Goal: Task Accomplishment & Management: Manage account settings

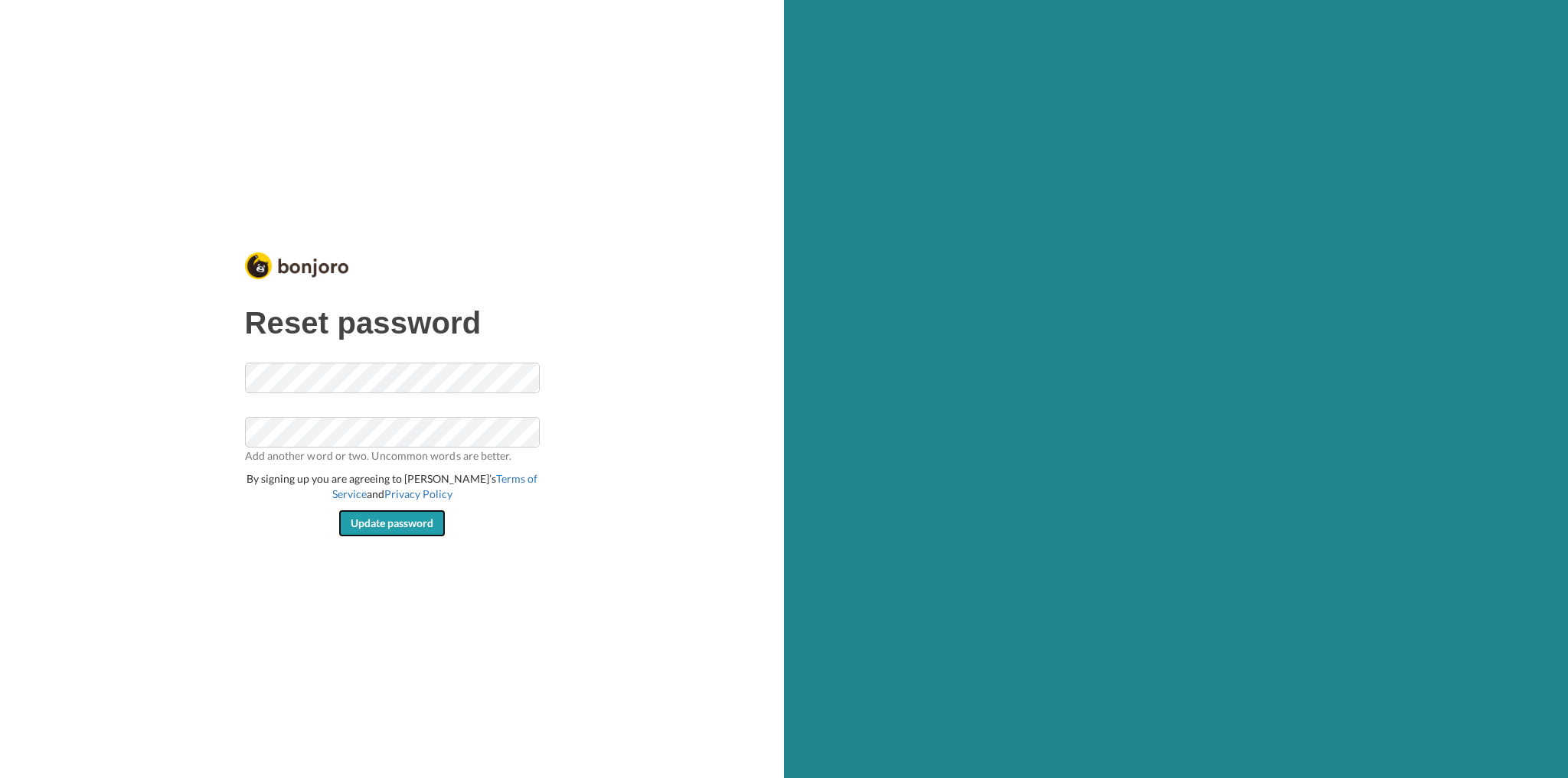
click at [373, 524] on span "Update password" at bounding box center [391, 523] width 83 height 13
click at [378, 517] on span "Update password" at bounding box center [391, 523] width 83 height 13
click at [380, 520] on span "Update password" at bounding box center [391, 523] width 83 height 13
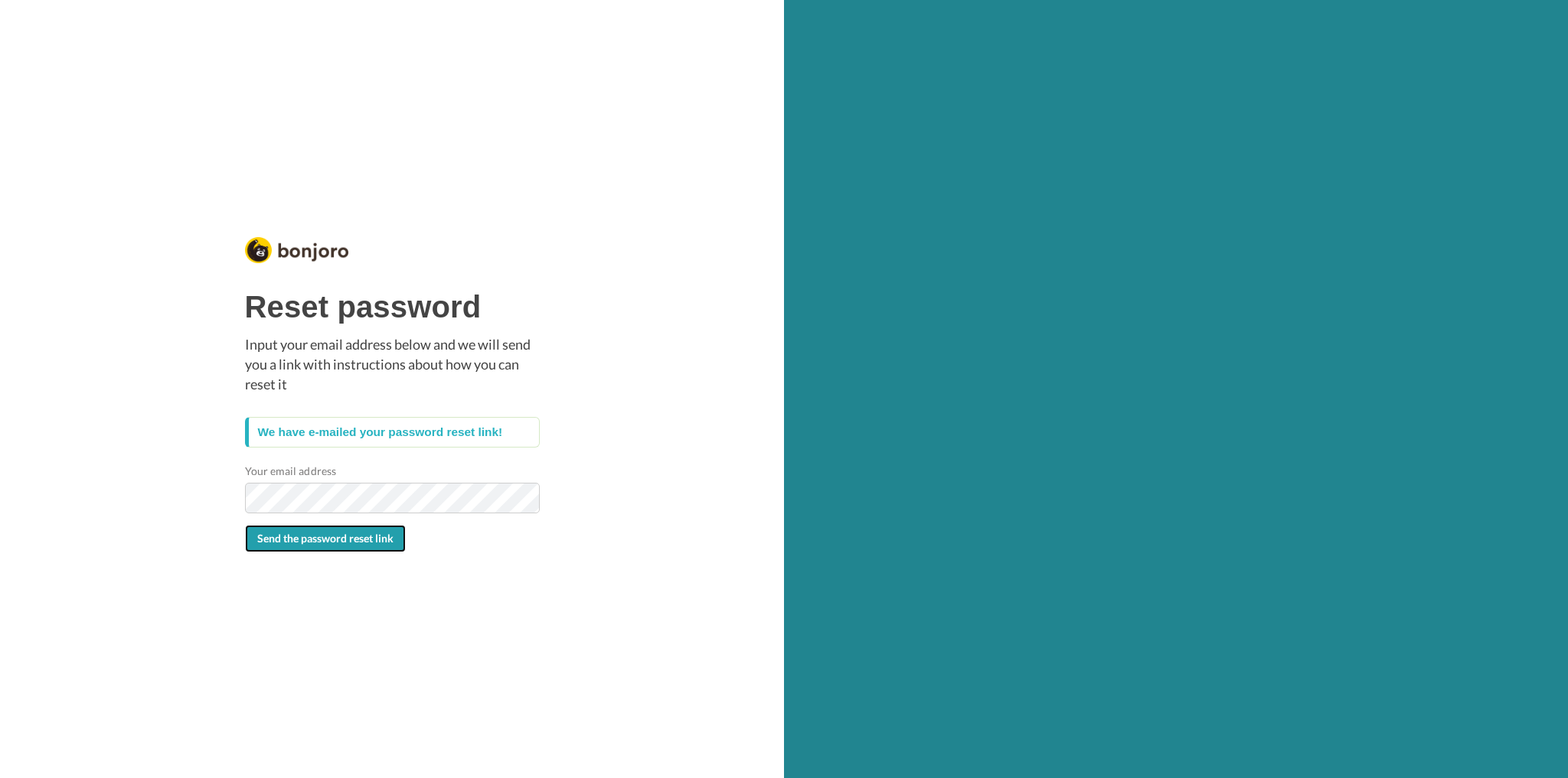
click at [311, 545] on button "Send the password reset link" at bounding box center [326, 538] width 161 height 27
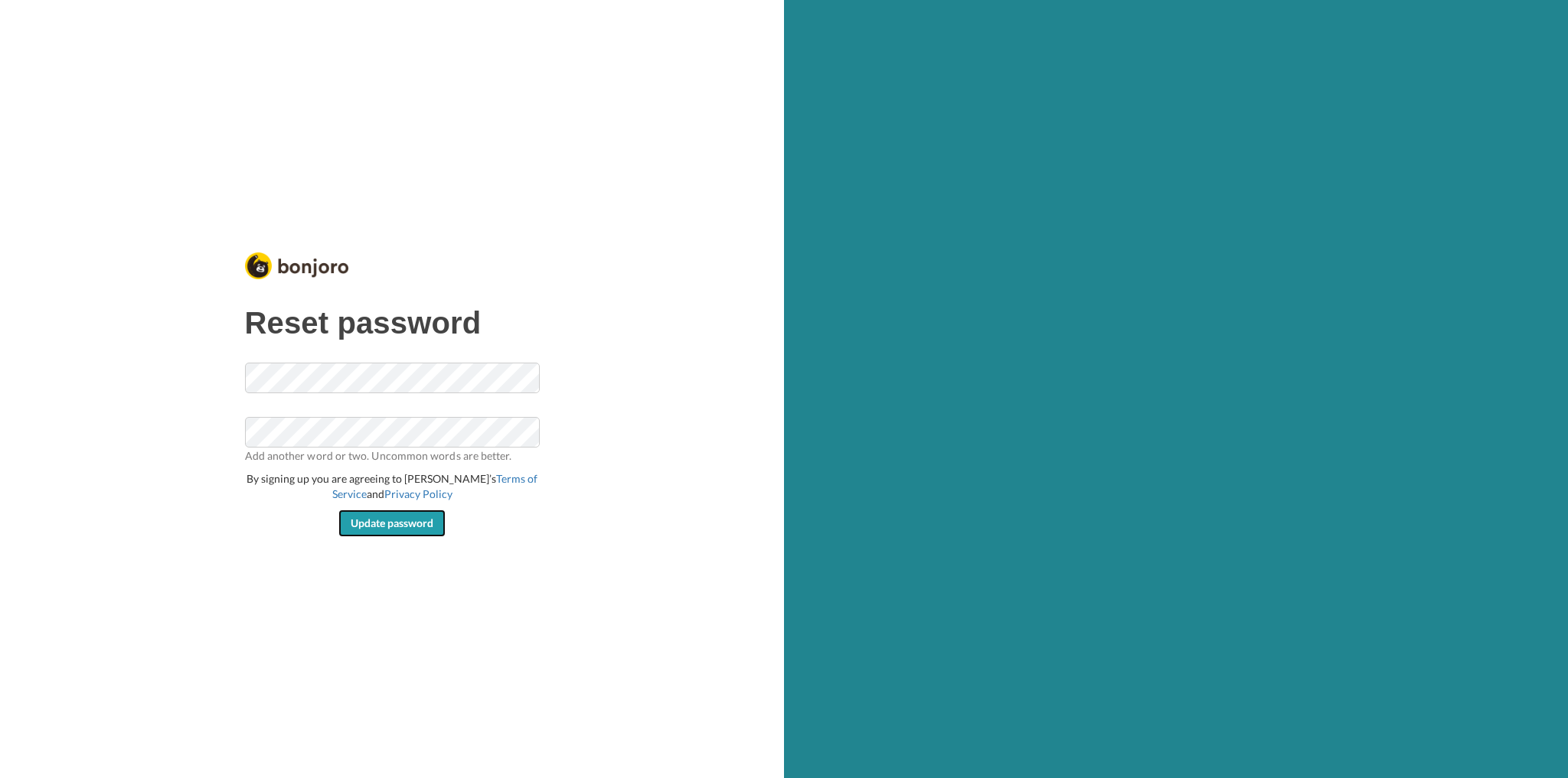
click at [392, 523] on span "Update password" at bounding box center [391, 523] width 83 height 13
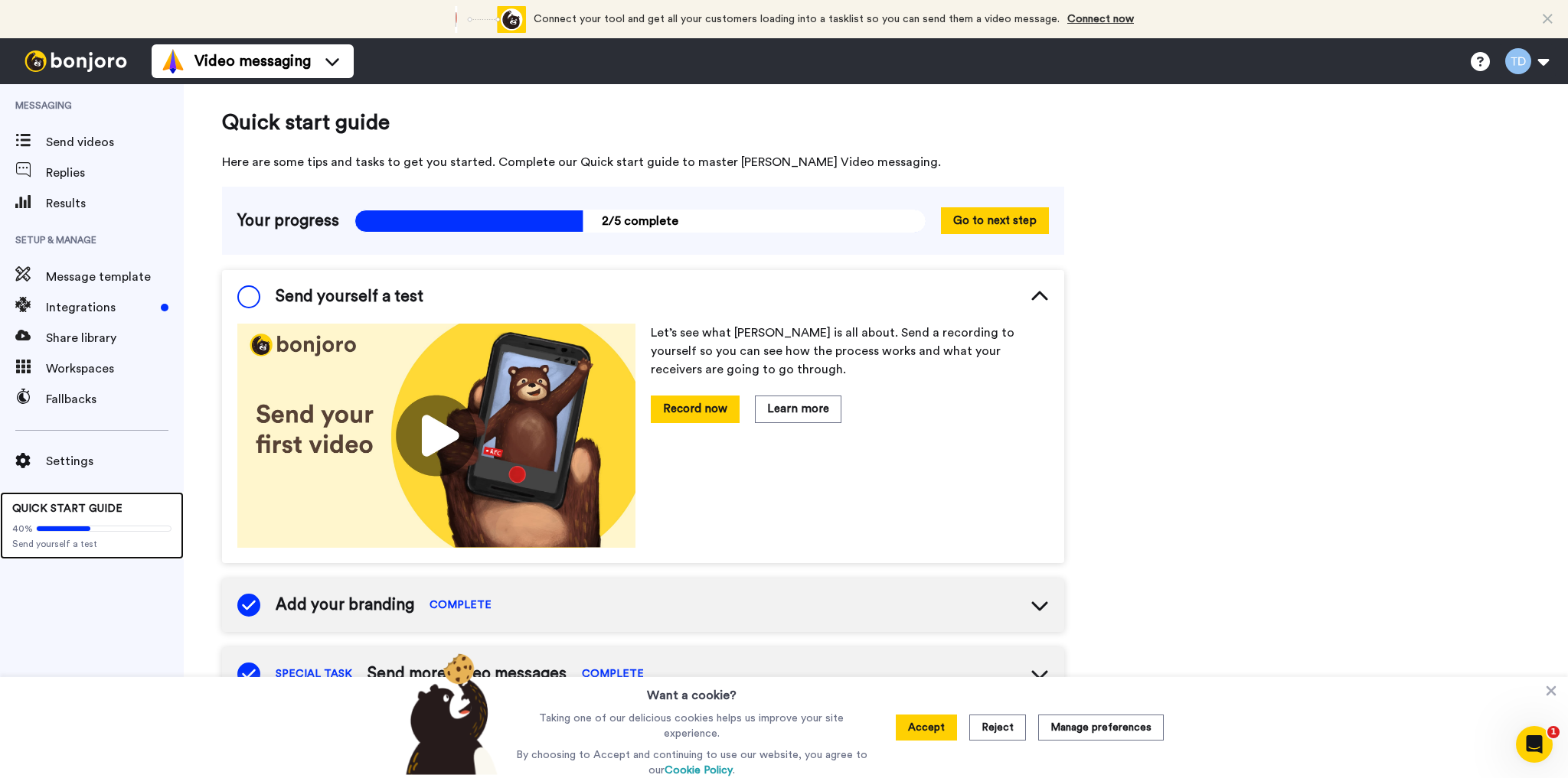
click at [49, 521] on div "40% Send yourself a test" at bounding box center [91, 533] width 159 height 33
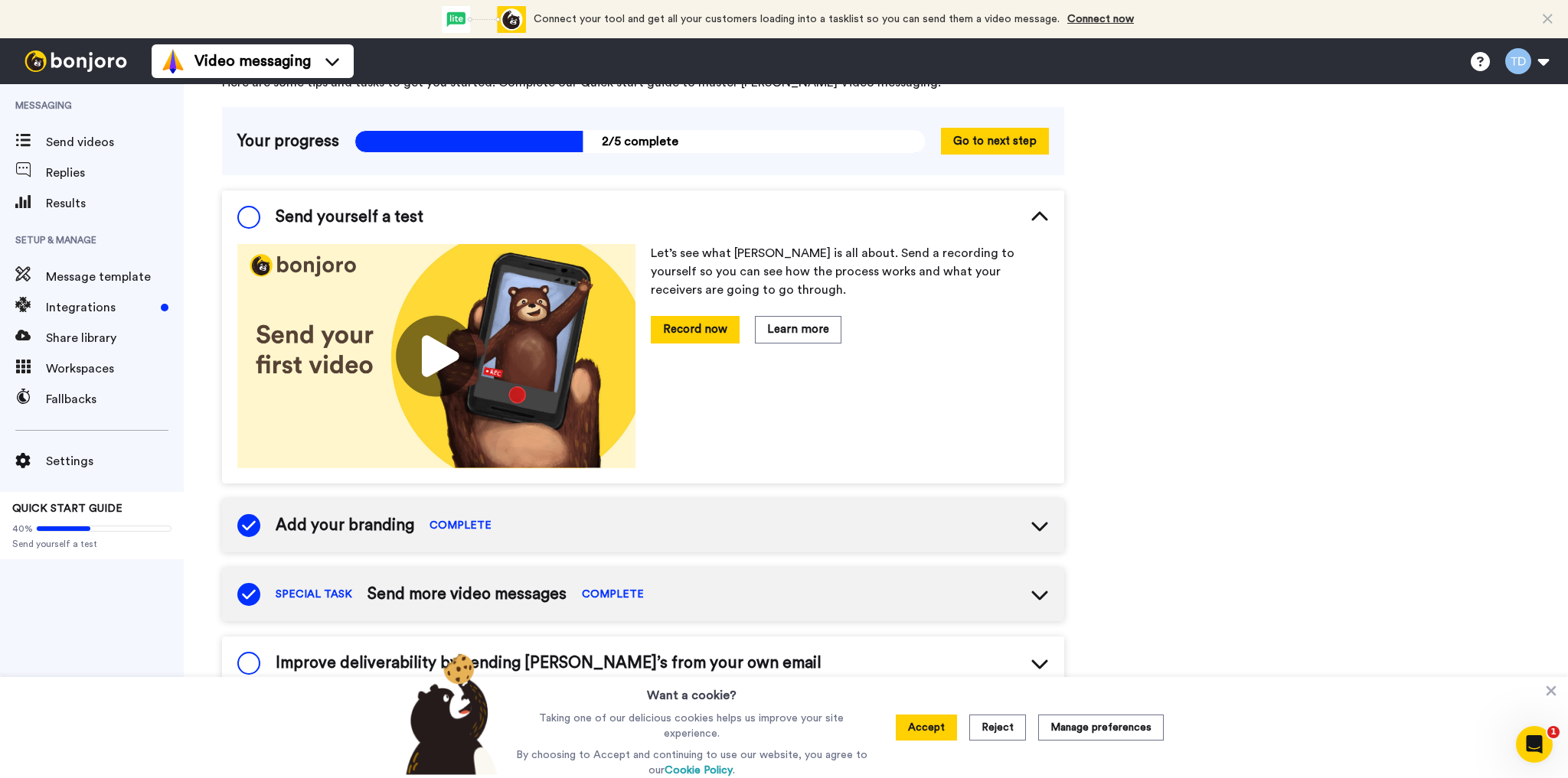
scroll to position [61, 0]
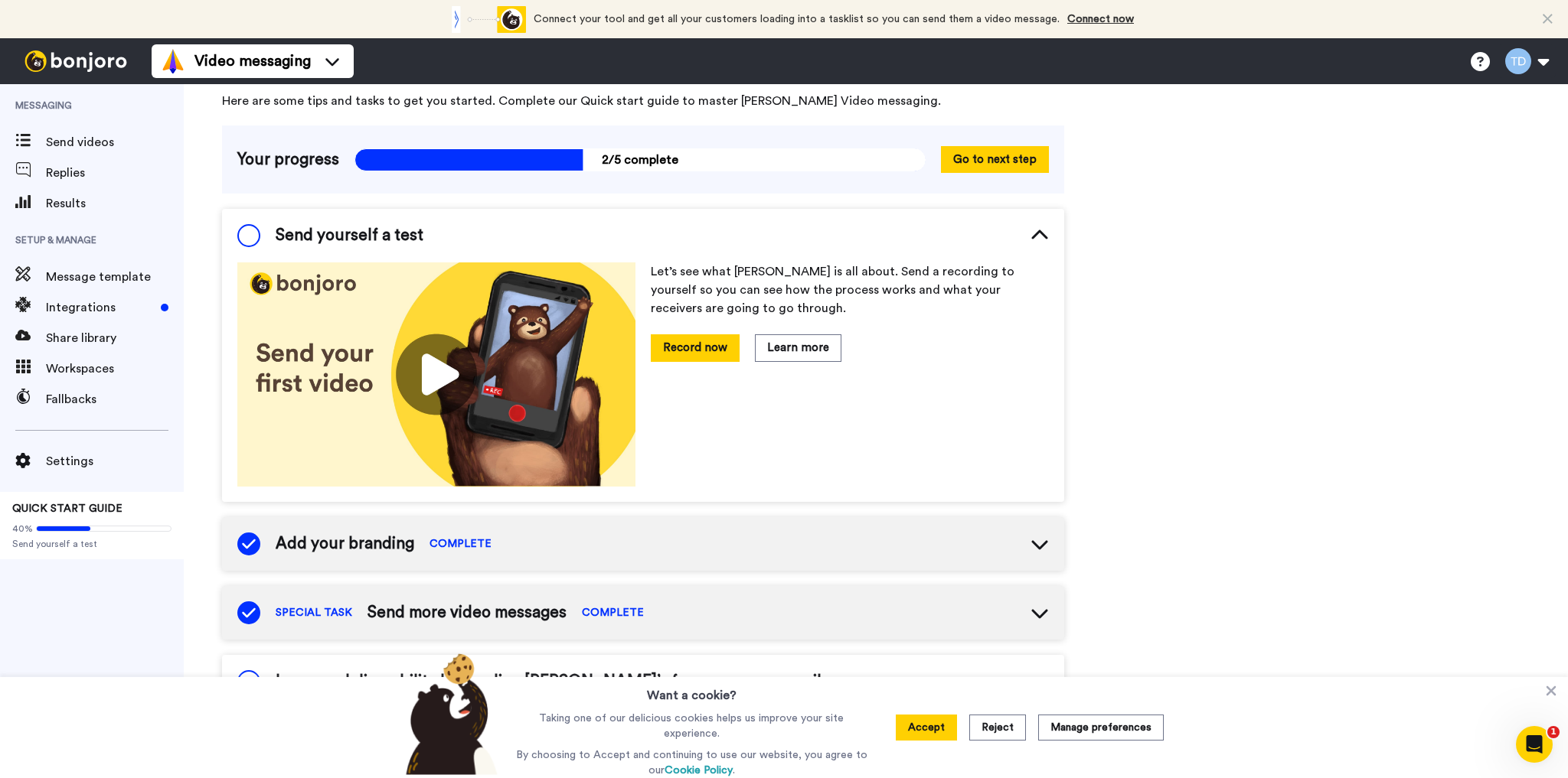
click at [436, 376] on img at bounding box center [437, 374] width 398 height 224
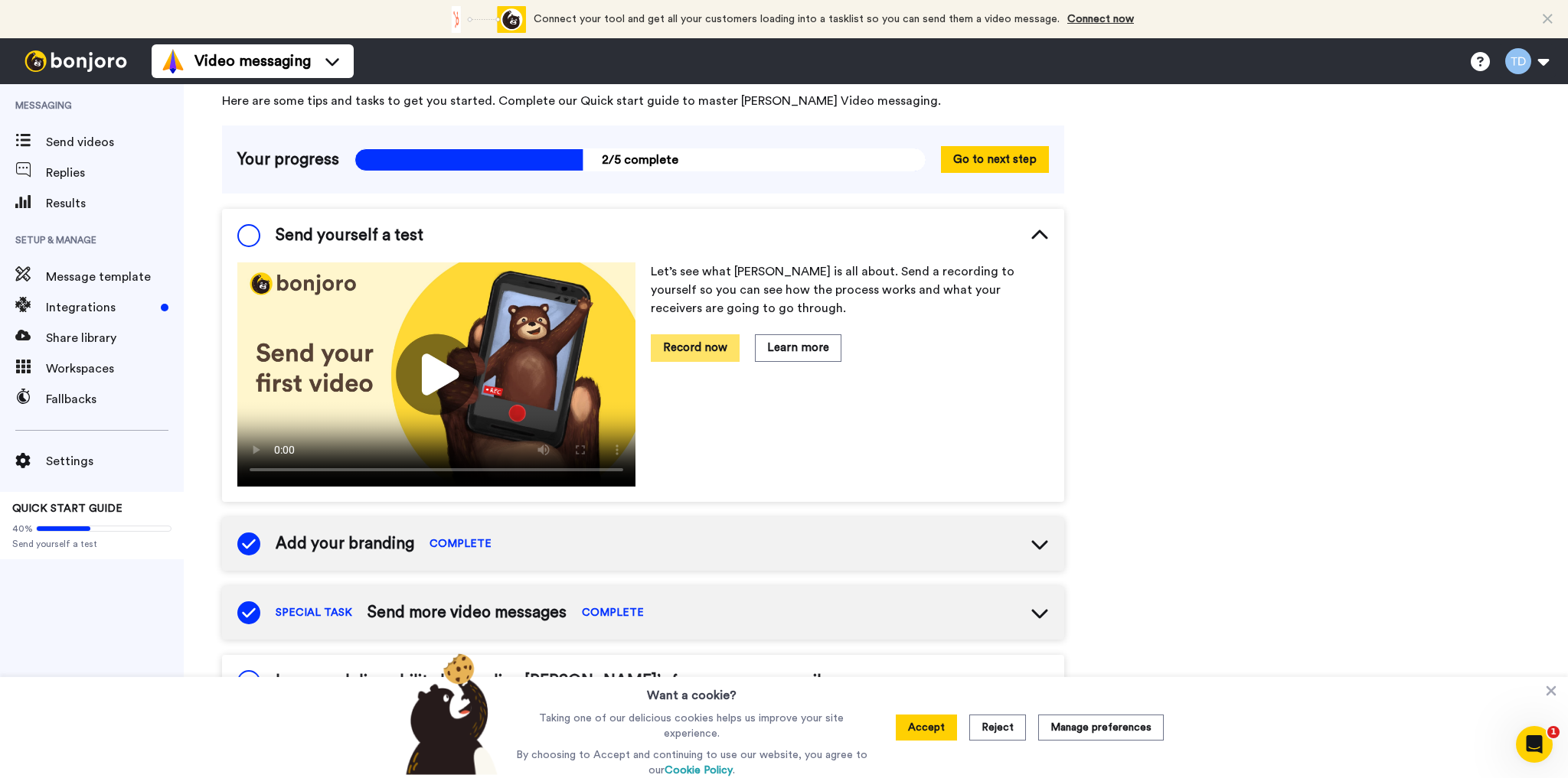
click at [679, 348] on button "Record now" at bounding box center [695, 347] width 89 height 26
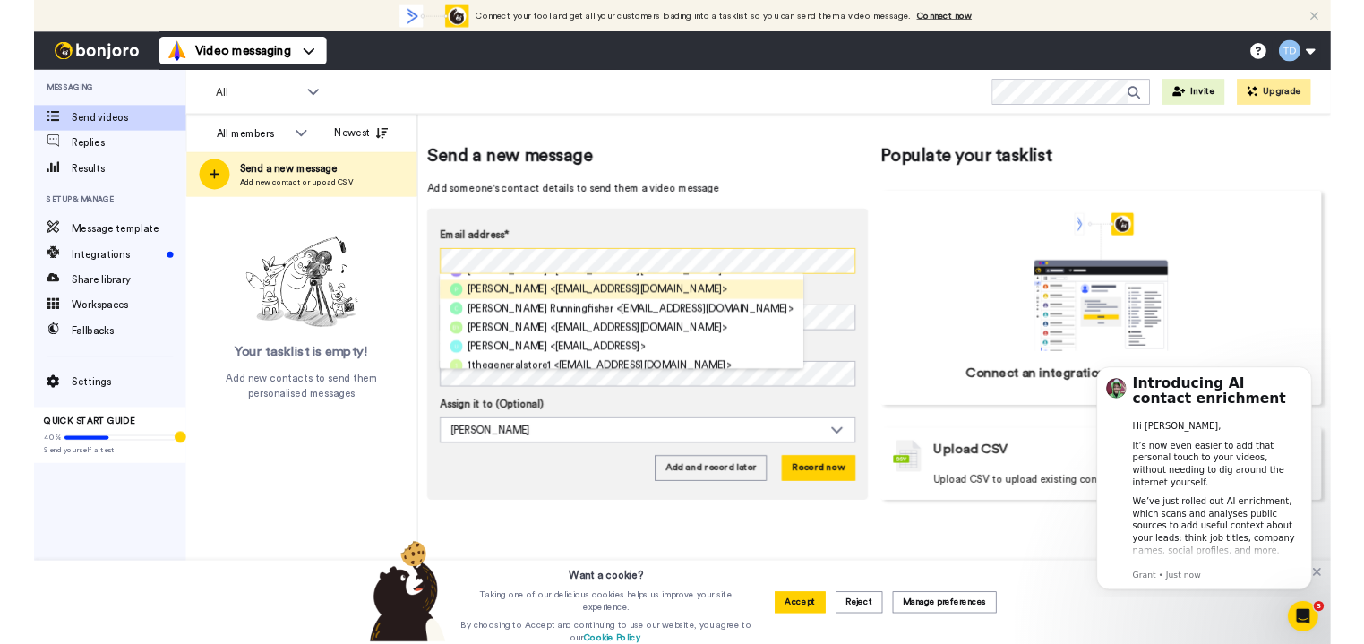
scroll to position [133, 0]
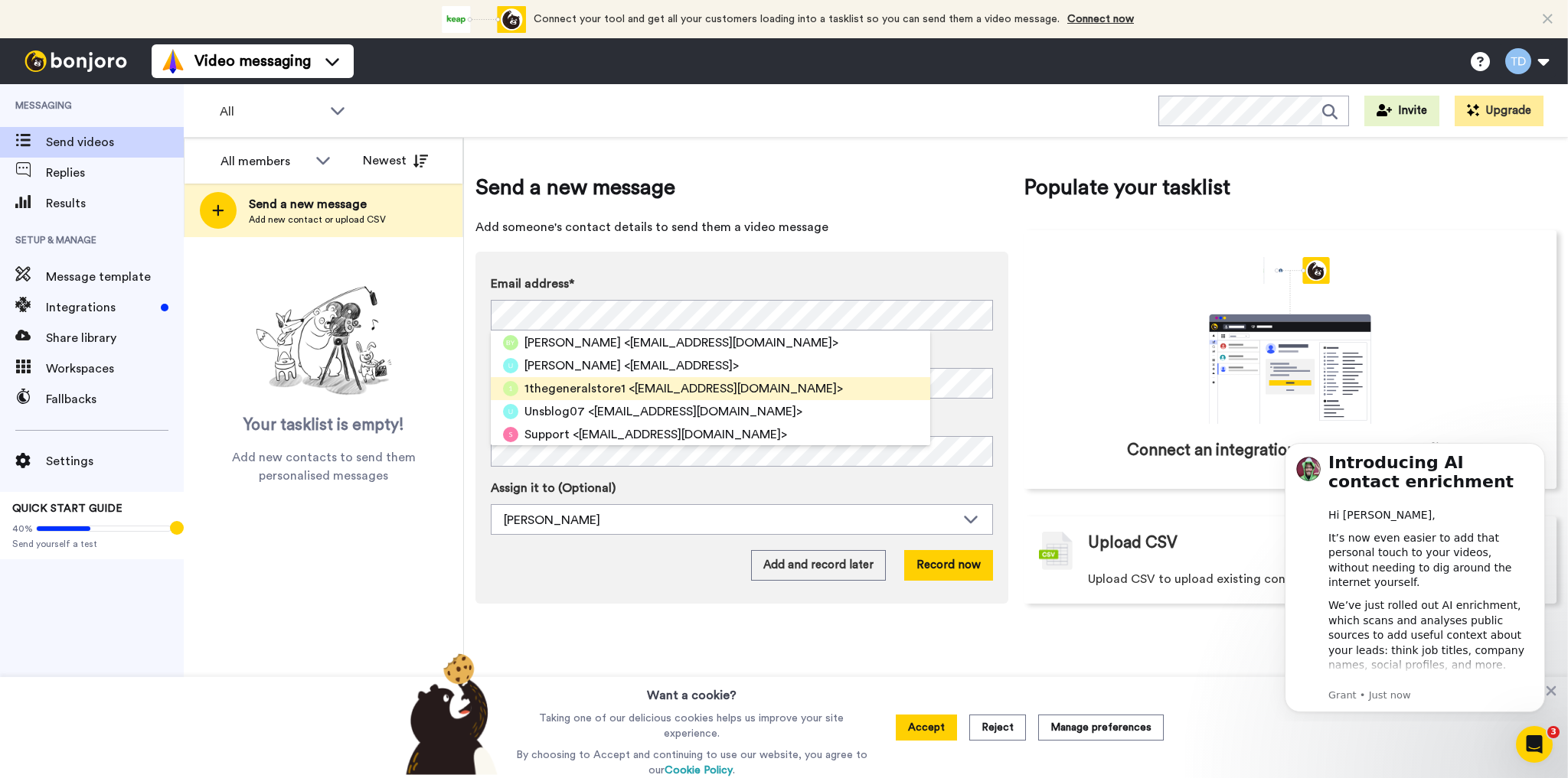
click at [610, 385] on span "1thegeneralstore1" at bounding box center [575, 388] width 101 height 18
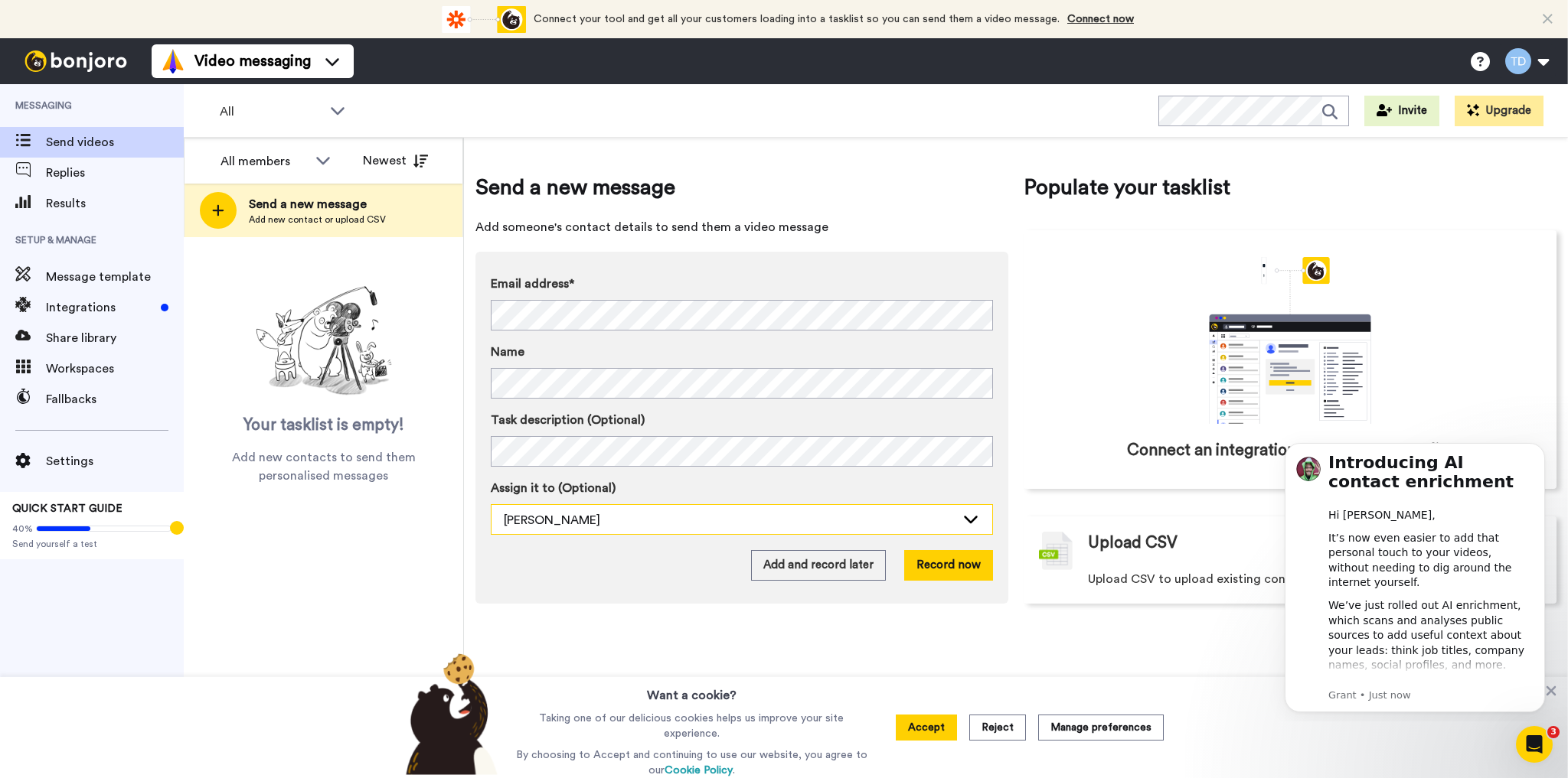
click at [738, 512] on div "Terence Douglas" at bounding box center [729, 519] width 451 height 18
click at [937, 562] on button "Record now" at bounding box center [948, 565] width 89 height 31
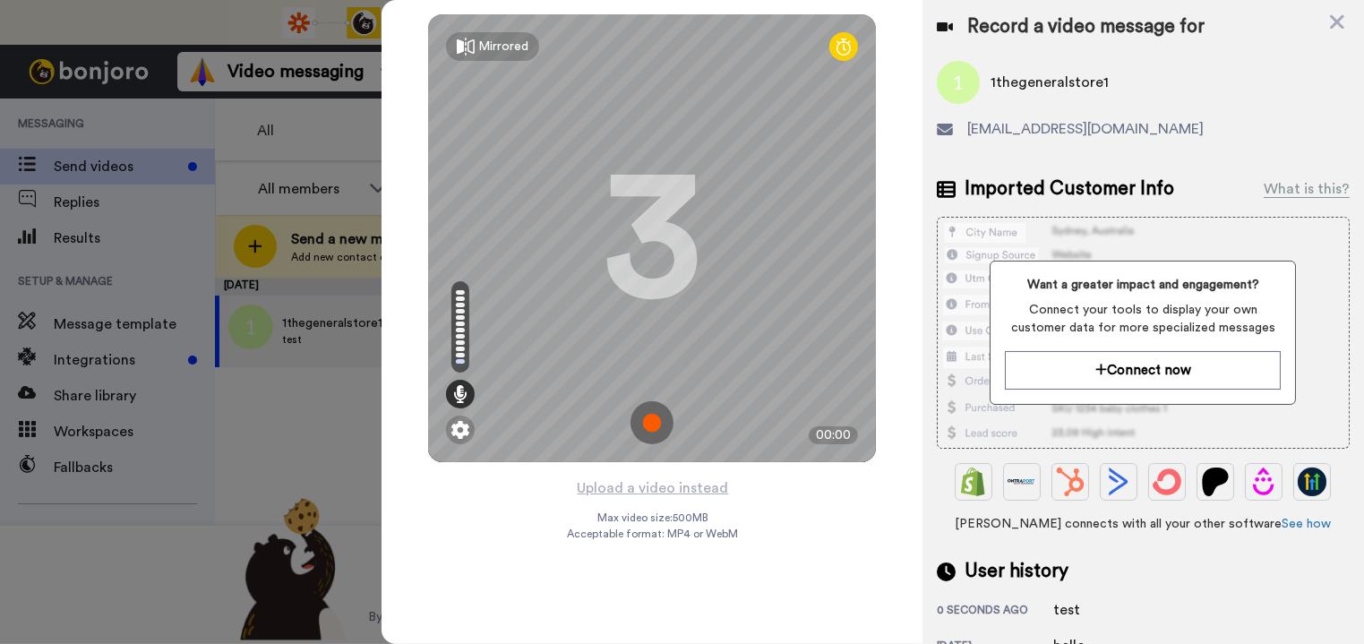
click at [656, 419] on img at bounding box center [652, 422] width 43 height 43
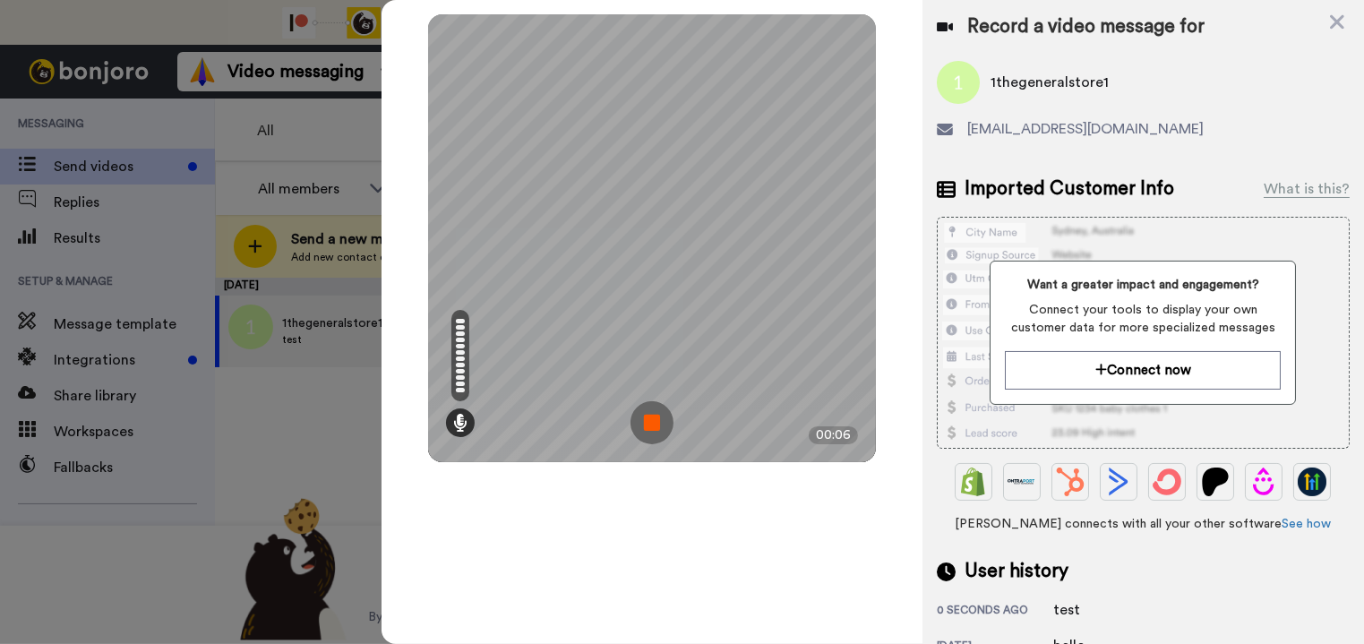
click at [653, 417] on img at bounding box center [652, 422] width 43 height 43
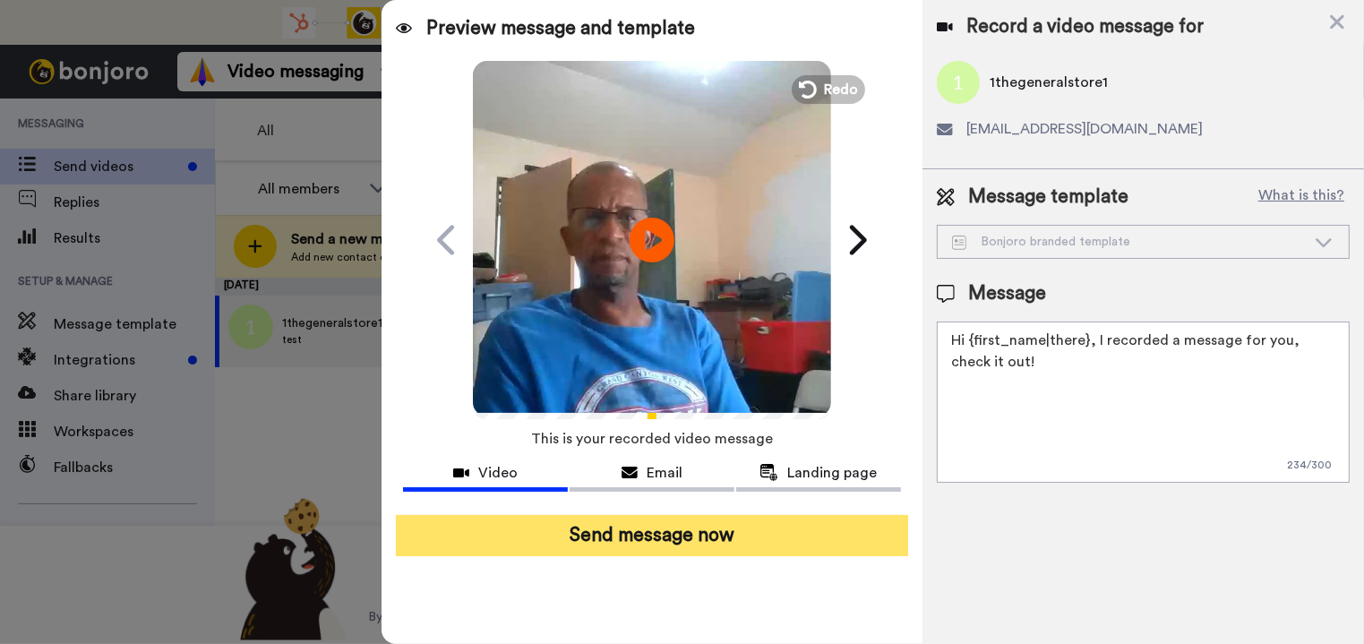
click at [613, 528] on button "Send message now" at bounding box center [651, 535] width 511 height 41
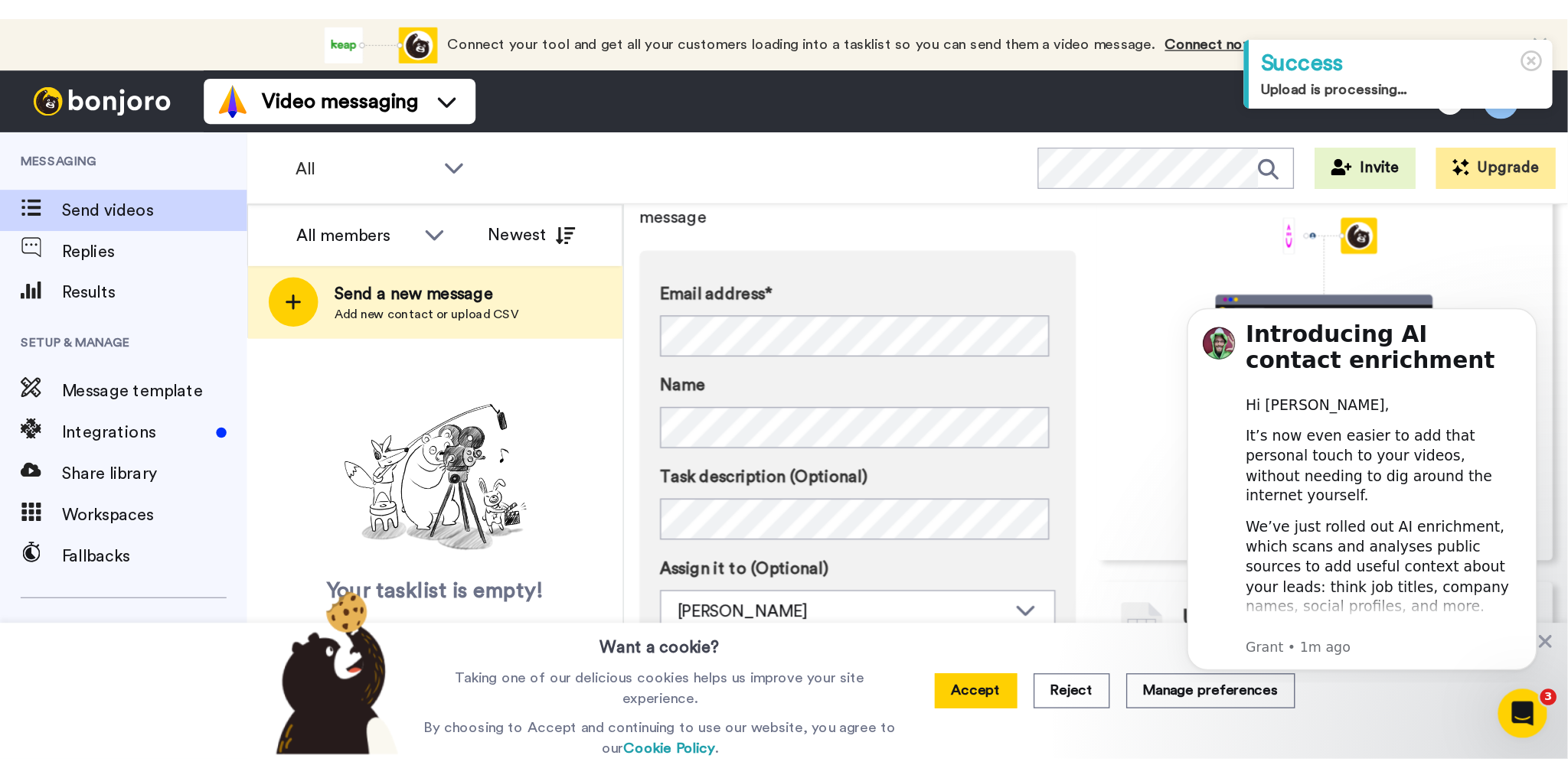
scroll to position [99, 0]
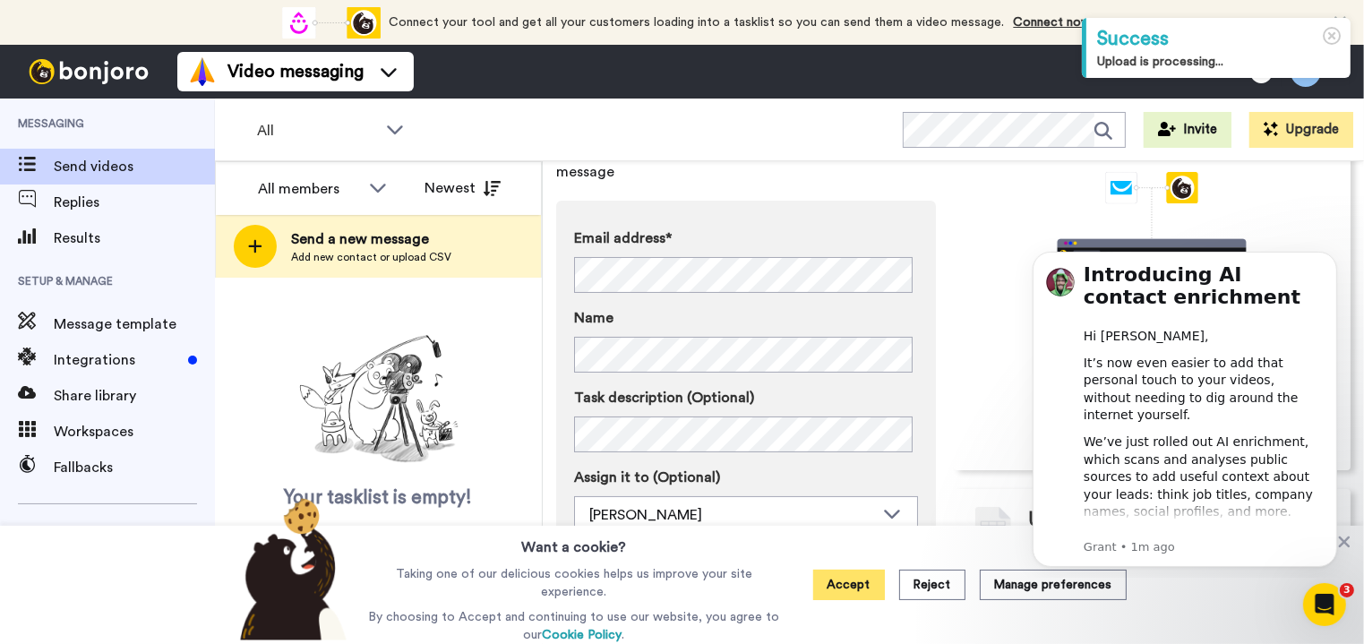
click at [850, 584] on button "Accept" at bounding box center [849, 585] width 72 height 30
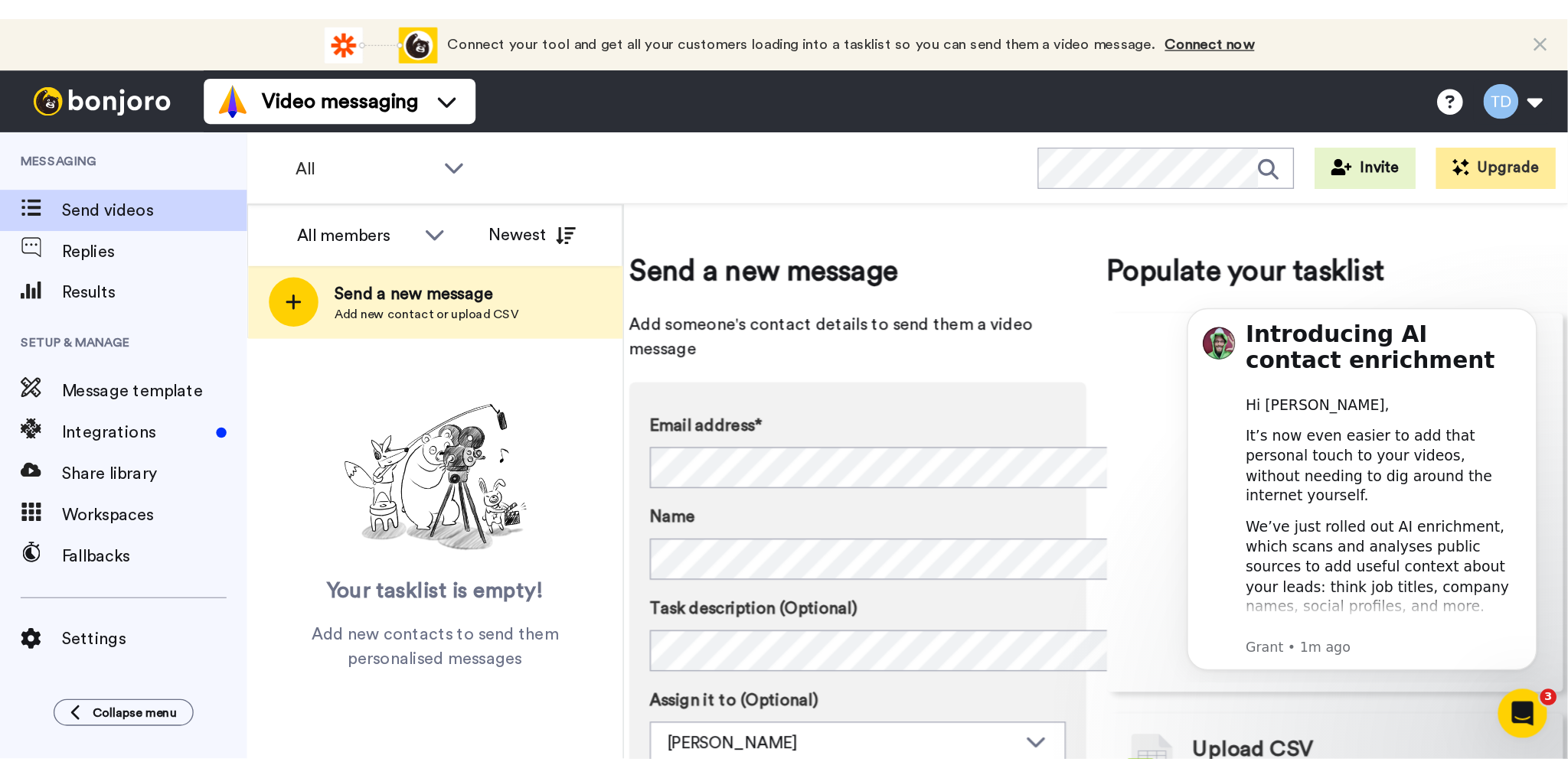
scroll to position [0, 0]
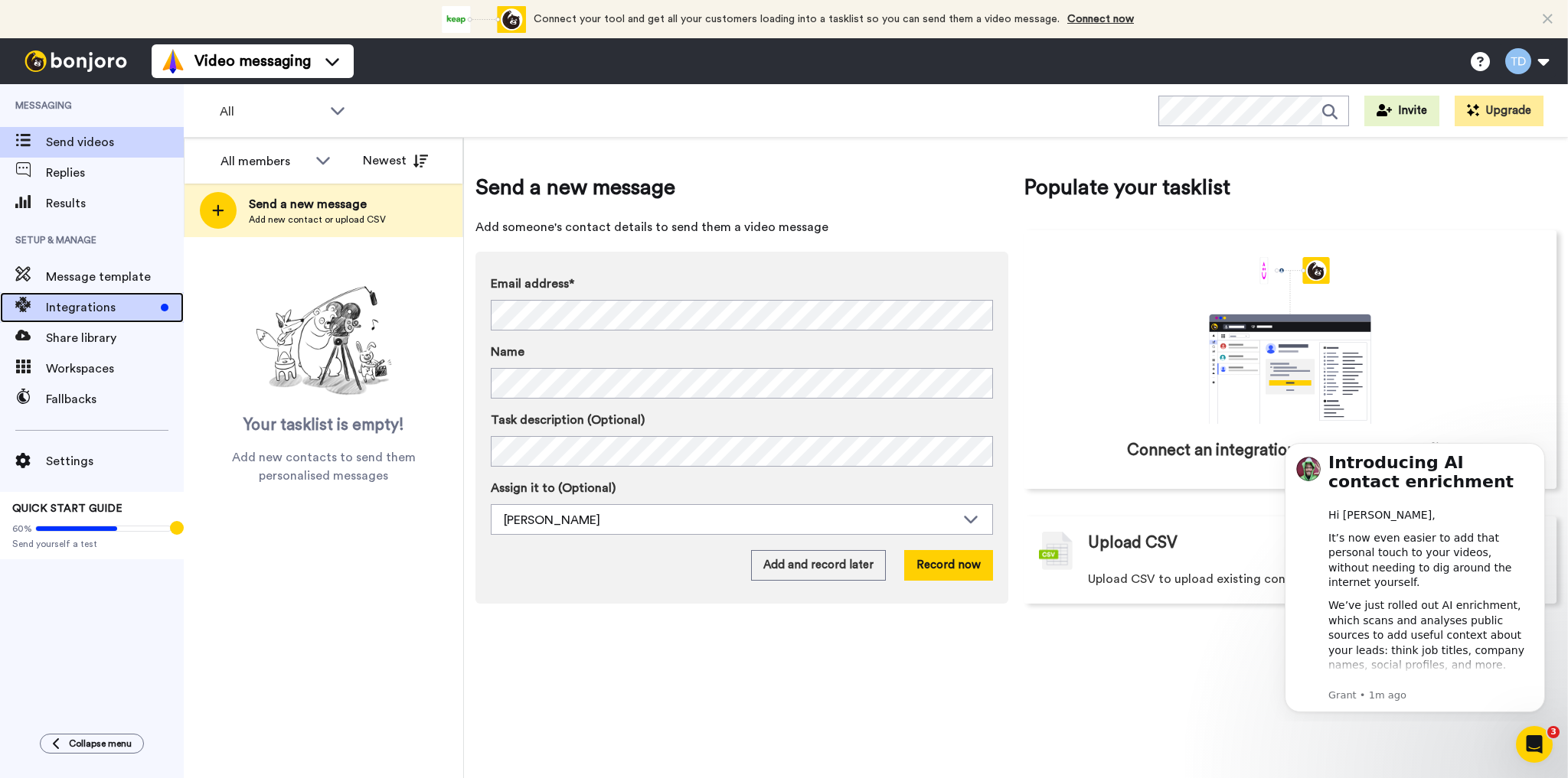
click at [104, 305] on span "Integrations" at bounding box center [100, 307] width 109 height 18
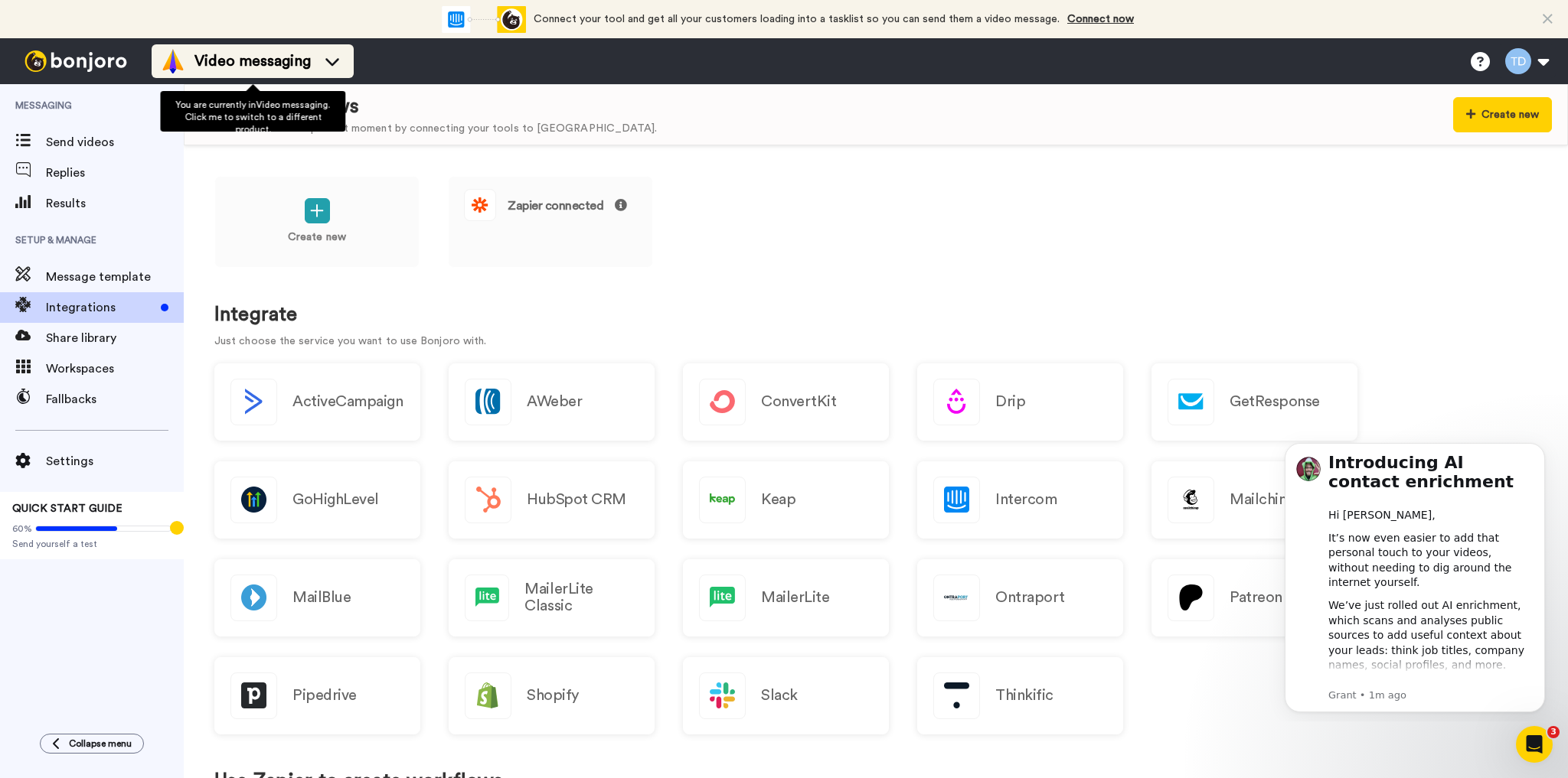
click at [334, 61] on icon at bounding box center [332, 61] width 25 height 15
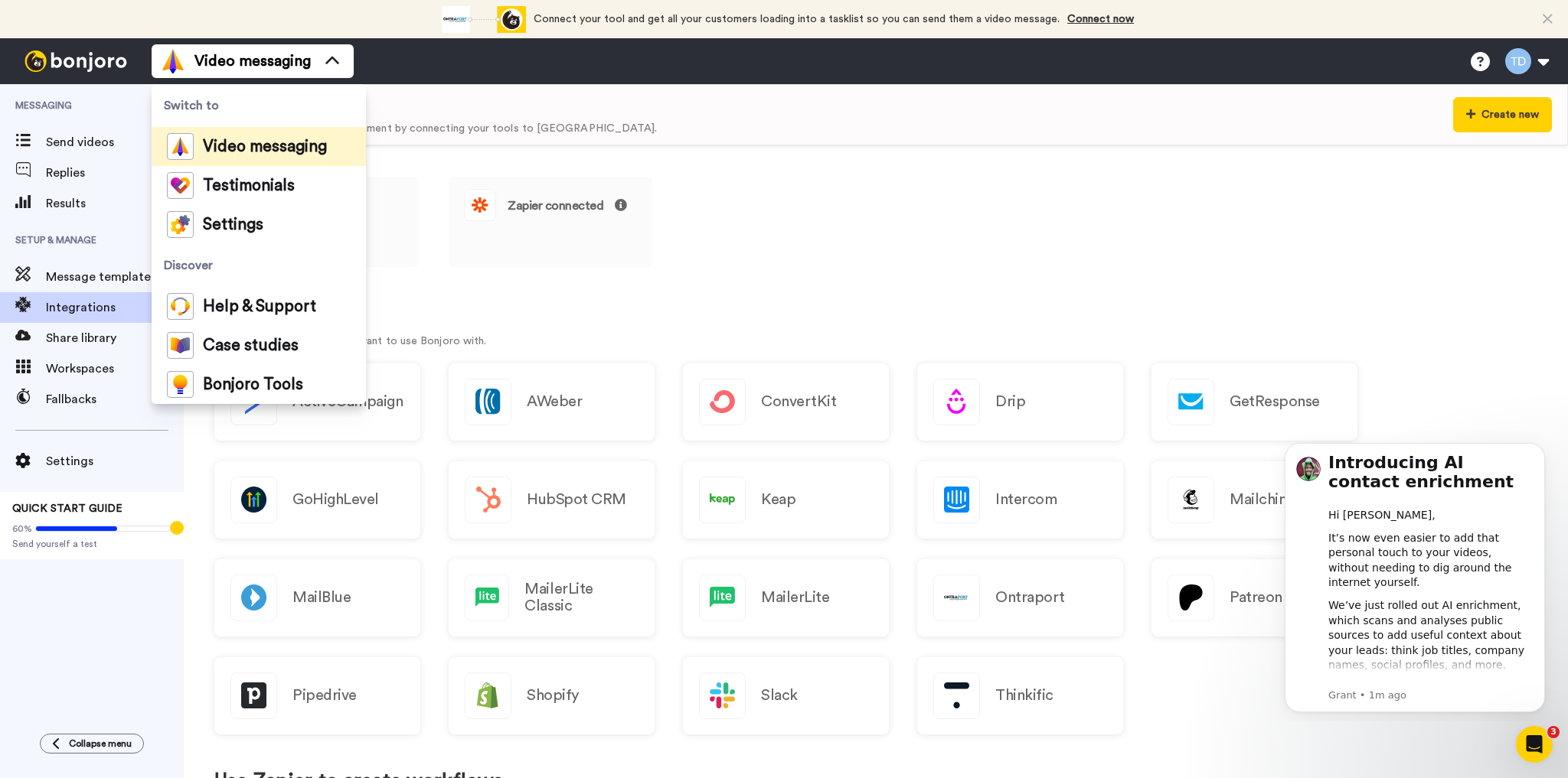
click at [94, 62] on img at bounding box center [75, 61] width 115 height 21
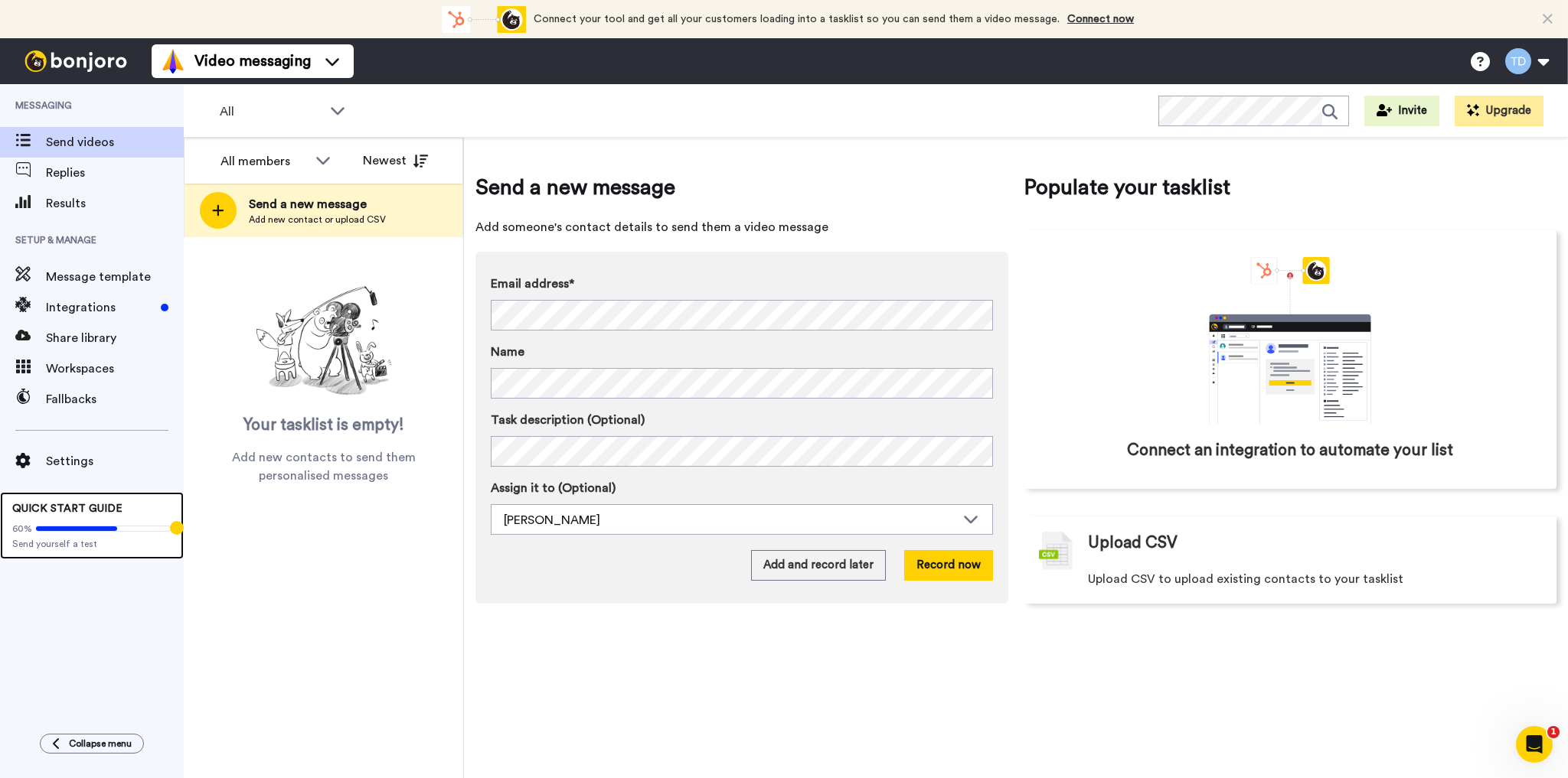
click at [48, 518] on div "60% Send yourself a test" at bounding box center [91, 533] width 159 height 33
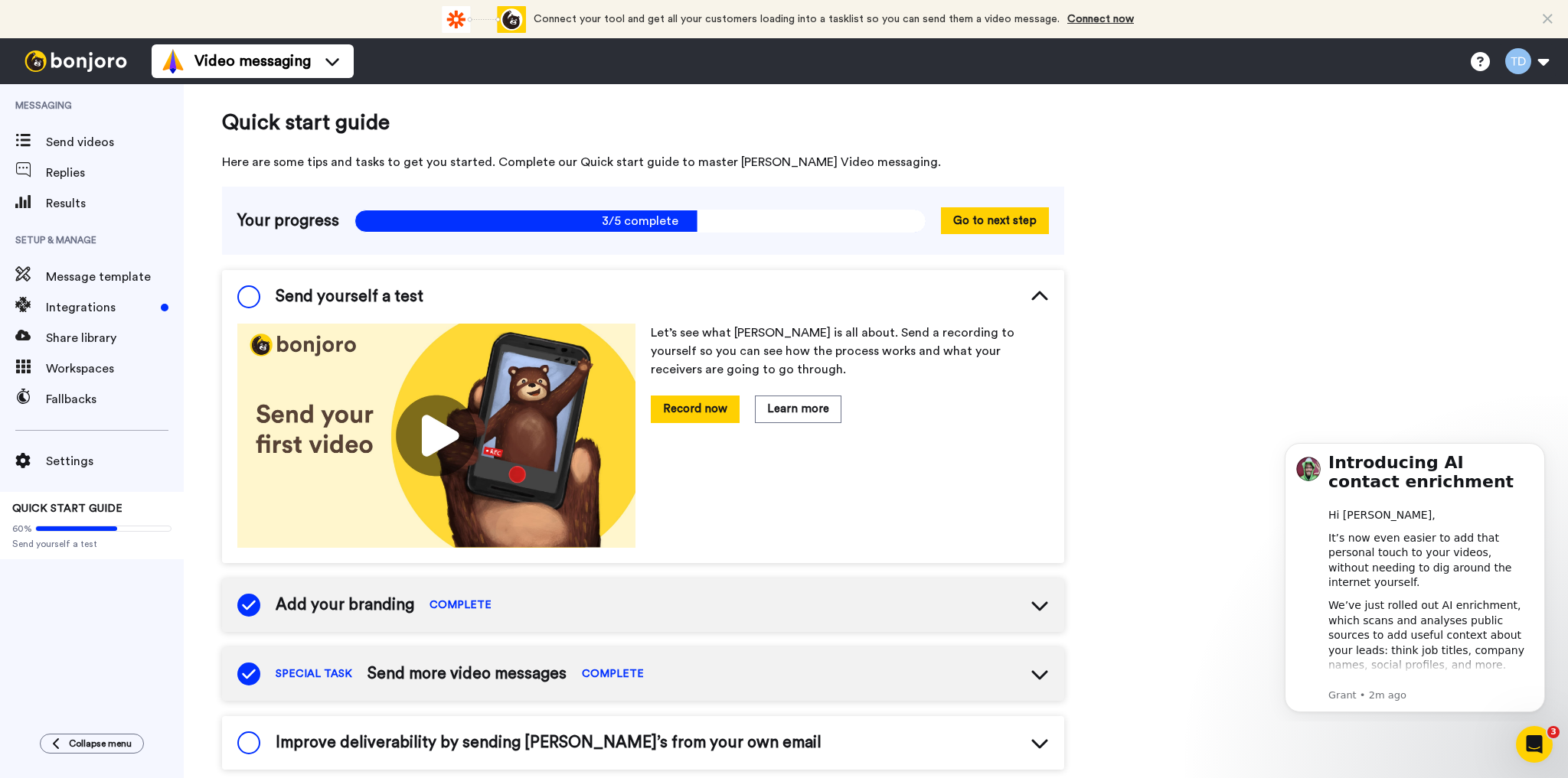
click at [379, 601] on span "Add your branding" at bounding box center [344, 605] width 138 height 23
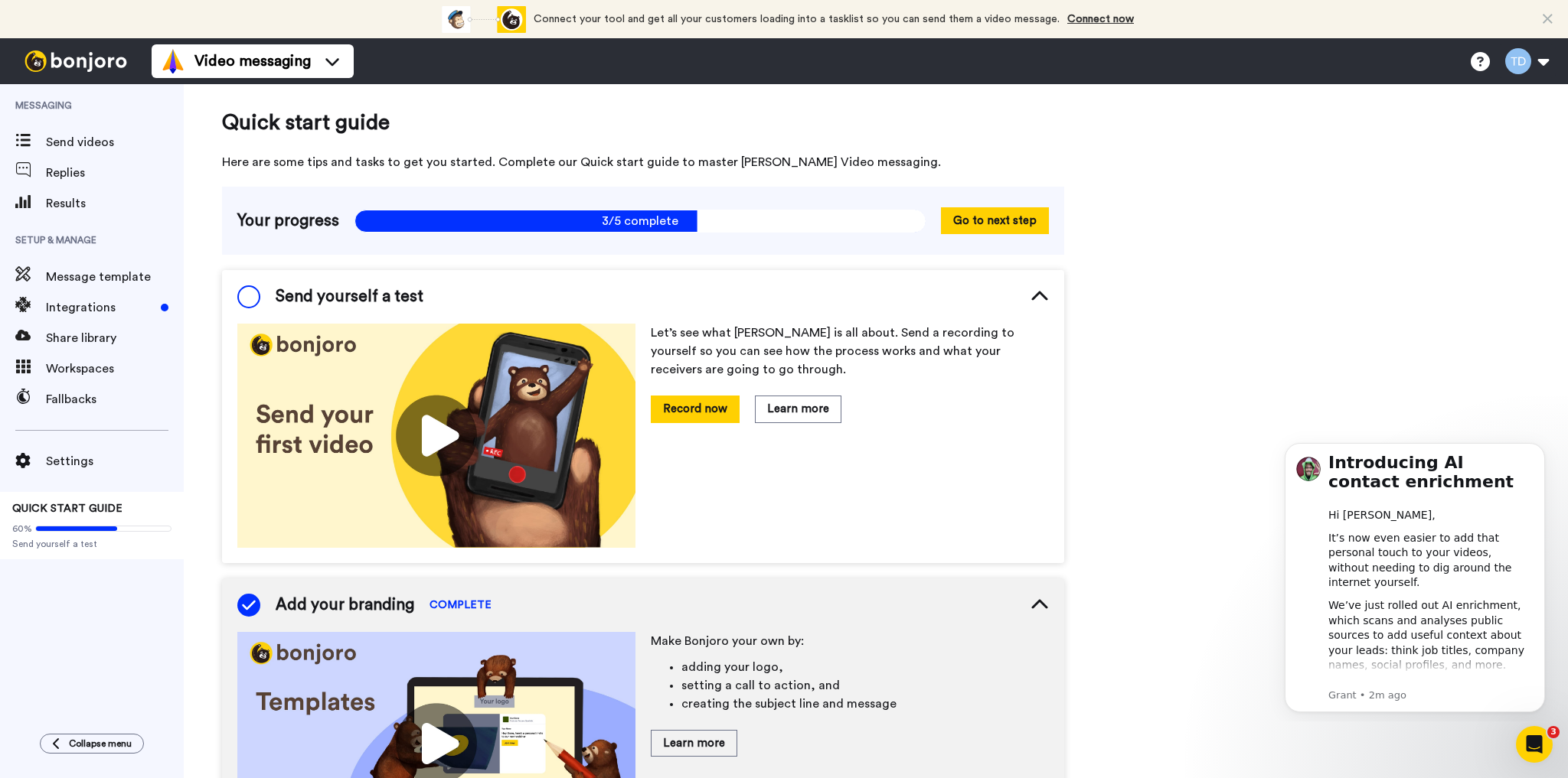
click at [248, 296] on span at bounding box center [249, 296] width 23 height 23
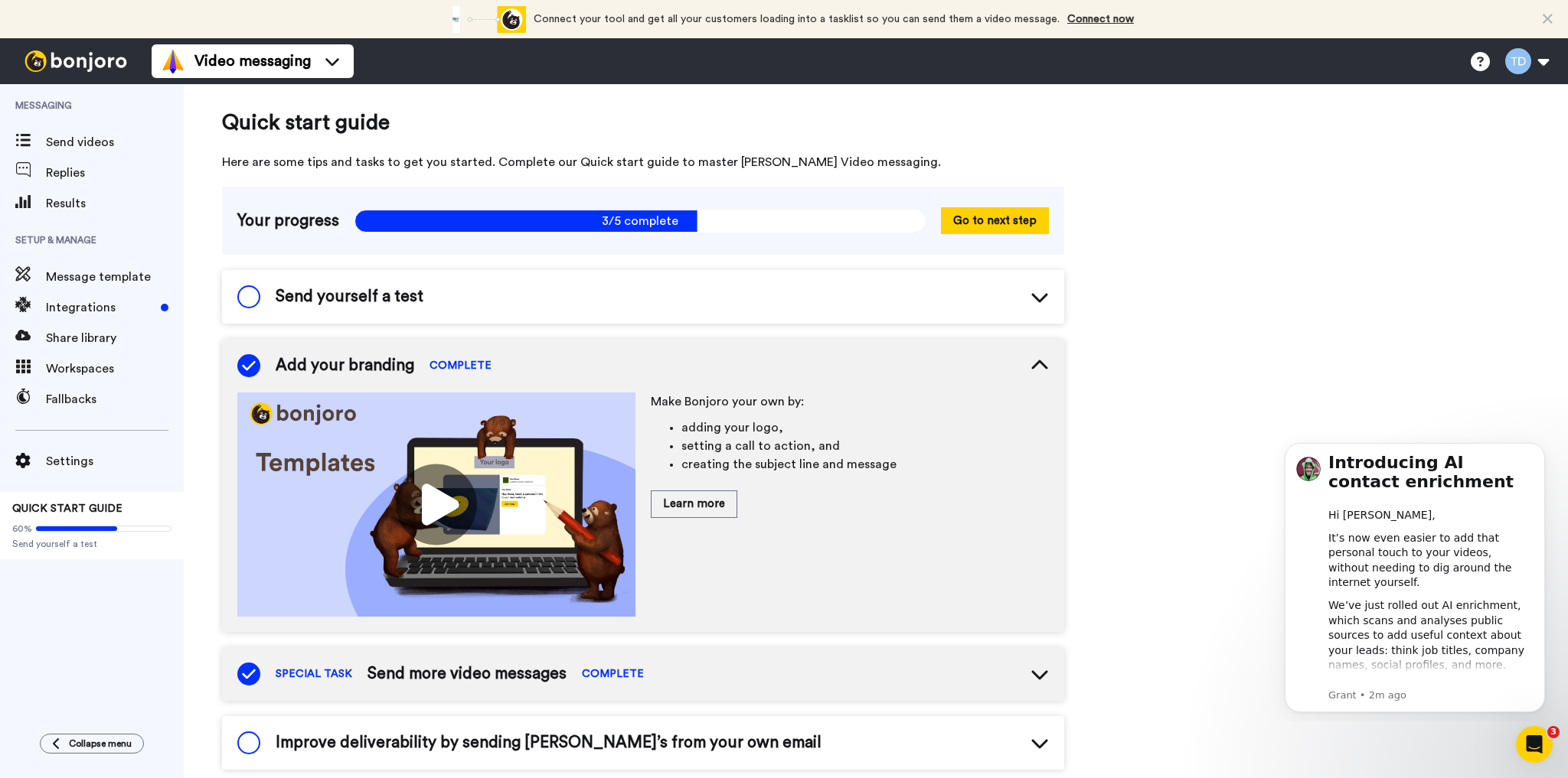
click at [248, 296] on span at bounding box center [249, 296] width 23 height 23
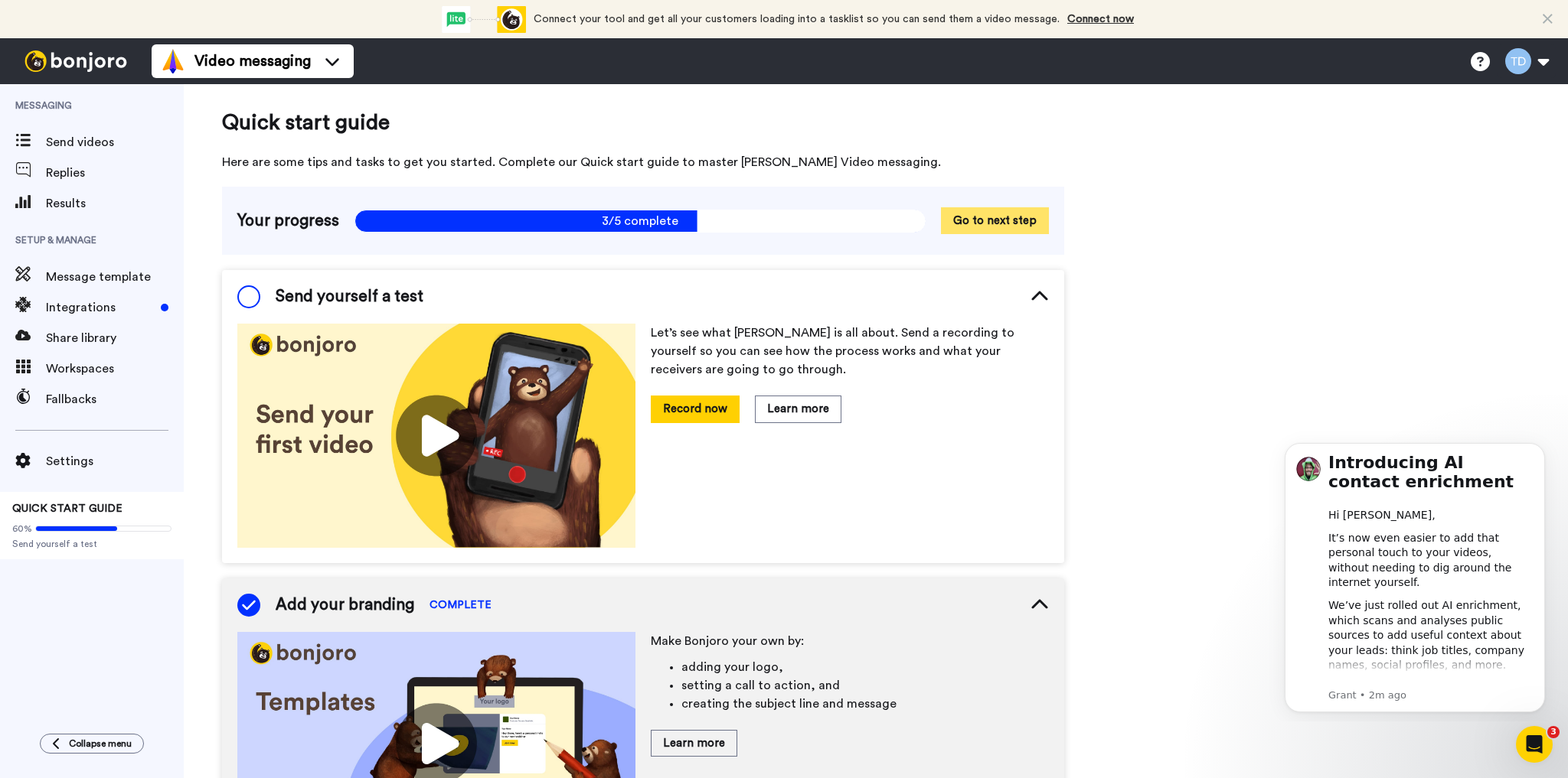
click at [986, 214] on button "Go to next step" at bounding box center [995, 220] width 108 height 26
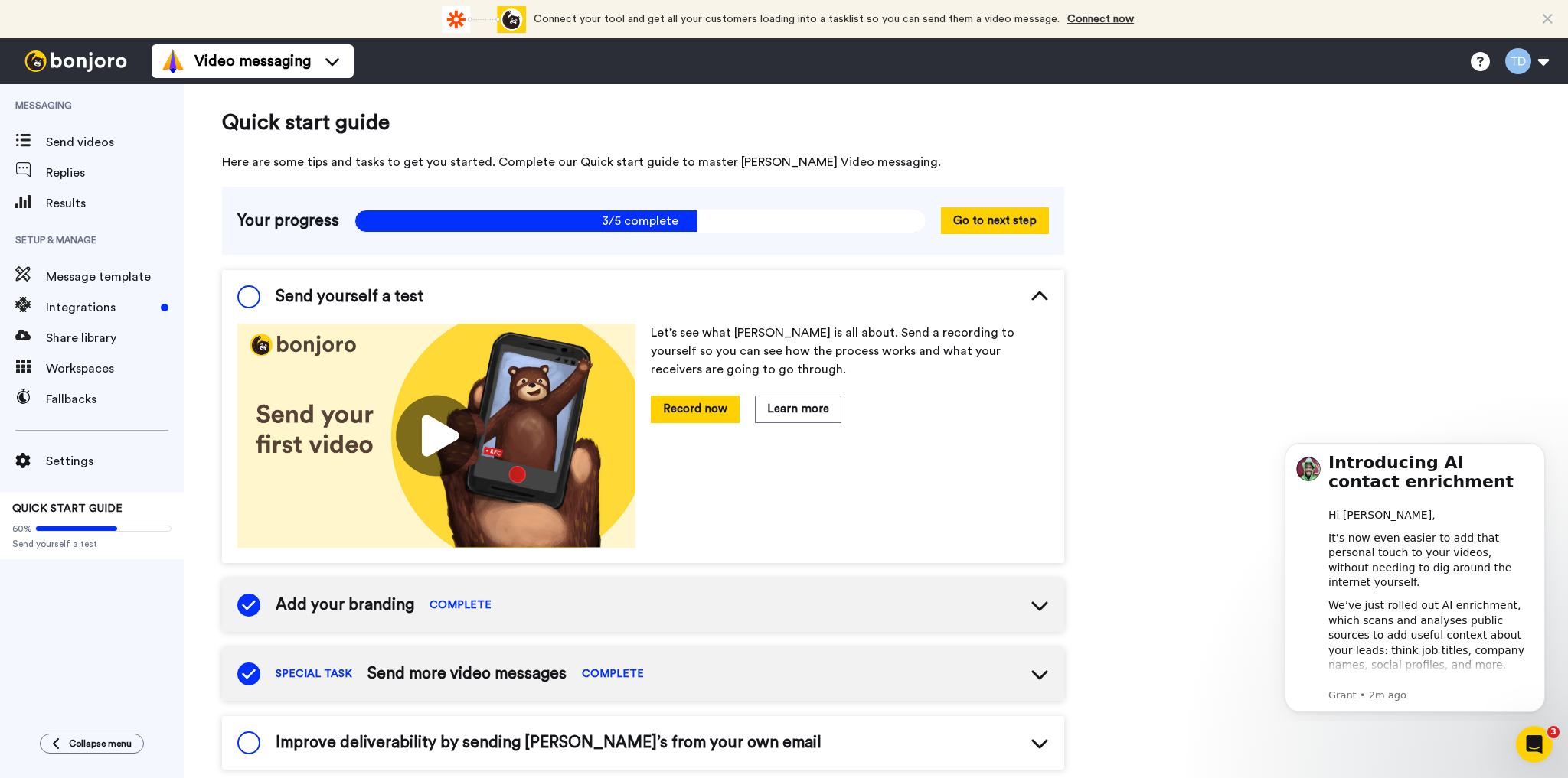
click at [520, 603] on div "Add your branding COMPLETE" at bounding box center [643, 605] width 842 height 54
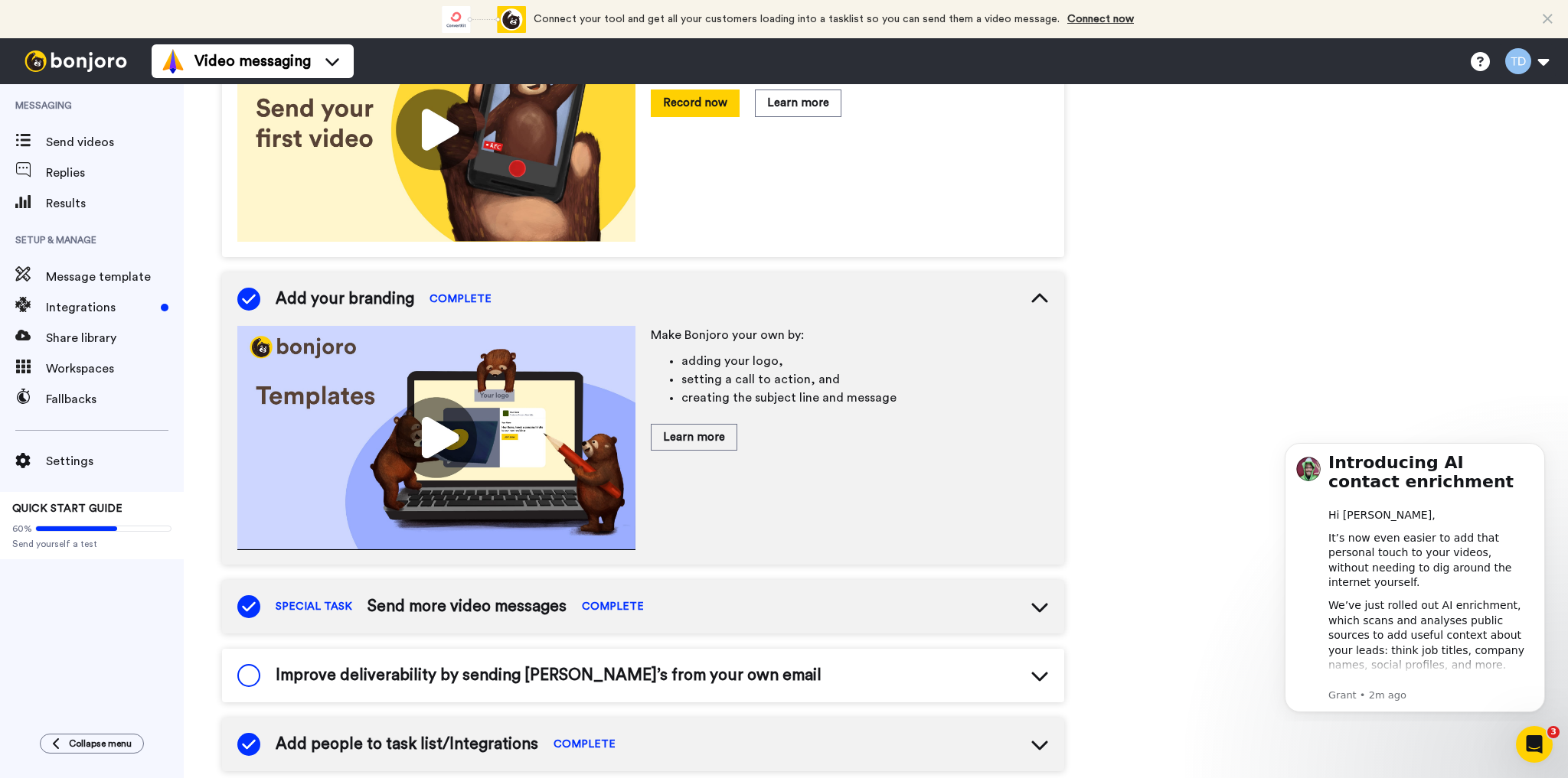
scroll to position [367, 0]
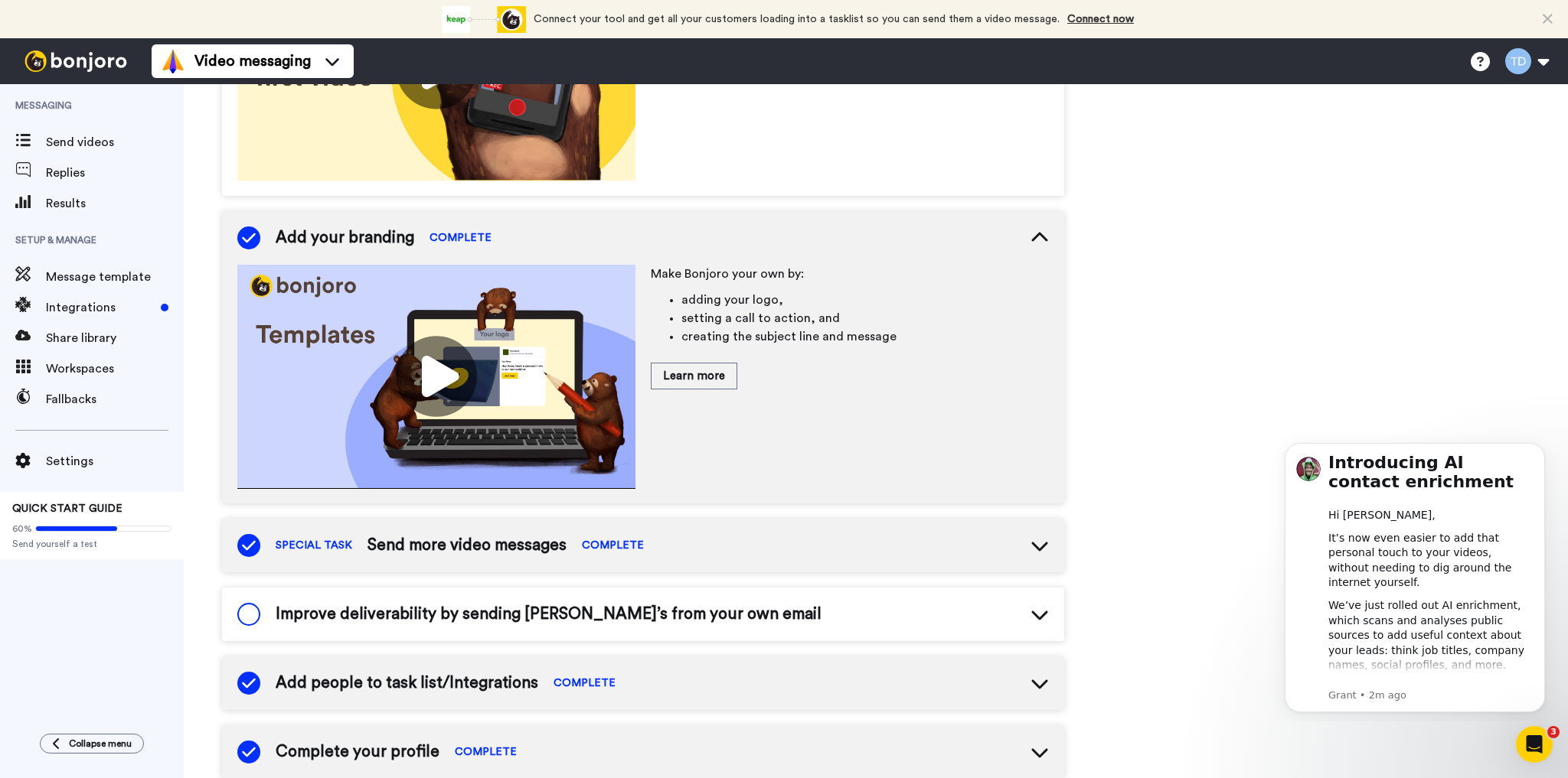
click at [435, 373] on img at bounding box center [437, 377] width 398 height 224
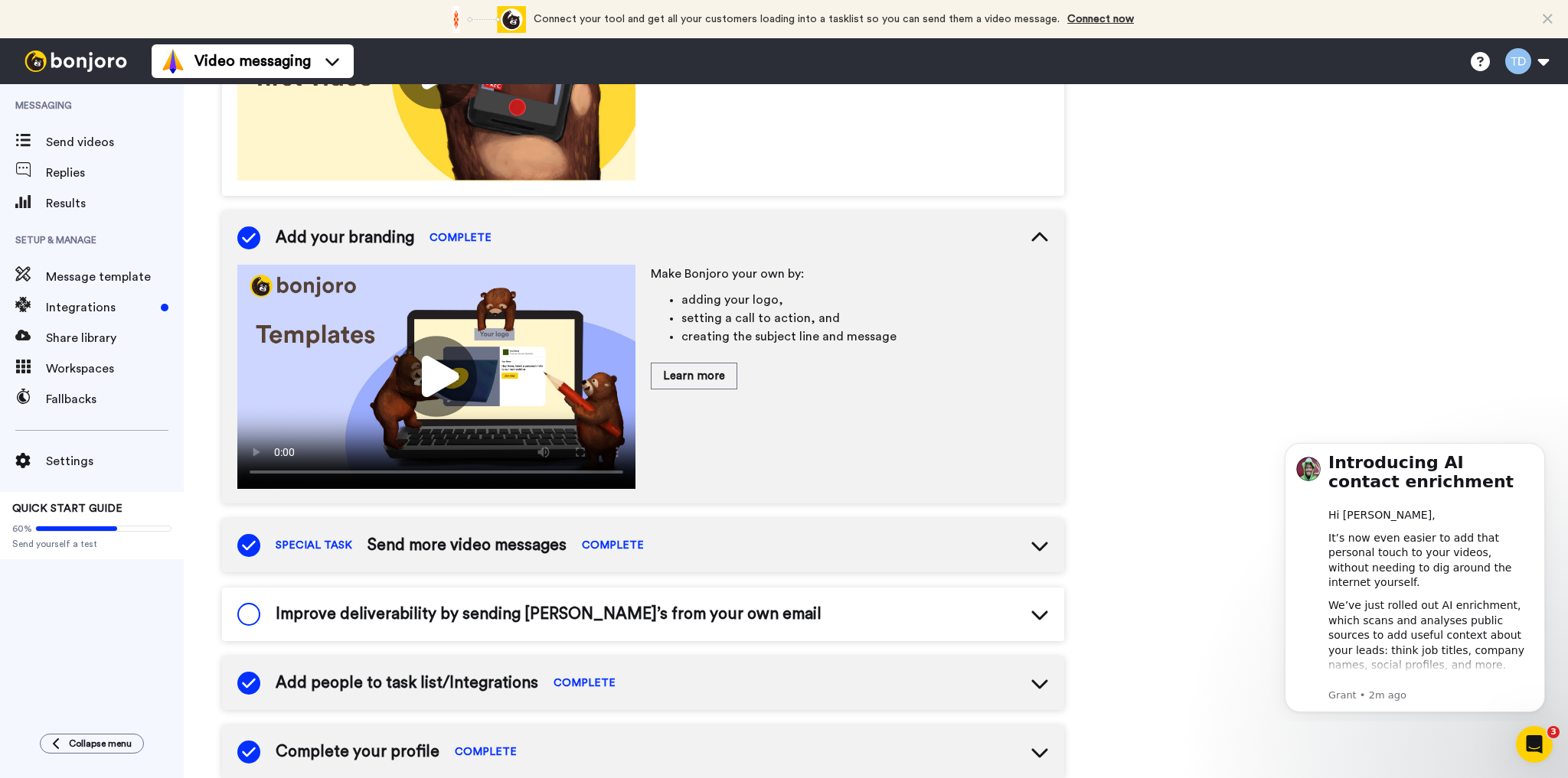
click at [393, 348] on video at bounding box center [437, 377] width 398 height 224
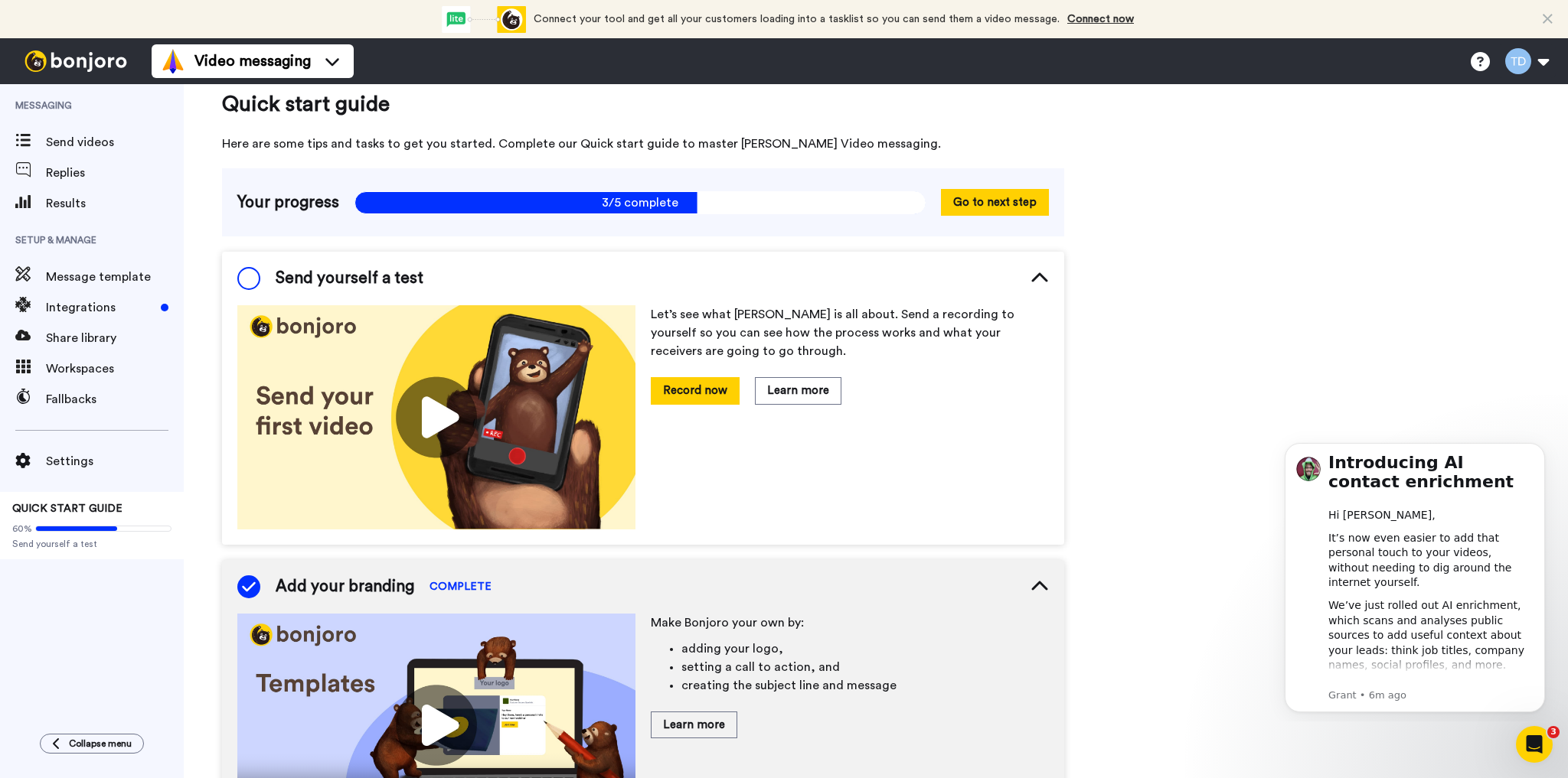
scroll to position [0, 0]
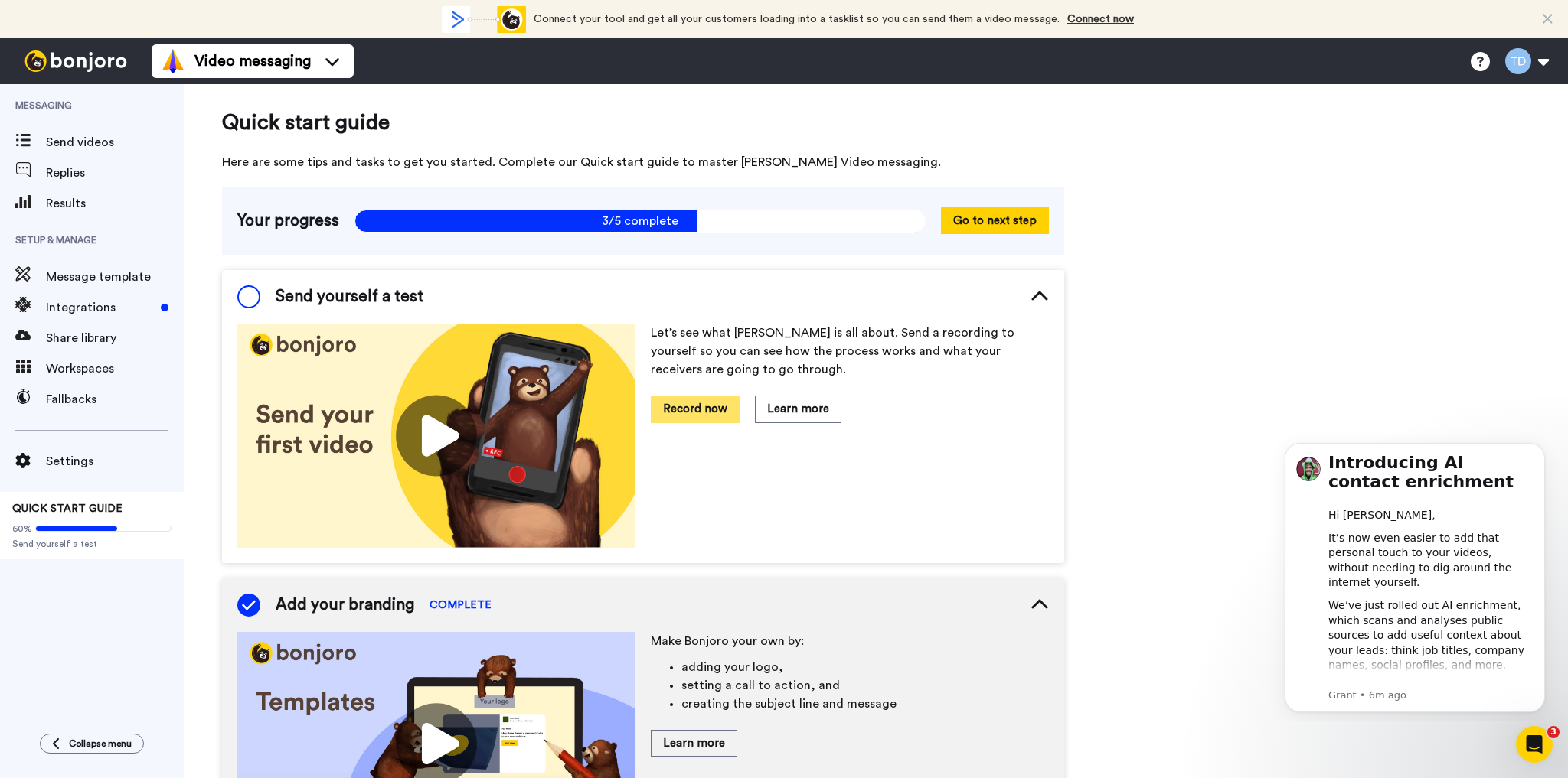
click at [689, 412] on button "Record now" at bounding box center [695, 408] width 89 height 26
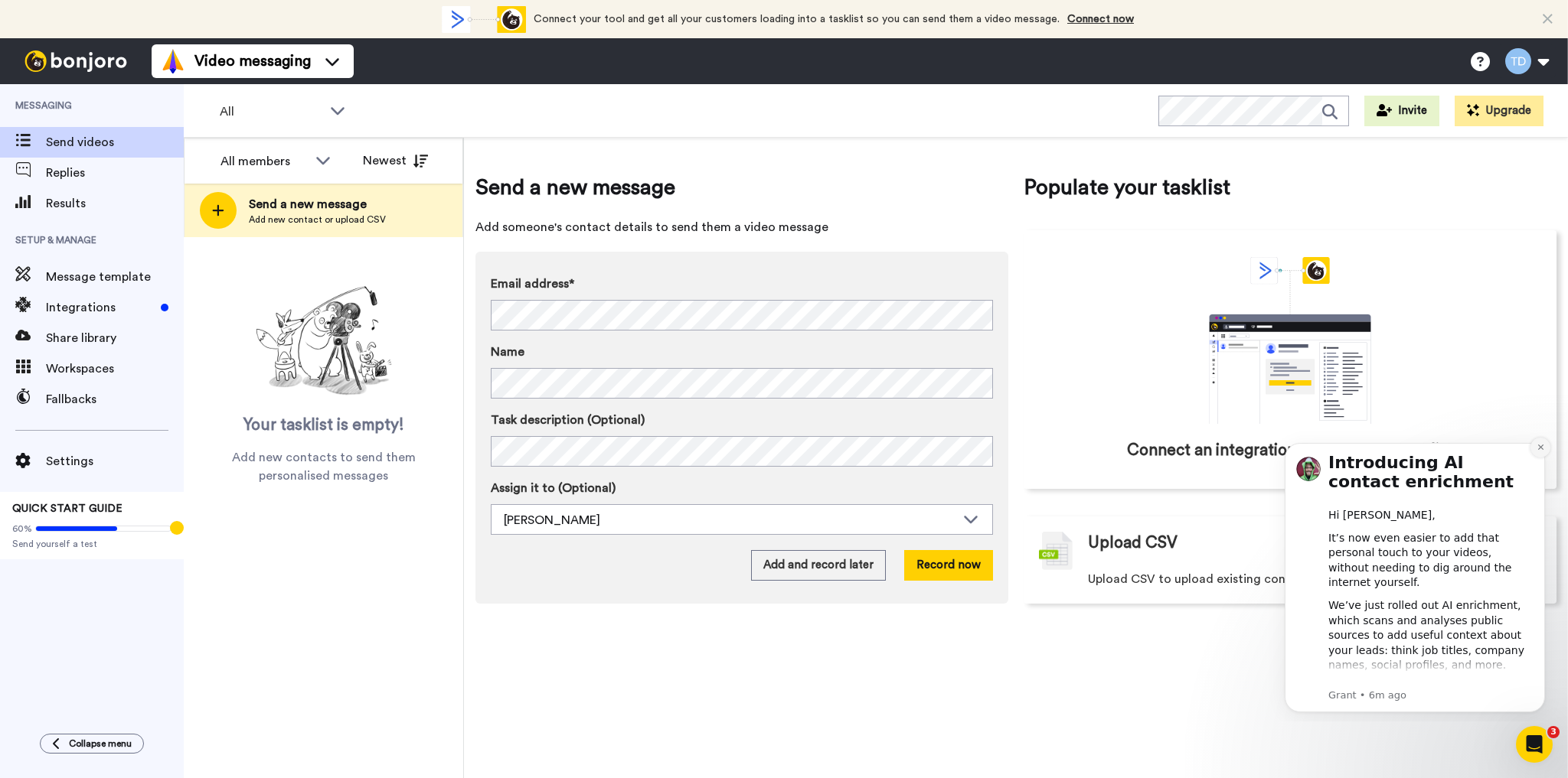
click at [1542, 447] on icon "Dismiss notification" at bounding box center [1541, 447] width 9 height 9
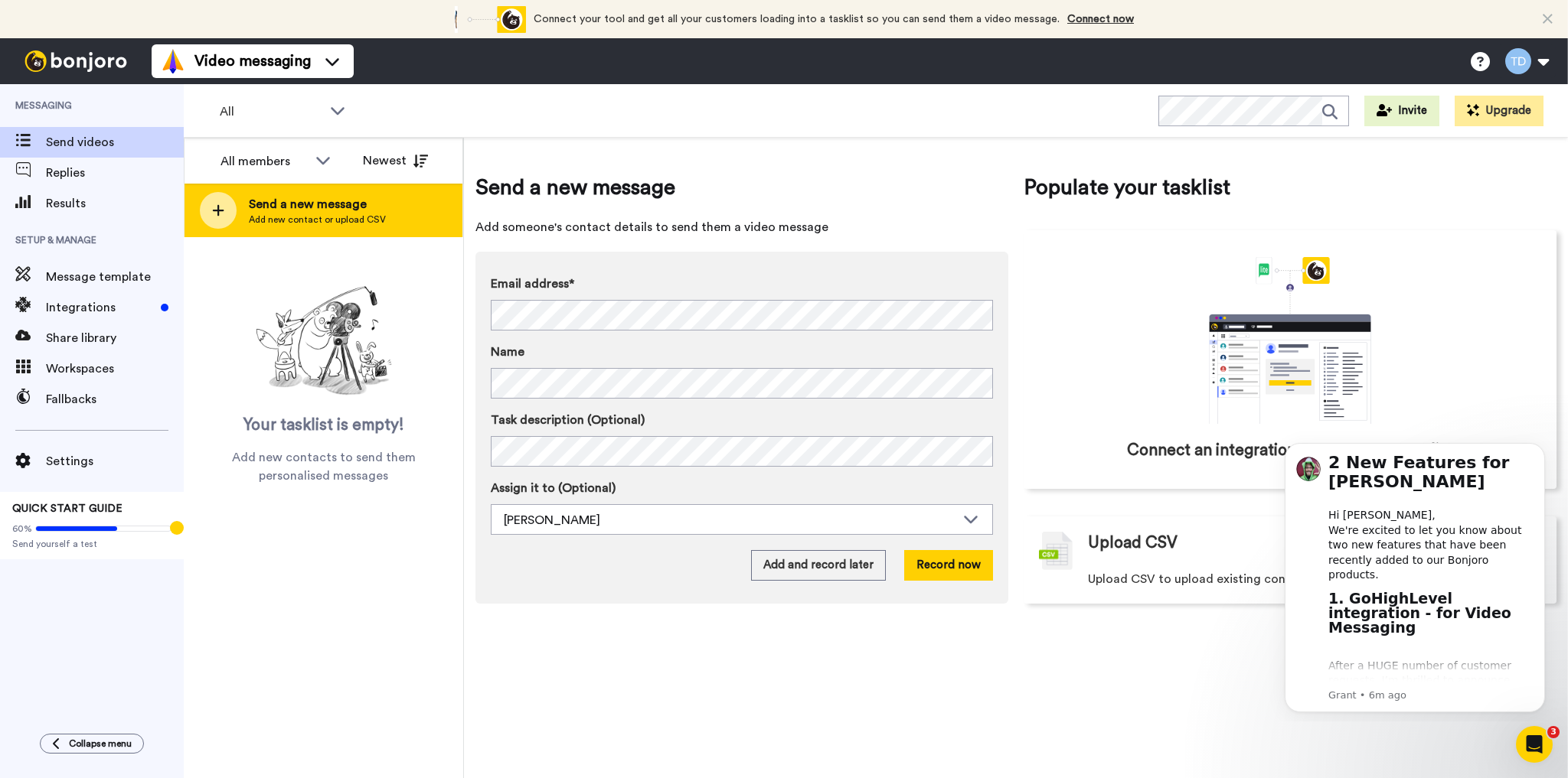
click at [291, 214] on span "Add new contact or upload CSV" at bounding box center [317, 219] width 137 height 12
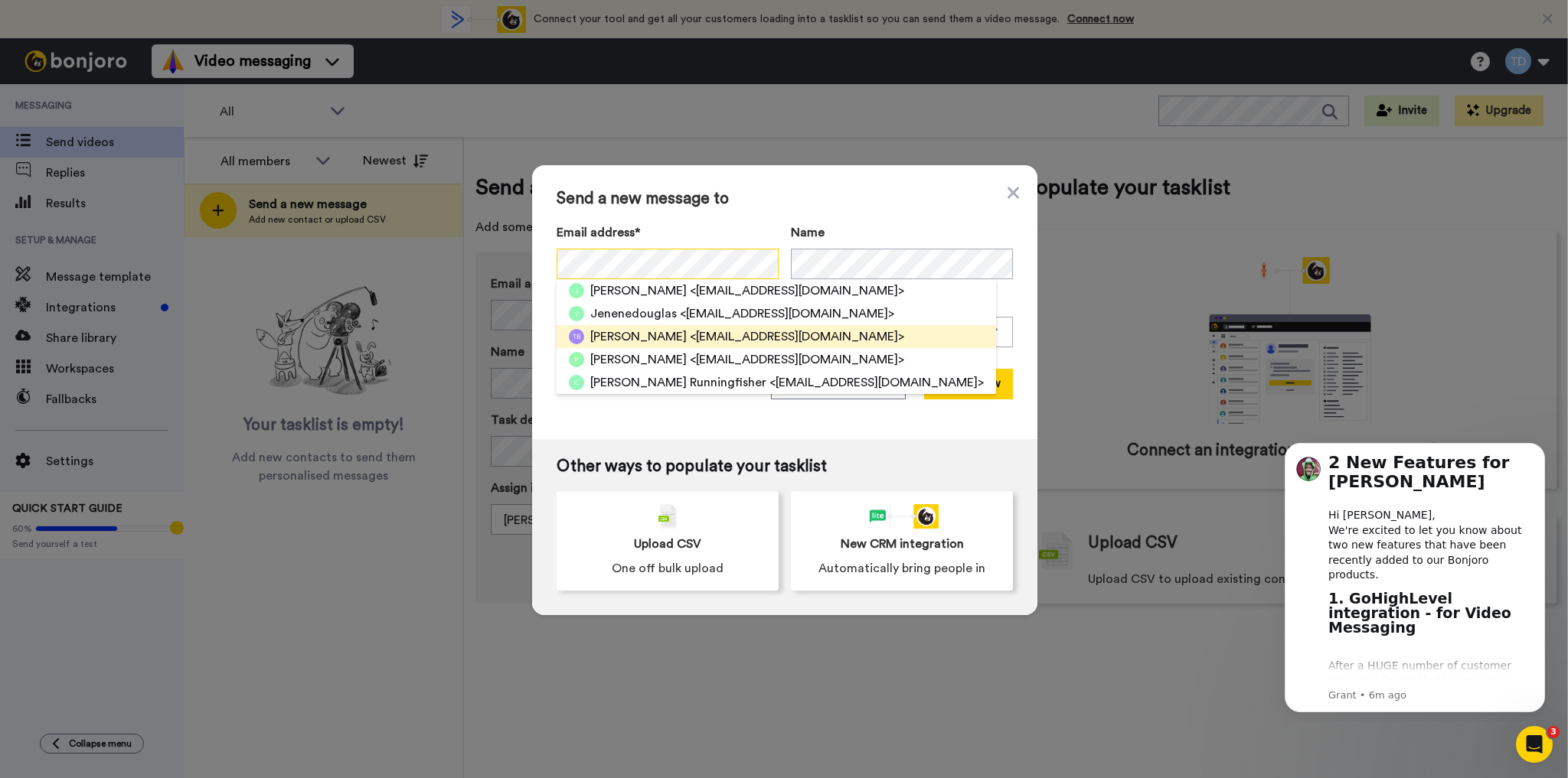
scroll to position [114, 0]
click at [630, 334] on span "1thegeneralstore1" at bounding box center [641, 336] width 101 height 18
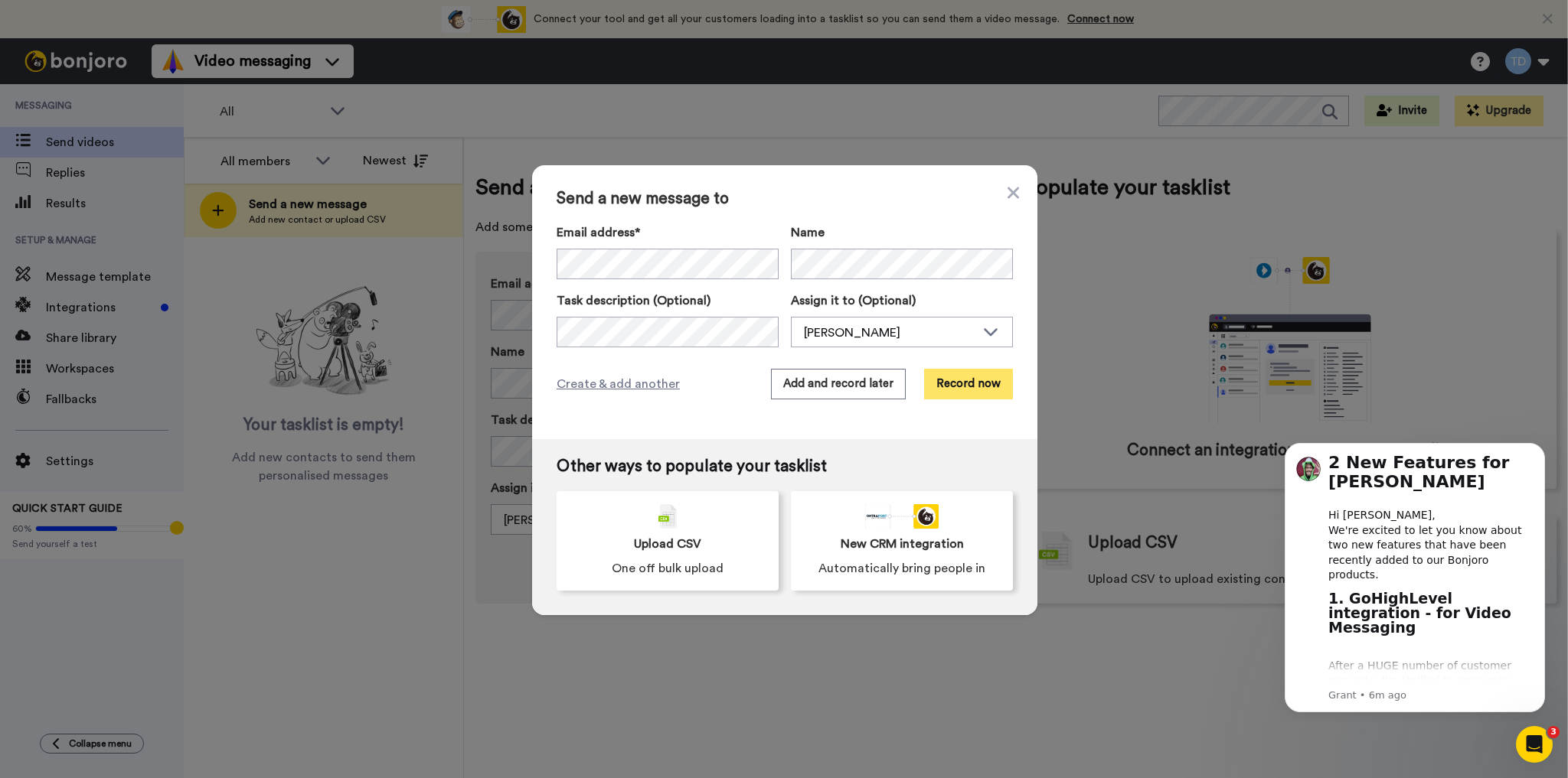
click at [954, 382] on button "Record now" at bounding box center [968, 384] width 89 height 31
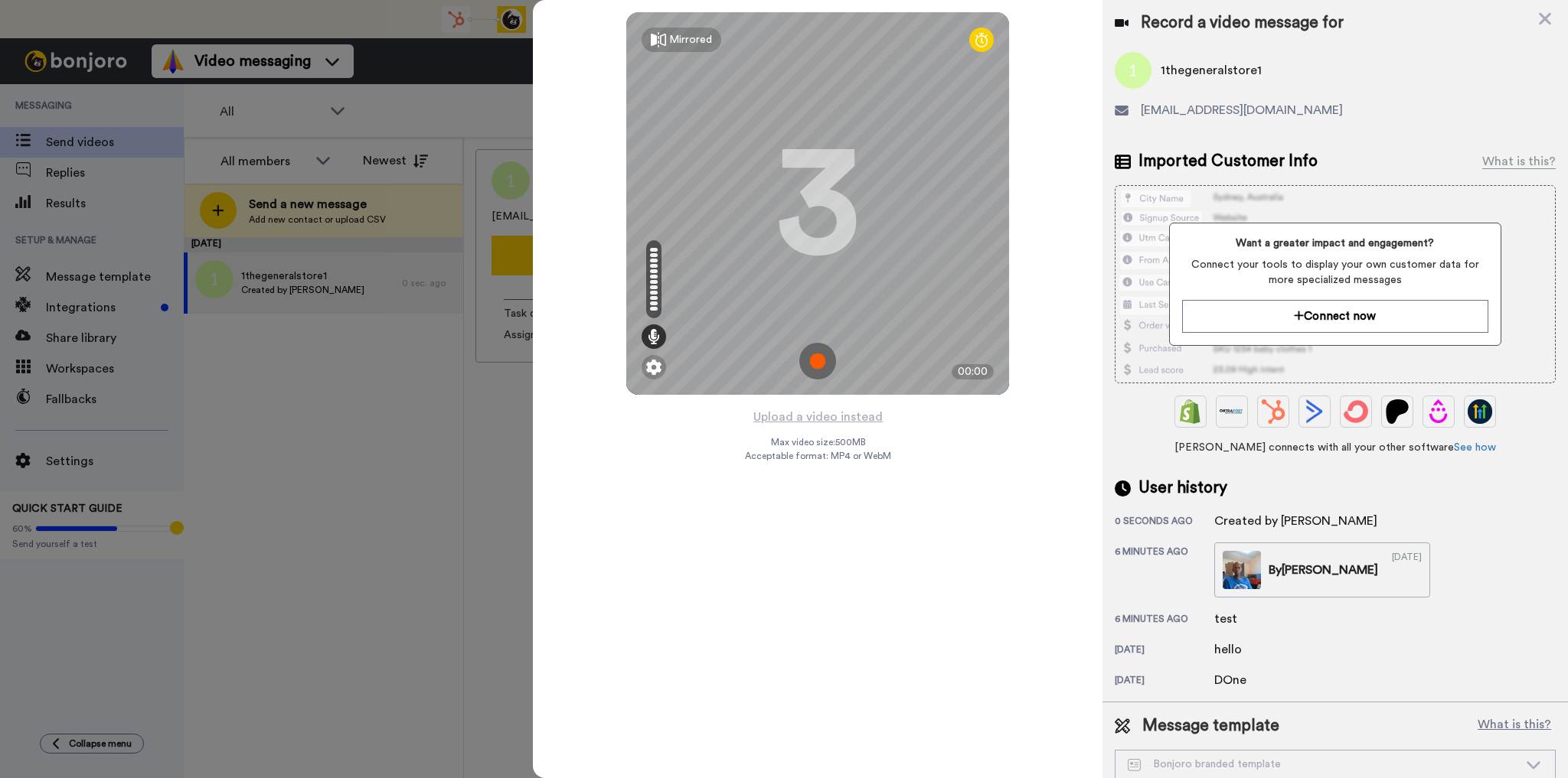
click at [814, 361] on img at bounding box center [817, 360] width 37 height 37
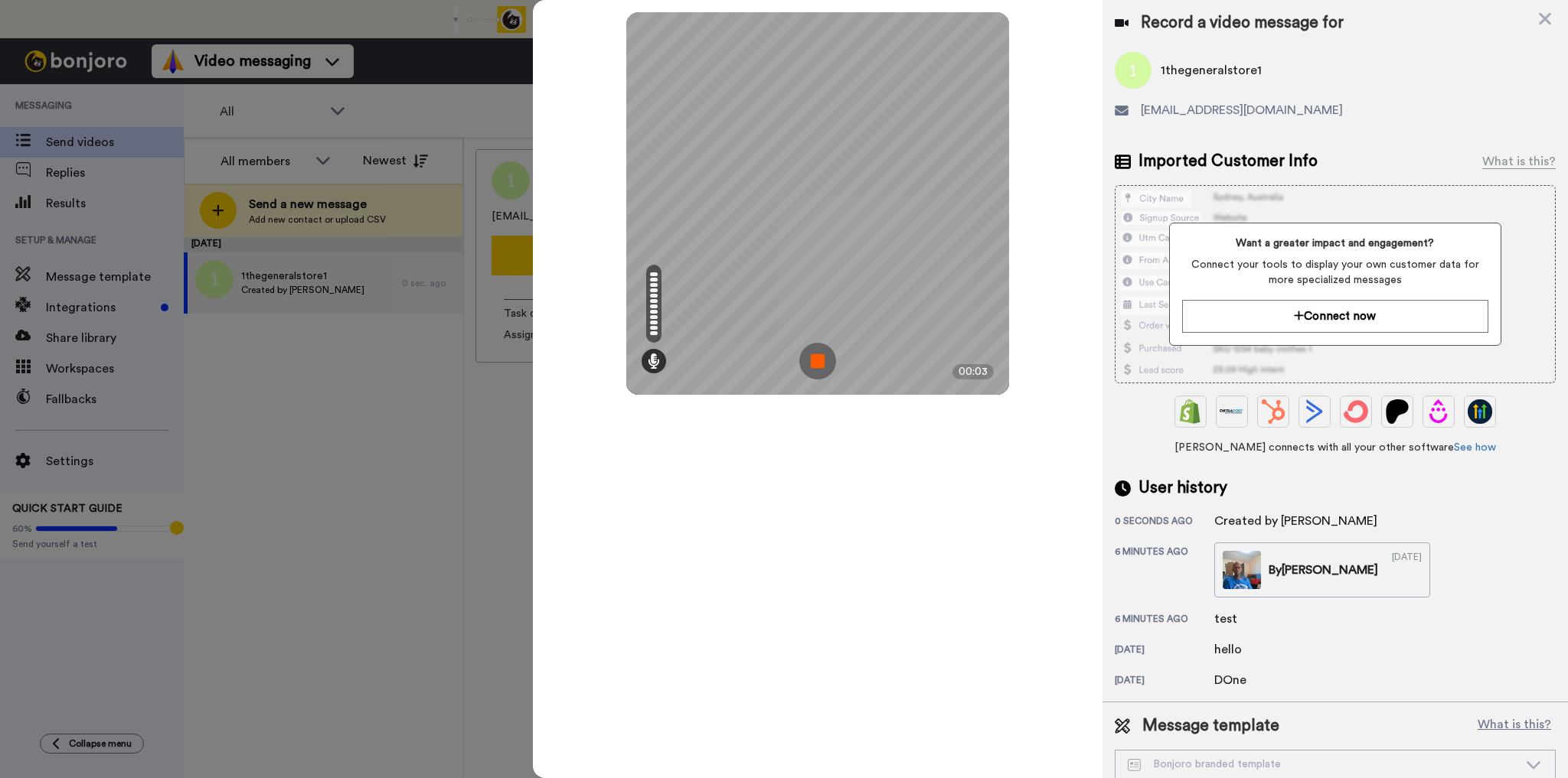
click at [814, 359] on img at bounding box center [817, 360] width 37 height 37
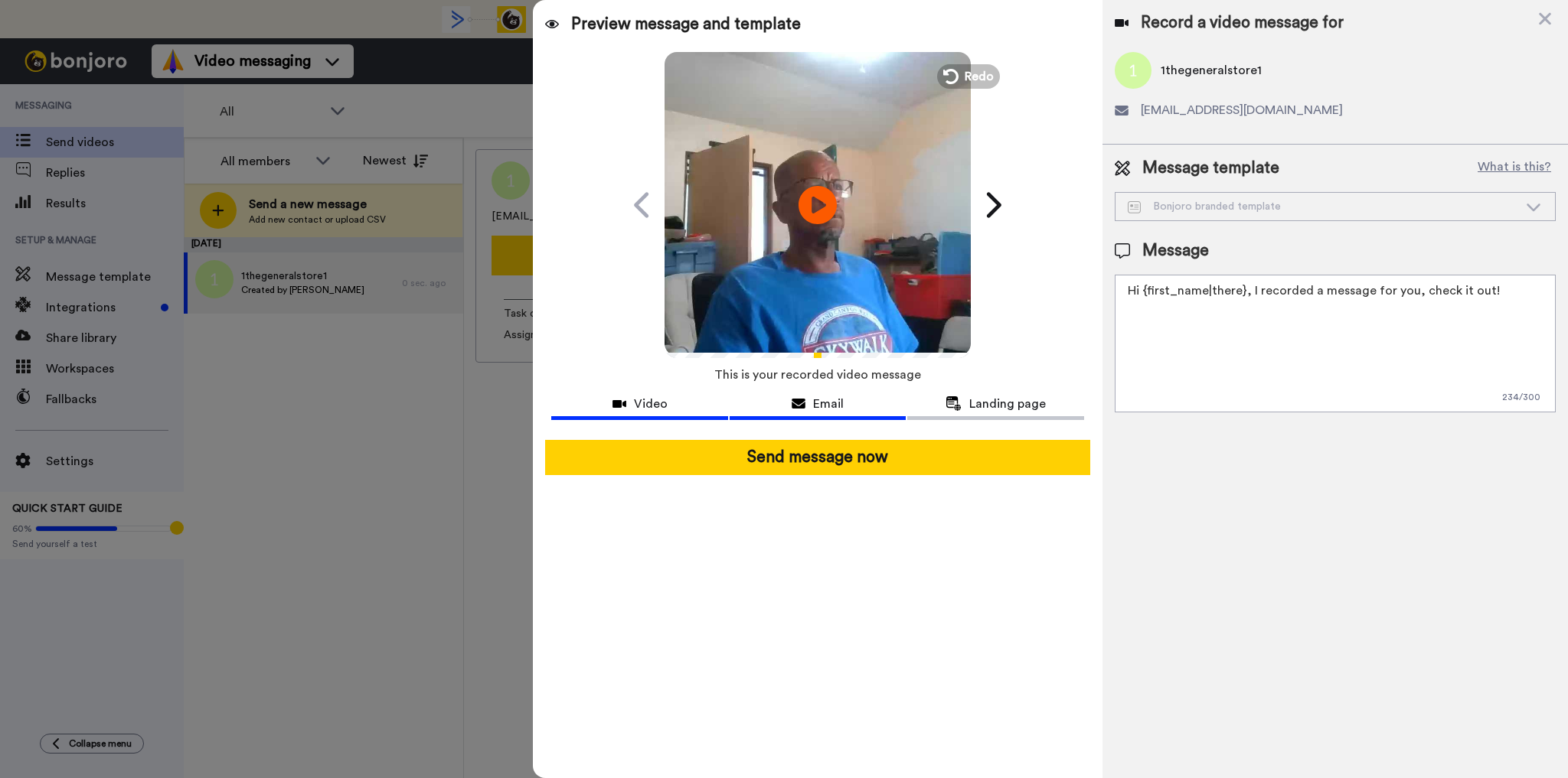
click at [814, 404] on span "Email" at bounding box center [828, 403] width 31 height 18
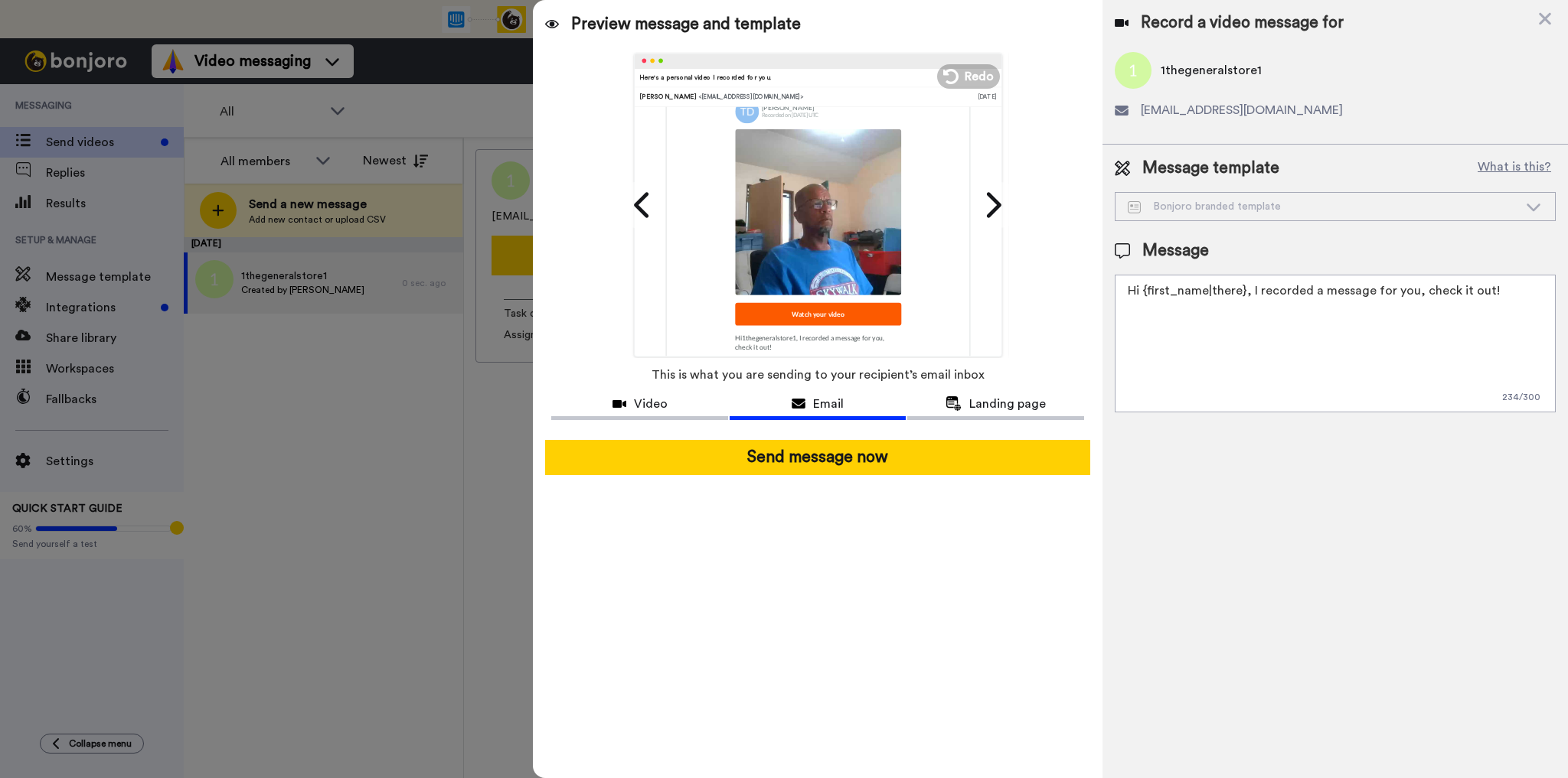
scroll to position [184, 0]
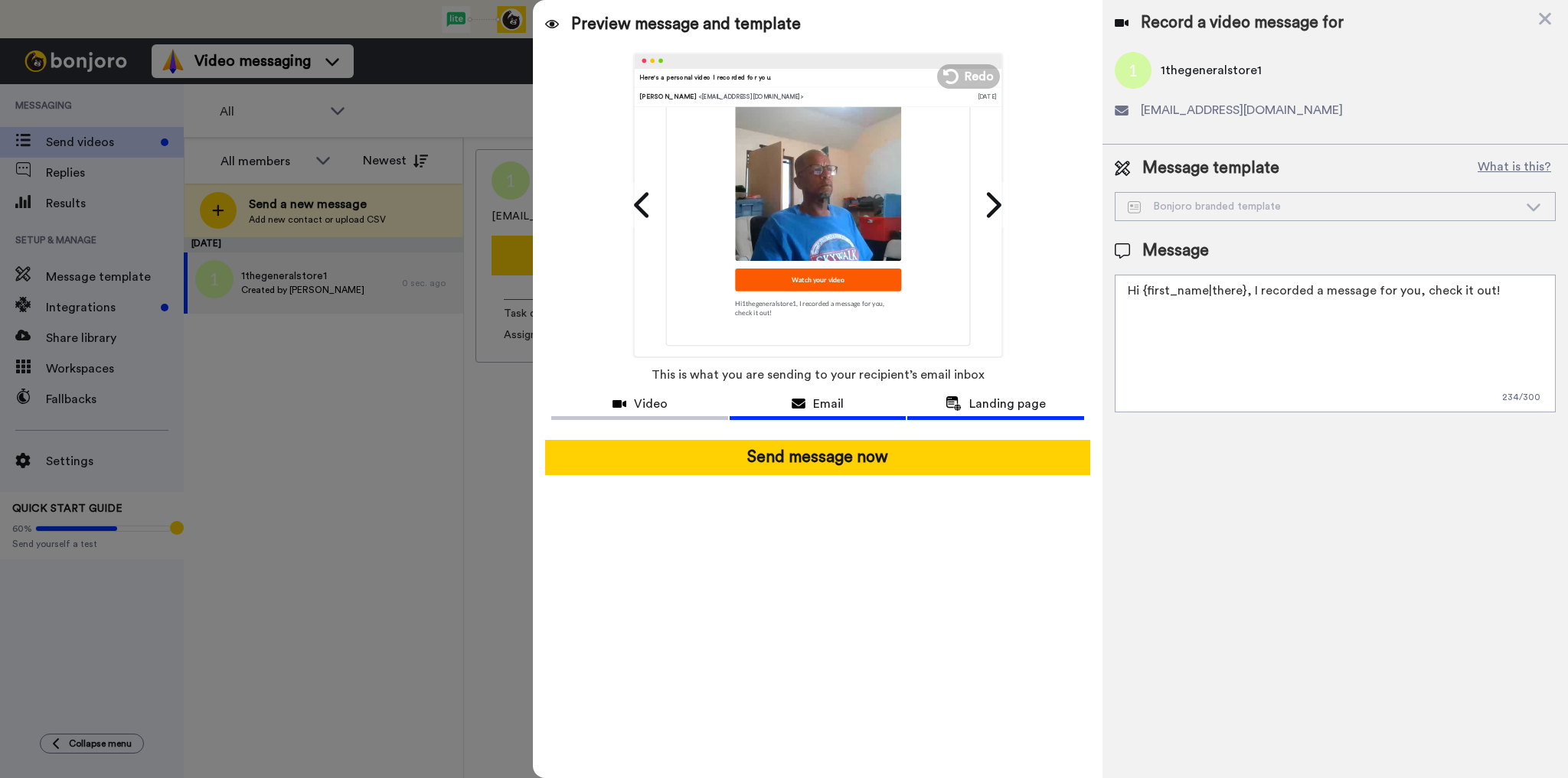
click at [992, 401] on span "Landing page" at bounding box center [1007, 403] width 77 height 18
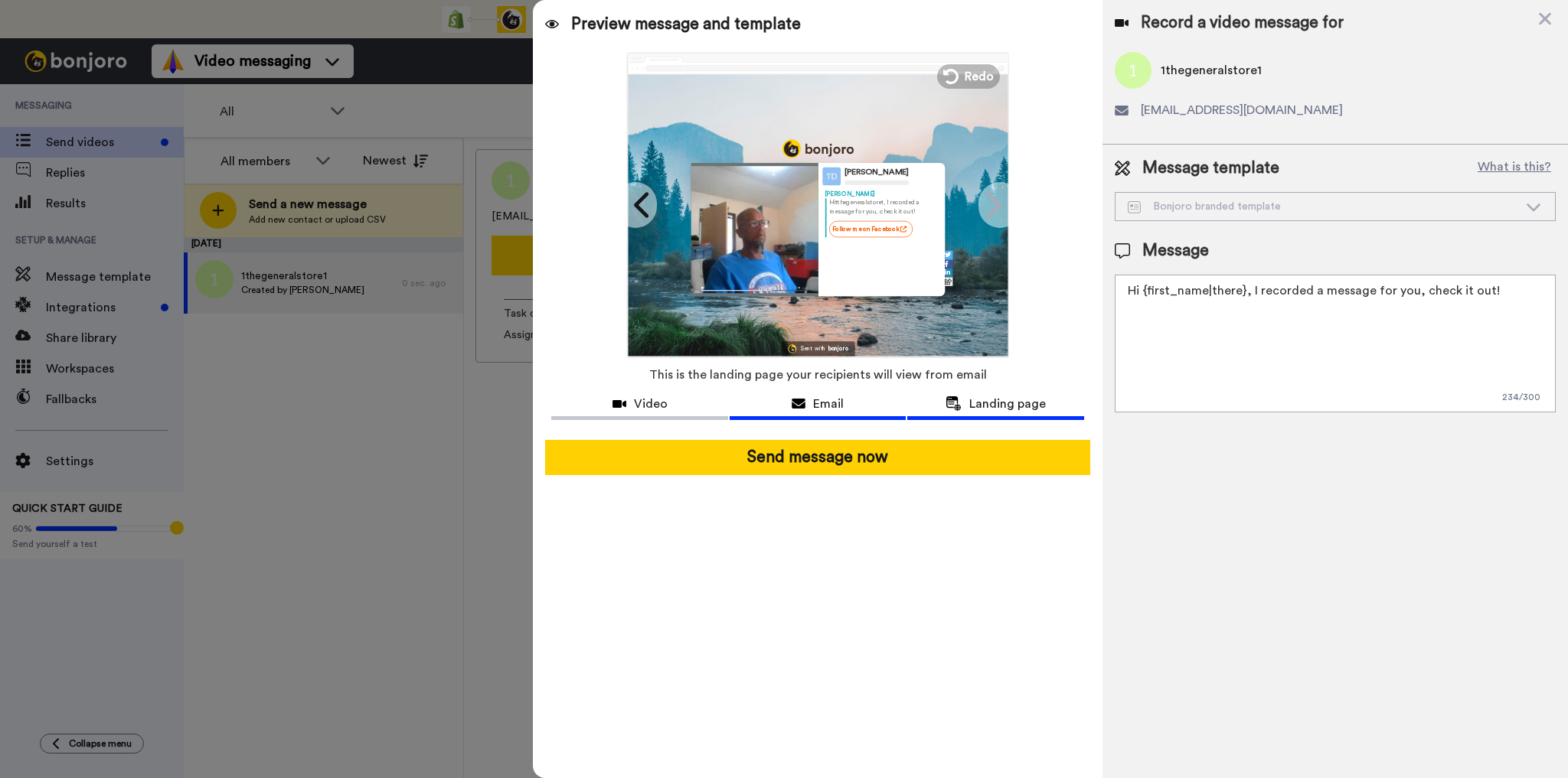
click at [816, 401] on span "Email" at bounding box center [828, 403] width 31 height 18
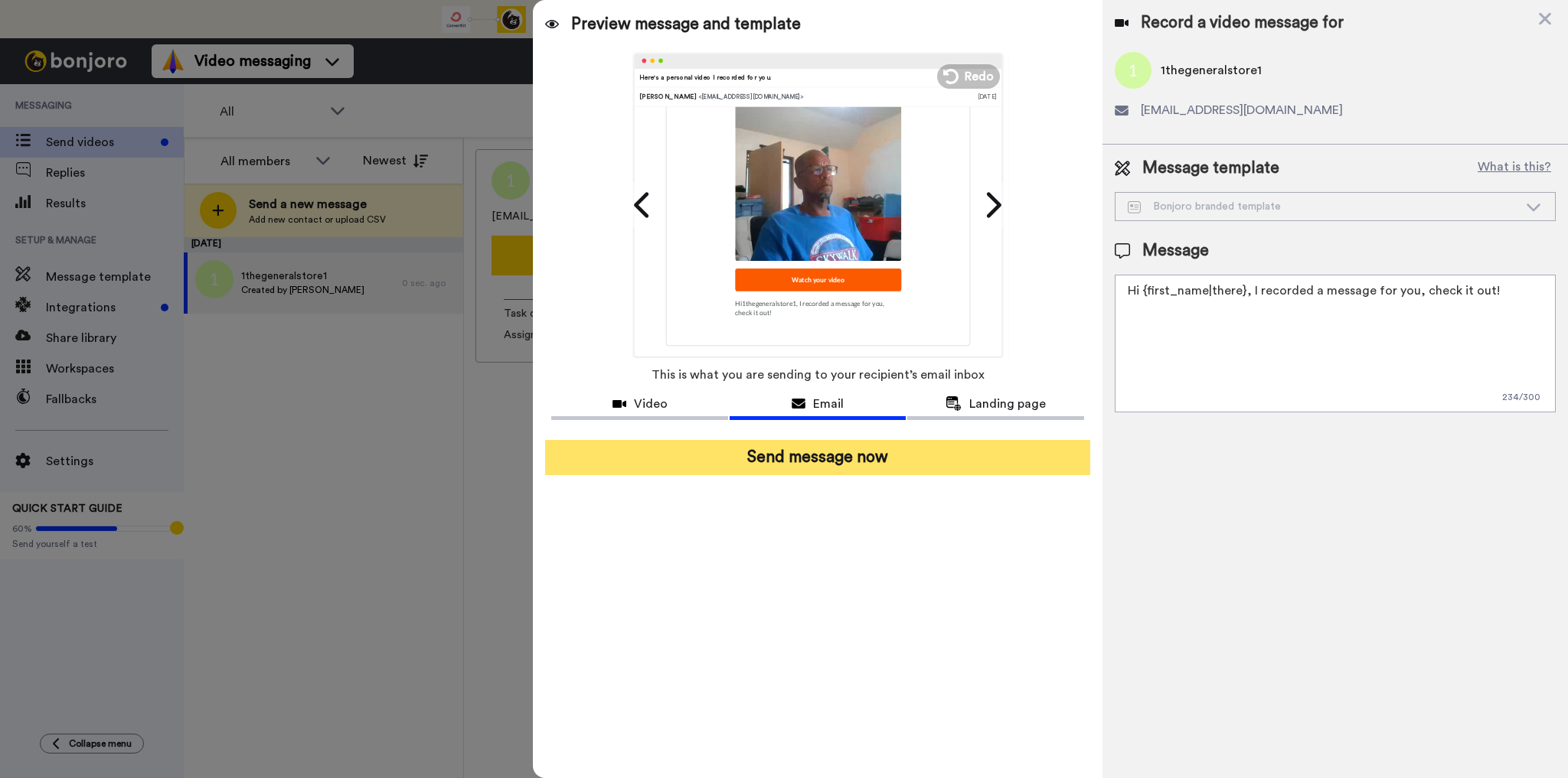
click at [806, 459] on button "Send message now" at bounding box center [817, 457] width 544 height 35
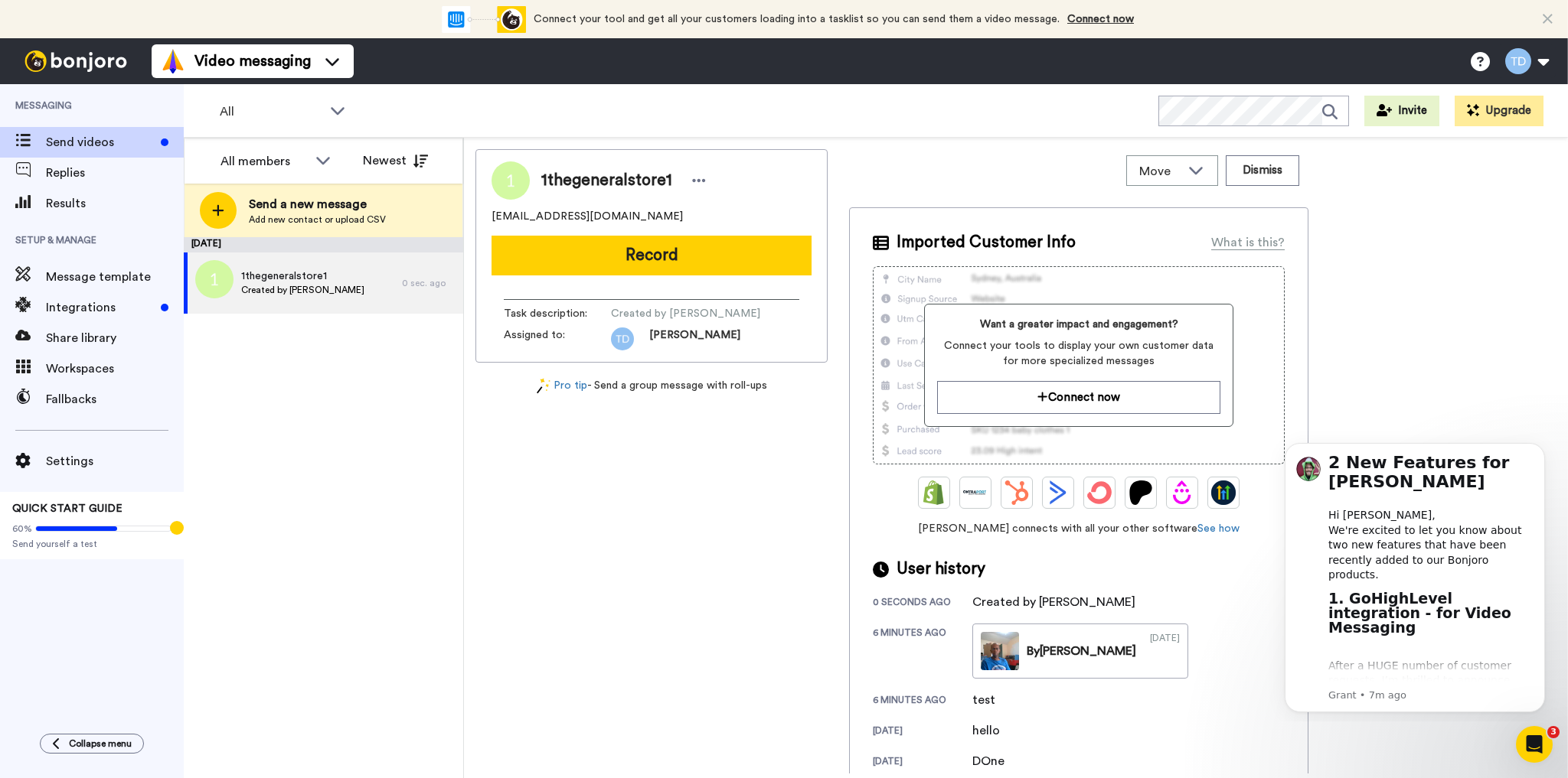
scroll to position [0, 0]
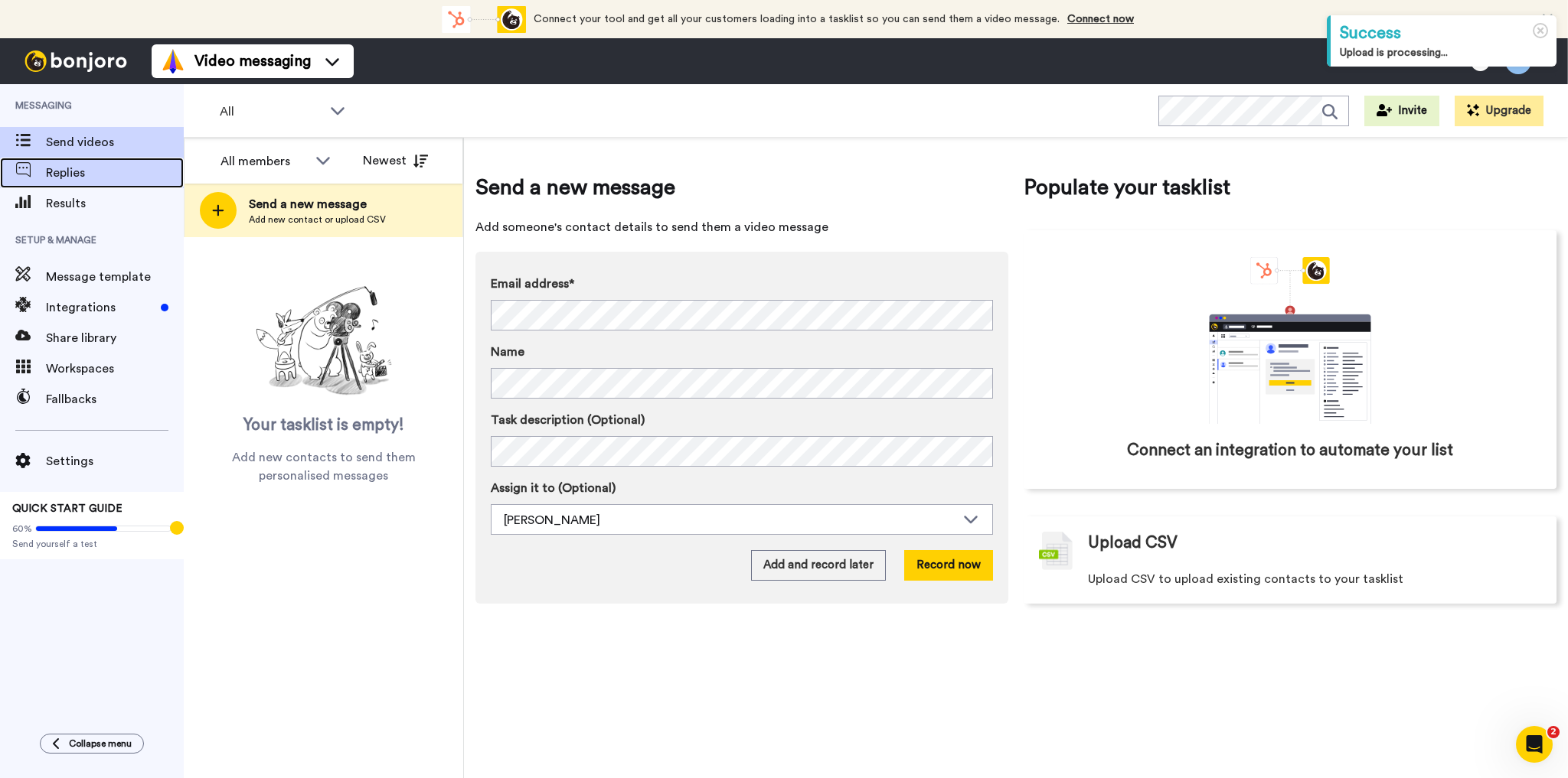
click at [57, 173] on span "Replies" at bounding box center [115, 173] width 138 height 18
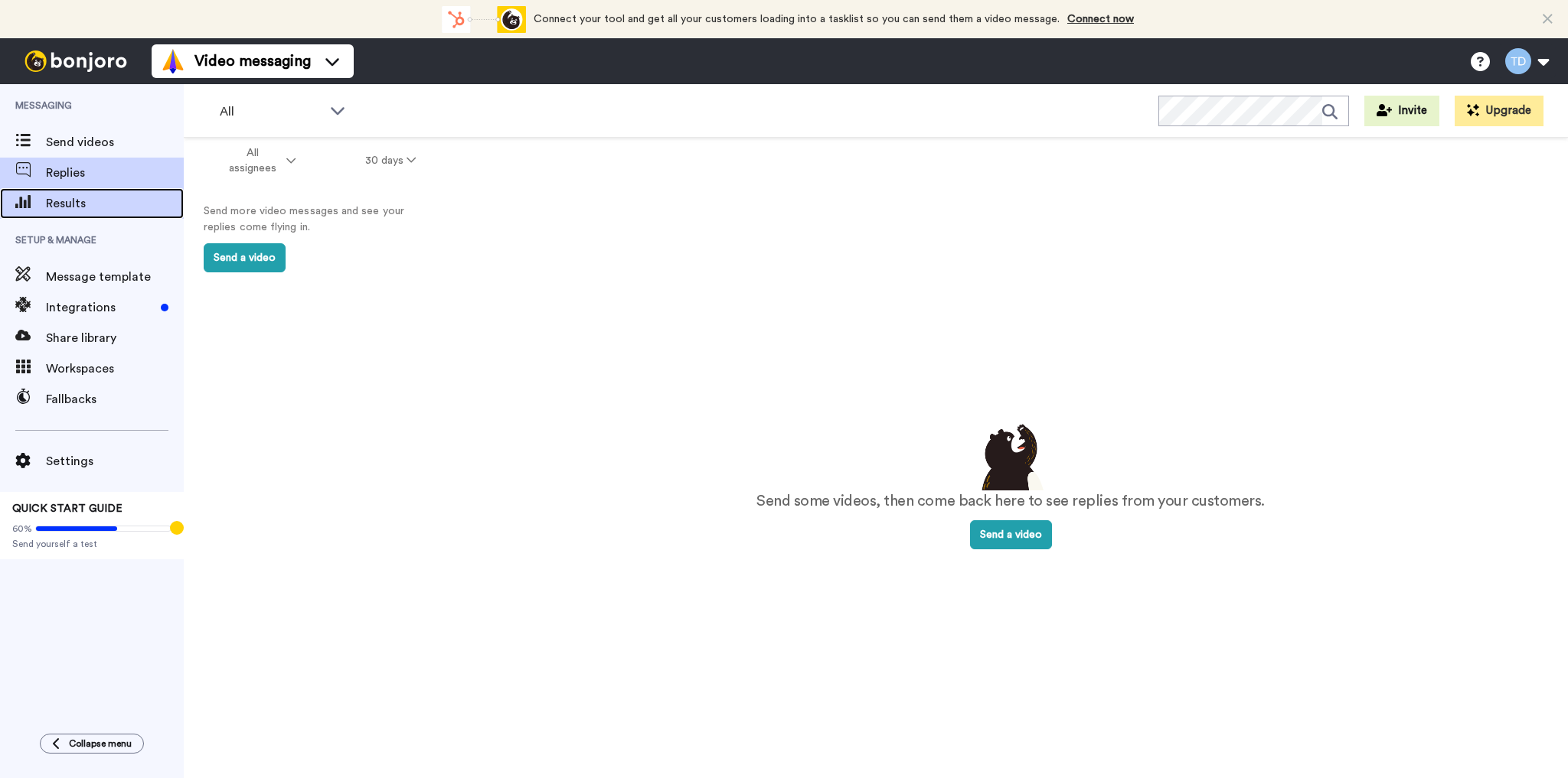
click at [73, 202] on span "Results" at bounding box center [115, 203] width 138 height 18
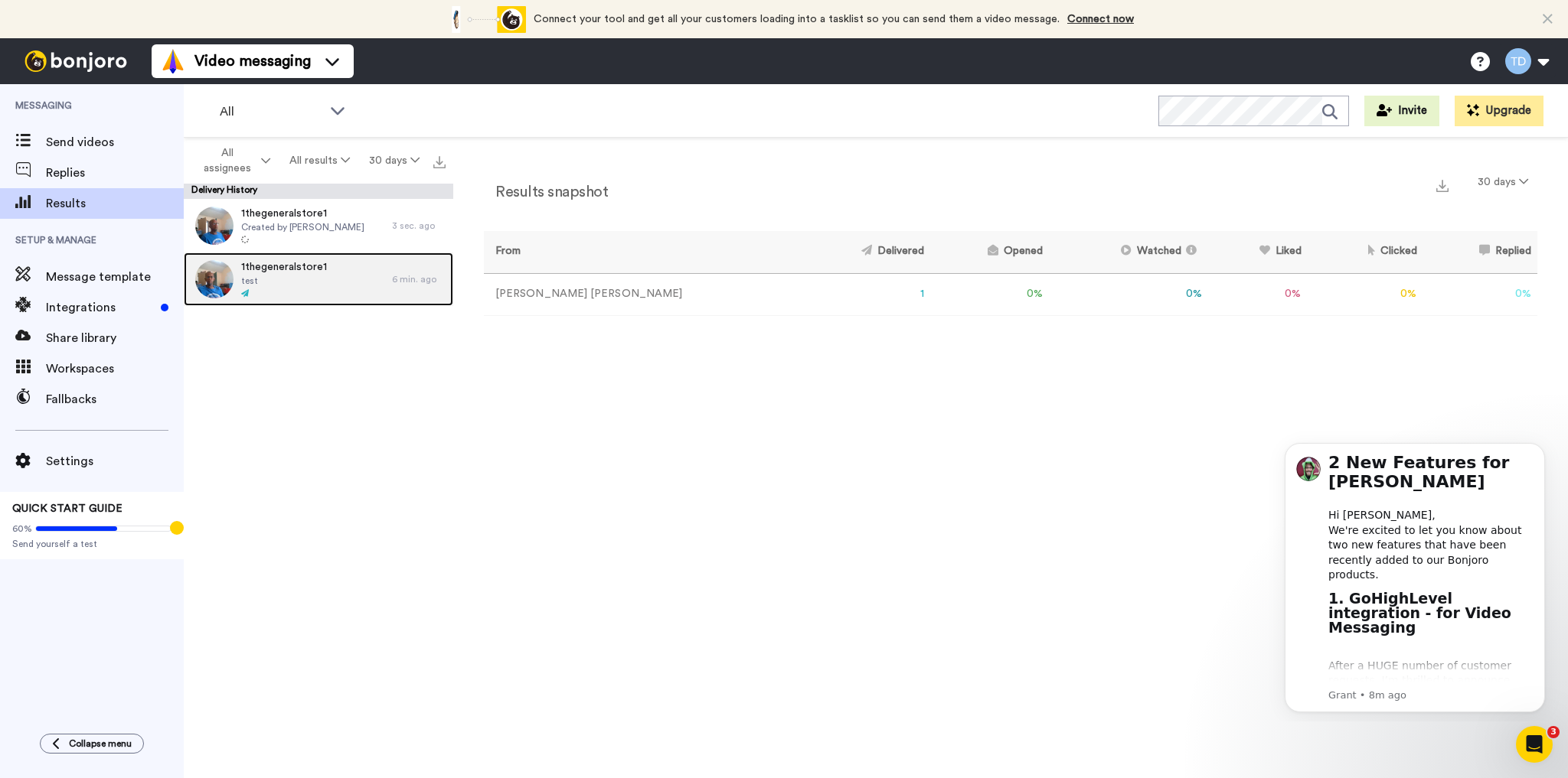
click at [281, 275] on span "test" at bounding box center [284, 281] width 85 height 12
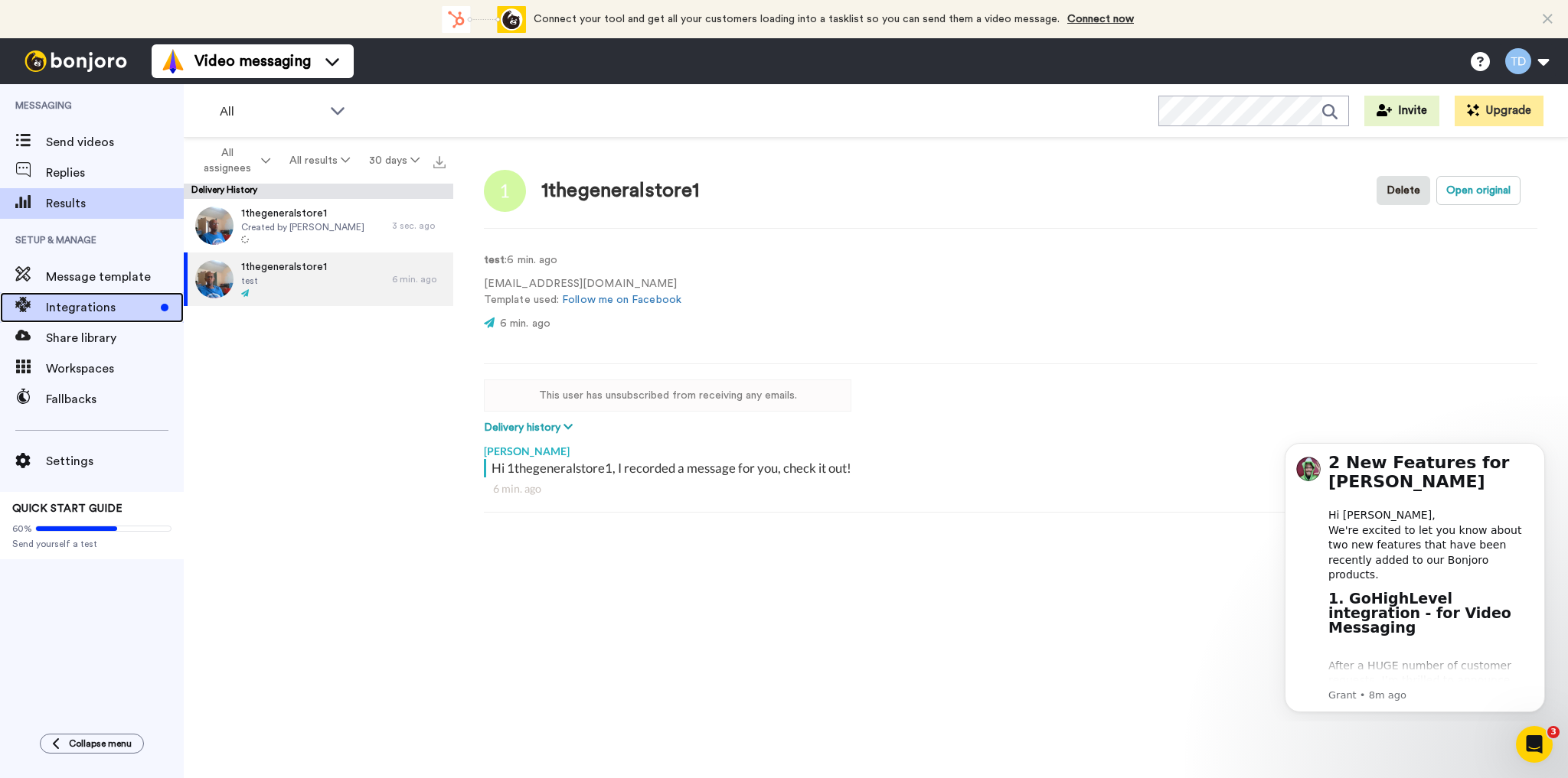
click at [81, 309] on span "Integrations" at bounding box center [100, 307] width 109 height 18
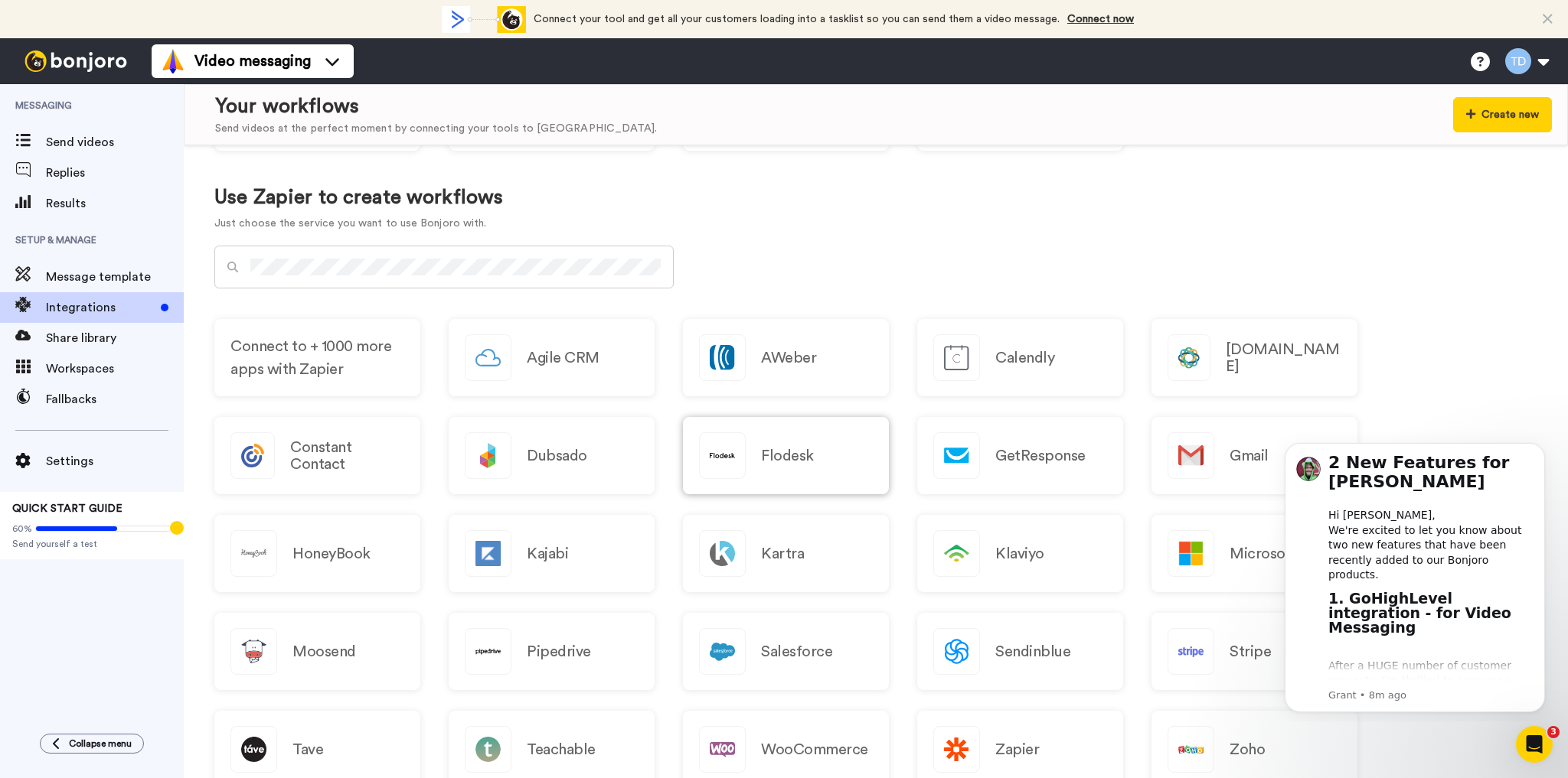
scroll to position [645, 0]
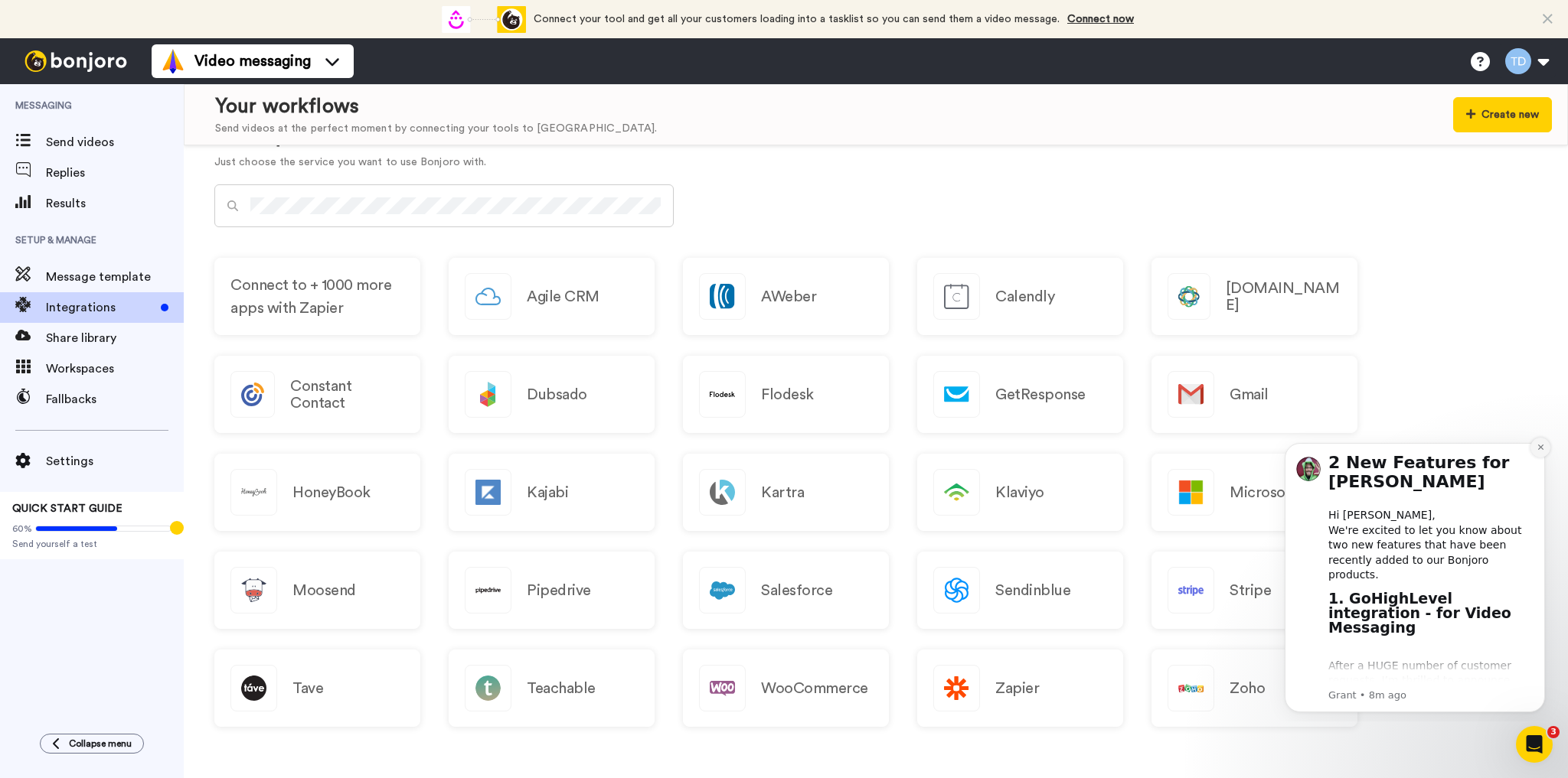
click at [1538, 444] on icon "Dismiss notification" at bounding box center [1541, 447] width 9 height 9
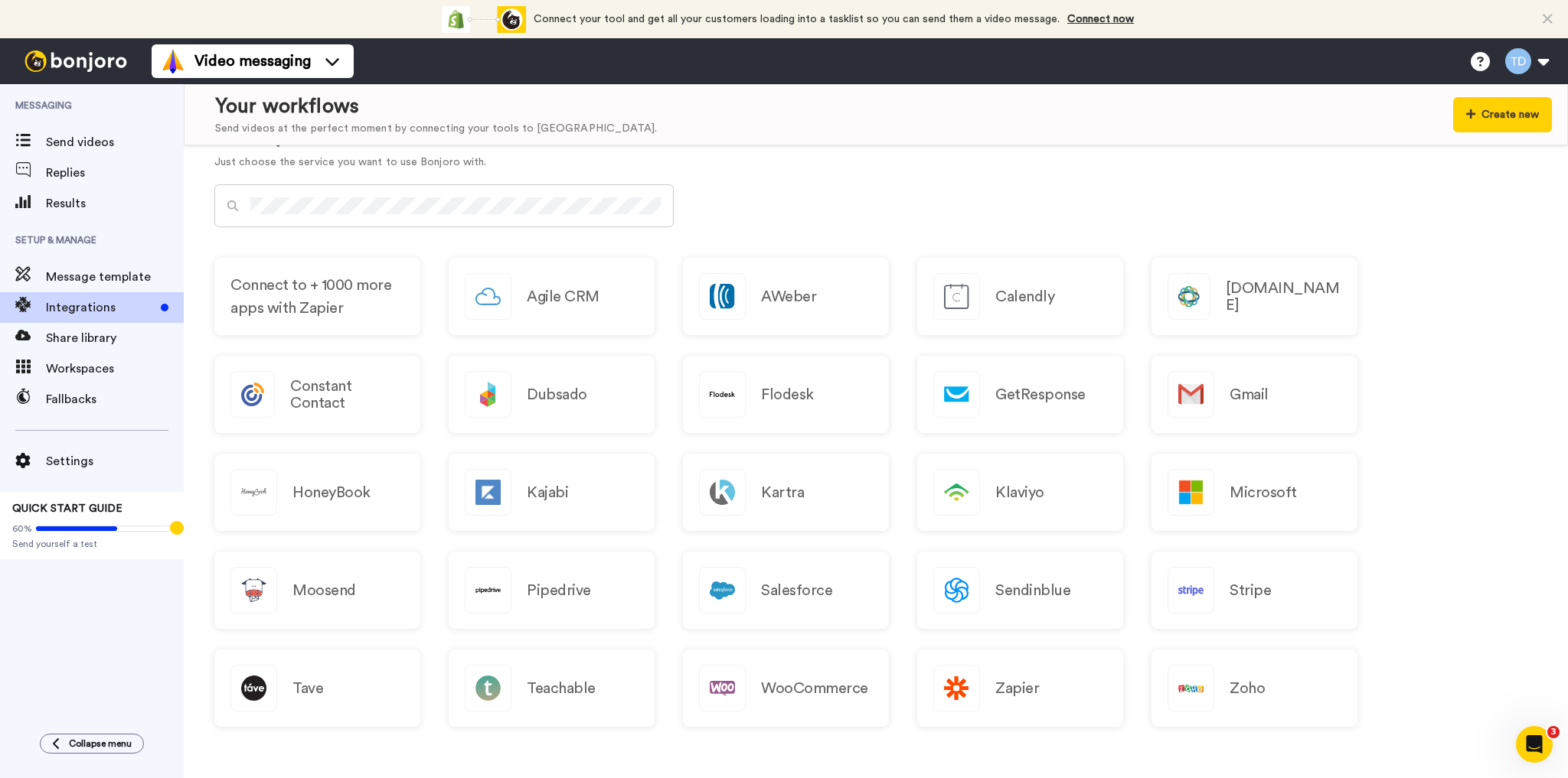
click at [80, 61] on img at bounding box center [75, 61] width 115 height 21
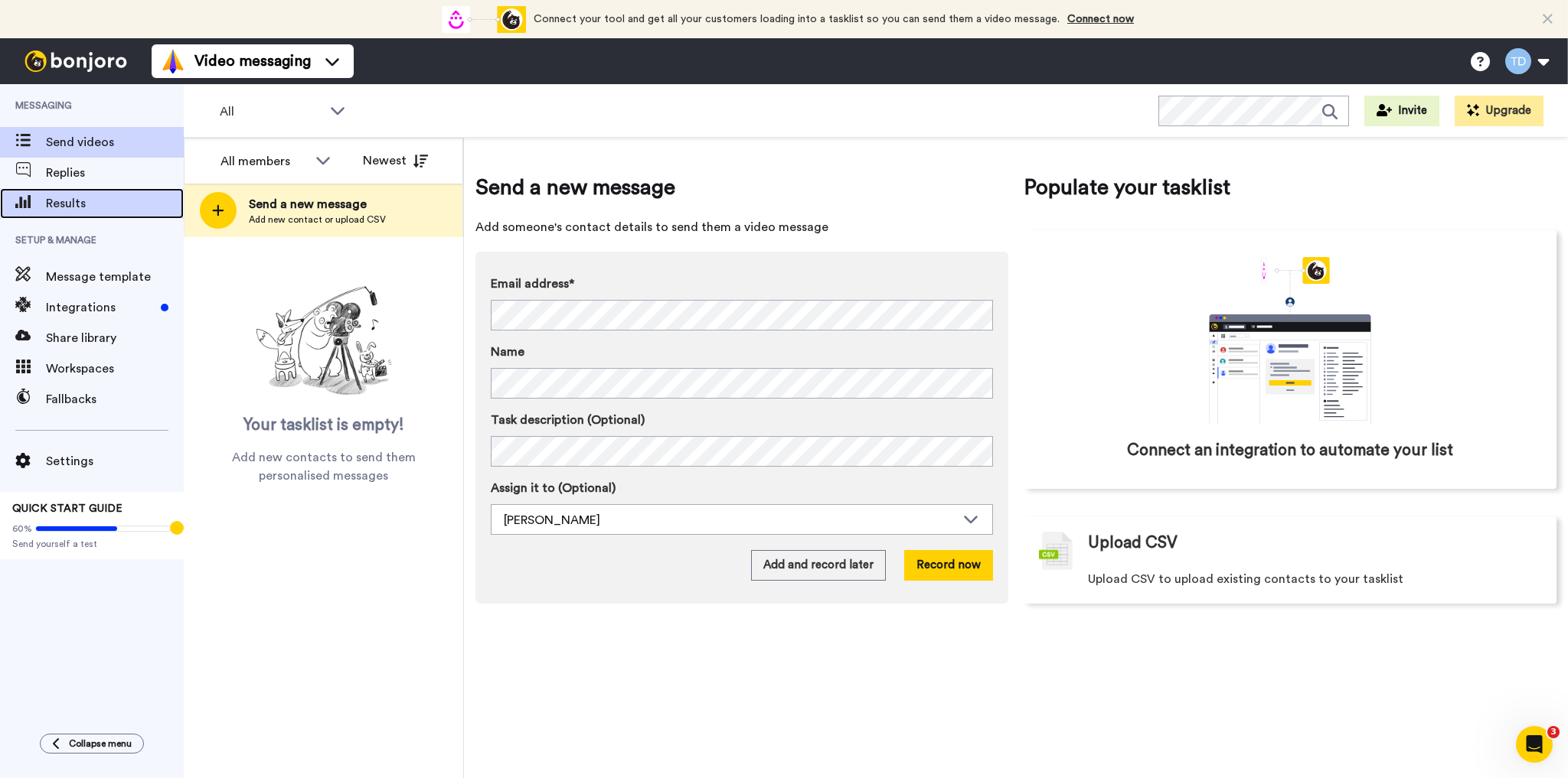
click at [71, 207] on span "Results" at bounding box center [115, 203] width 138 height 18
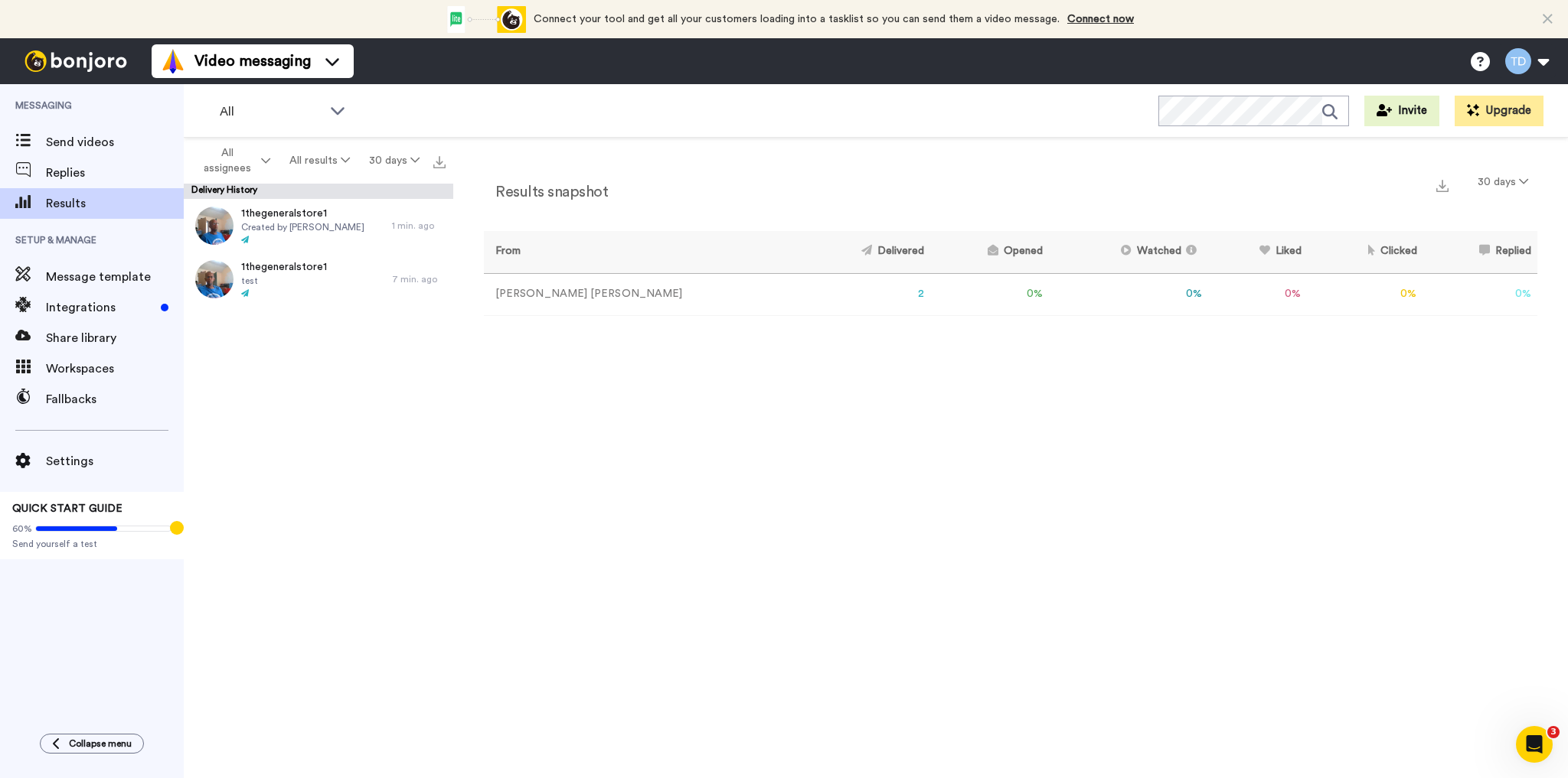
click at [80, 64] on img at bounding box center [75, 61] width 115 height 21
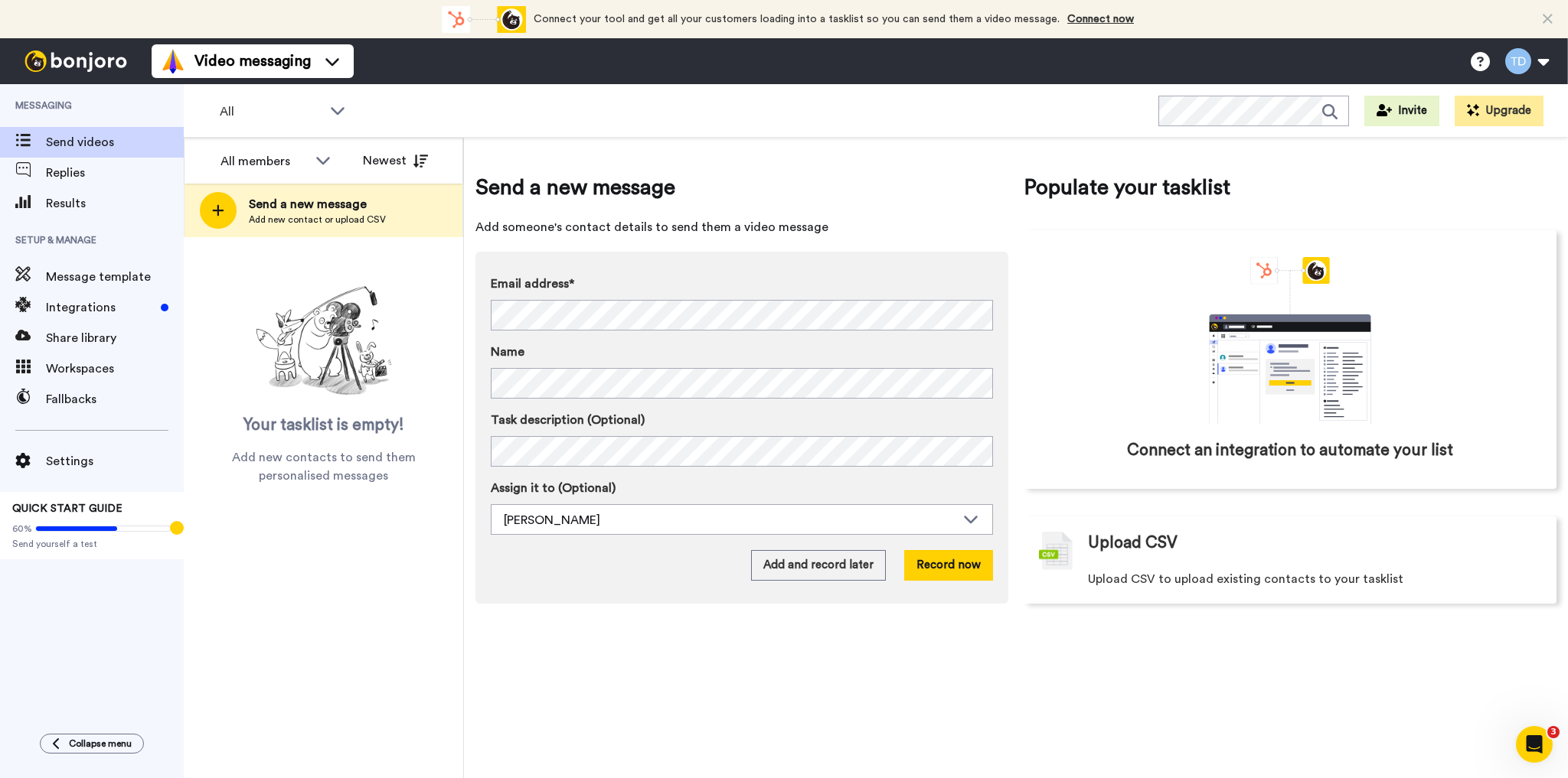
click at [65, 62] on img at bounding box center [75, 61] width 115 height 21
click at [55, 526] on icon at bounding box center [76, 528] width 81 height 4
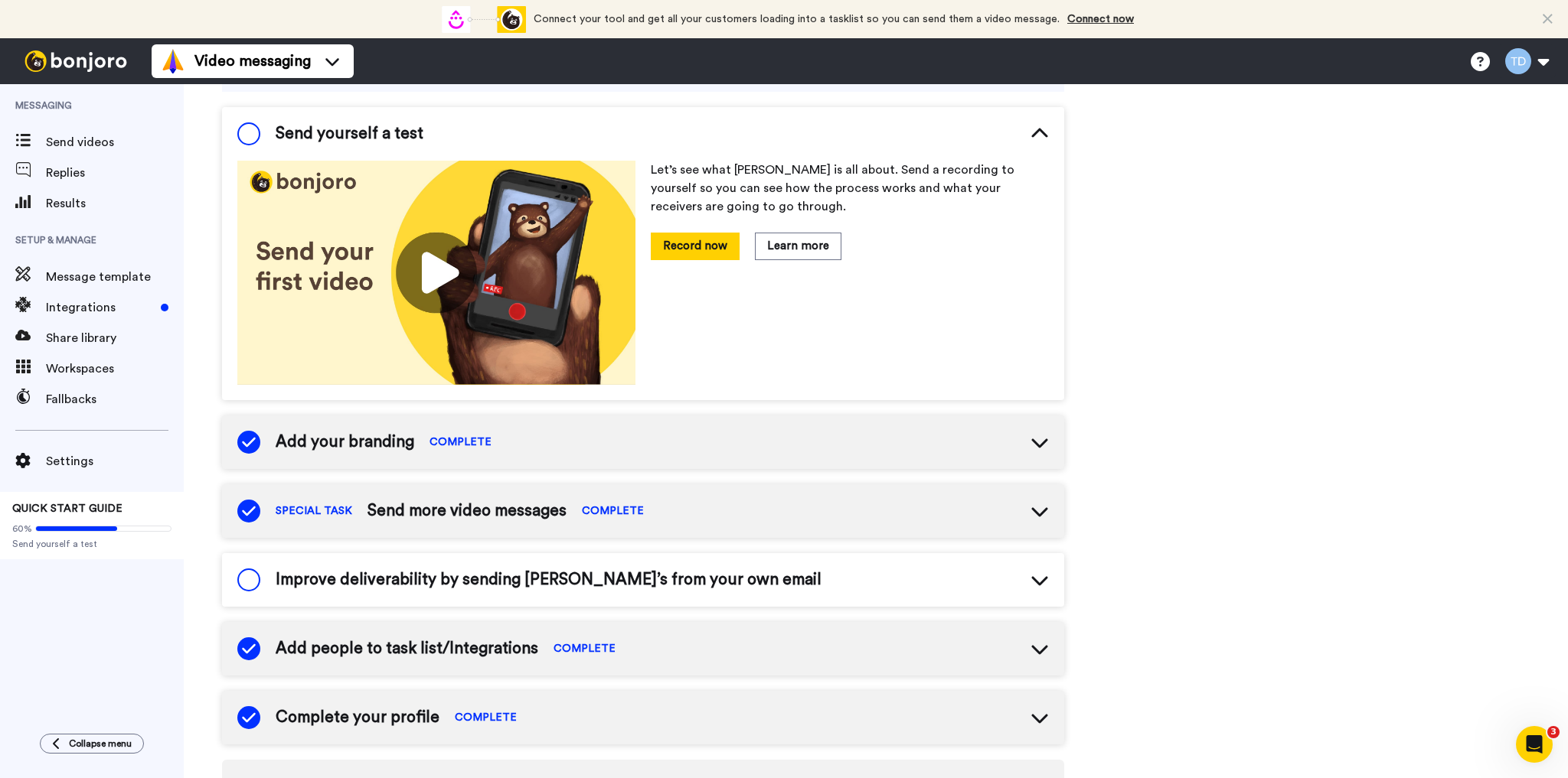
scroll to position [245, 0]
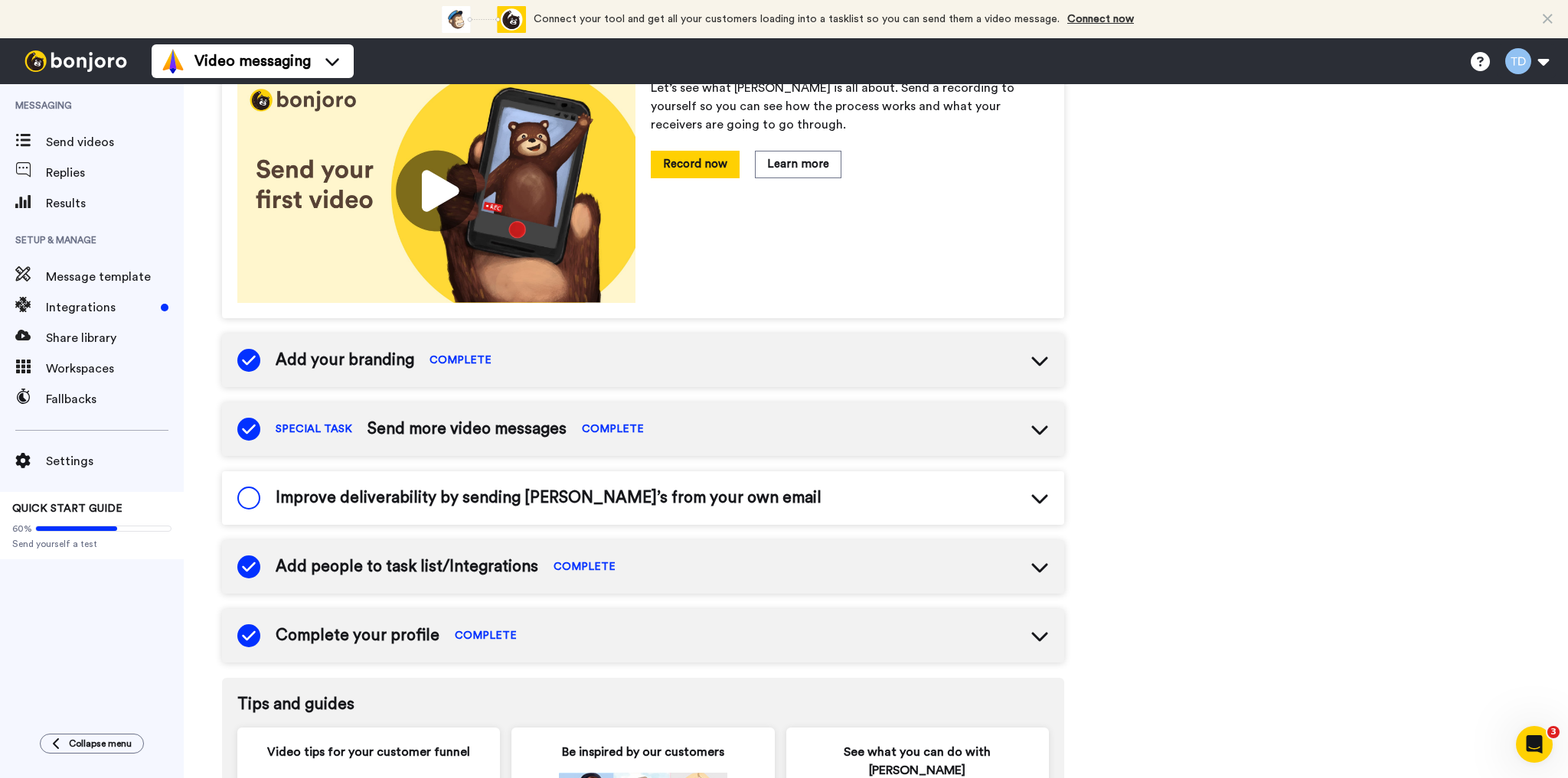
click at [394, 358] on span "Add your branding" at bounding box center [344, 360] width 138 height 23
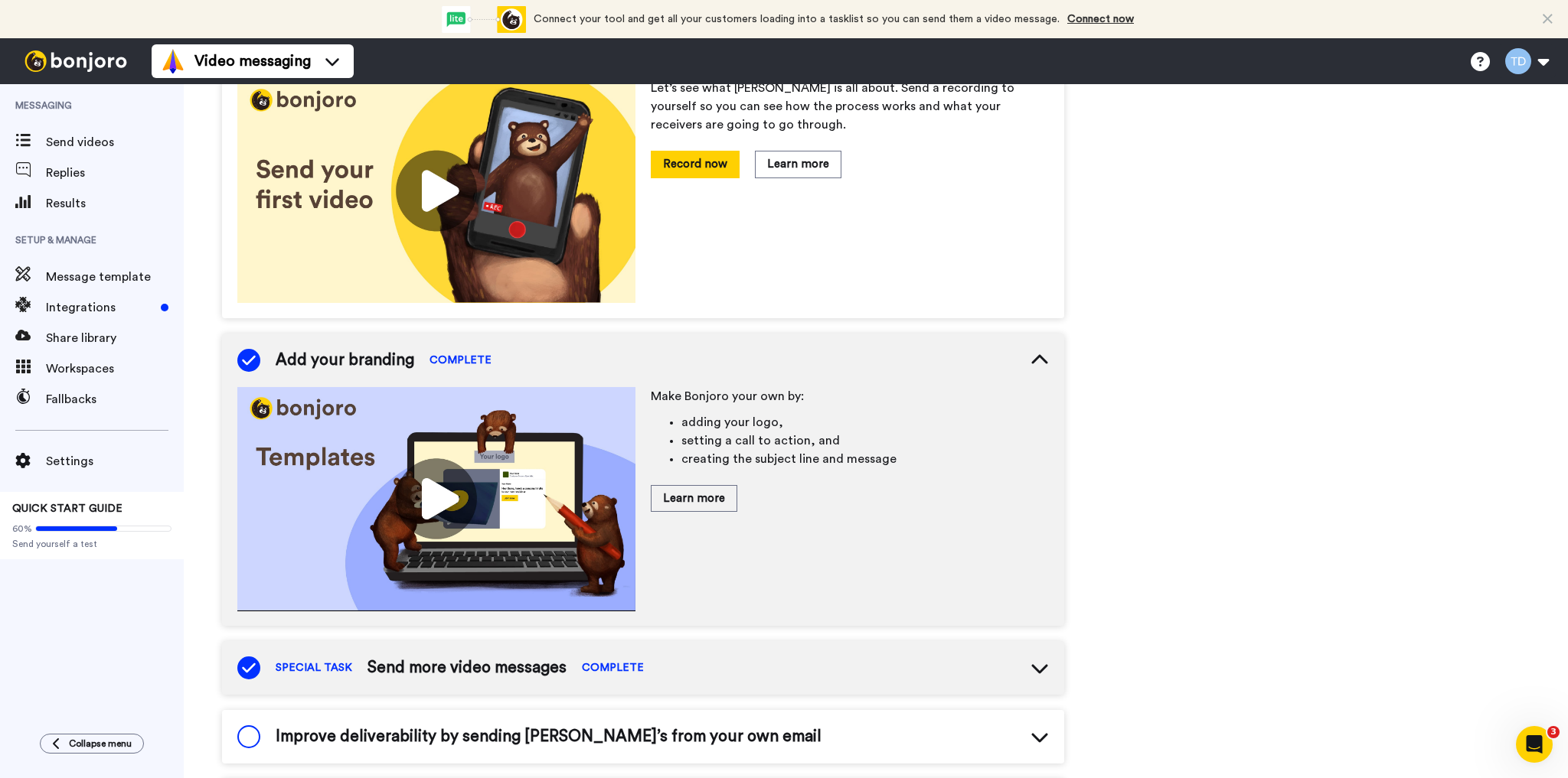
click at [422, 494] on img at bounding box center [437, 499] width 398 height 224
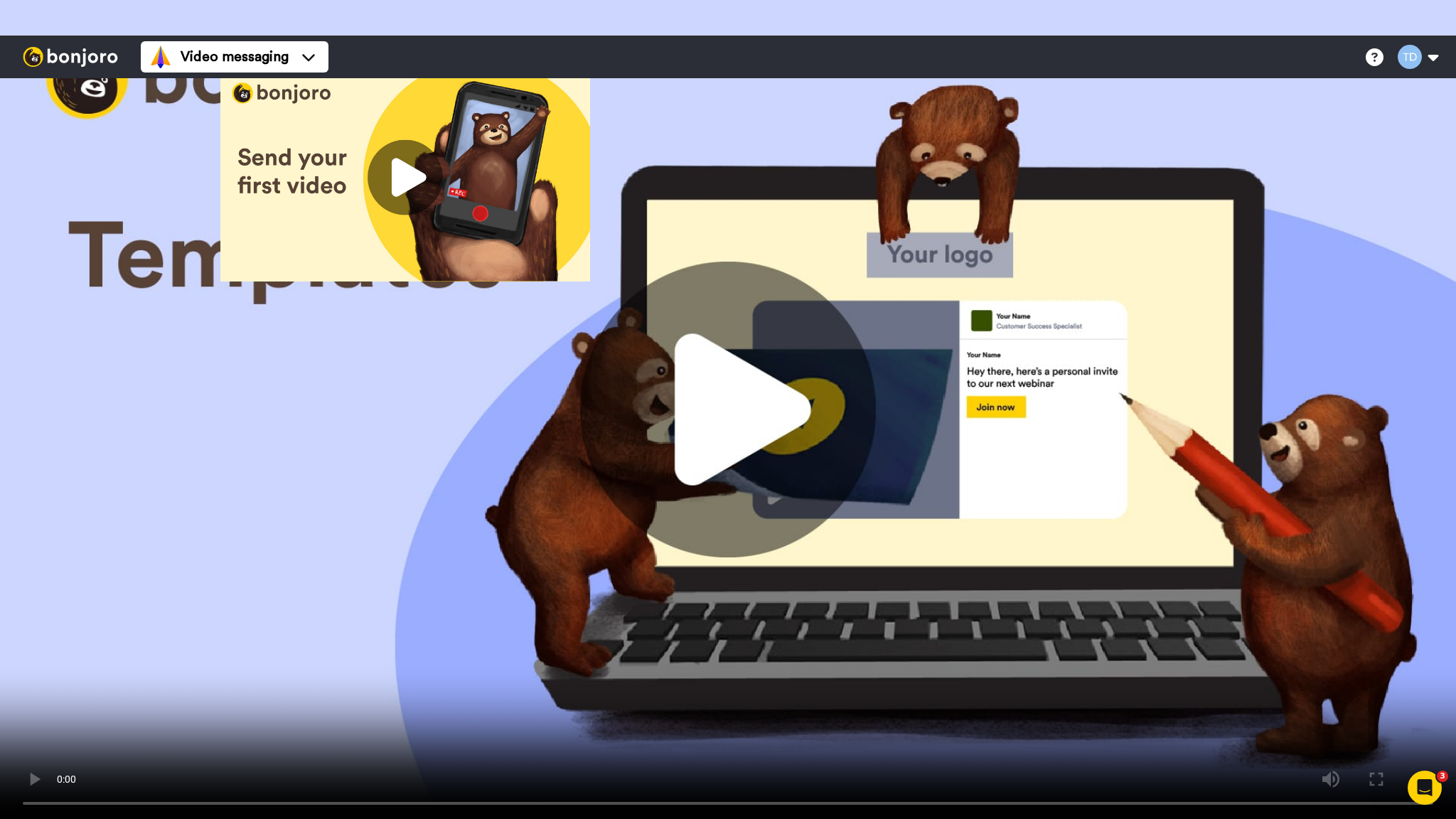
click at [1262, 384] on video at bounding box center [728, 410] width 1456 height 819
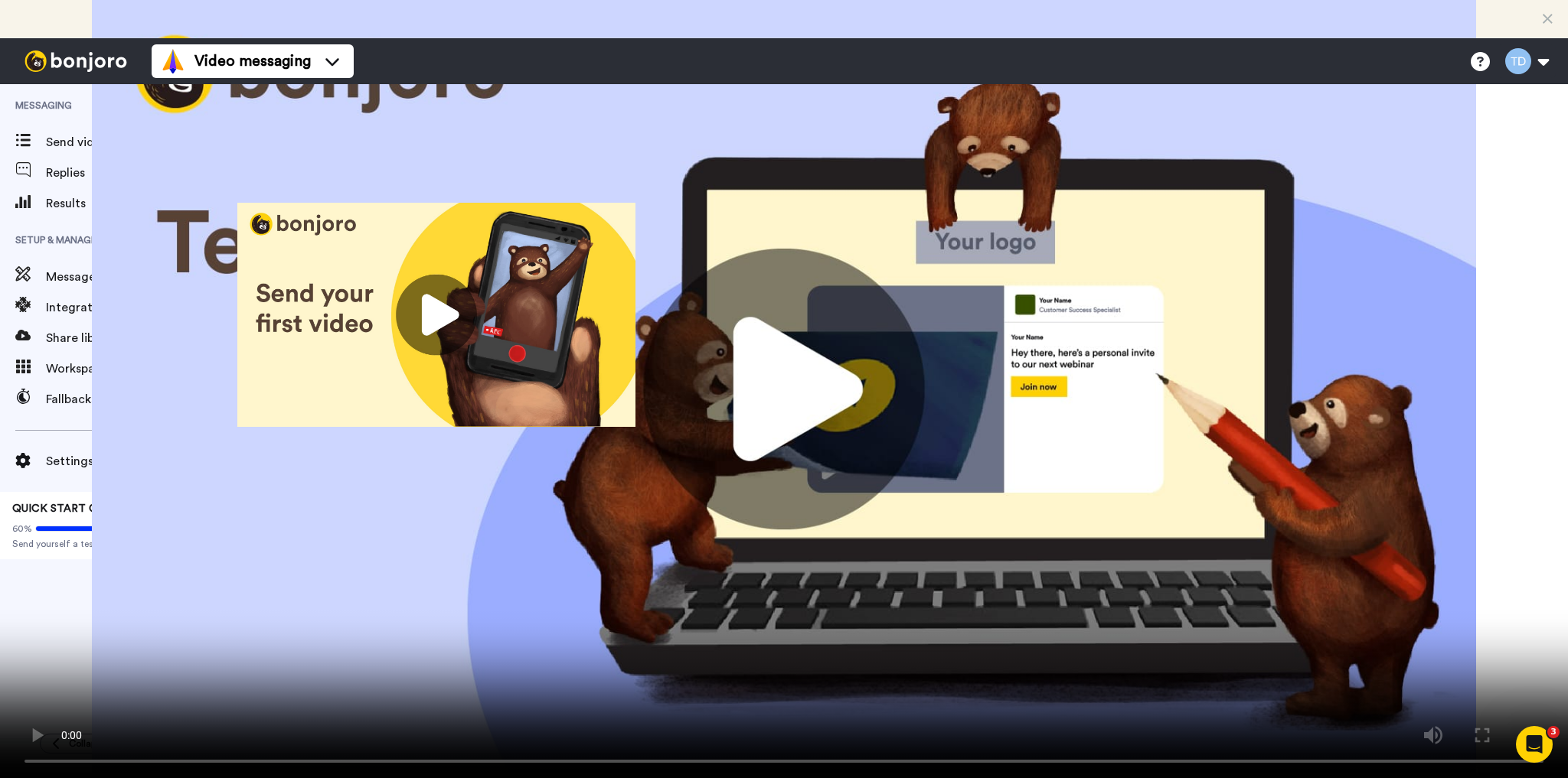
scroll to position [0, 0]
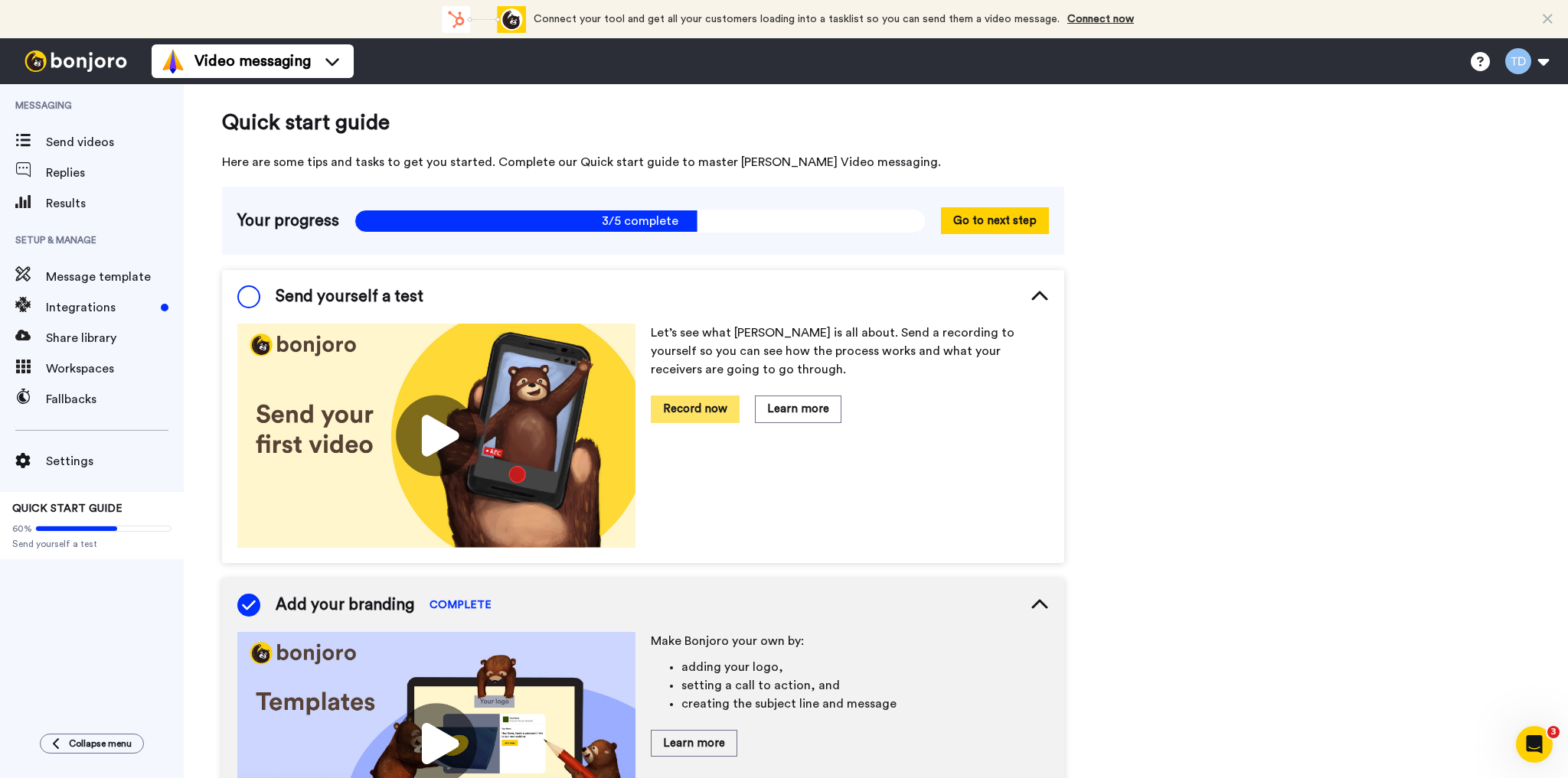
click at [694, 404] on button "Record now" at bounding box center [695, 408] width 89 height 26
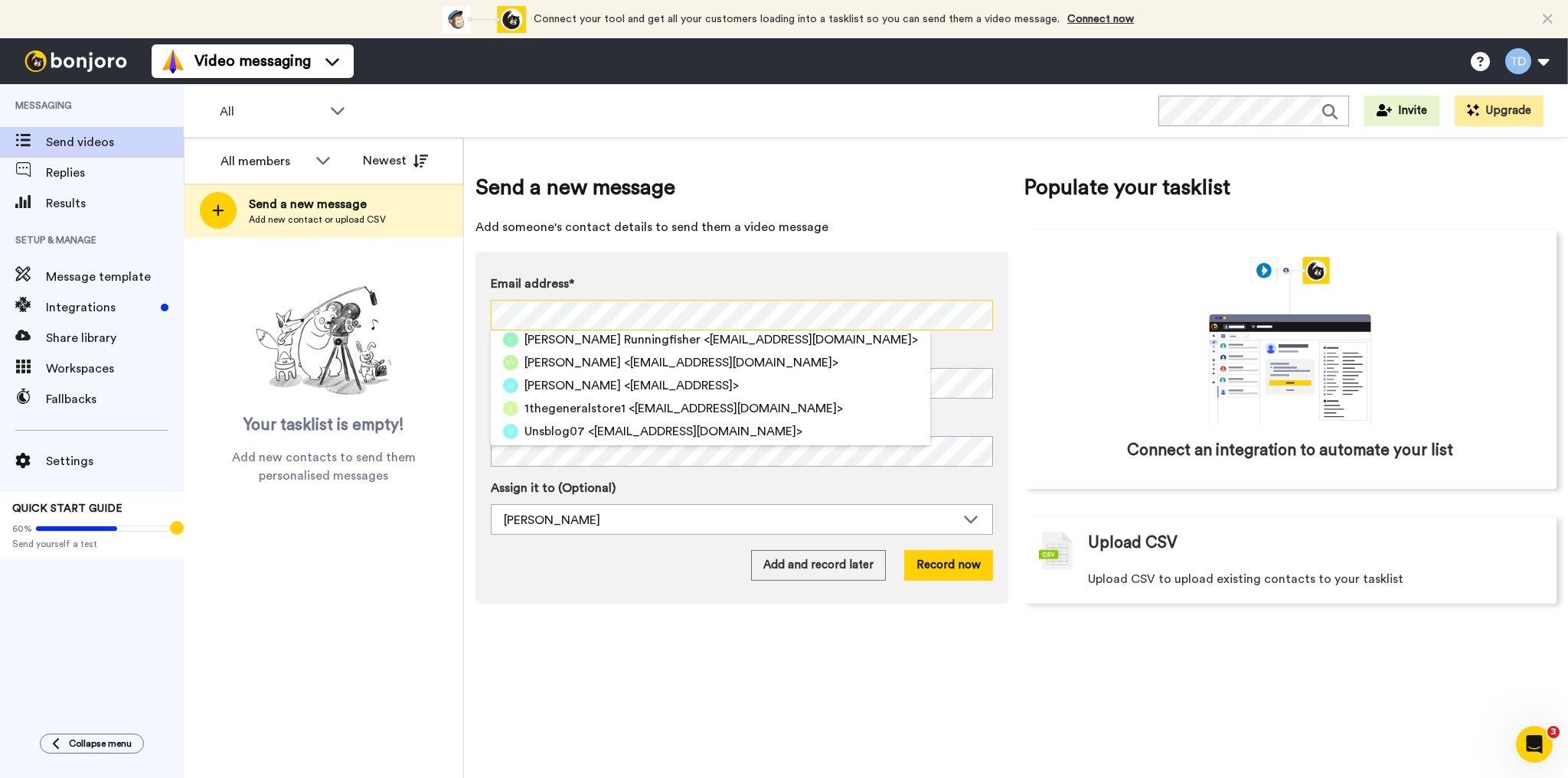
scroll to position [114, 0]
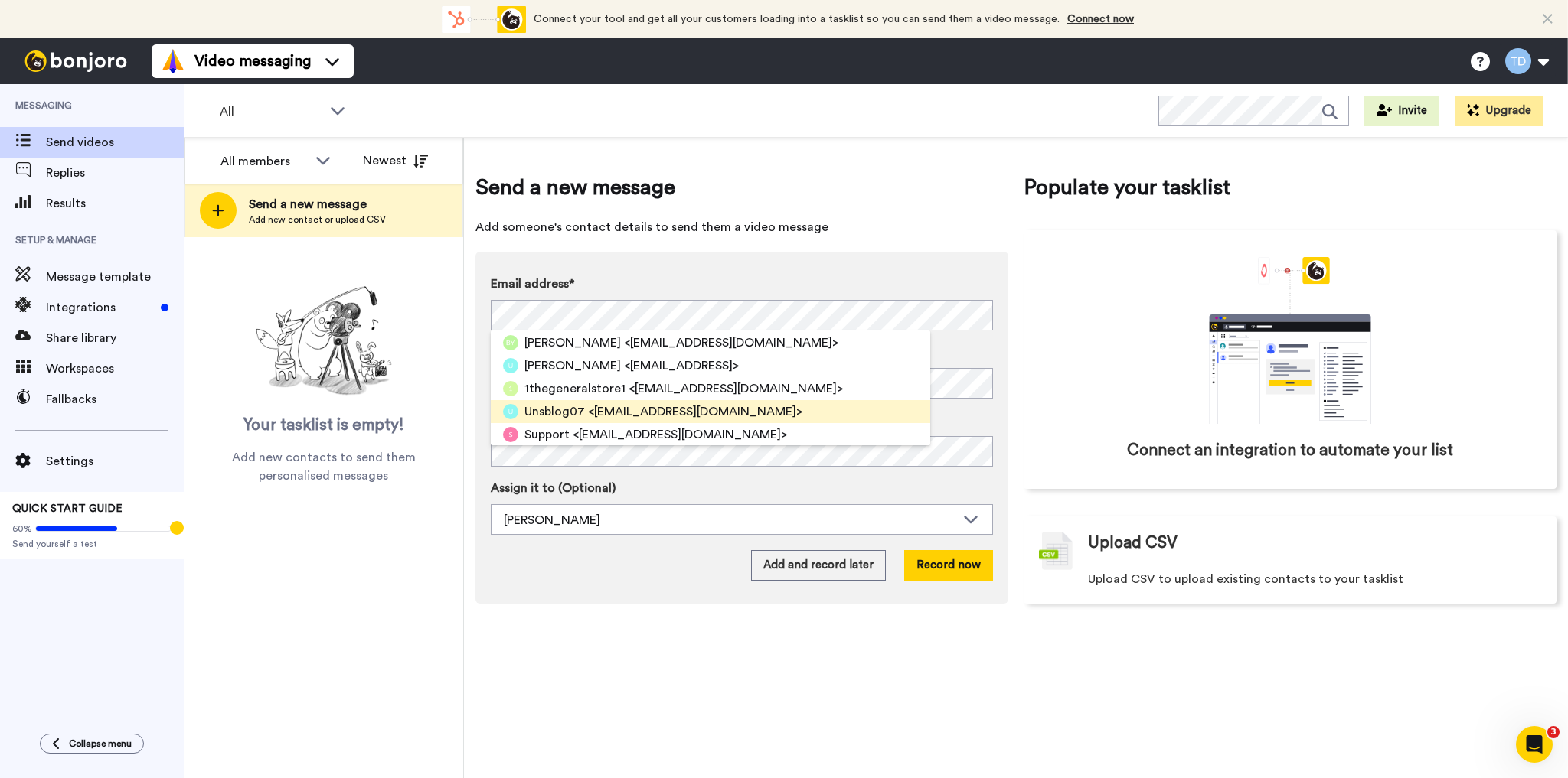
click at [573, 412] on span "Unsblog07" at bounding box center [555, 411] width 61 height 18
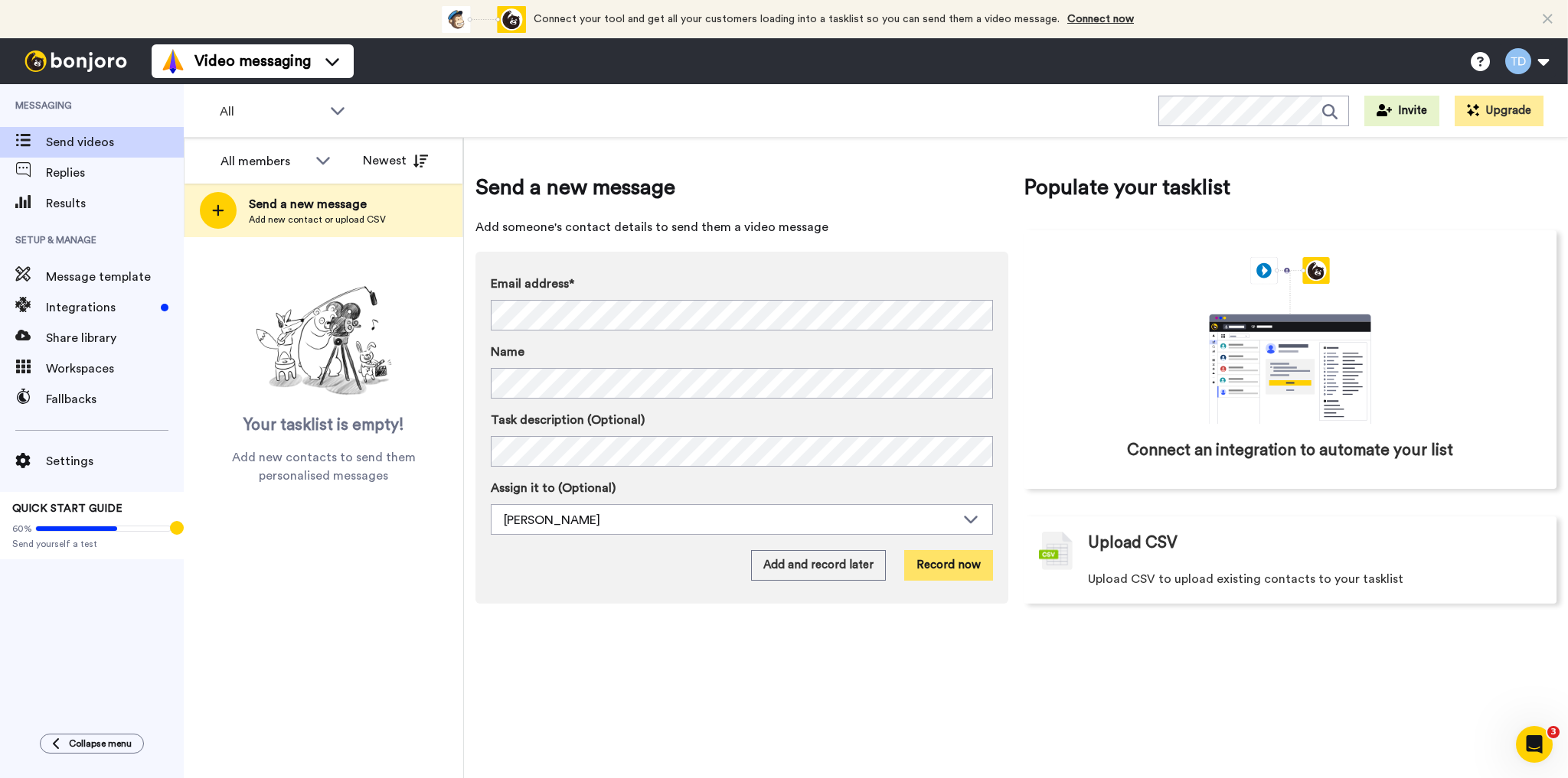
click at [951, 563] on button "Record now" at bounding box center [948, 565] width 89 height 31
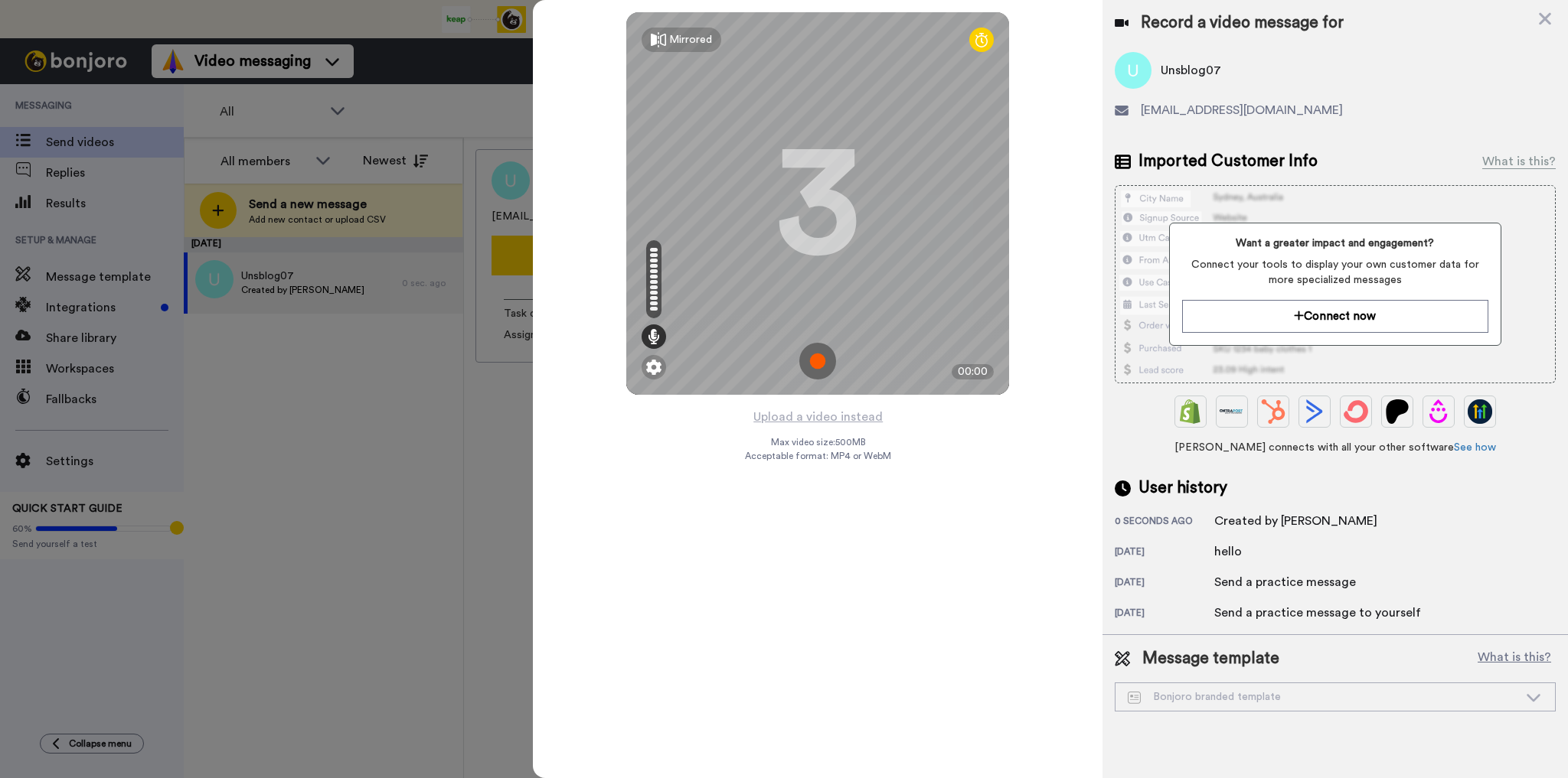
click at [814, 356] on img at bounding box center [817, 360] width 37 height 37
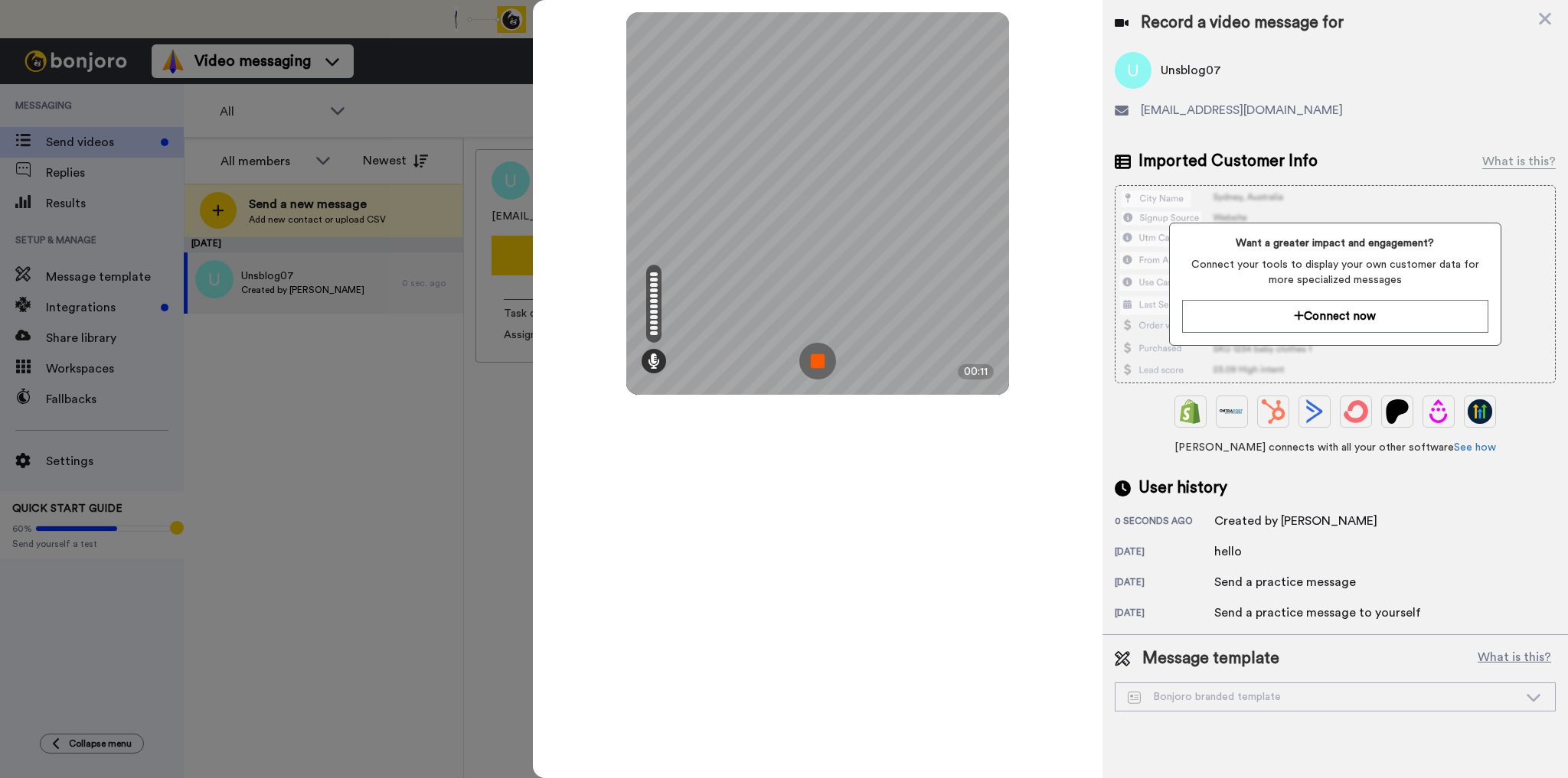
click at [812, 357] on img at bounding box center [817, 360] width 37 height 37
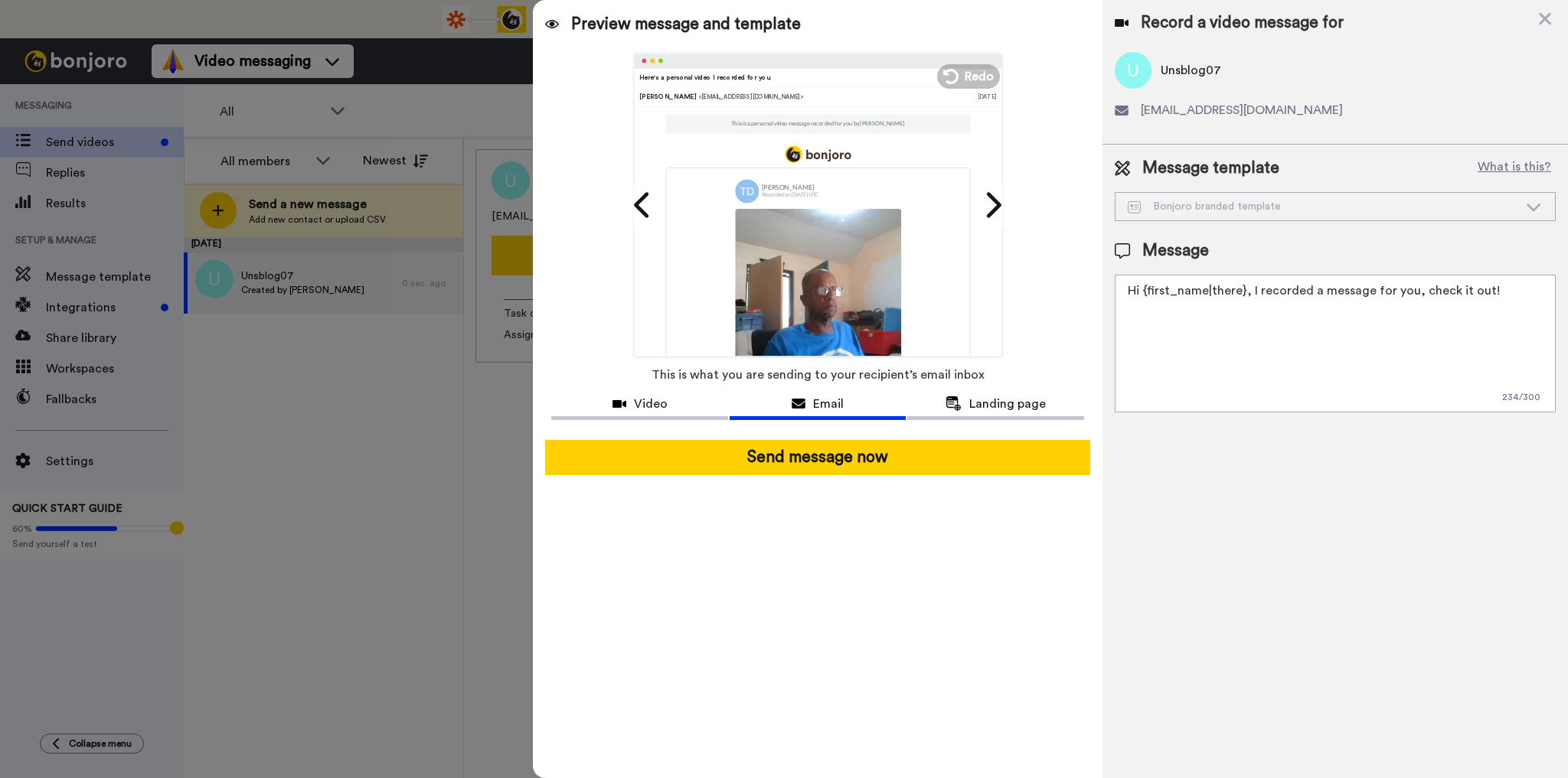
click at [1193, 205] on div "Bonjoro branded template" at bounding box center [1322, 207] width 391 height 15
click at [1257, 335] on textarea "Hi {first_name|there}, I recorded a message for you, check it out!" at bounding box center [1335, 343] width 441 height 137
click at [988, 407] on span "Landing page" at bounding box center [1007, 403] width 77 height 18
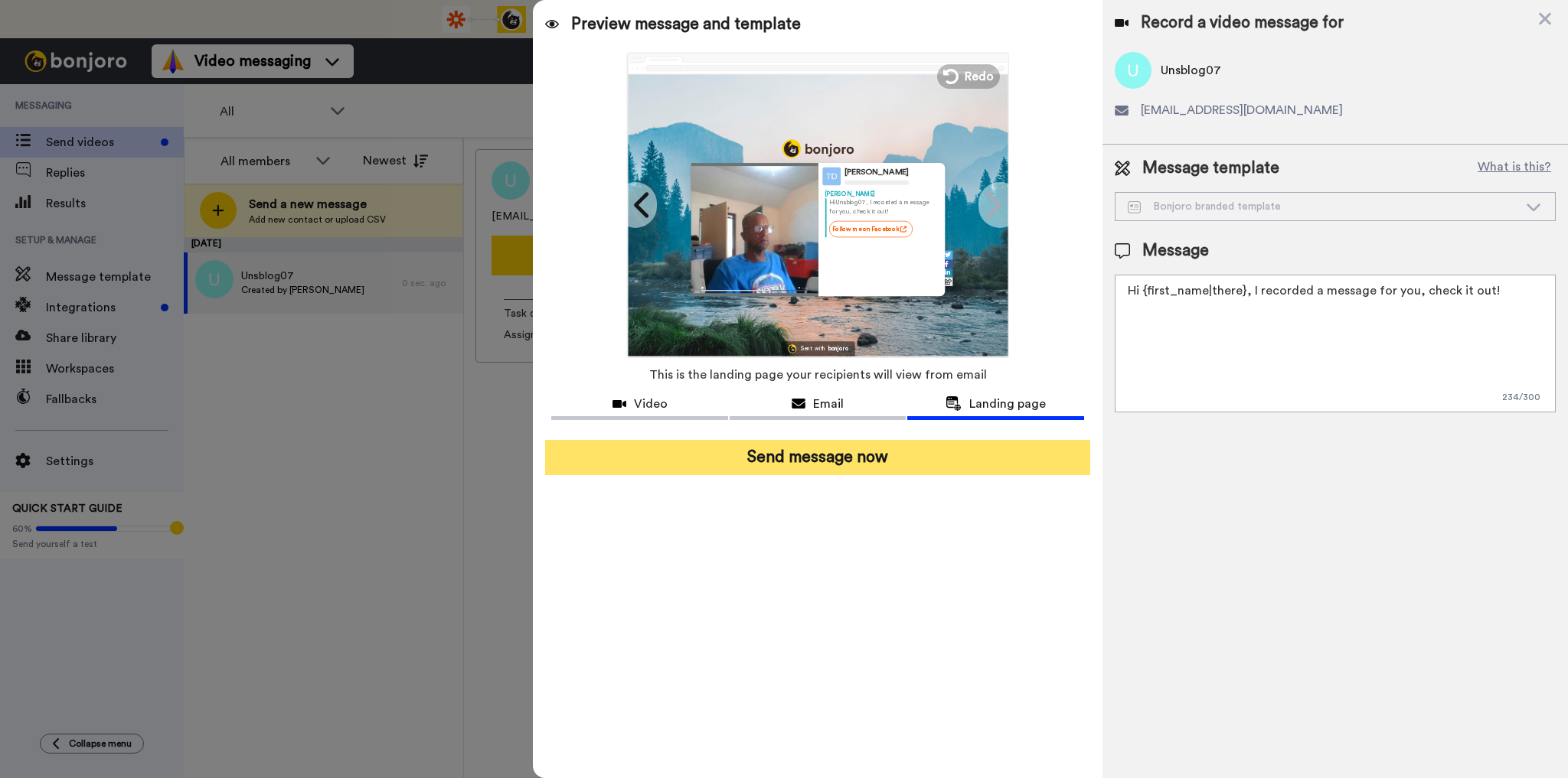
click at [798, 459] on button "Send message now" at bounding box center [817, 457] width 544 height 35
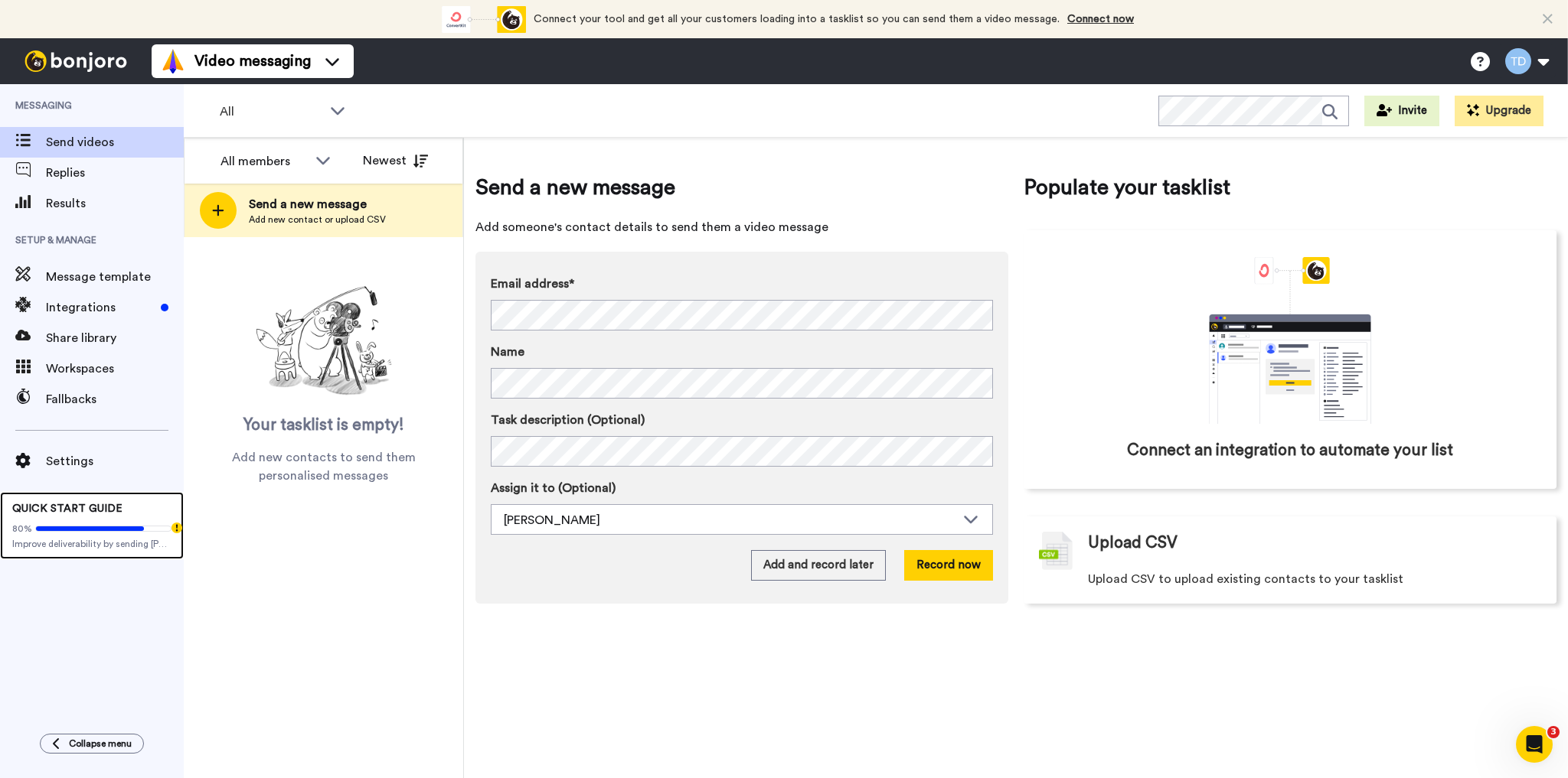
click at [74, 514] on div "QUICK START GUIDE 80% Improve deliverability by sending Bonjoro’s from your own…" at bounding box center [91, 525] width 184 height 67
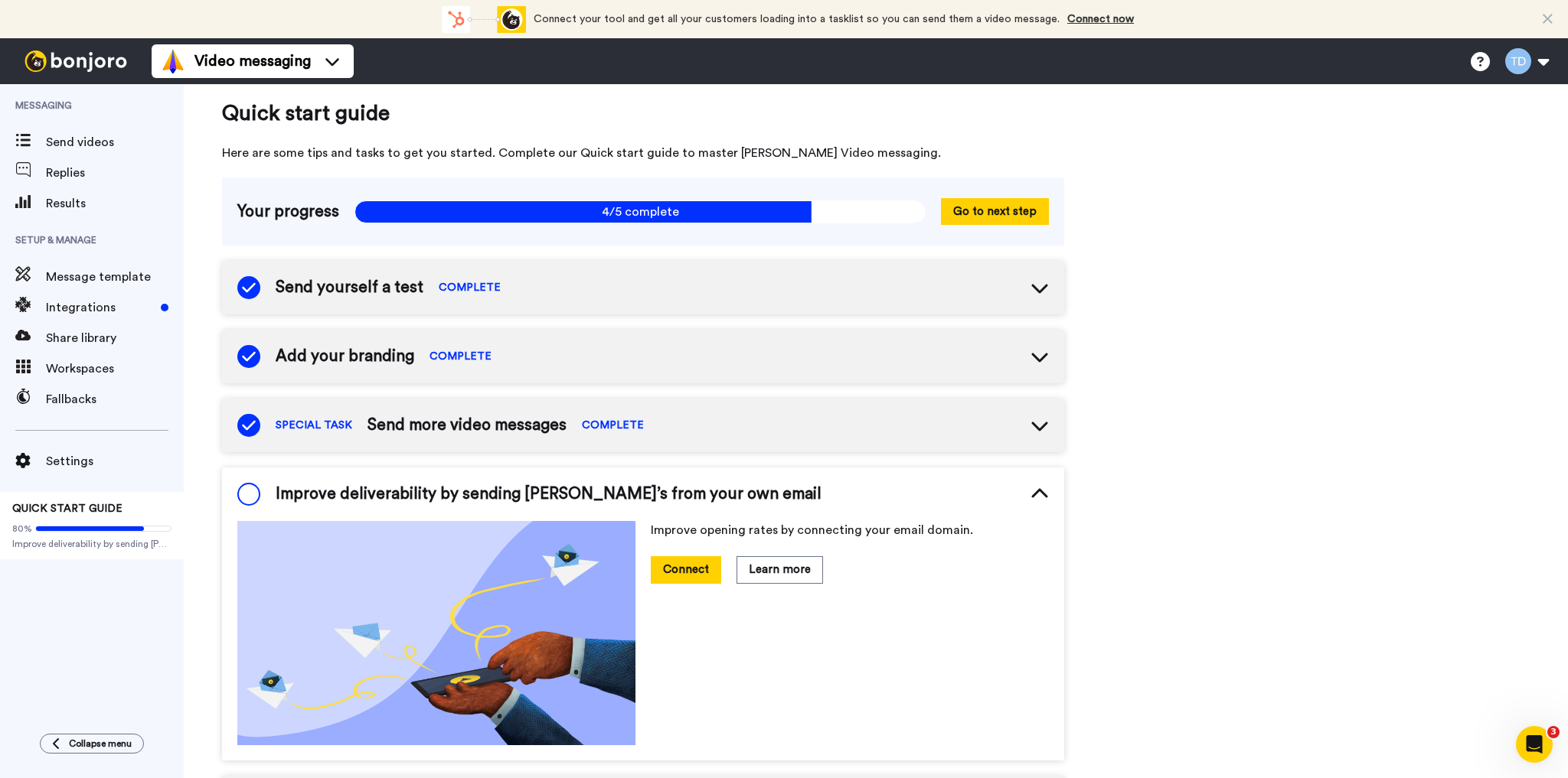
scroll to position [9, 0]
click at [88, 269] on span "Message template" at bounding box center [115, 277] width 138 height 18
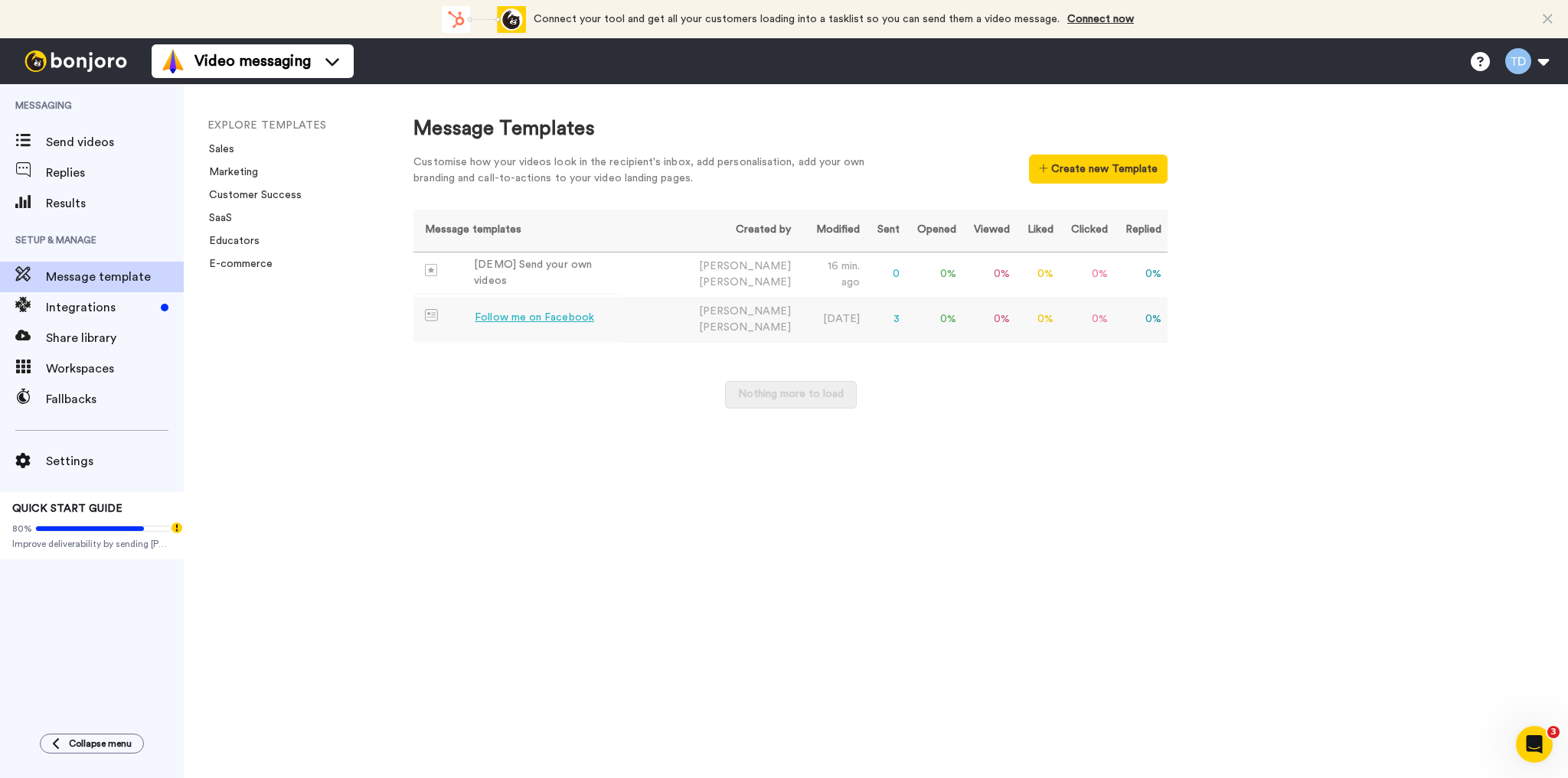
click at [547, 312] on div "Follow me on Facebook" at bounding box center [534, 318] width 120 height 16
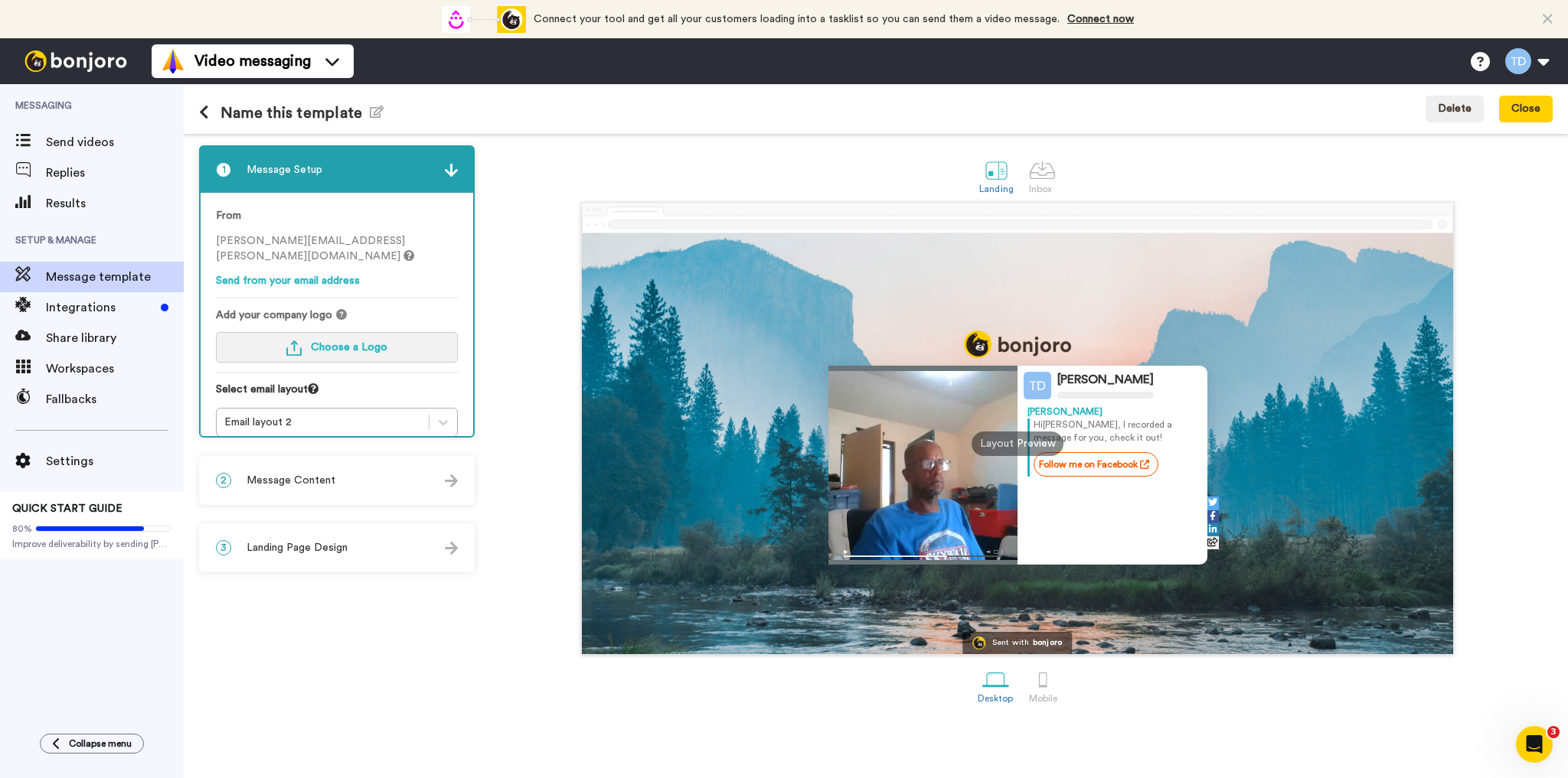
click at [337, 342] on span "Choose a Logo" at bounding box center [349, 347] width 77 height 11
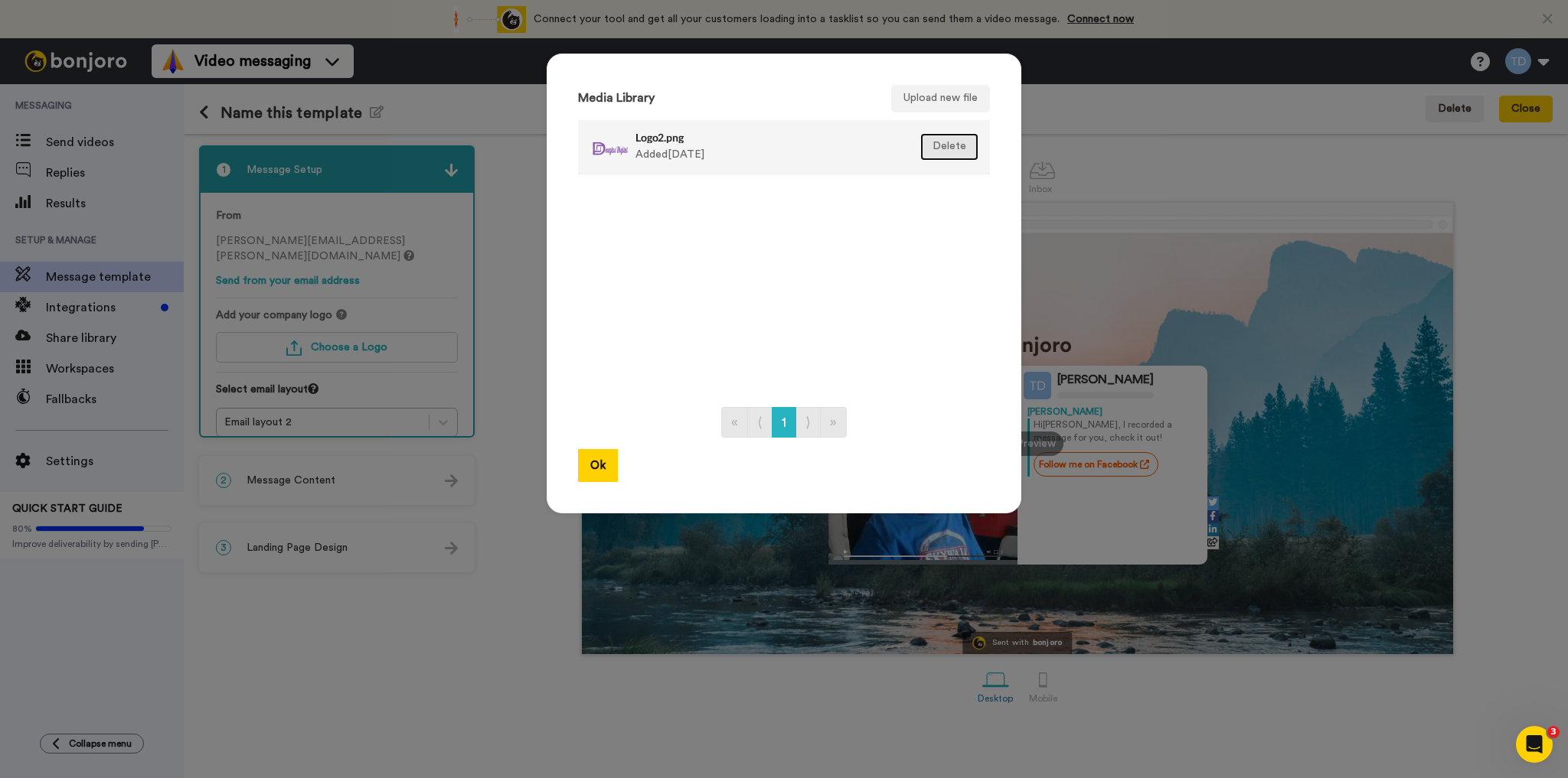
click at [949, 144] on button "Delete" at bounding box center [949, 147] width 58 height 27
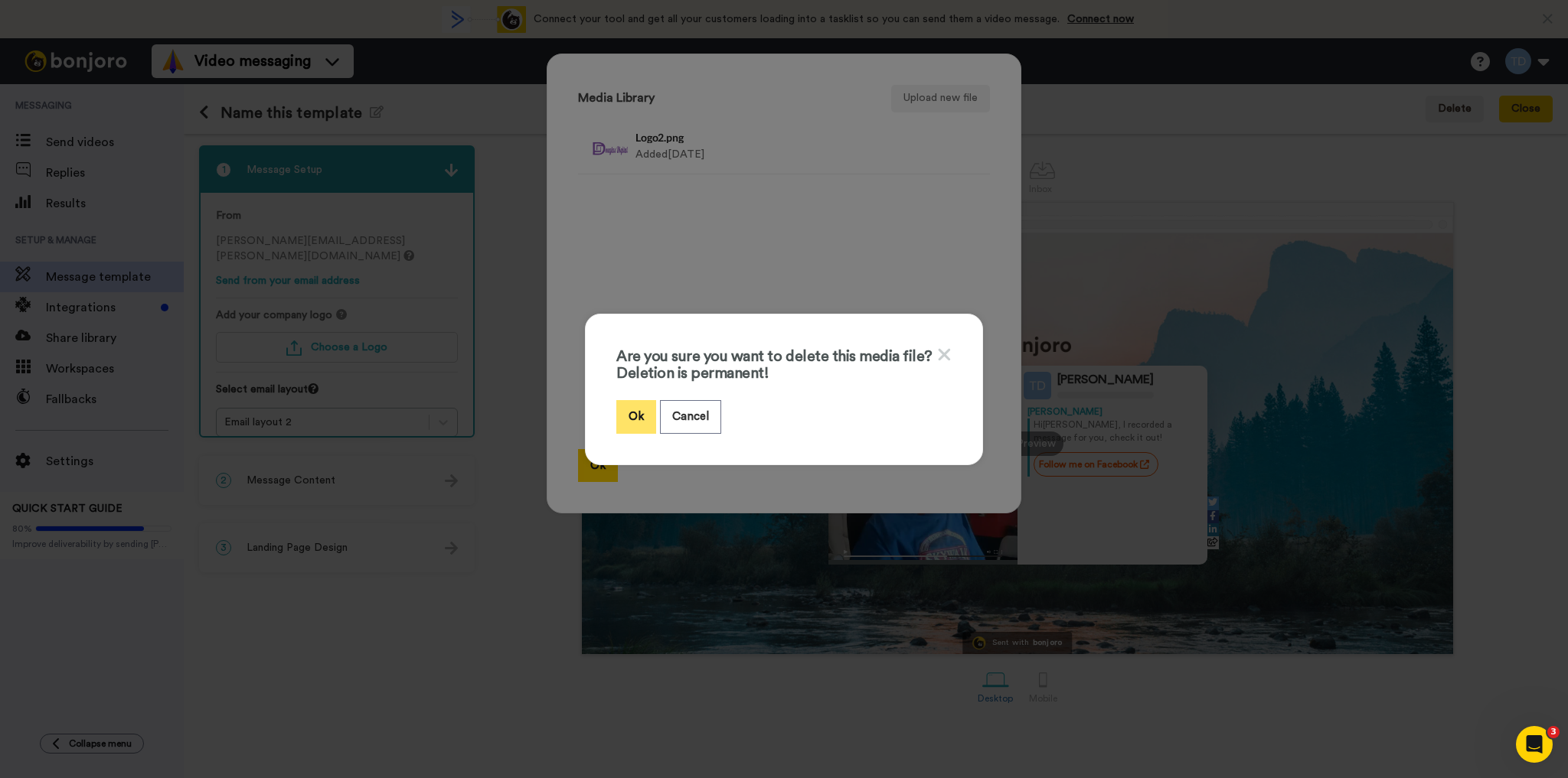
click at [631, 416] on button "Ok" at bounding box center [636, 416] width 40 height 33
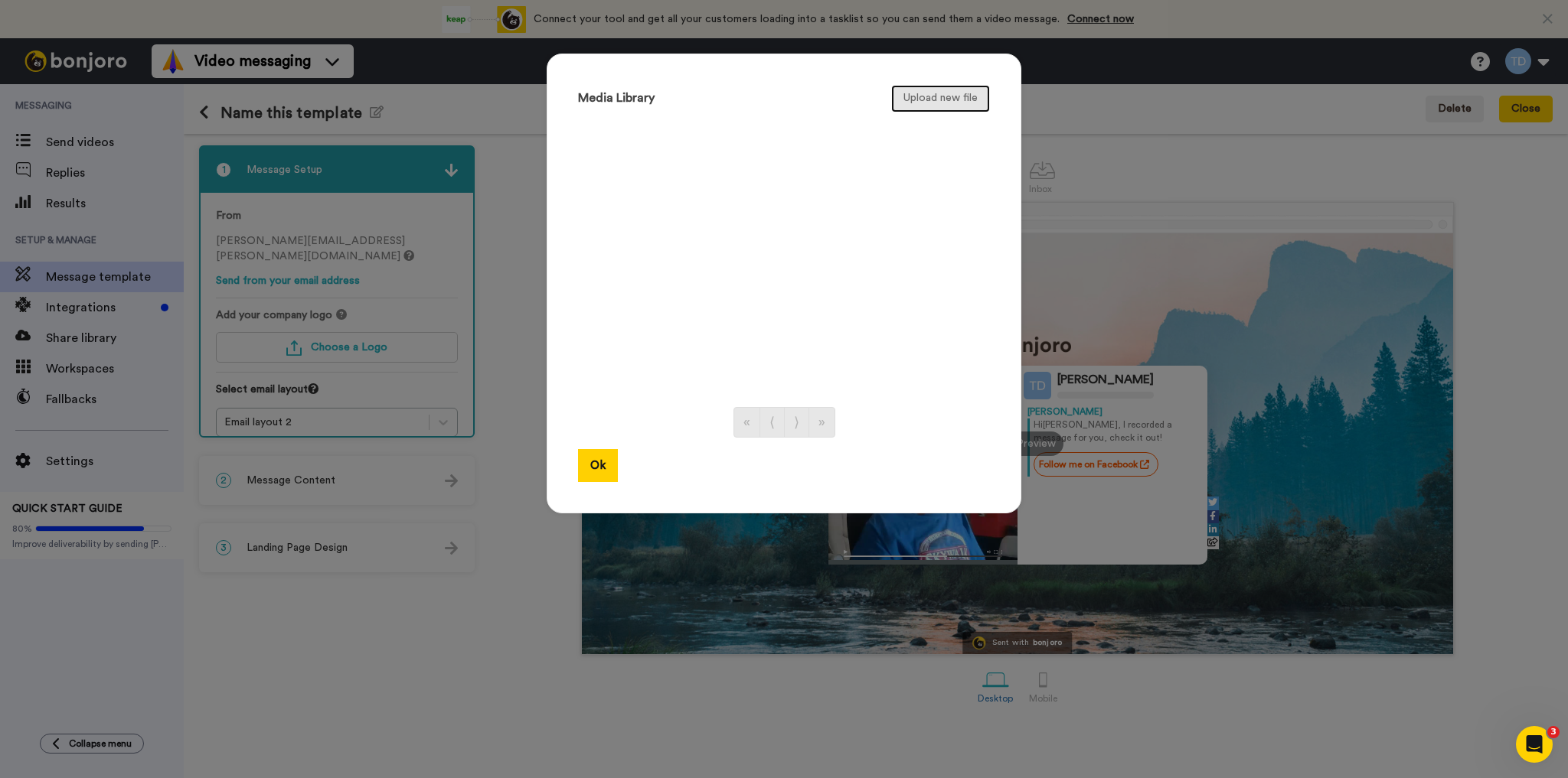
click at [921, 98] on button "Upload new file" at bounding box center [941, 98] width 99 height 27
click at [594, 468] on button "Ok" at bounding box center [597, 465] width 40 height 33
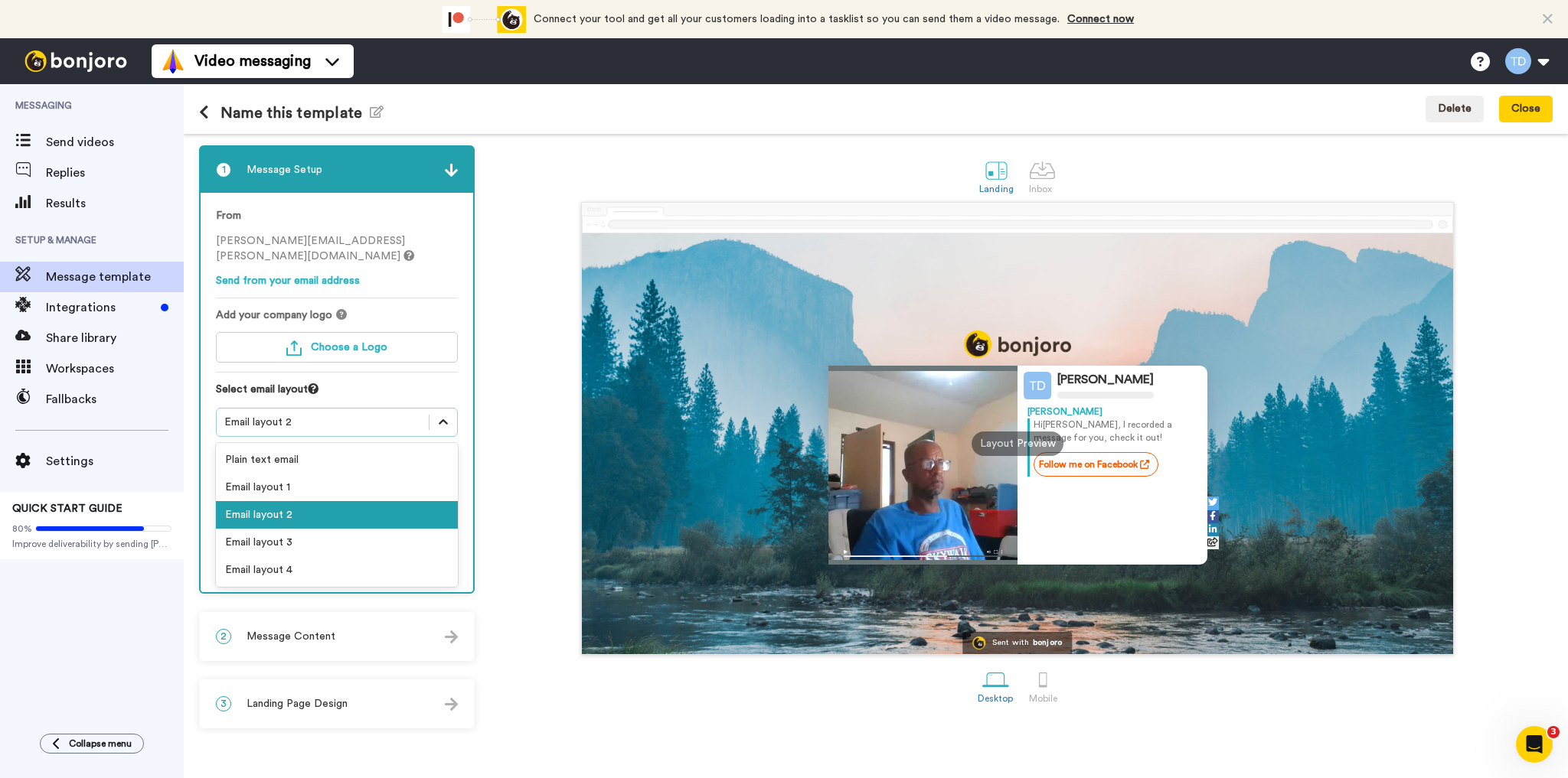
click at [438, 415] on icon at bounding box center [443, 423] width 15 height 15
click at [278, 473] on div "Email layout 1" at bounding box center [337, 487] width 242 height 27
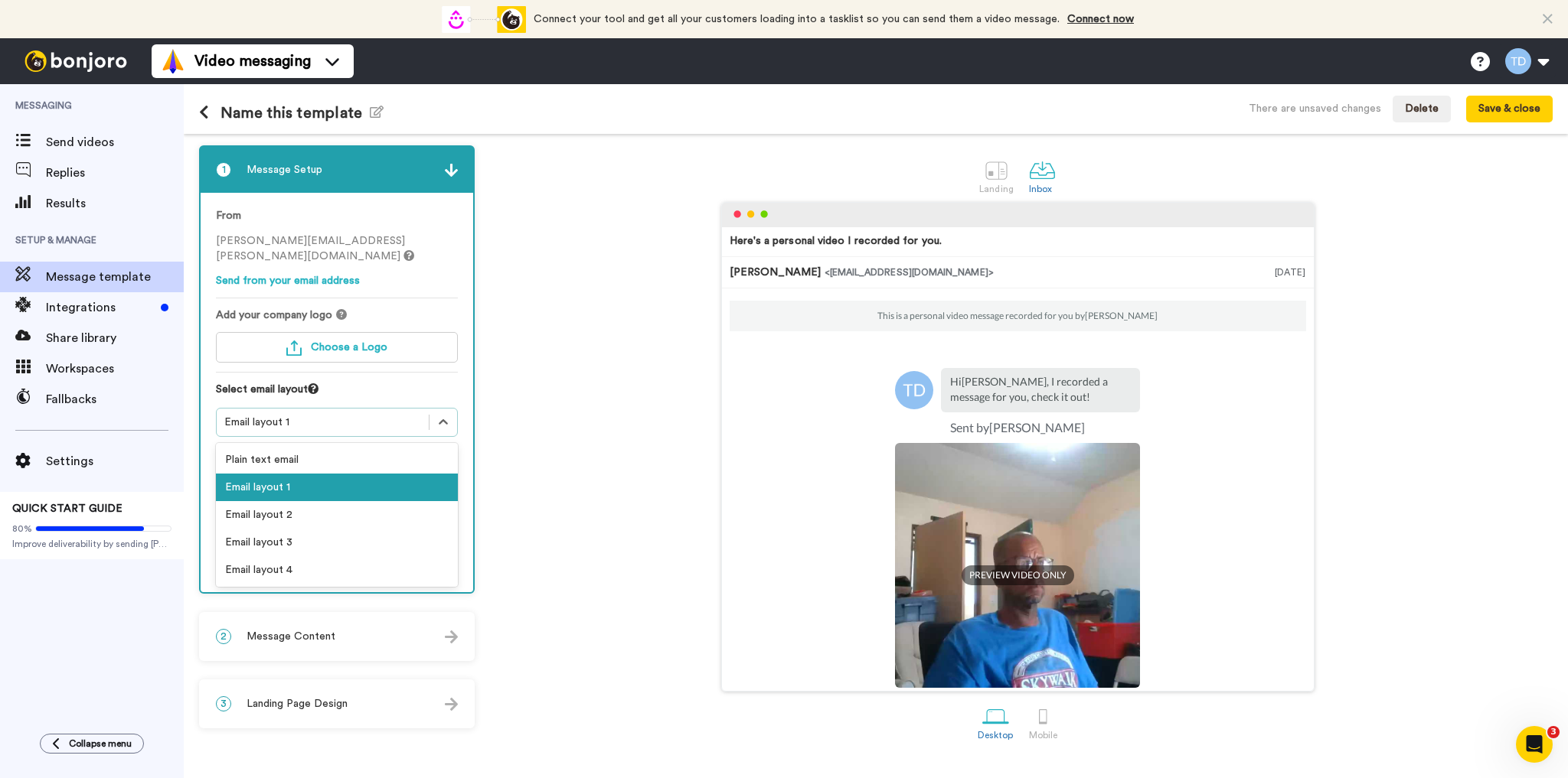
click at [305, 415] on div "Email layout 1" at bounding box center [322, 423] width 197 height 15
click at [280, 501] on div "Email layout 2" at bounding box center [337, 515] width 242 height 27
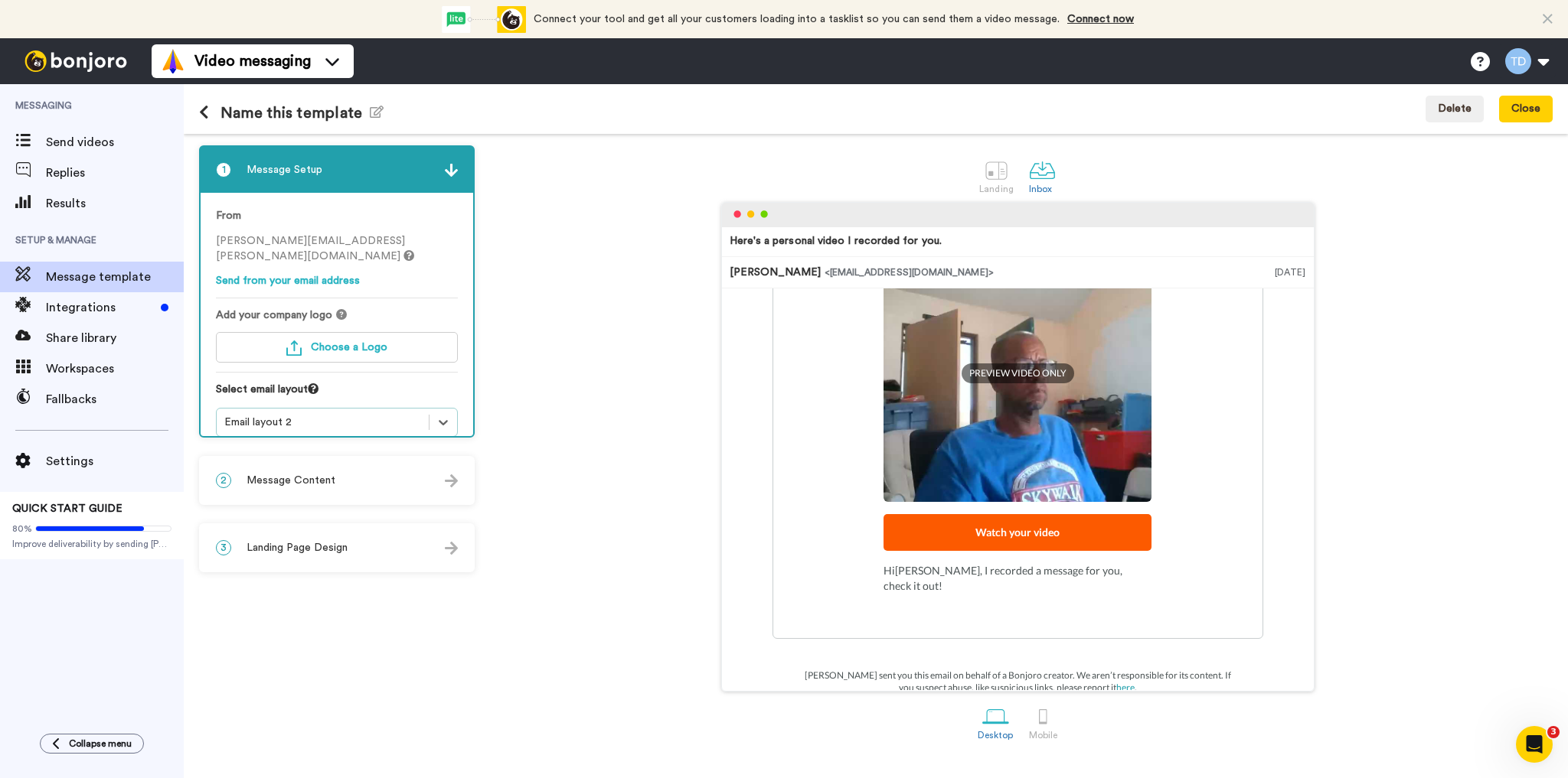
scroll to position [220, 0]
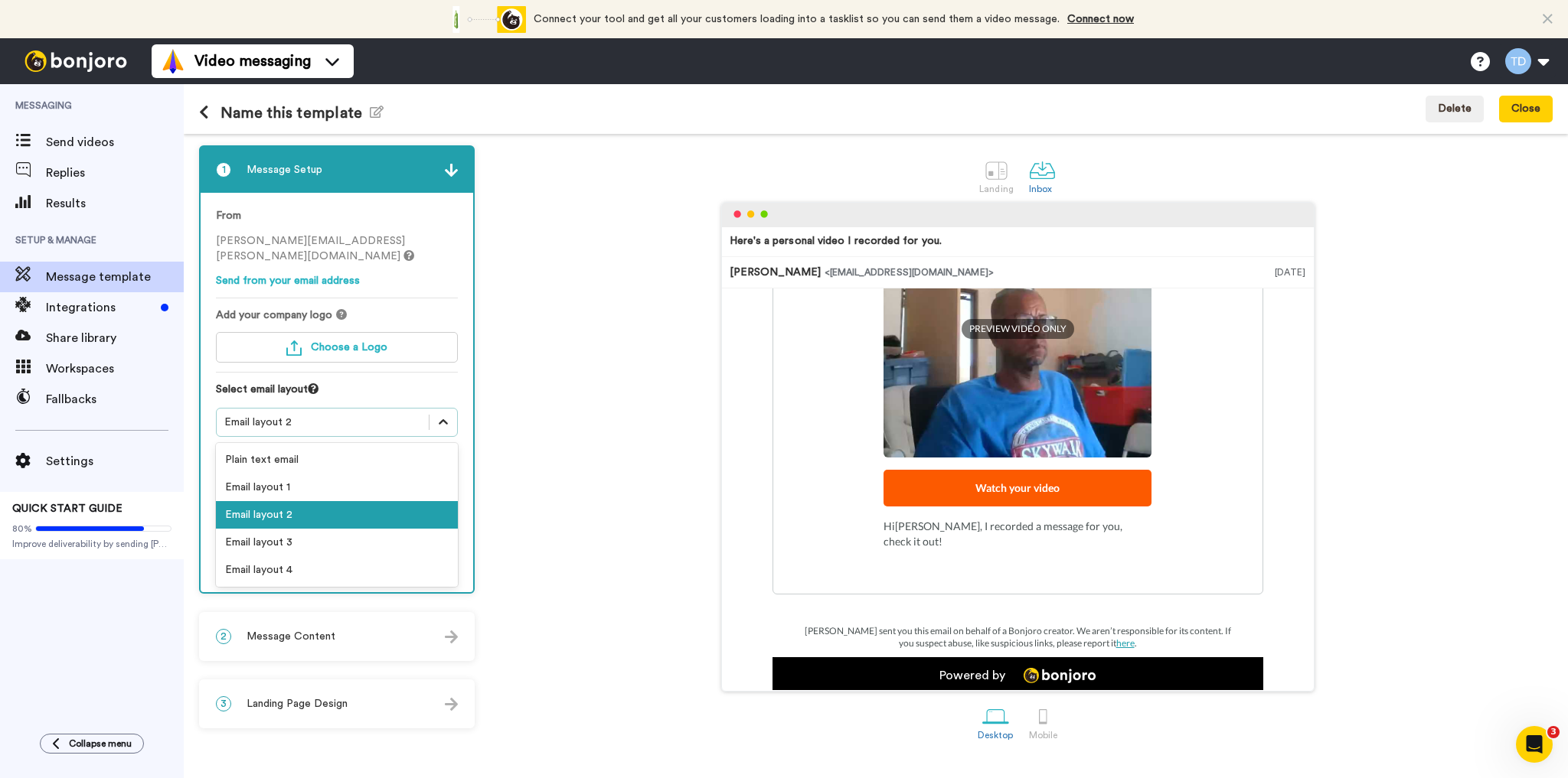
click at [443, 419] on icon at bounding box center [443, 422] width 9 height 5
click at [267, 529] on div "Email layout 3" at bounding box center [337, 542] width 242 height 27
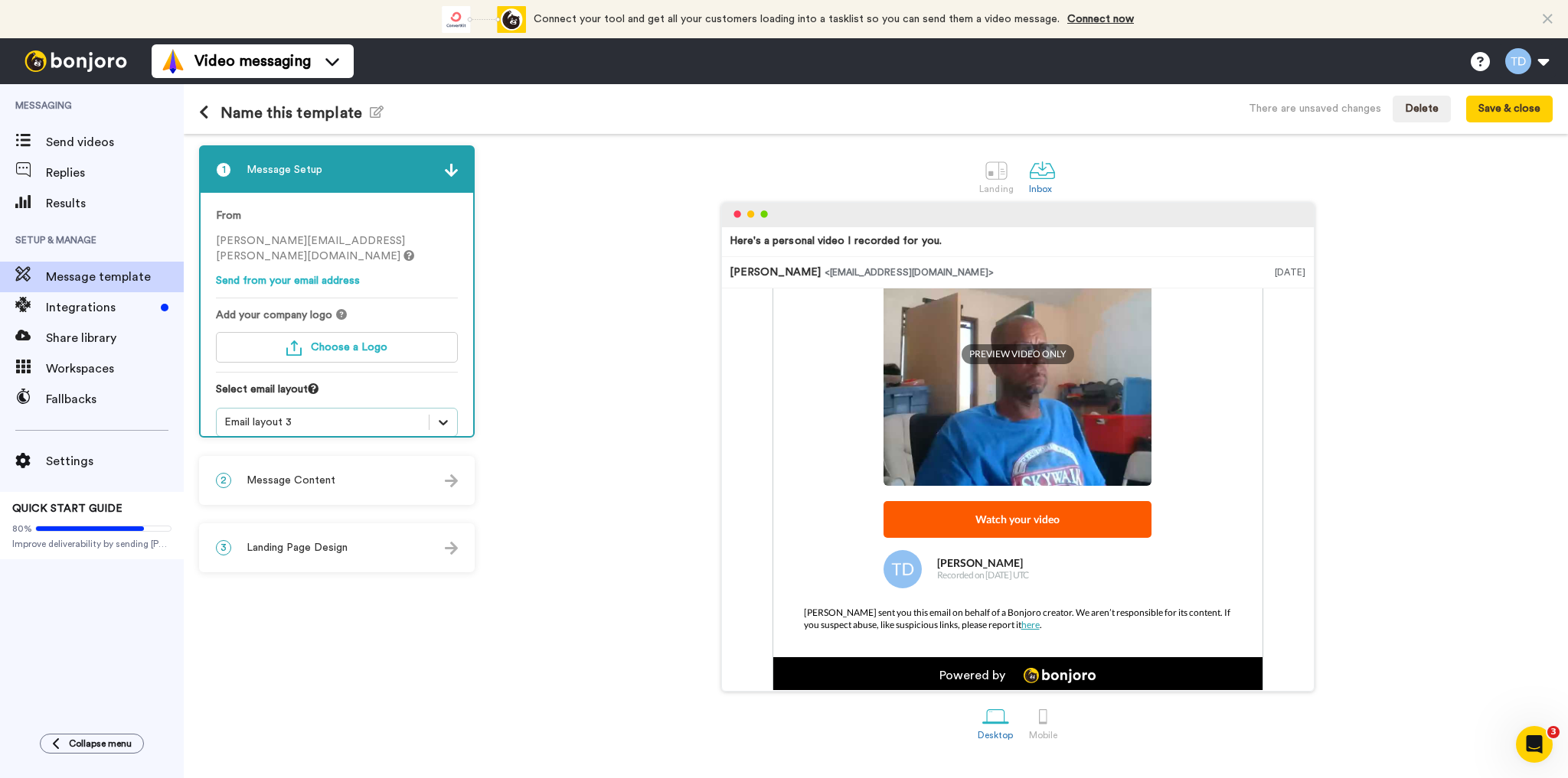
click at [443, 415] on icon at bounding box center [443, 423] width 15 height 15
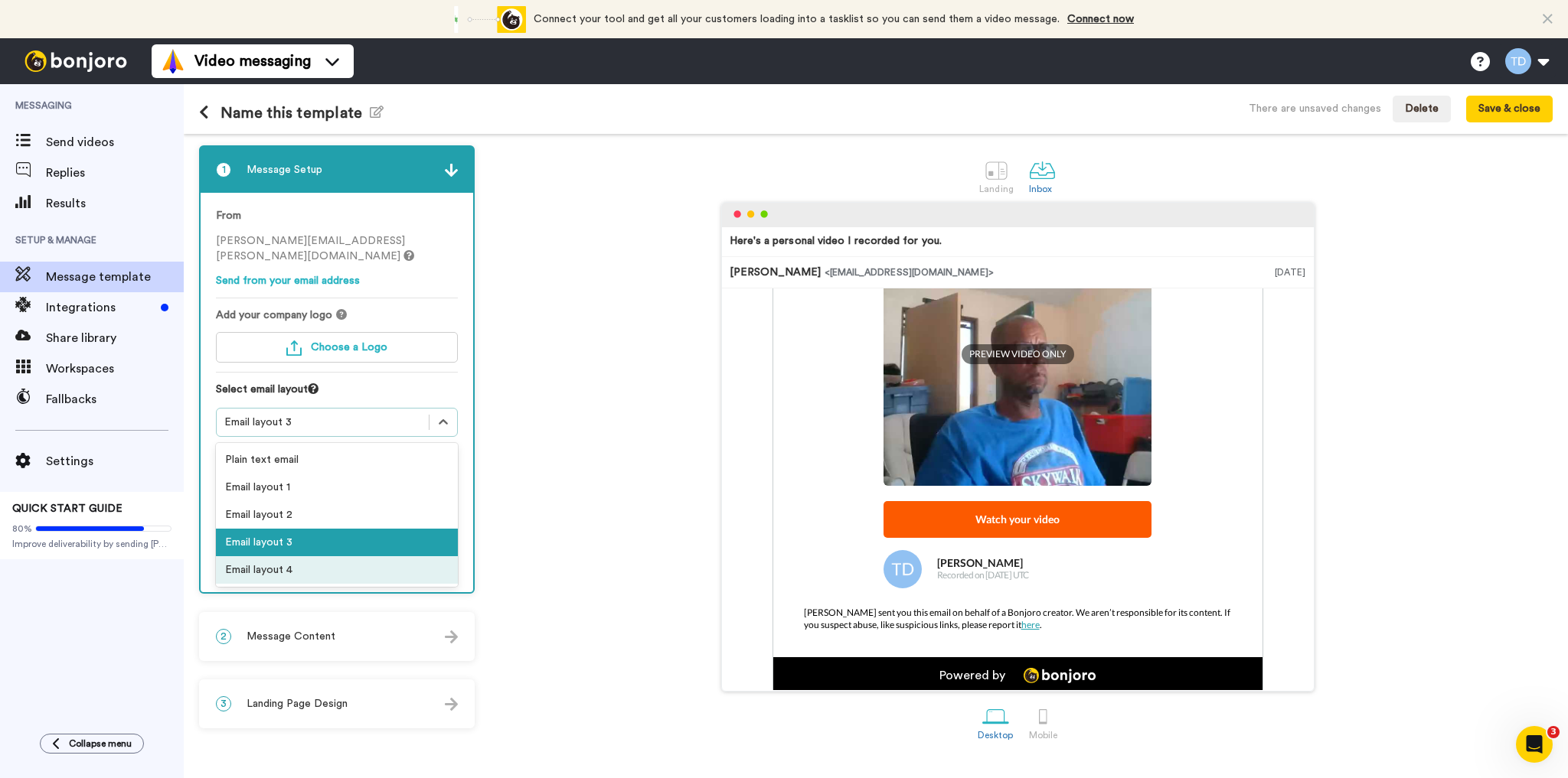
click at [279, 557] on div "Email layout 4" at bounding box center [337, 570] width 242 height 27
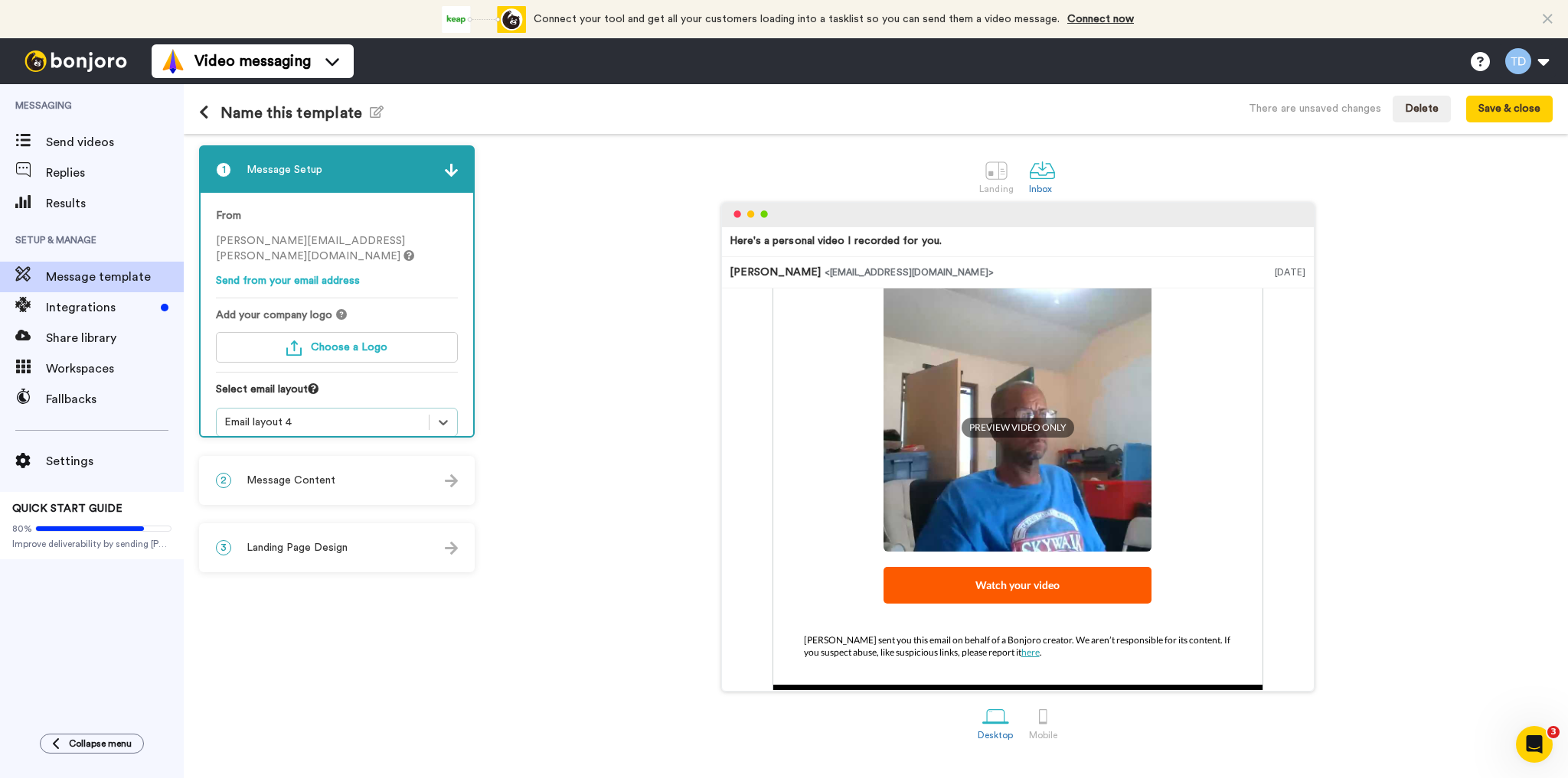
scroll to position [220, 0]
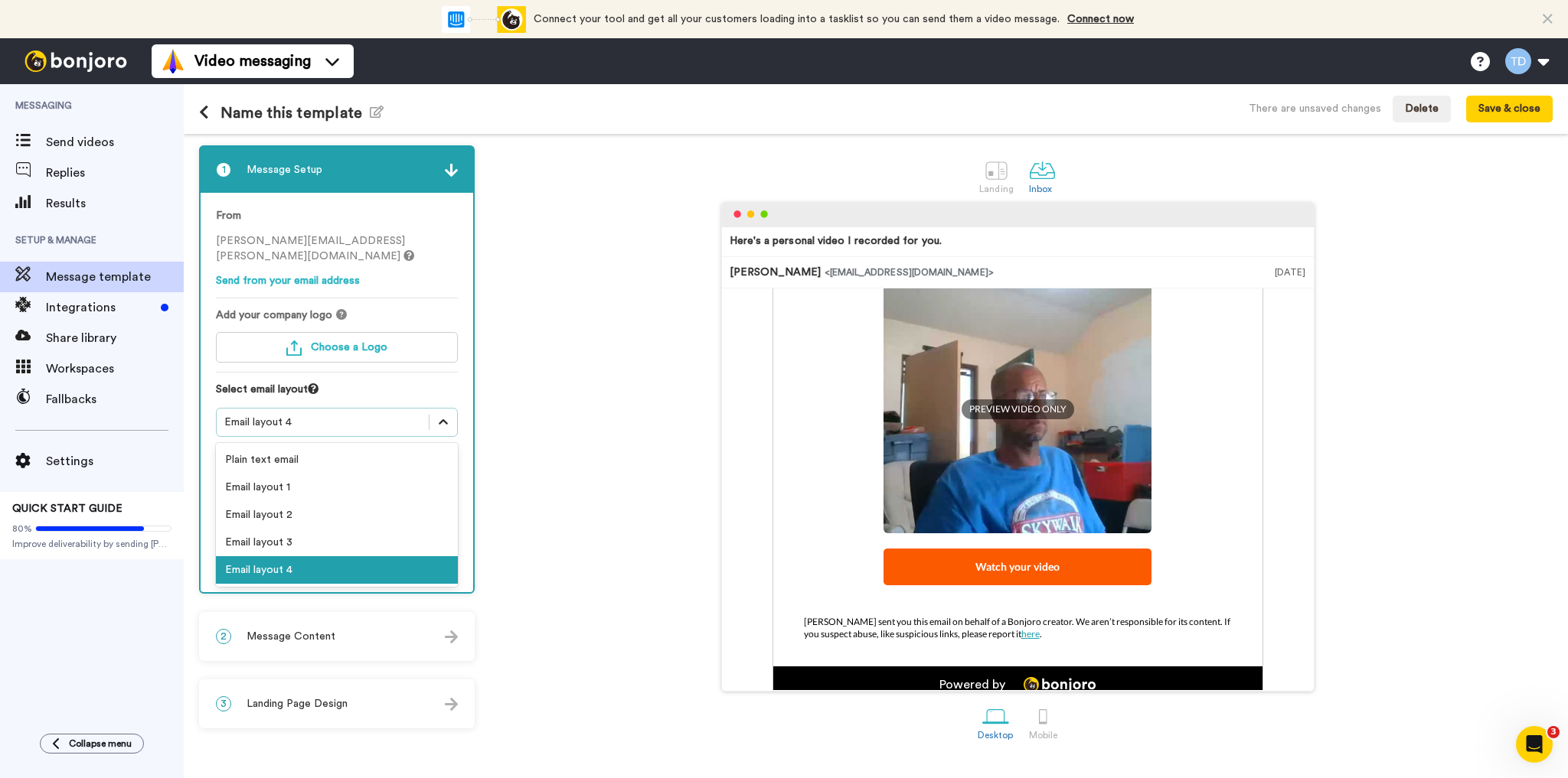
click at [437, 415] on icon at bounding box center [443, 423] width 15 height 15
click at [291, 501] on div "Email layout 2" at bounding box center [337, 515] width 242 height 27
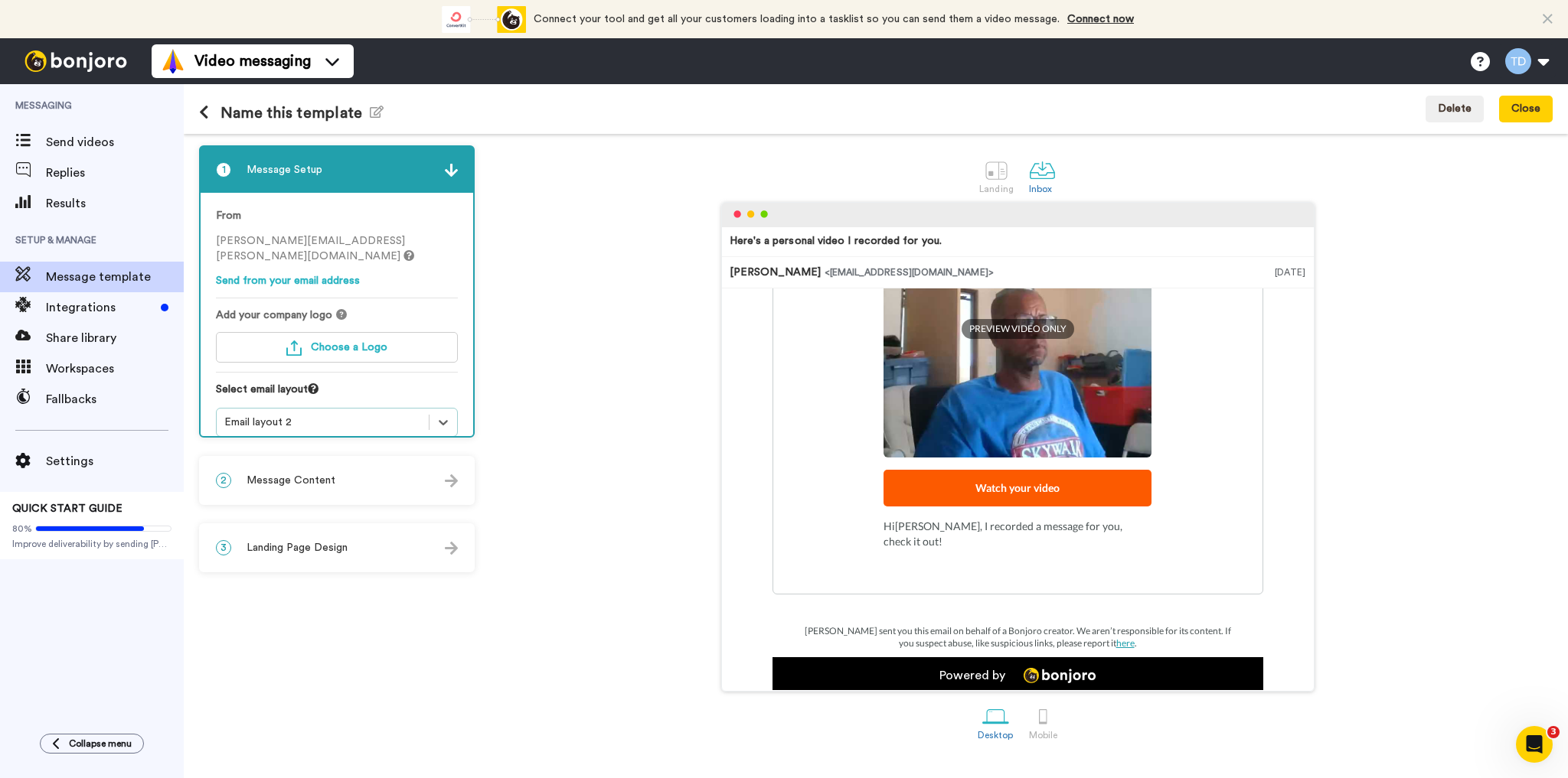
click at [309, 473] on span "Message Content" at bounding box center [291, 481] width 89 height 15
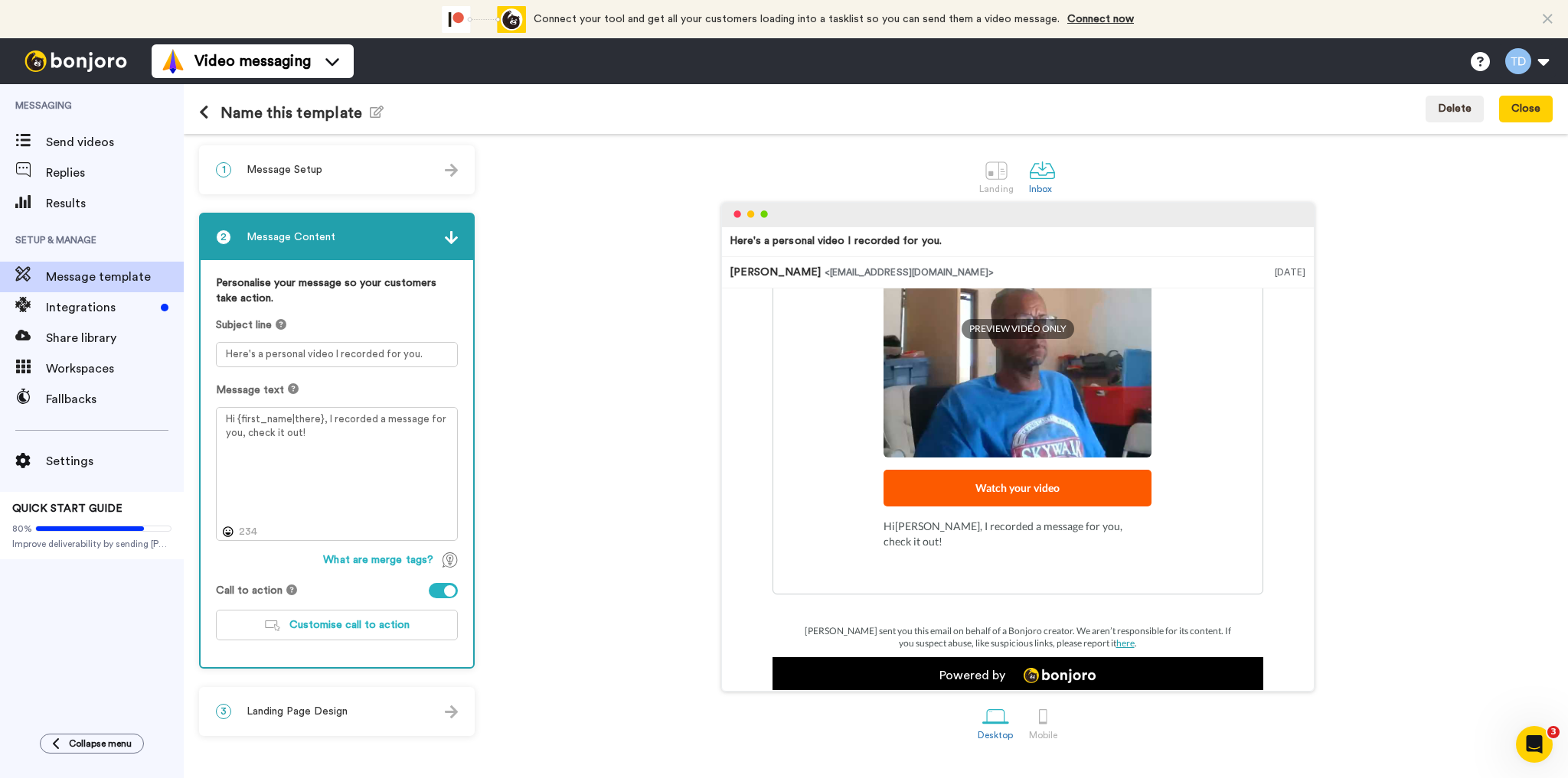
click at [323, 709] on span "Landing Page Design" at bounding box center [297, 711] width 101 height 15
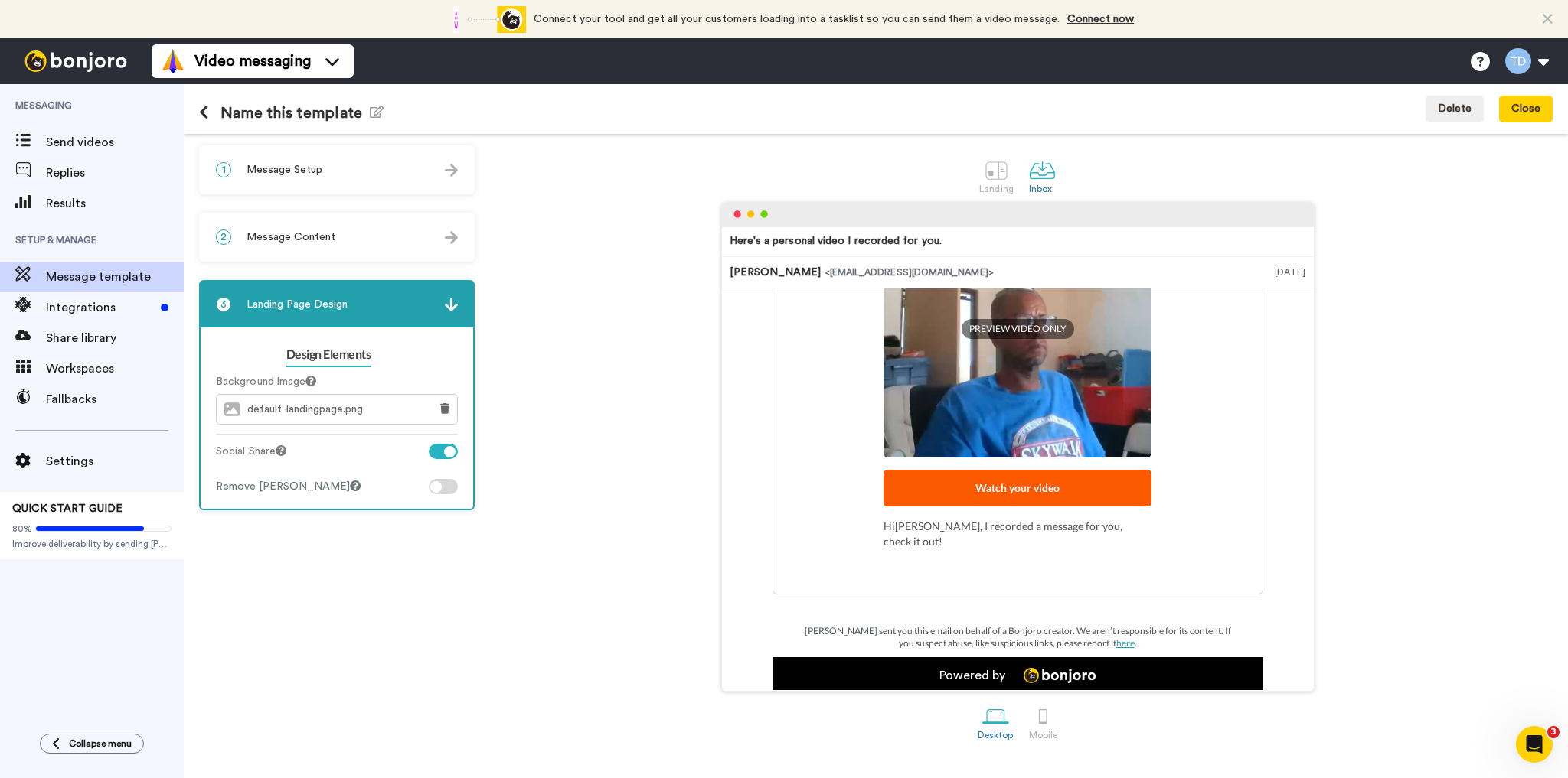
click at [436, 483] on div at bounding box center [435, 486] width 11 height 11
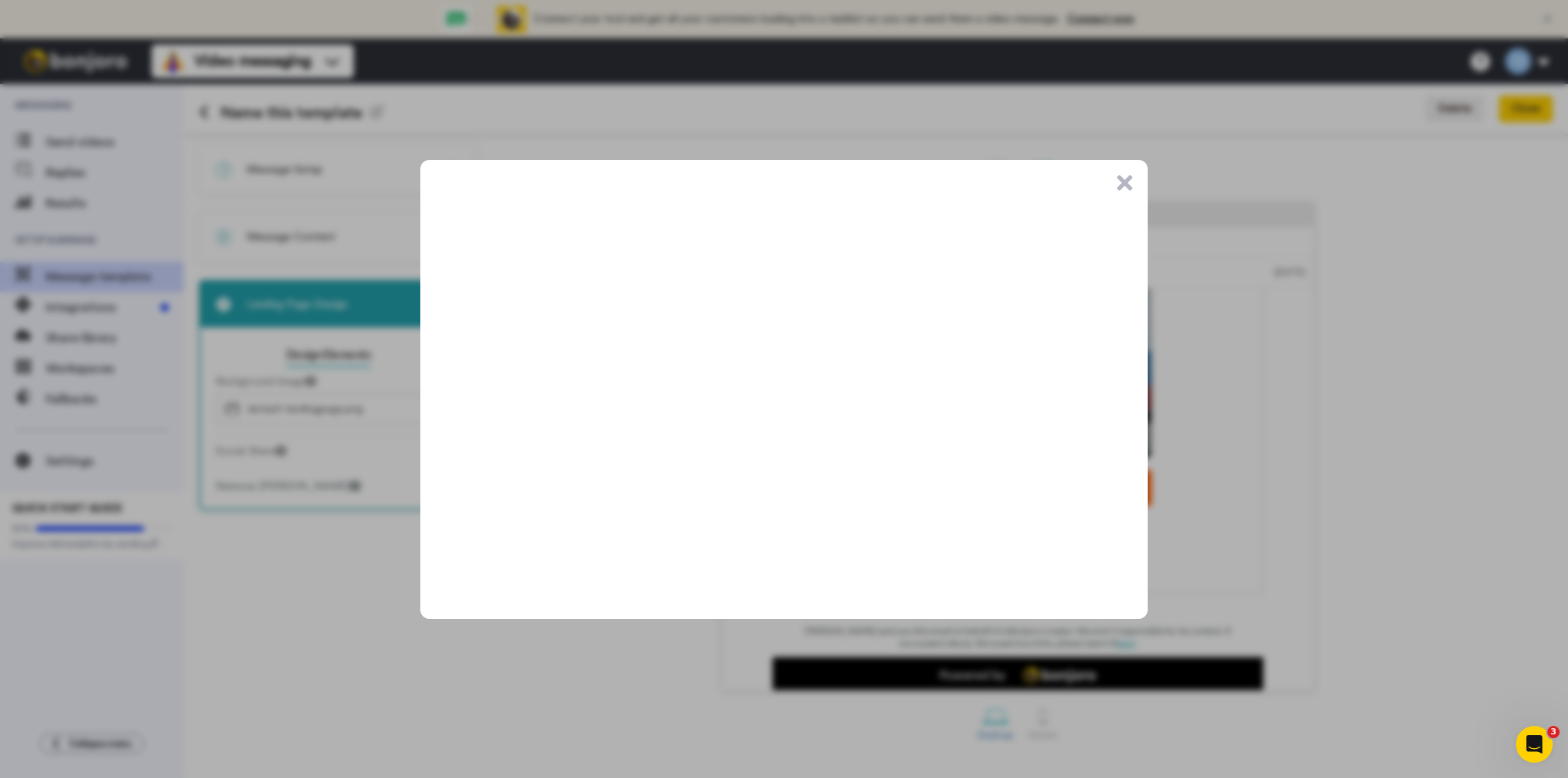
click at [1124, 184] on button ".cls-1{stroke-width:0px;}" at bounding box center [1125, 183] width 15 height 15
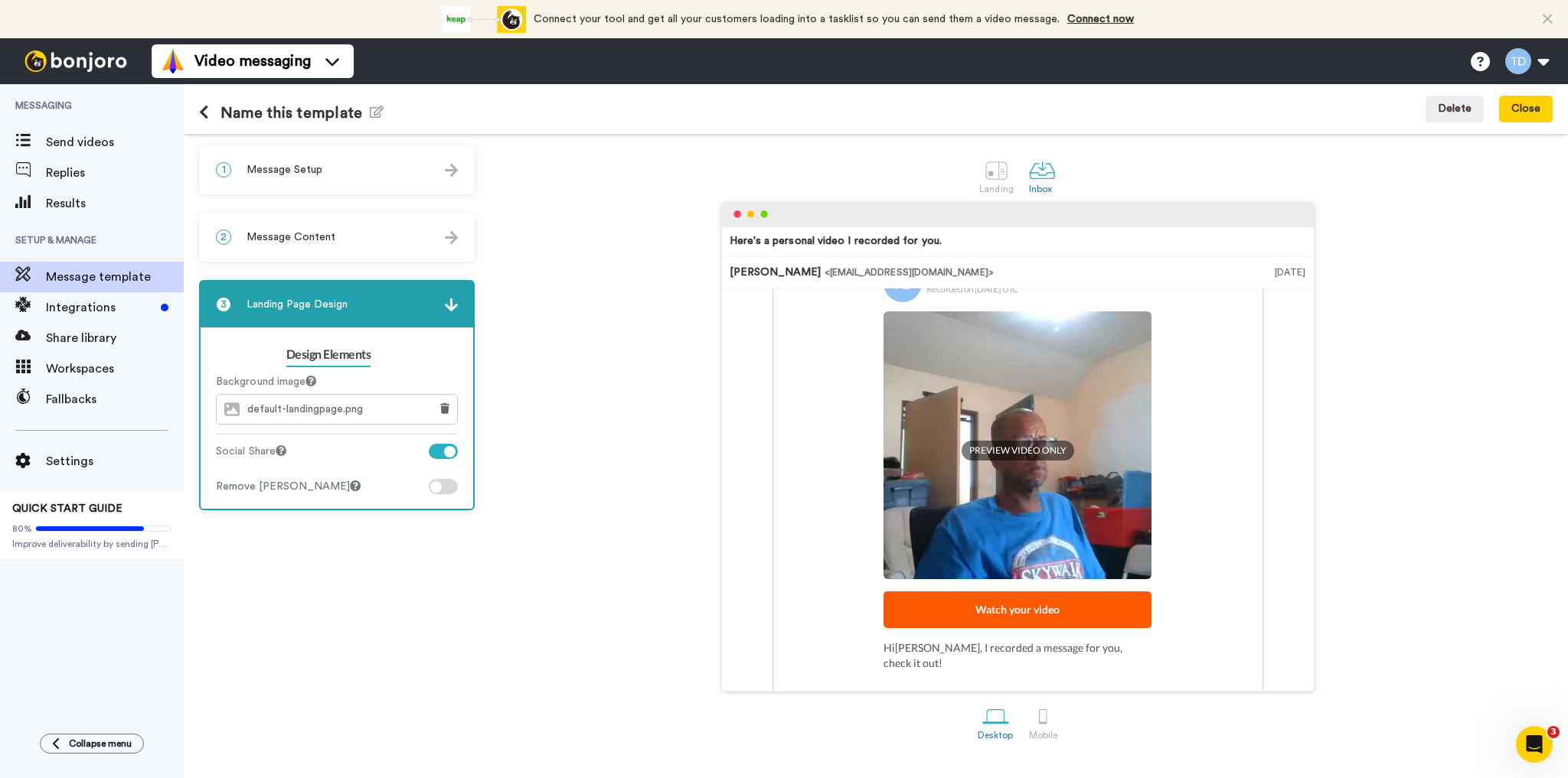
scroll to position [0, 0]
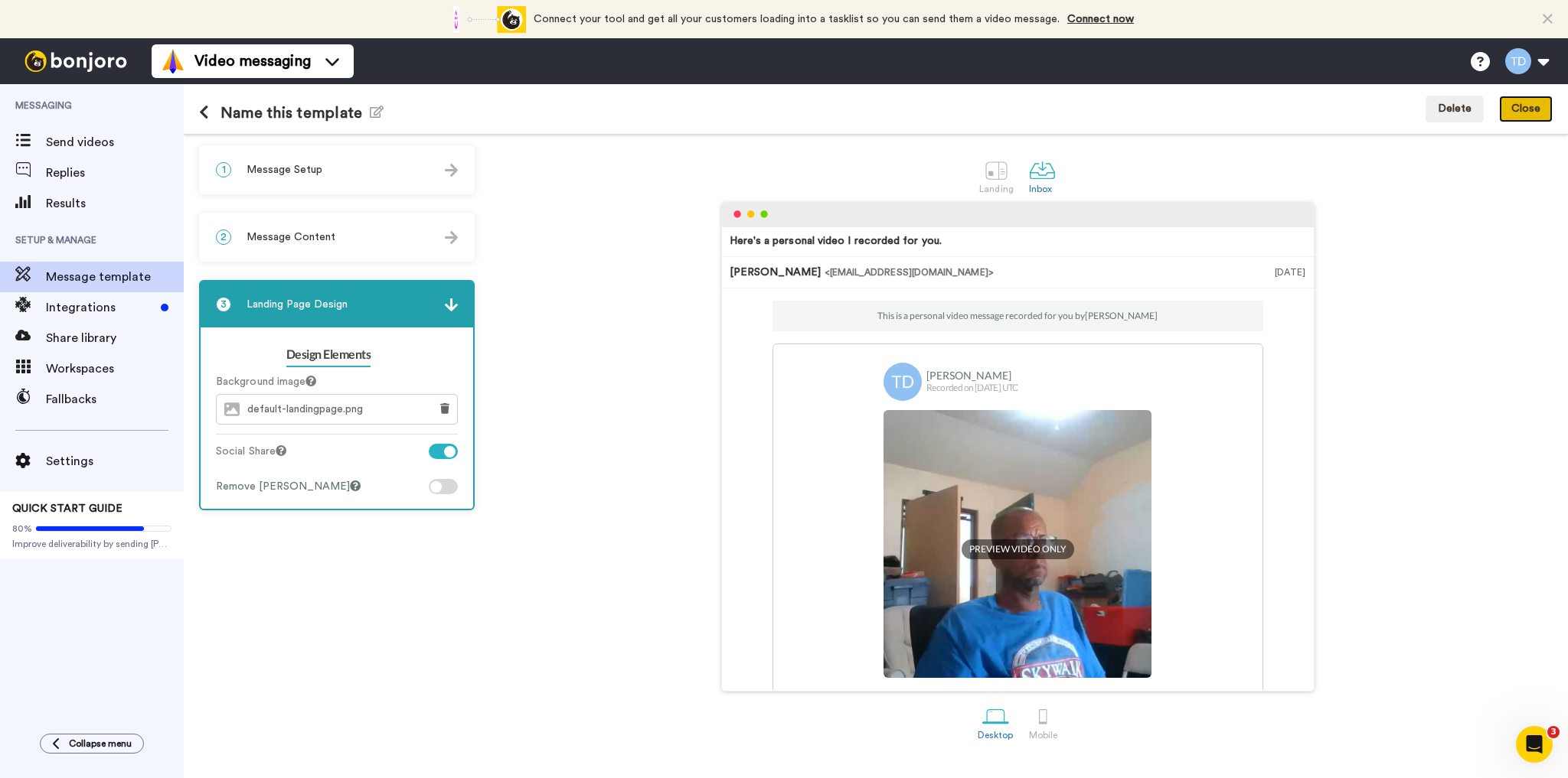
click at [1536, 107] on button "Close" at bounding box center [1525, 109] width 54 height 27
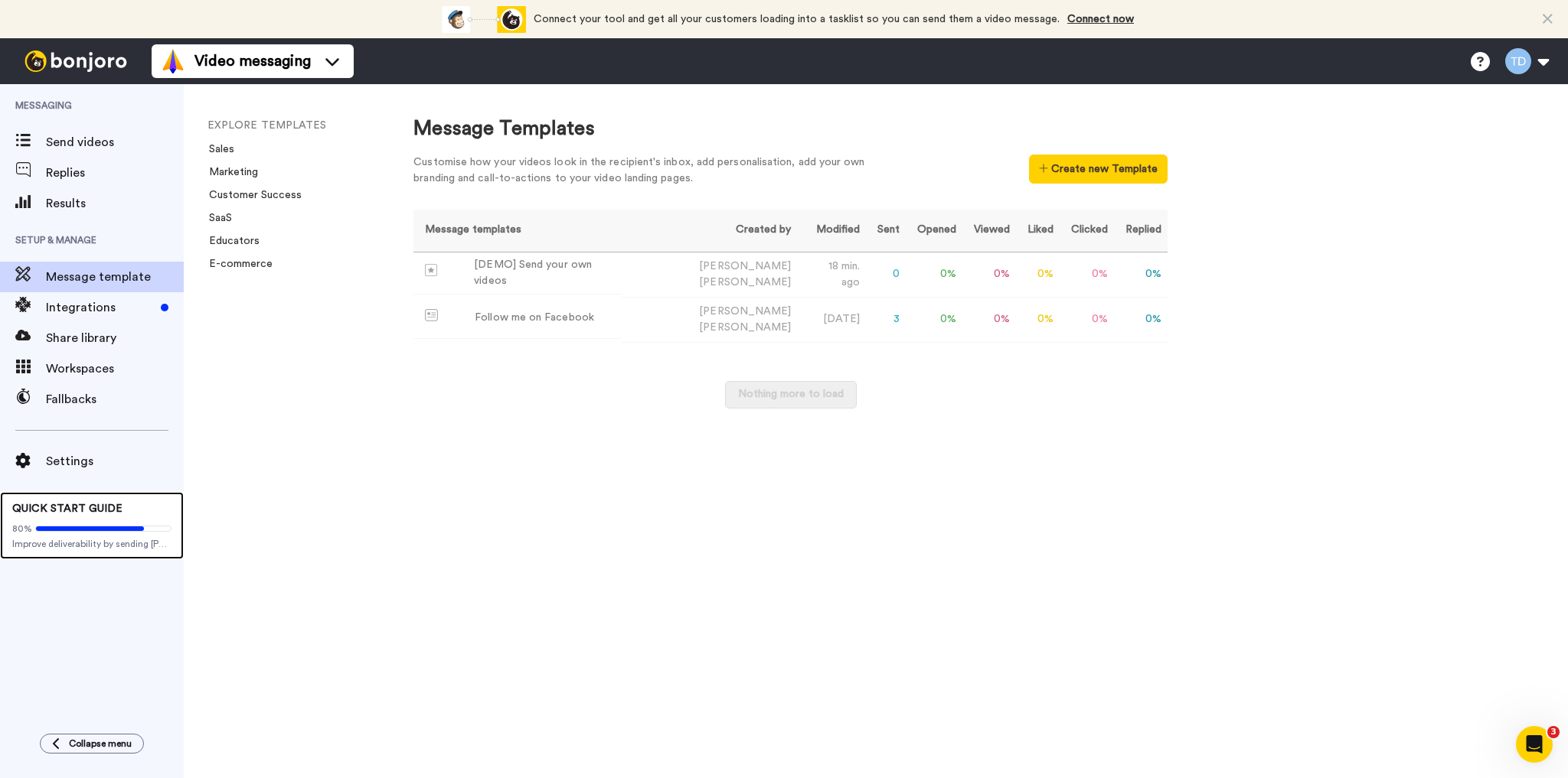
click at [77, 531] on span at bounding box center [103, 528] width 136 height 6
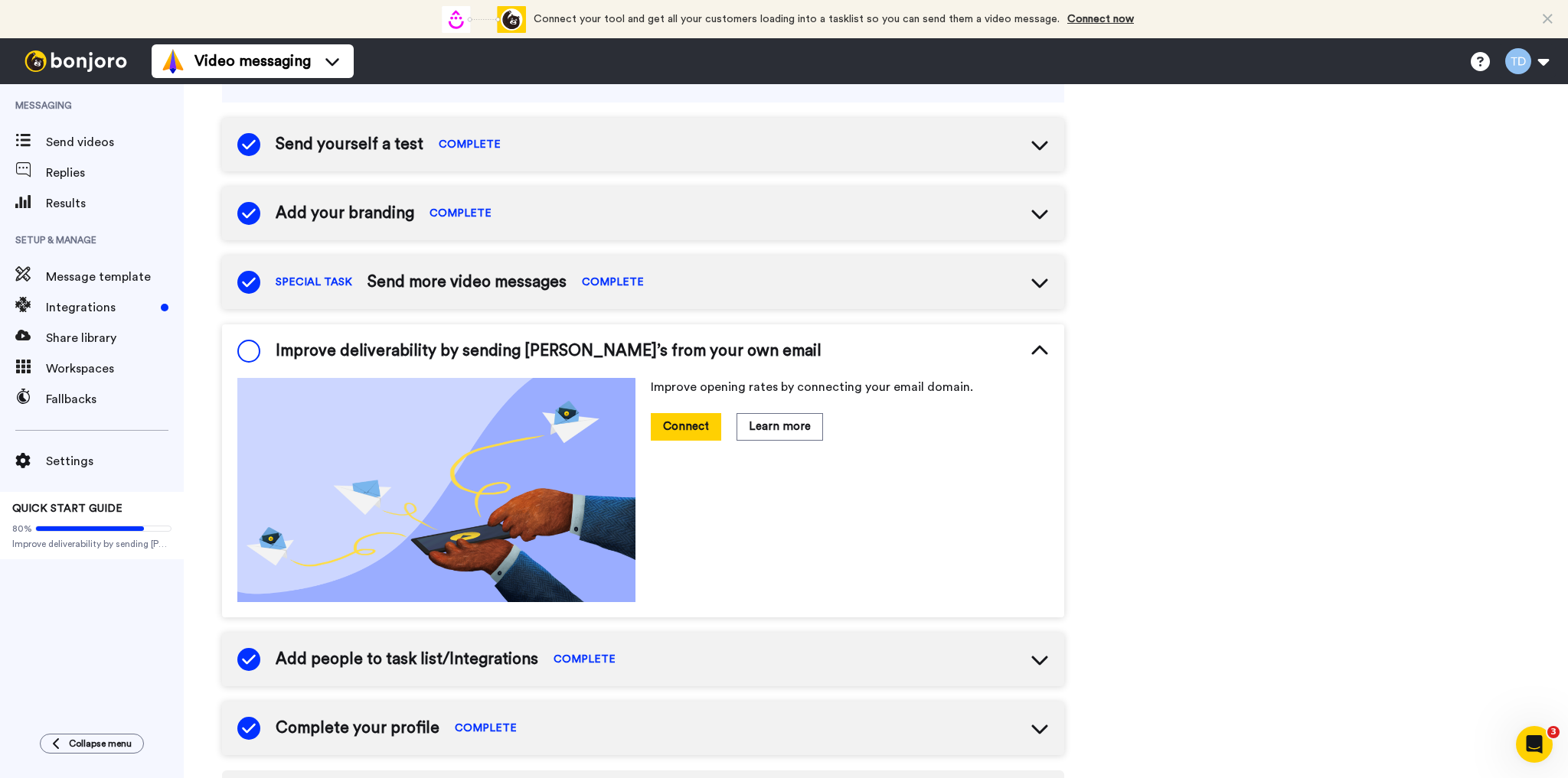
scroll to position [131, 0]
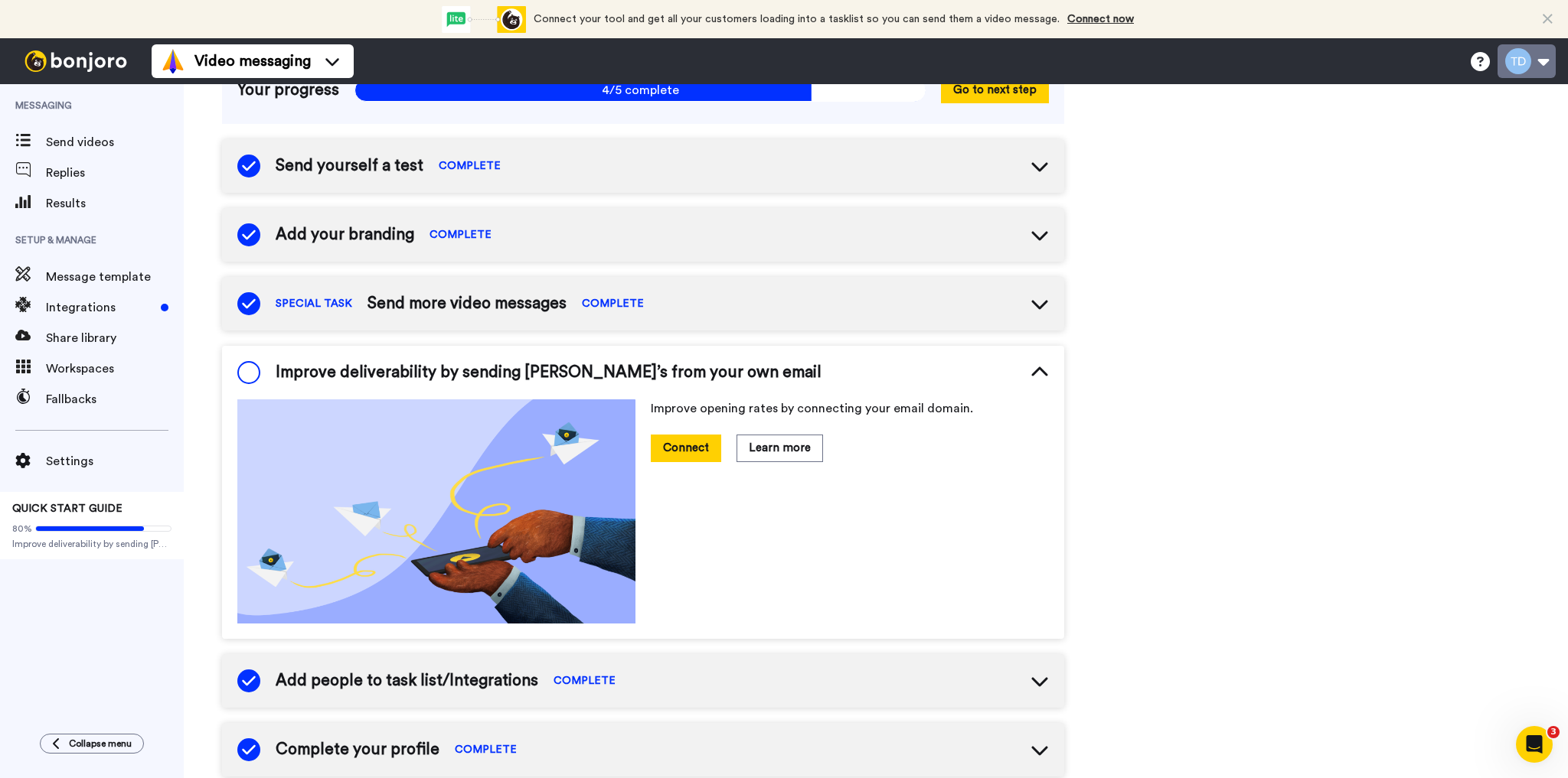
click at [1515, 61] on button at bounding box center [1526, 61] width 58 height 33
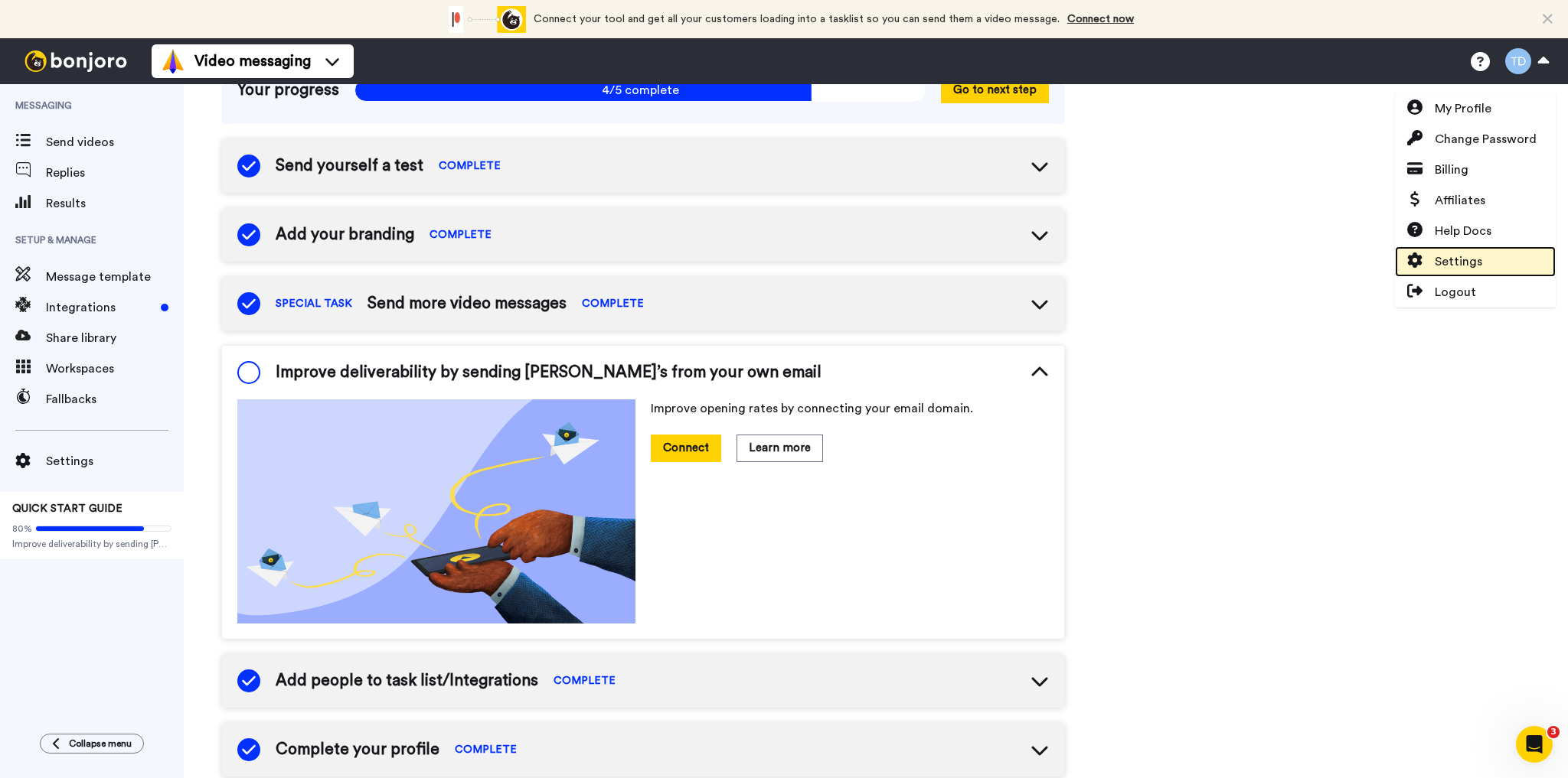
click at [1464, 263] on span "Settings" at bounding box center [1459, 261] width 48 height 18
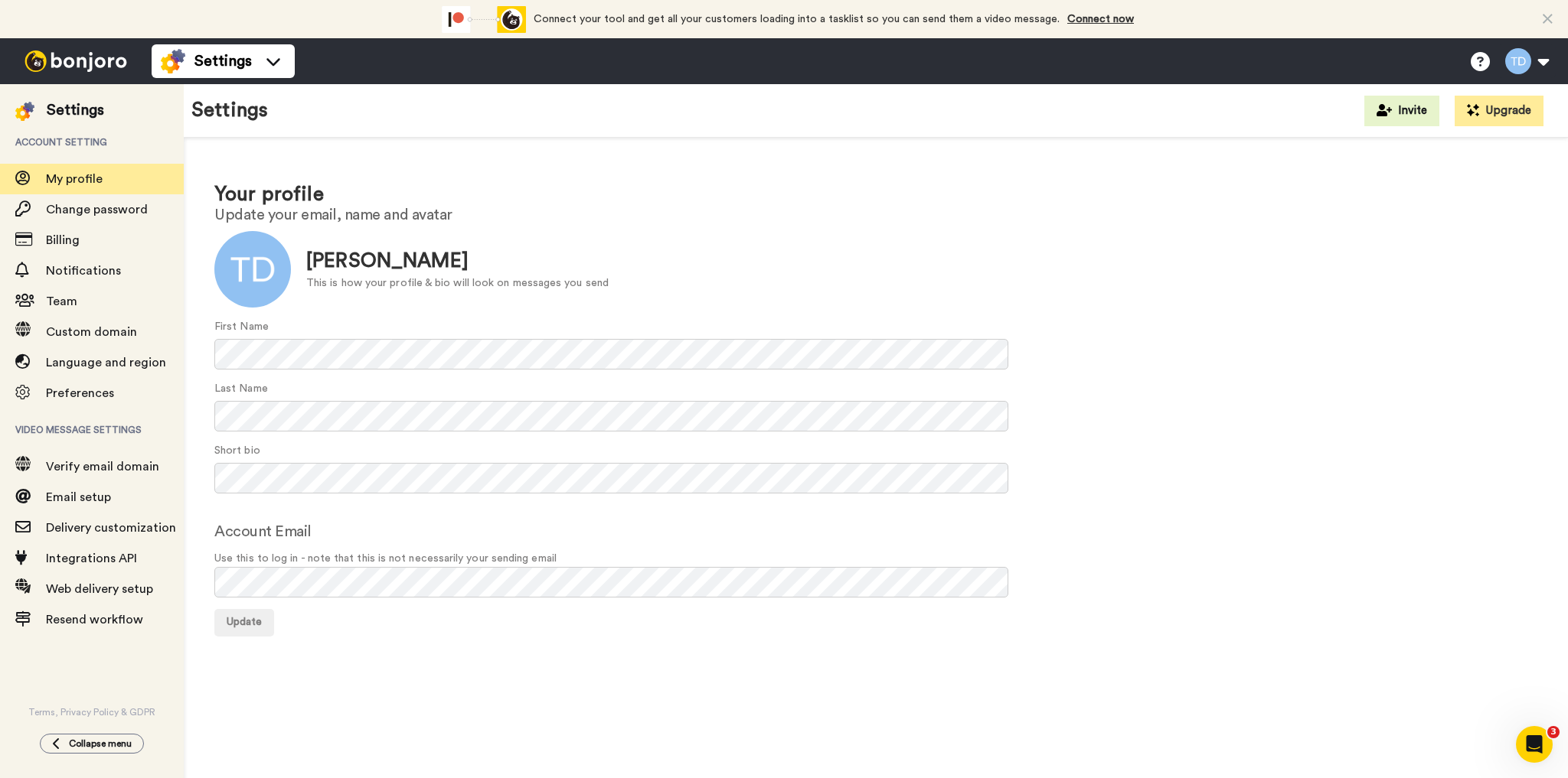
click at [91, 61] on img at bounding box center [75, 61] width 115 height 21
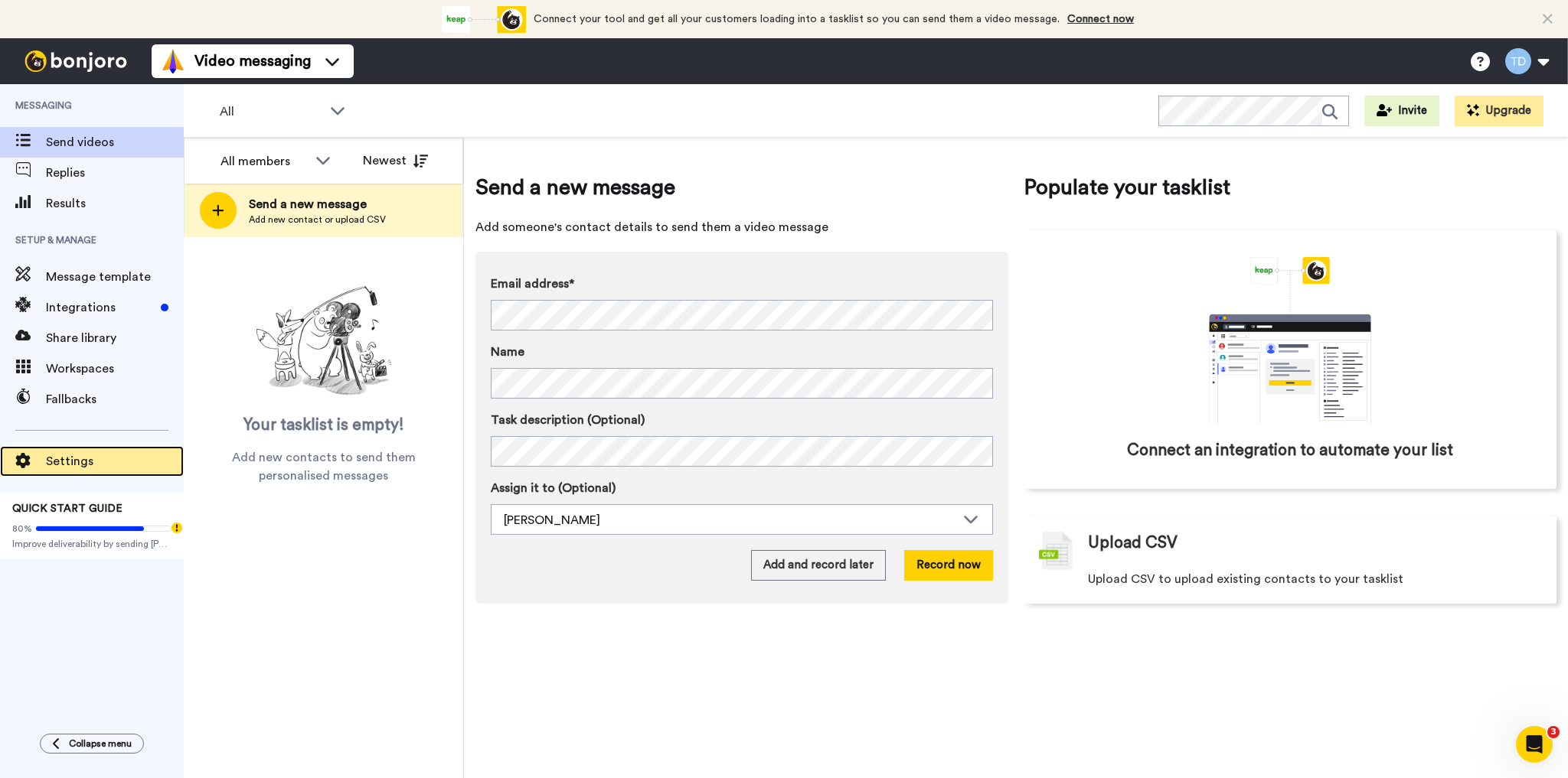
click at [77, 462] on span "Settings" at bounding box center [115, 460] width 138 height 18
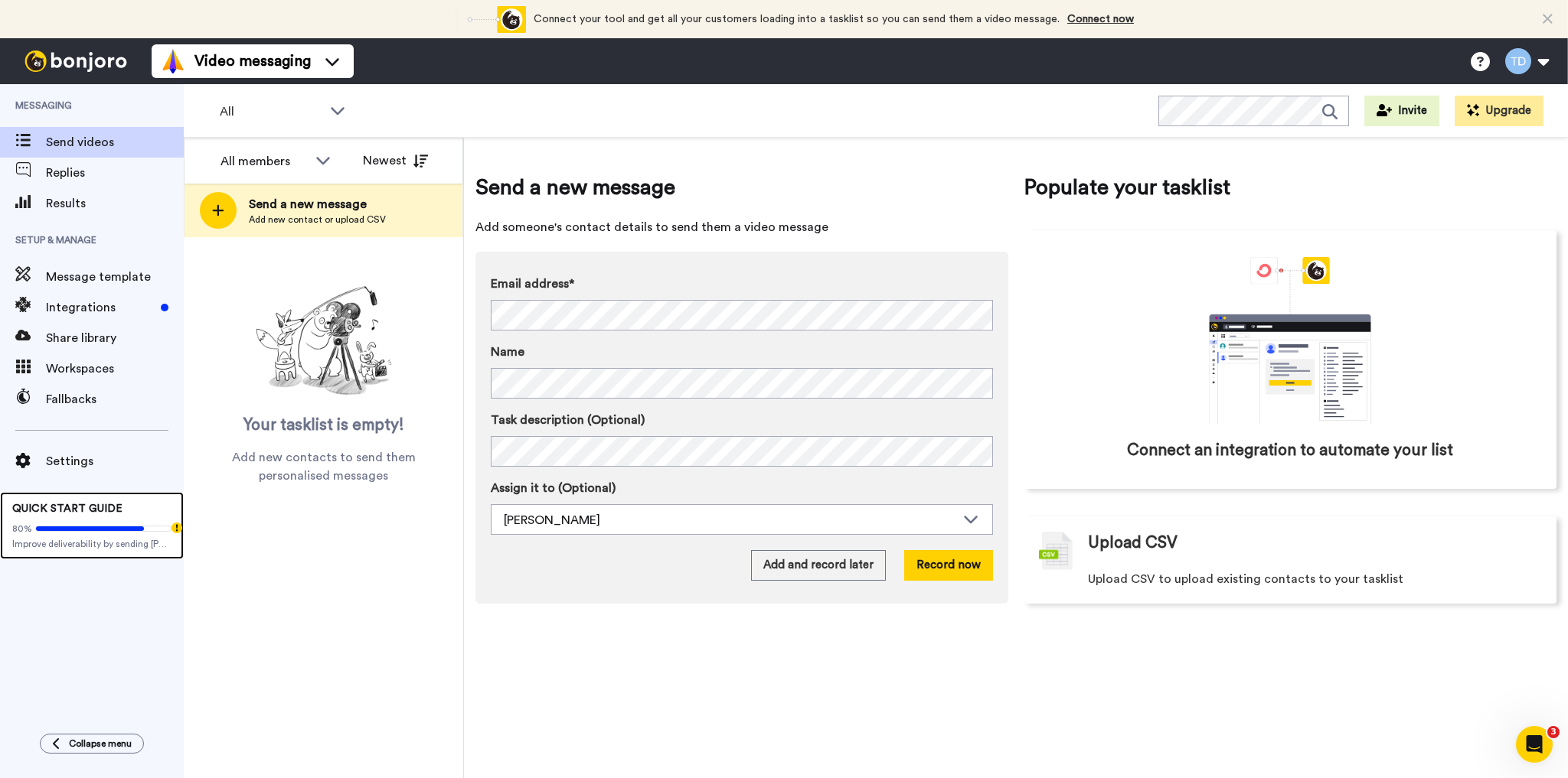
click at [75, 526] on icon at bounding box center [90, 528] width 108 height 4
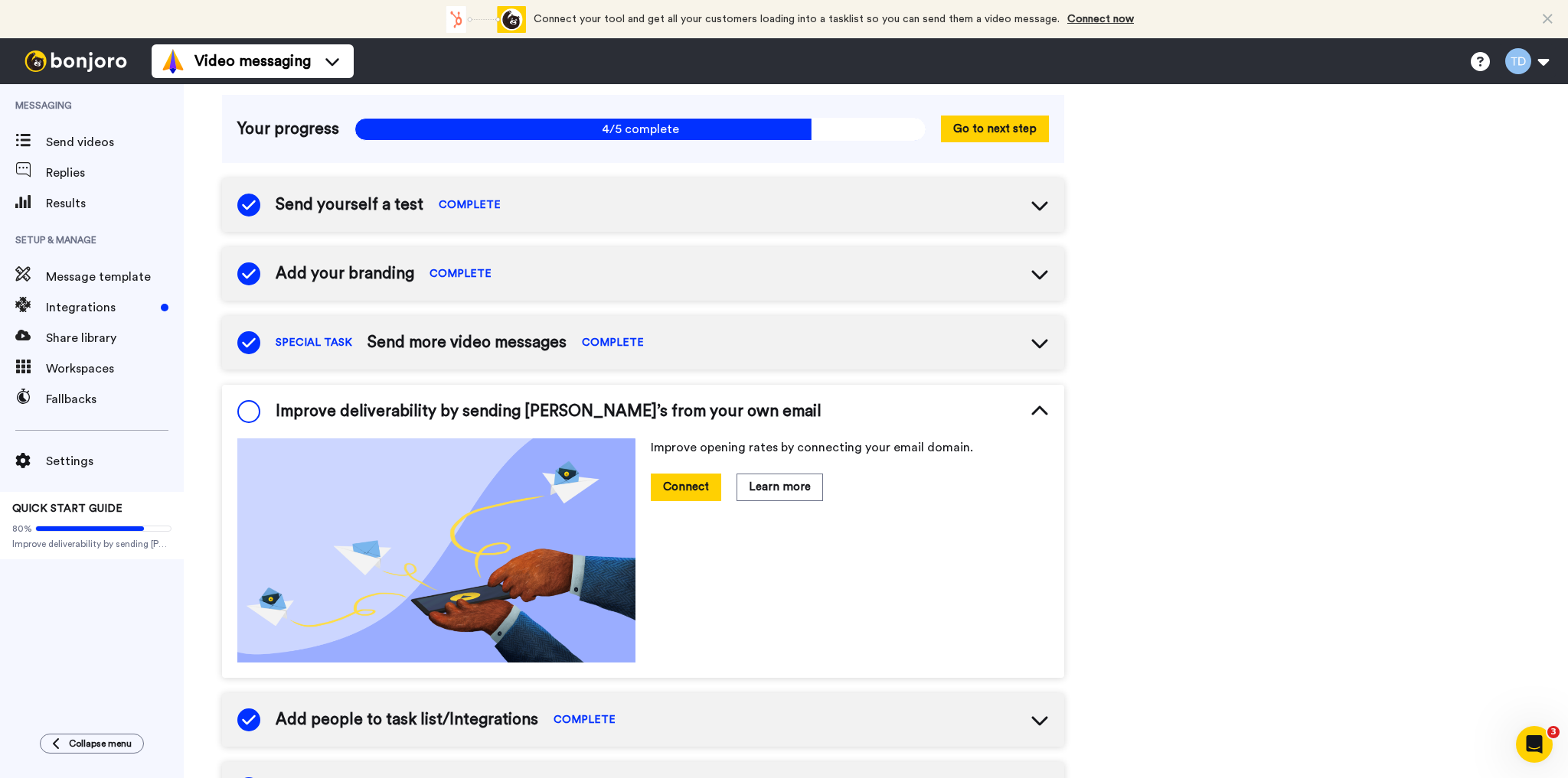
scroll to position [70, 0]
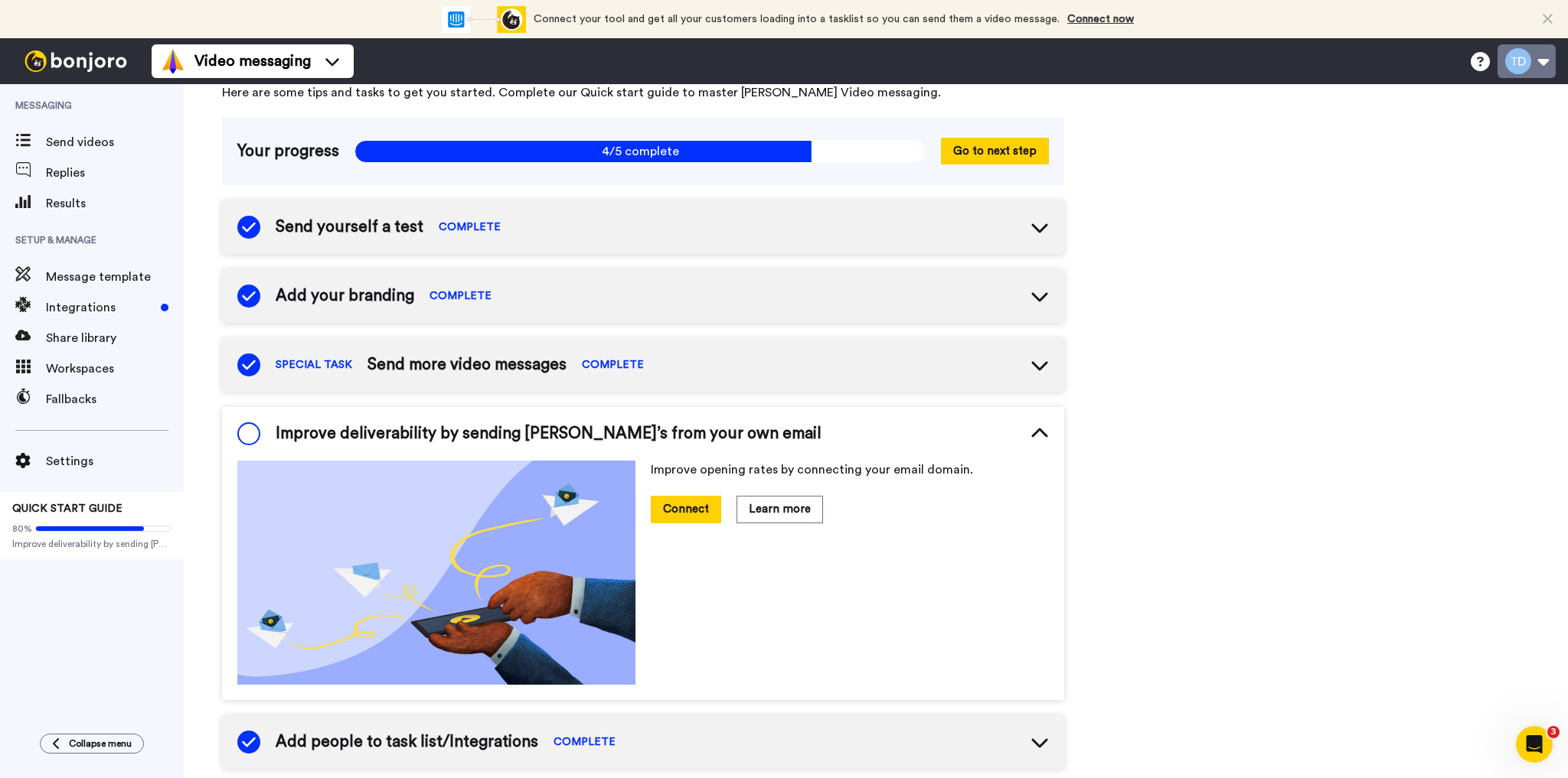
click at [1538, 56] on button at bounding box center [1526, 61] width 58 height 33
click at [62, 204] on span "Results" at bounding box center [115, 203] width 138 height 18
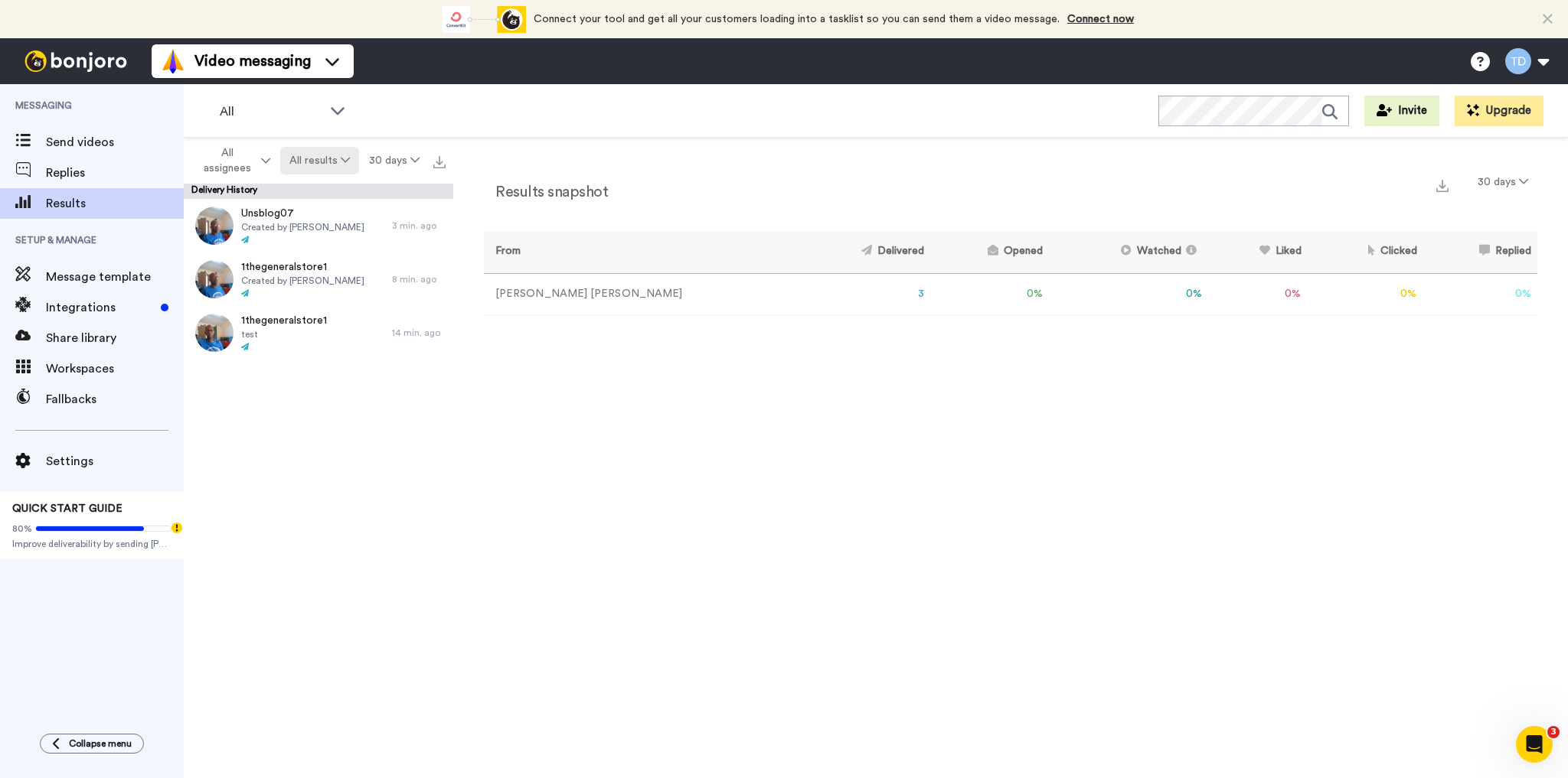
click at [334, 163] on button "All results" at bounding box center [320, 161] width 79 height 27
click at [488, 611] on div "Results snapshot 30 days From Delivered Opened Watched Liked Clicked Replied Fa…" at bounding box center [1010, 461] width 1114 height 648
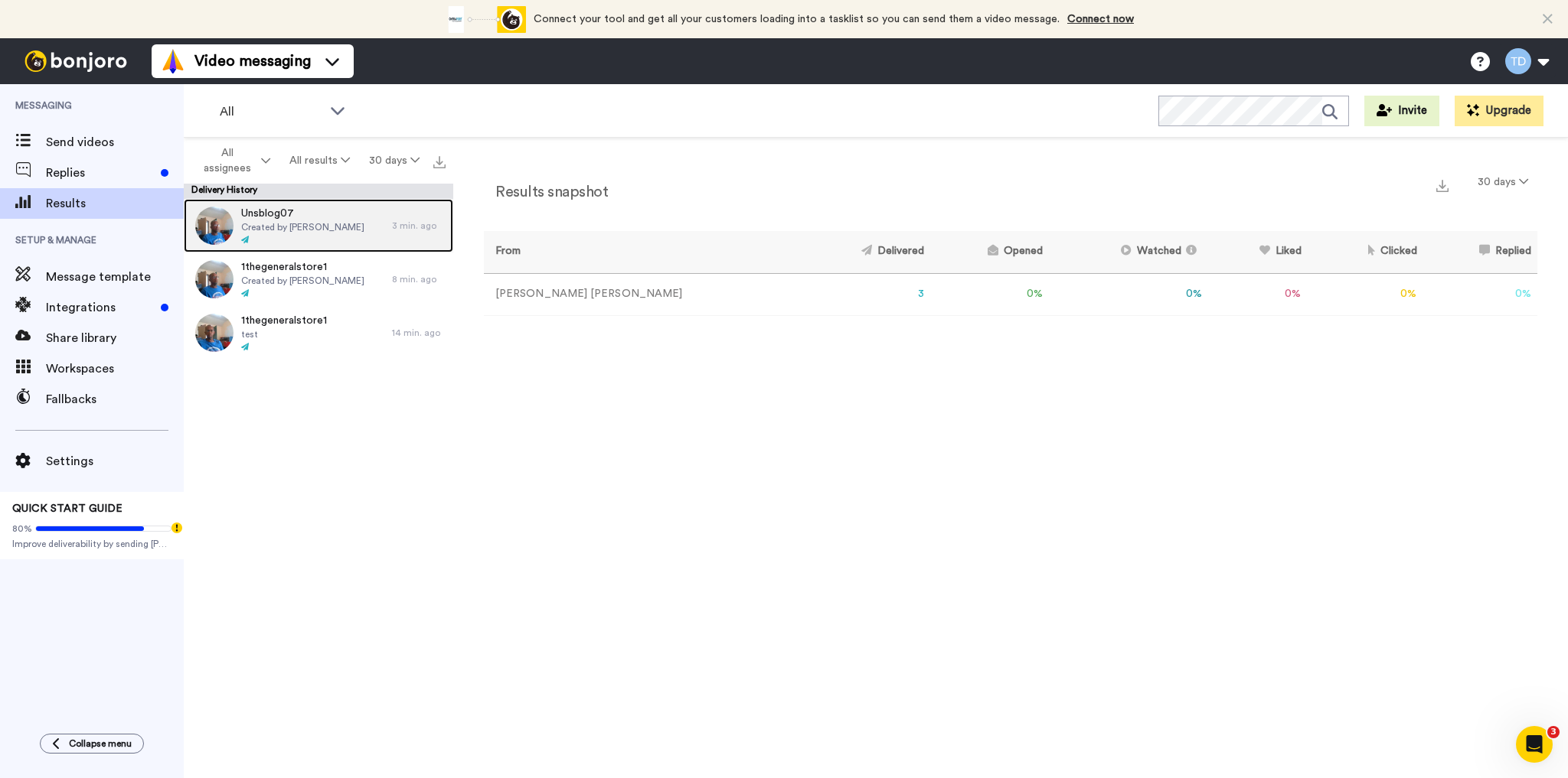
click at [281, 215] on span "Unsblog07" at bounding box center [302, 214] width 123 height 15
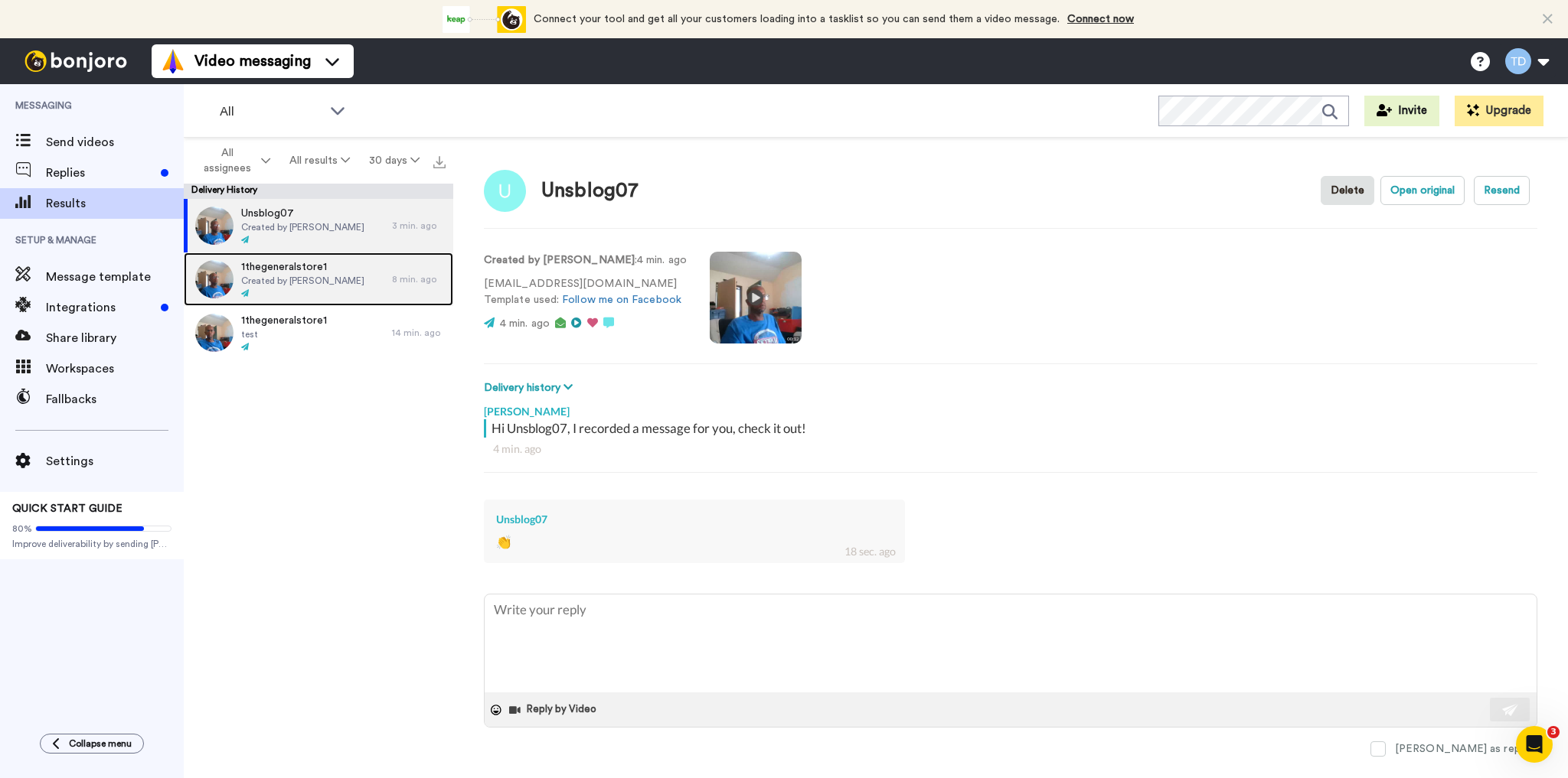
click at [266, 268] on span "1thegeneralstore1" at bounding box center [302, 267] width 123 height 15
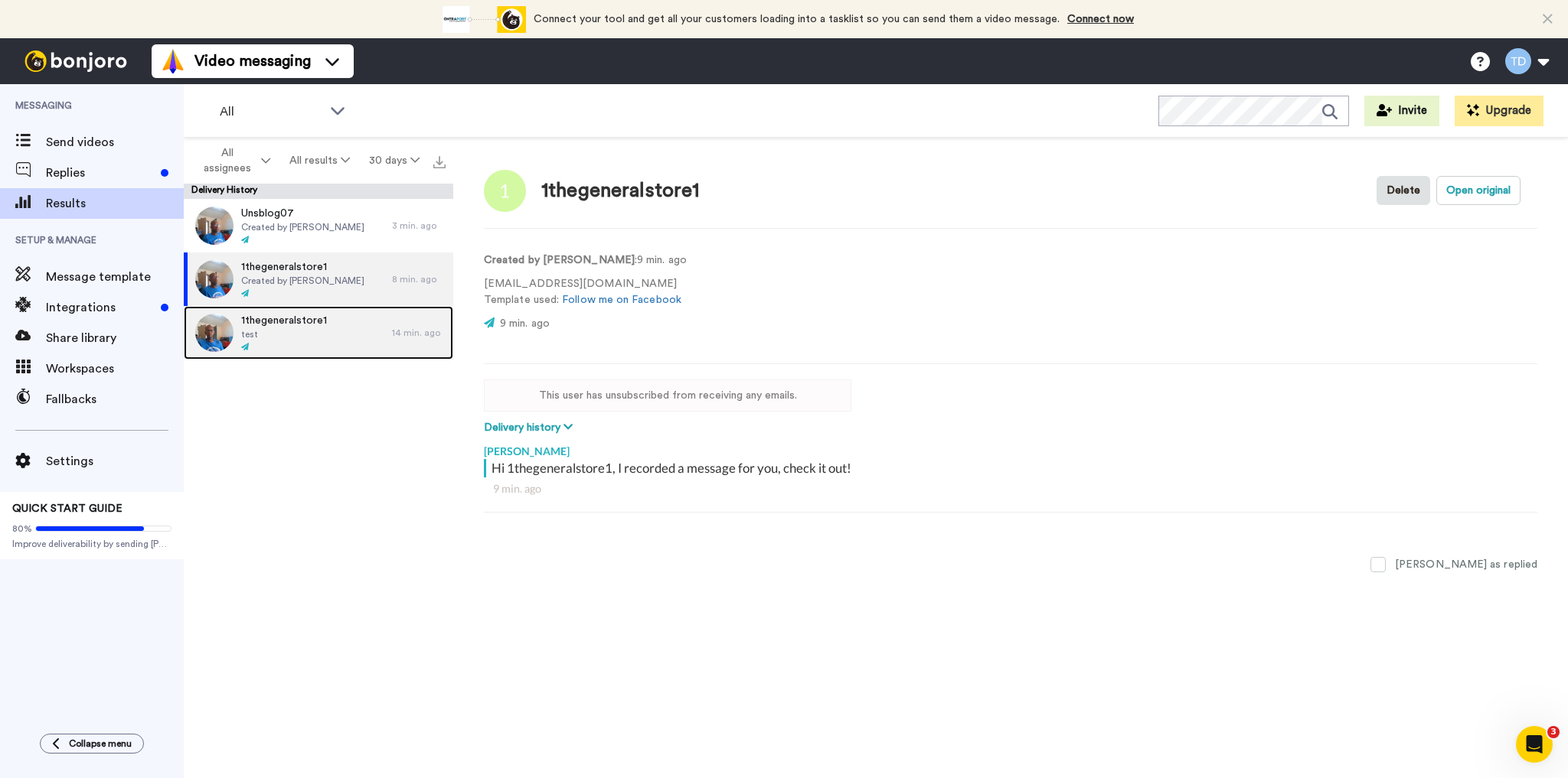
click at [273, 324] on span "1thegeneralstore1" at bounding box center [284, 320] width 85 height 15
click at [312, 334] on span "test" at bounding box center [284, 334] width 85 height 12
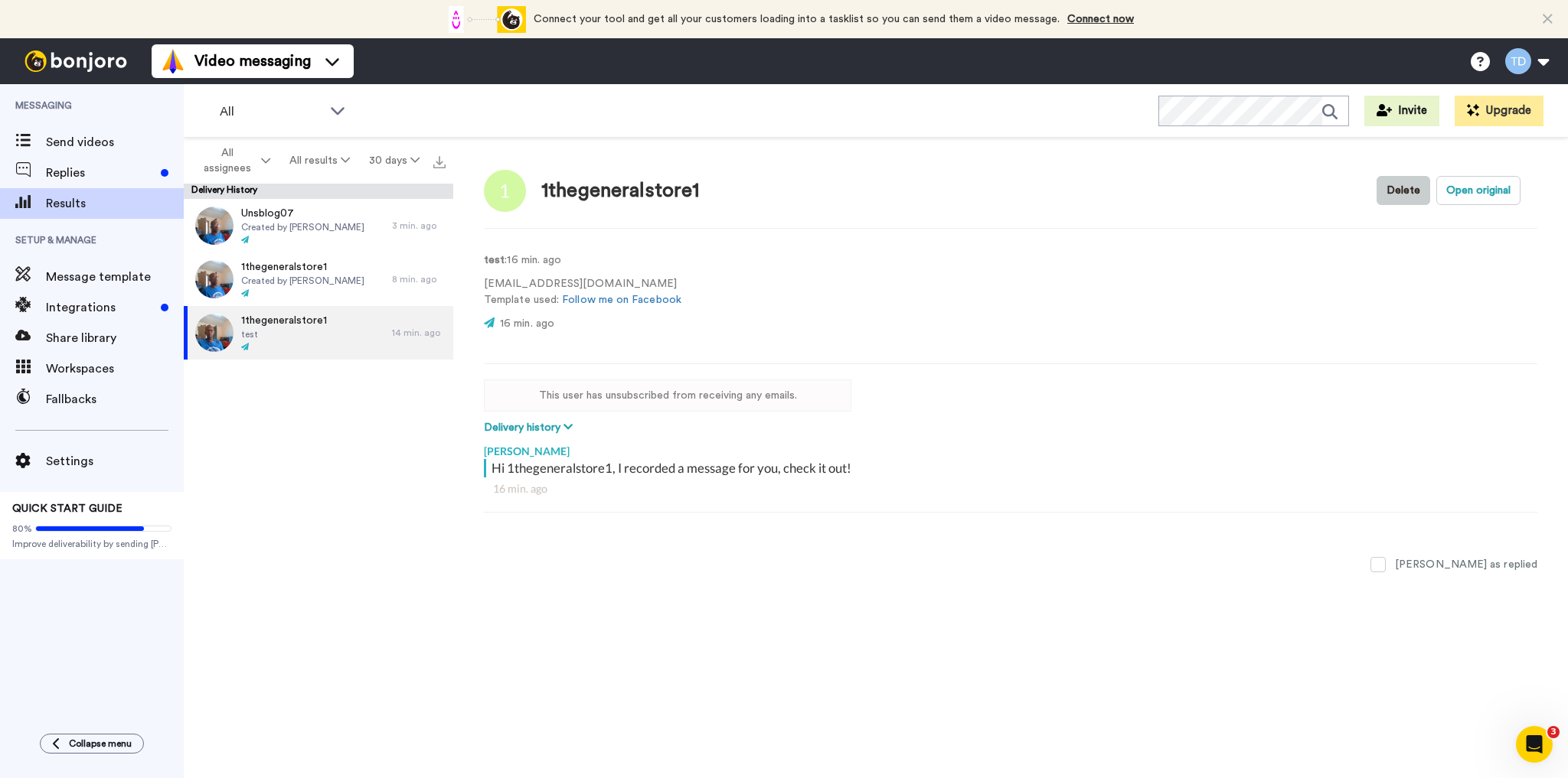
click at [1398, 189] on button "Delete" at bounding box center [1403, 190] width 54 height 29
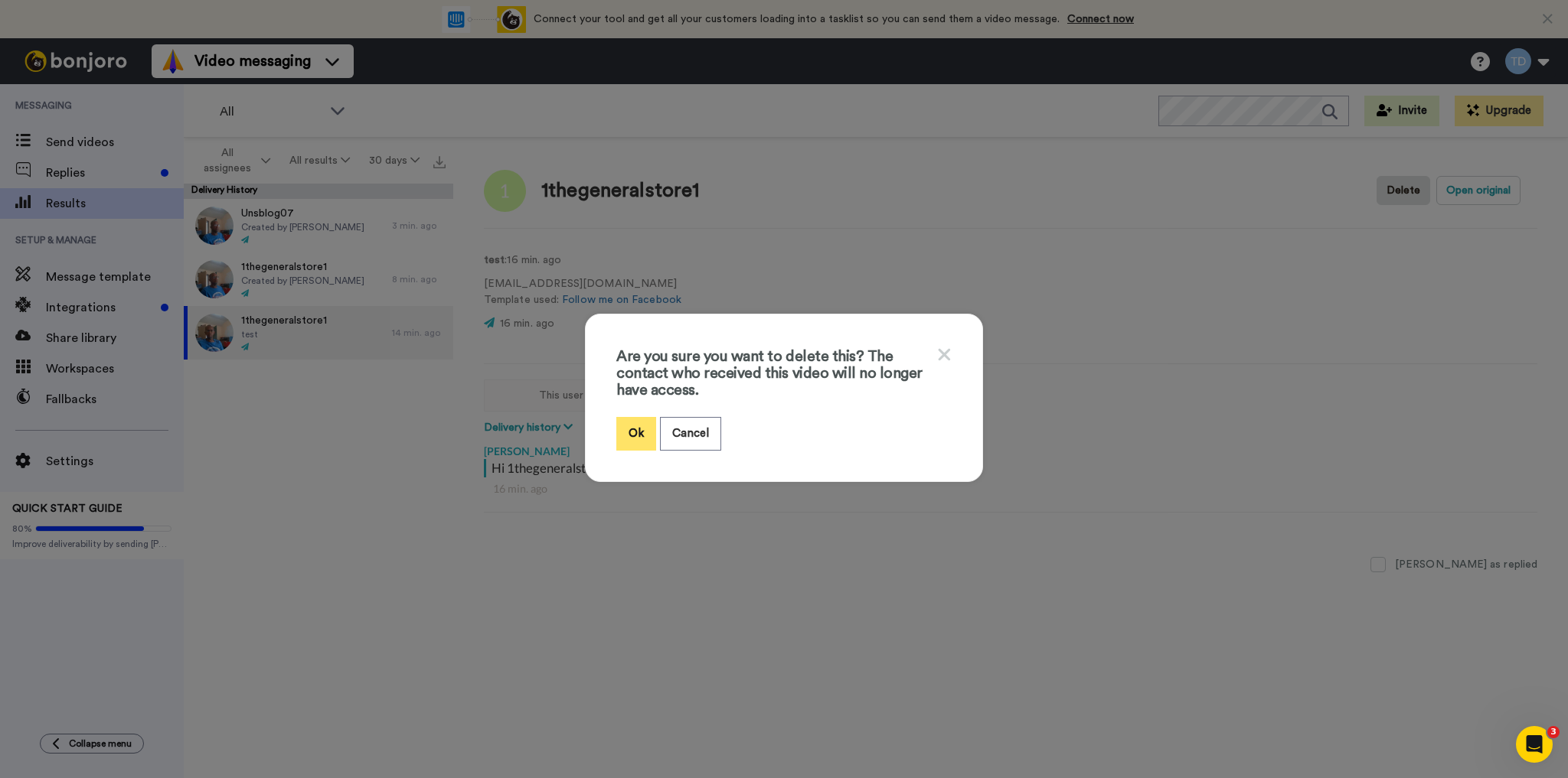
click at [630, 432] on button "Ok" at bounding box center [636, 433] width 40 height 33
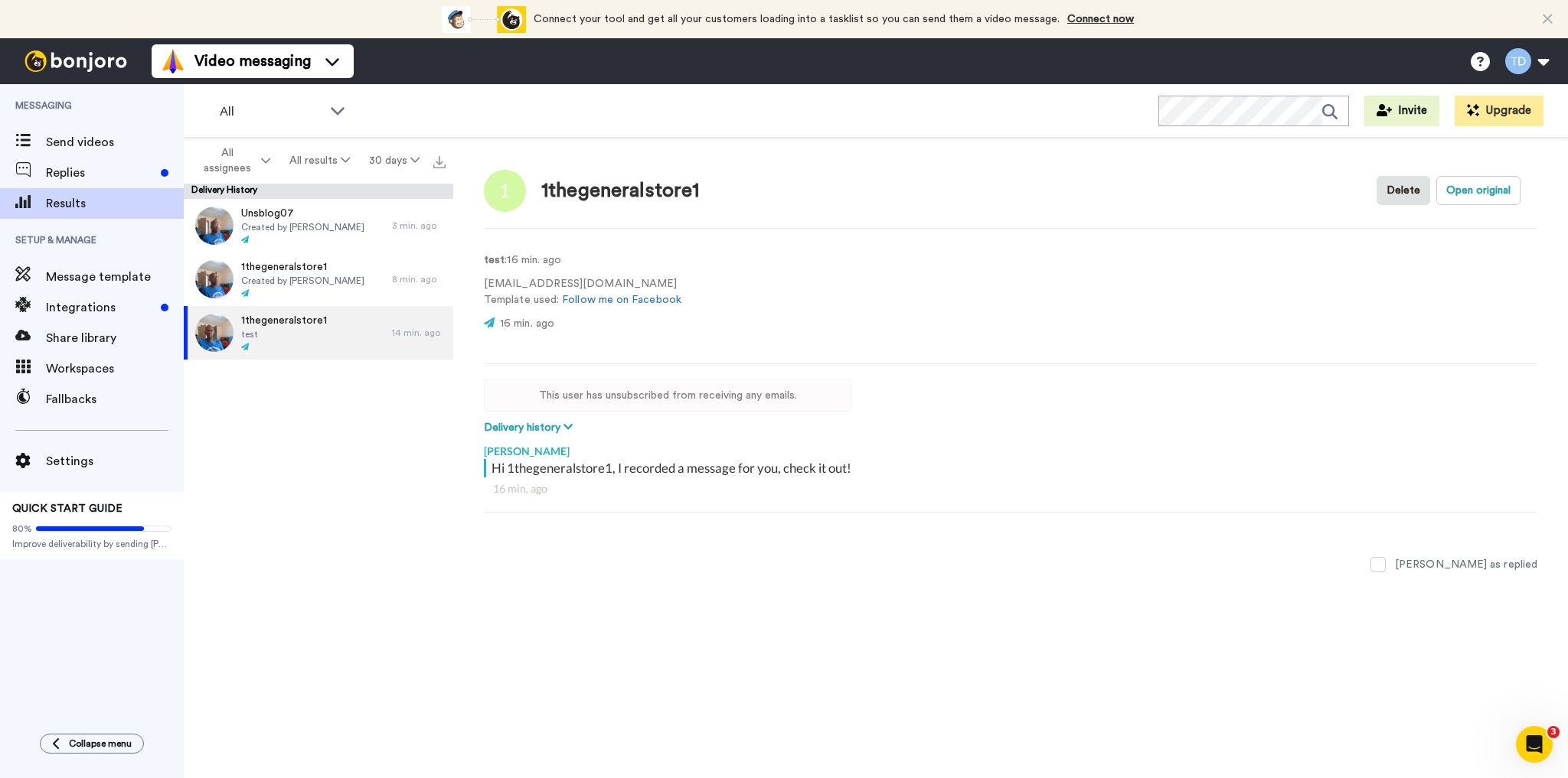
type textarea "x"
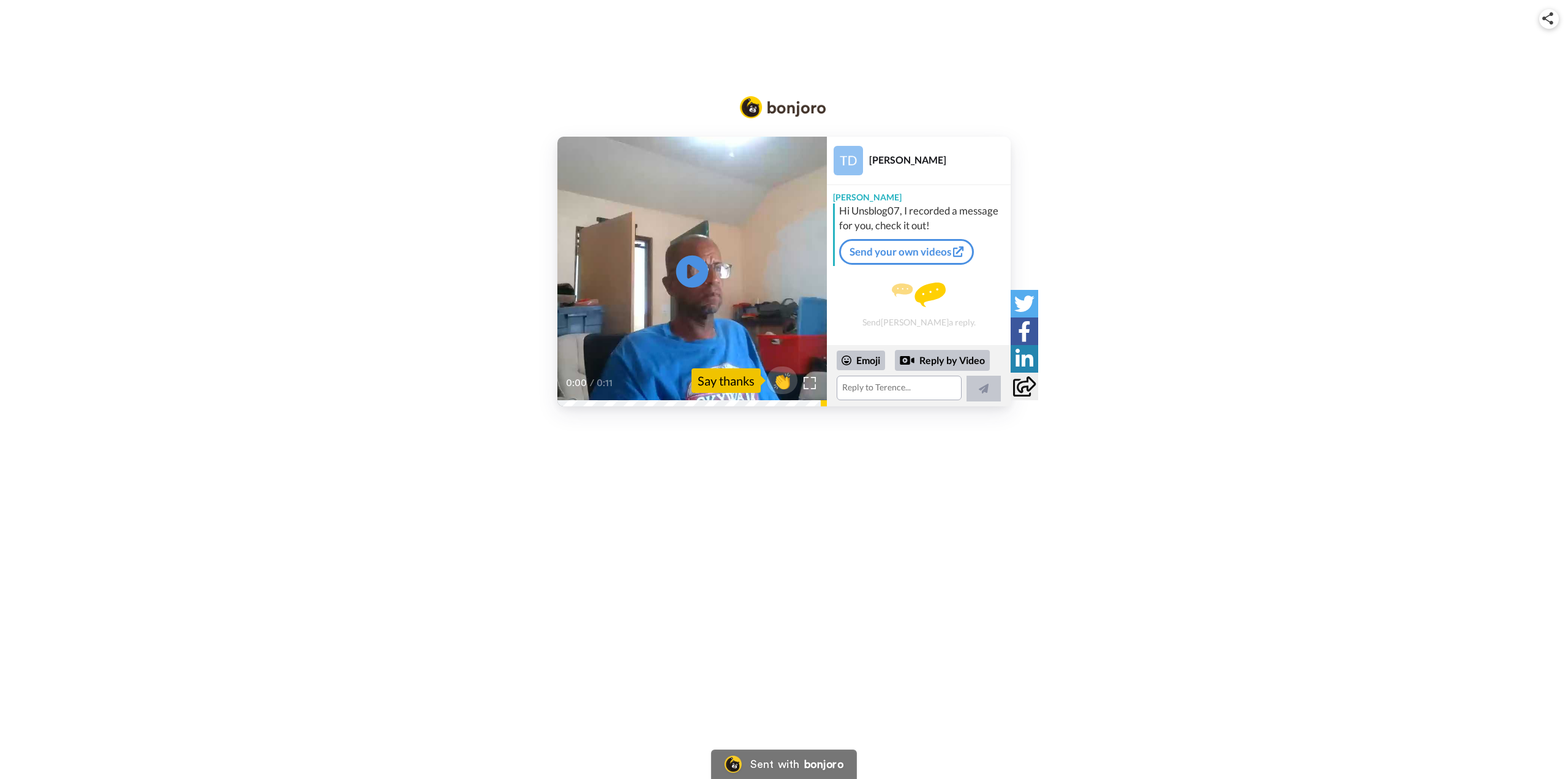
click at [691, 268] on icon "Play/Pause" at bounding box center [692, 272] width 32 height 58
click at [778, 381] on span "👏" at bounding box center [782, 380] width 38 height 25
click at [987, 386] on icon at bounding box center [983, 388] width 10 height 10
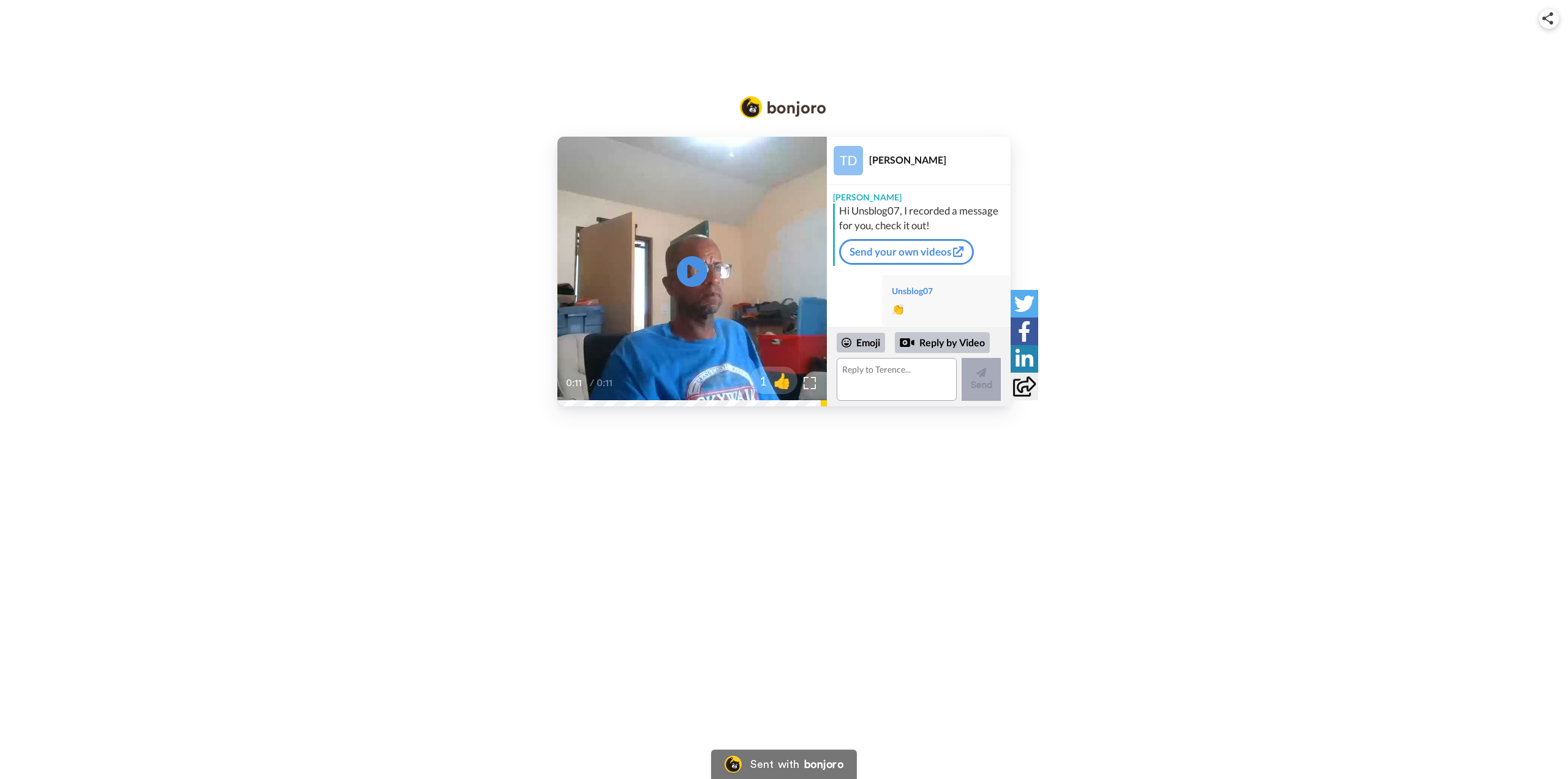
scroll to position [18, 0]
click at [1029, 331] on icon at bounding box center [1024, 331] width 13 height 21
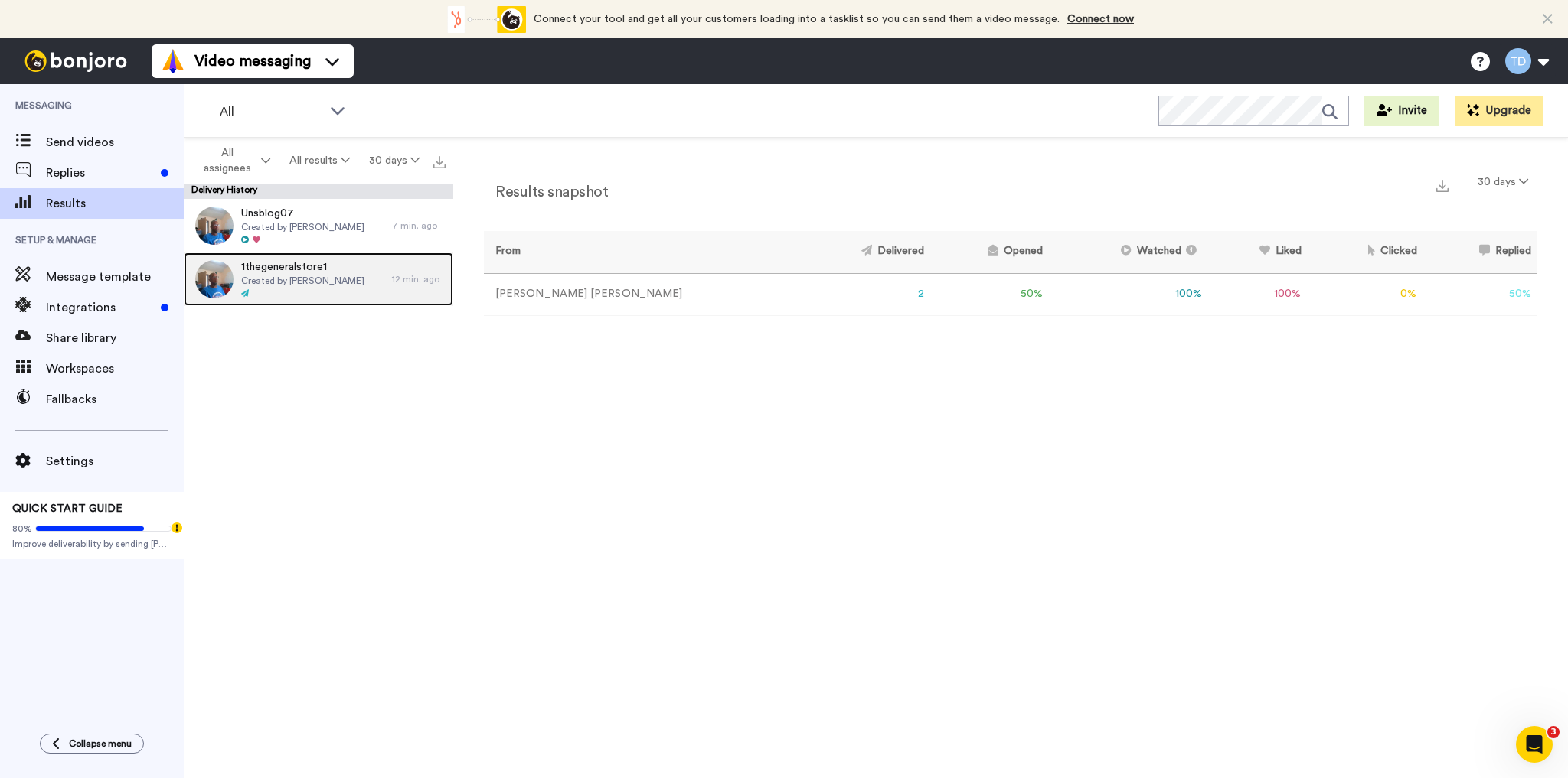
click at [263, 276] on span "Created by [PERSON_NAME]" at bounding box center [302, 281] width 123 height 12
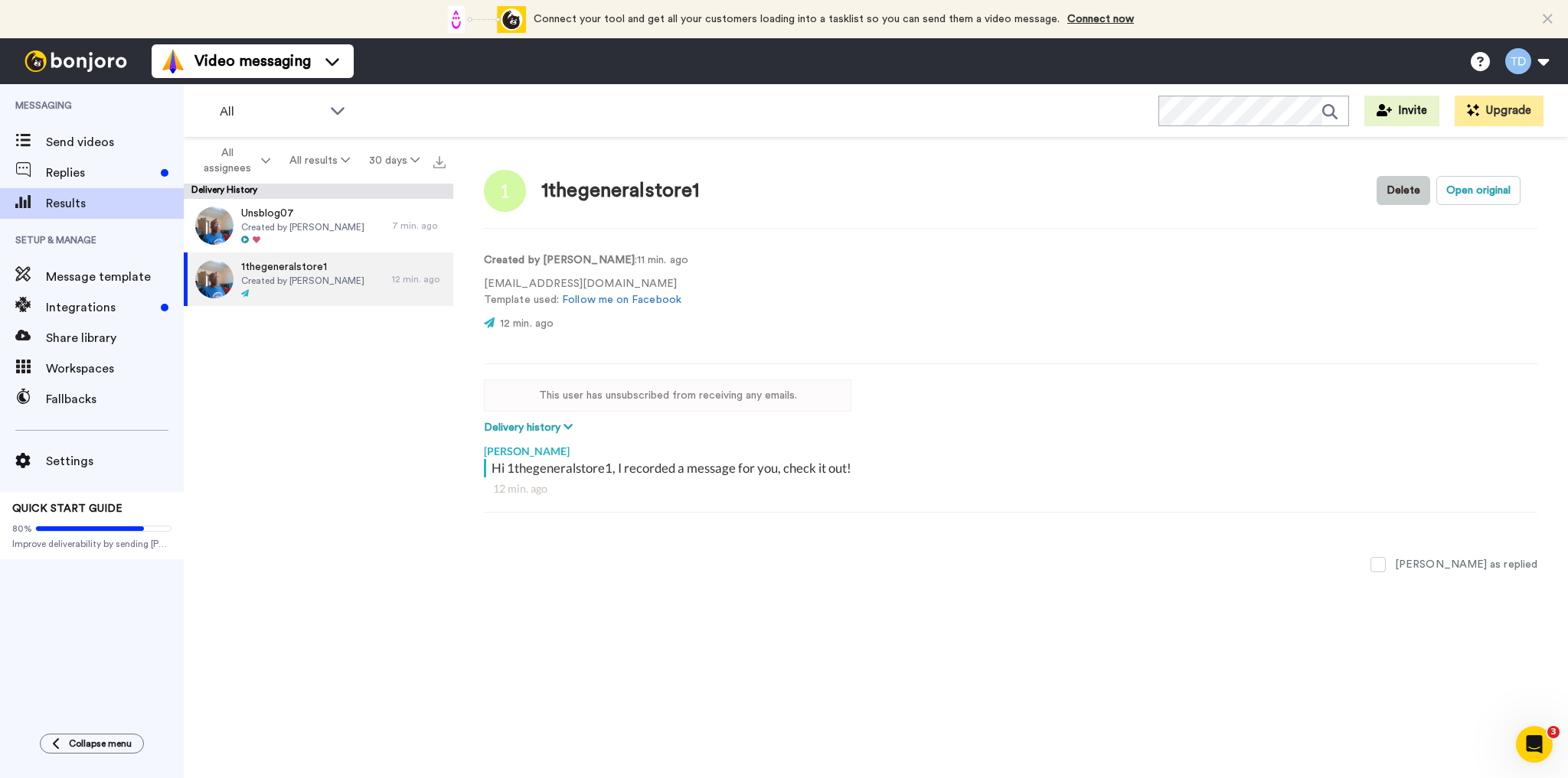
click at [1413, 186] on button "Delete" at bounding box center [1403, 190] width 54 height 29
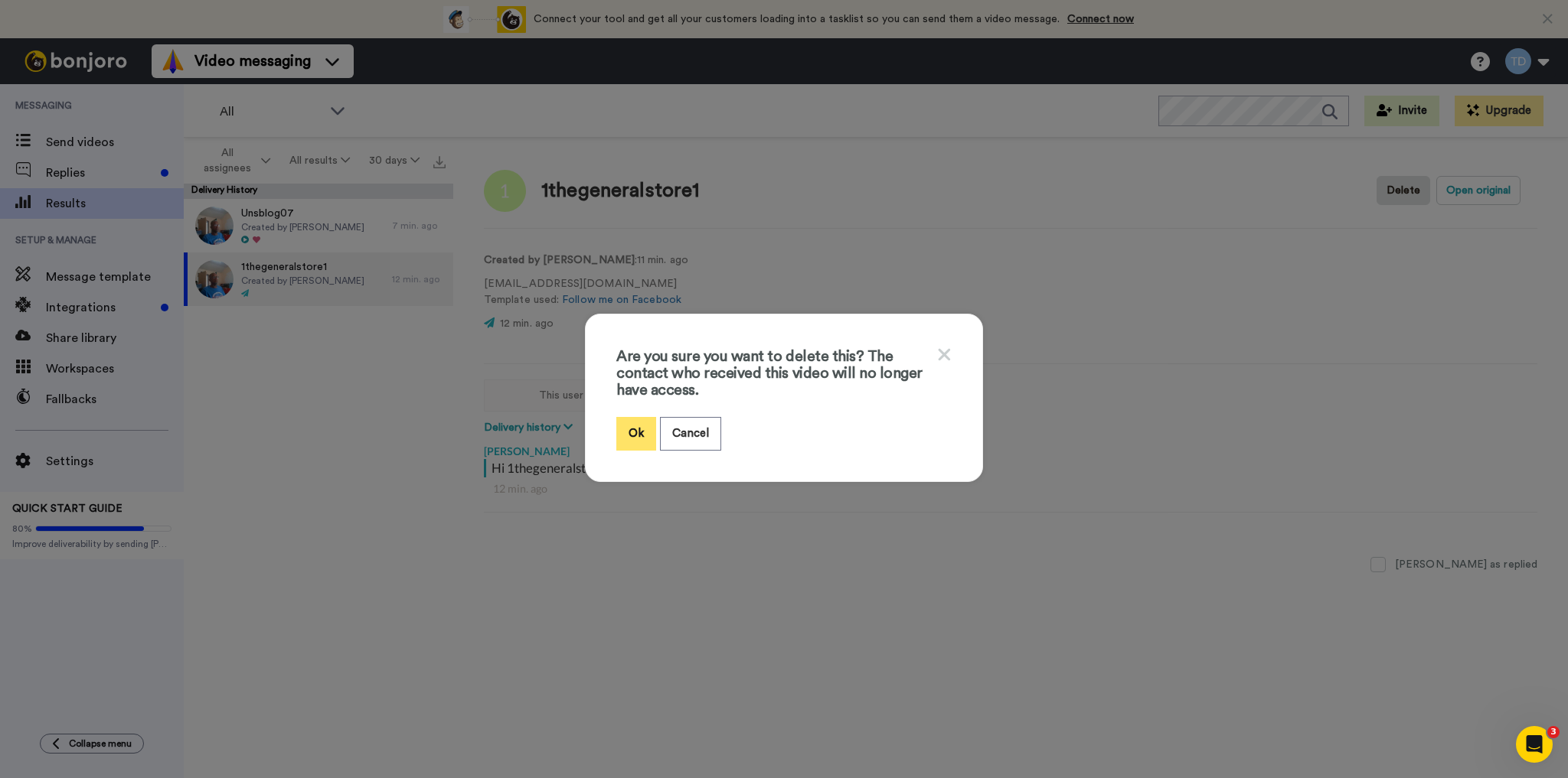
click at [630, 429] on button "Ok" at bounding box center [636, 433] width 40 height 33
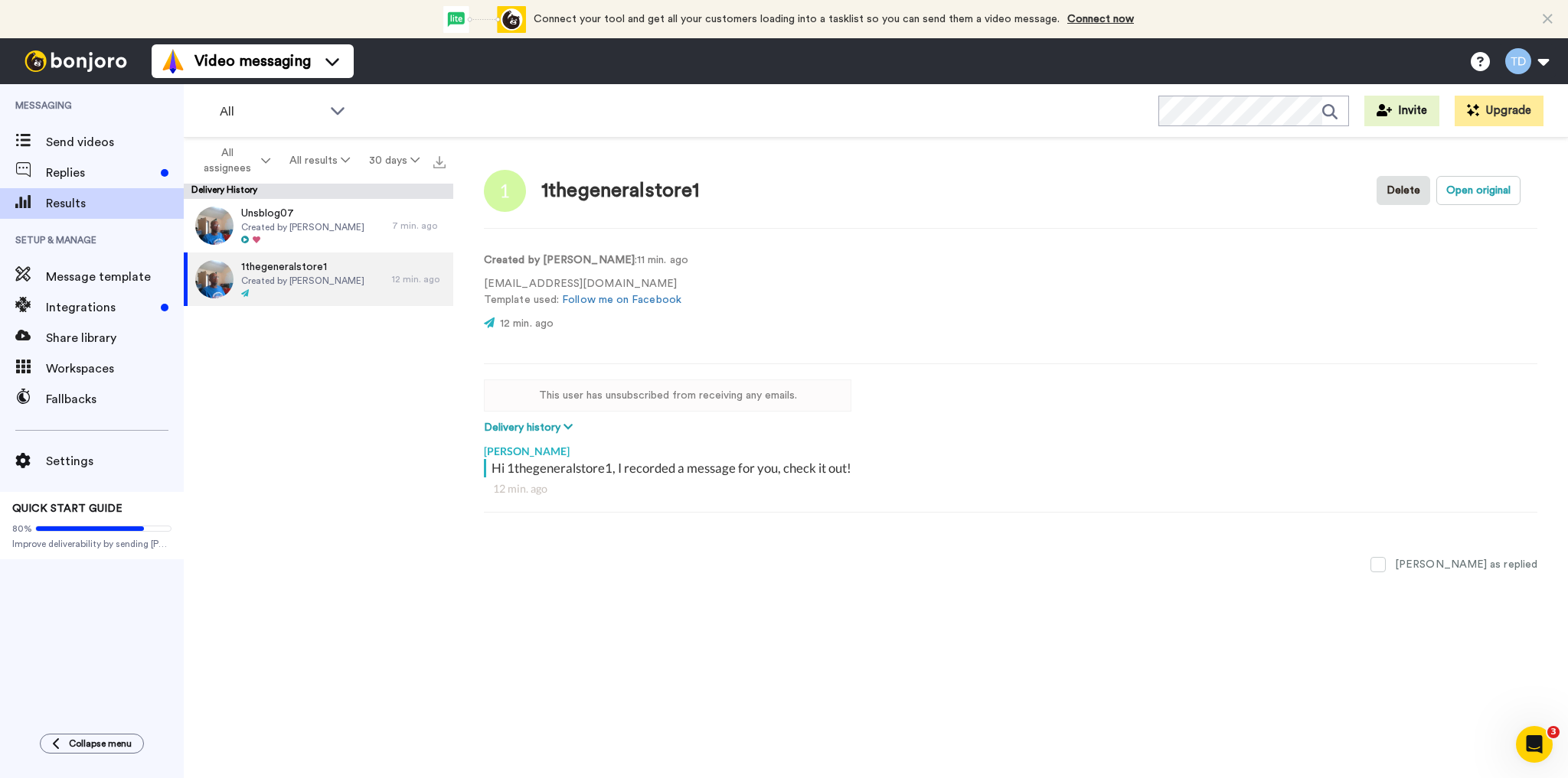
type textarea "x"
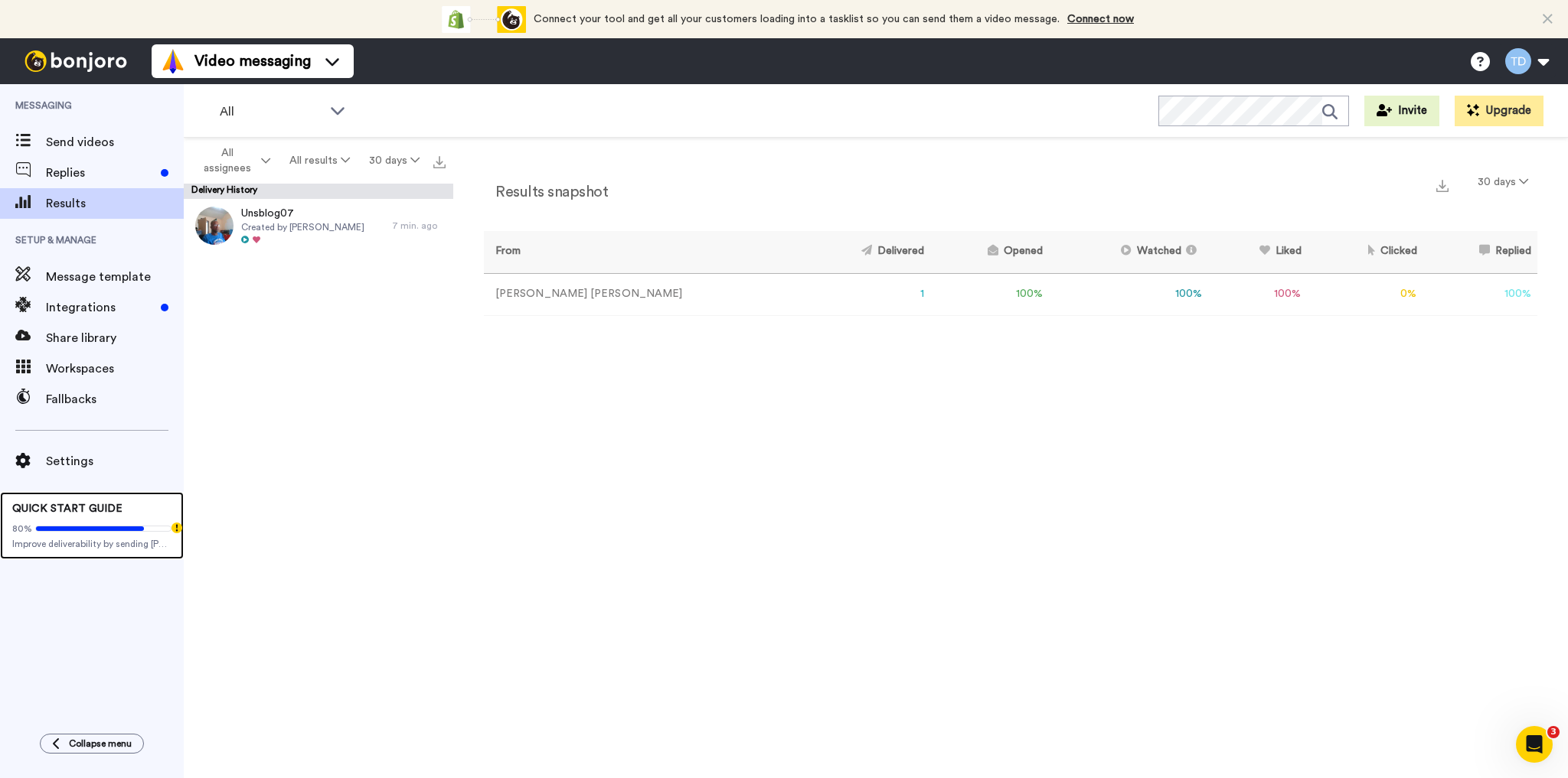
click at [89, 530] on icon at bounding box center [90, 528] width 108 height 4
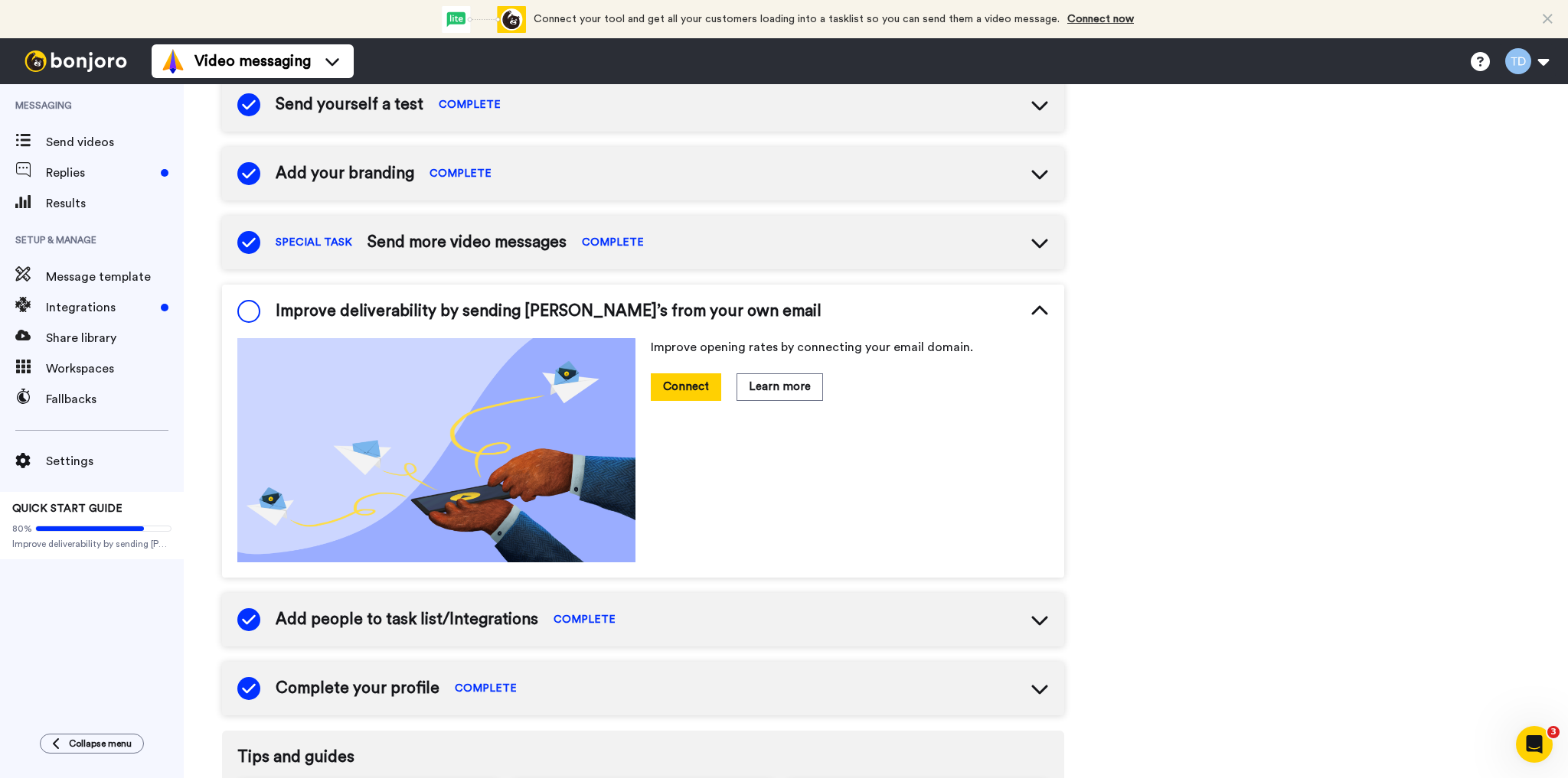
click at [582, 239] on span "COMPLETE" at bounding box center [613, 243] width 62 height 15
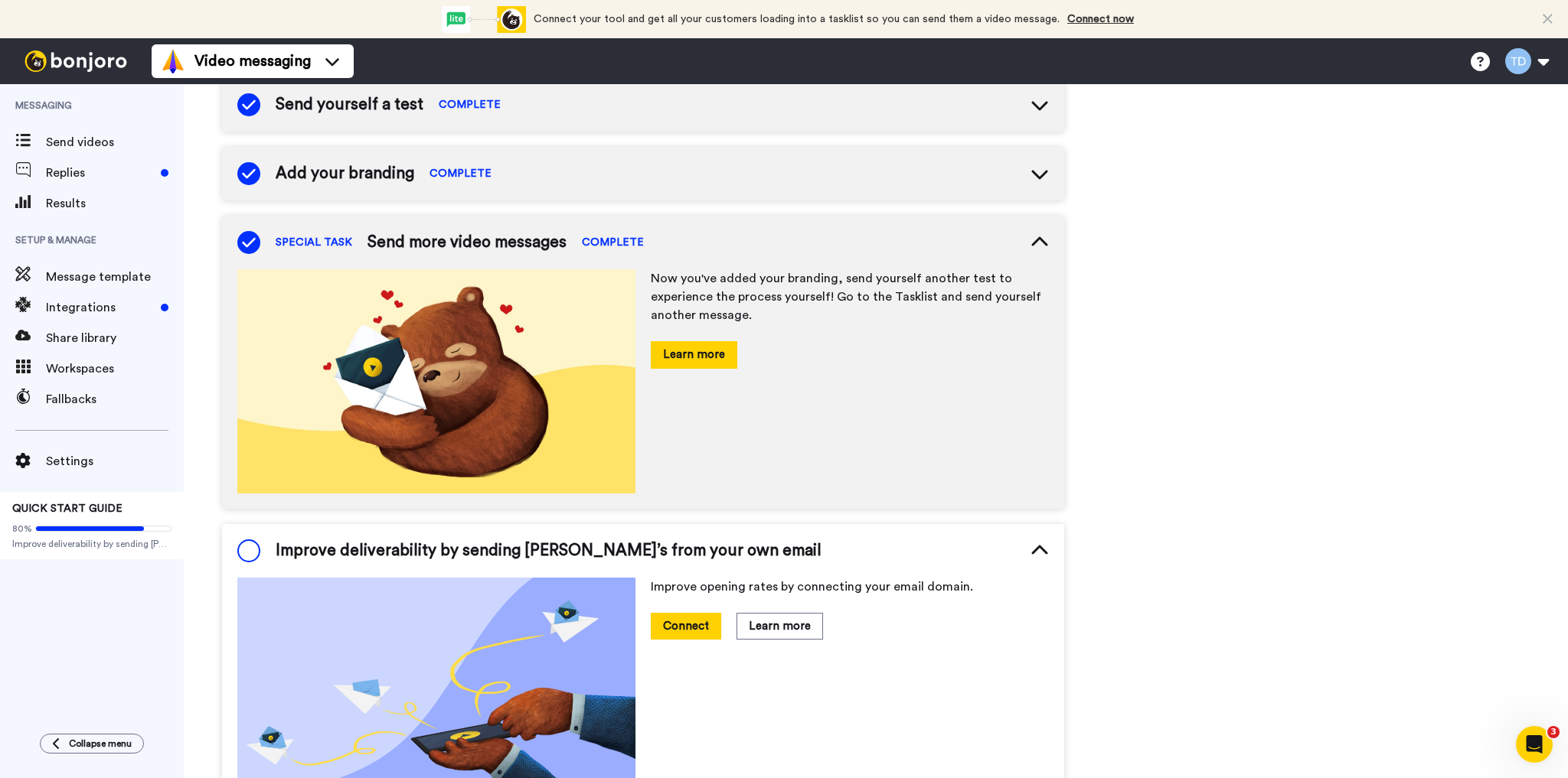
click at [693, 358] on button "Learn more" at bounding box center [693, 354] width 86 height 26
click at [108, 368] on span "Workspaces" at bounding box center [115, 368] width 138 height 18
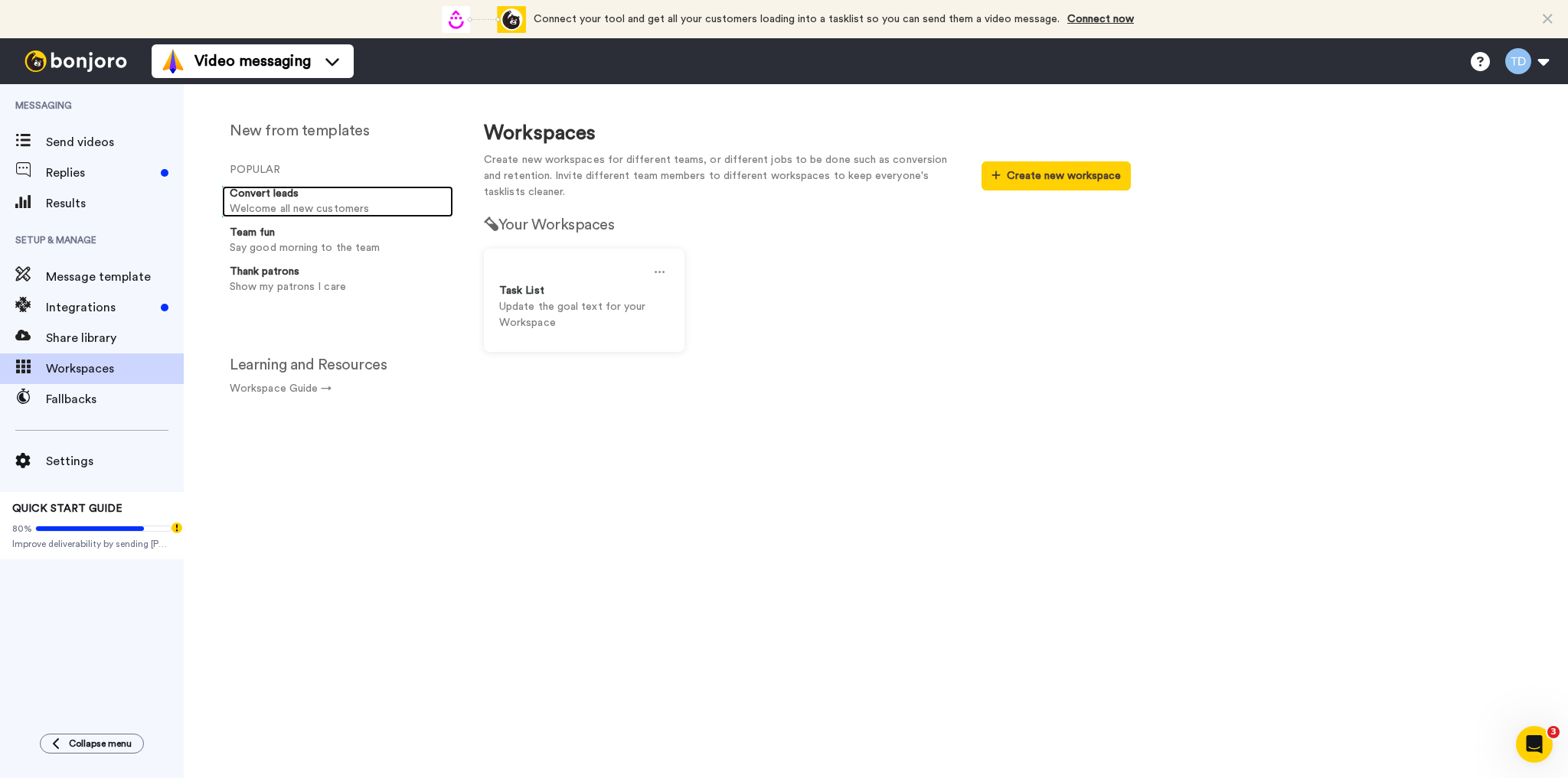
click at [261, 202] on p "Welcome all new customers" at bounding box center [338, 209] width 217 height 16
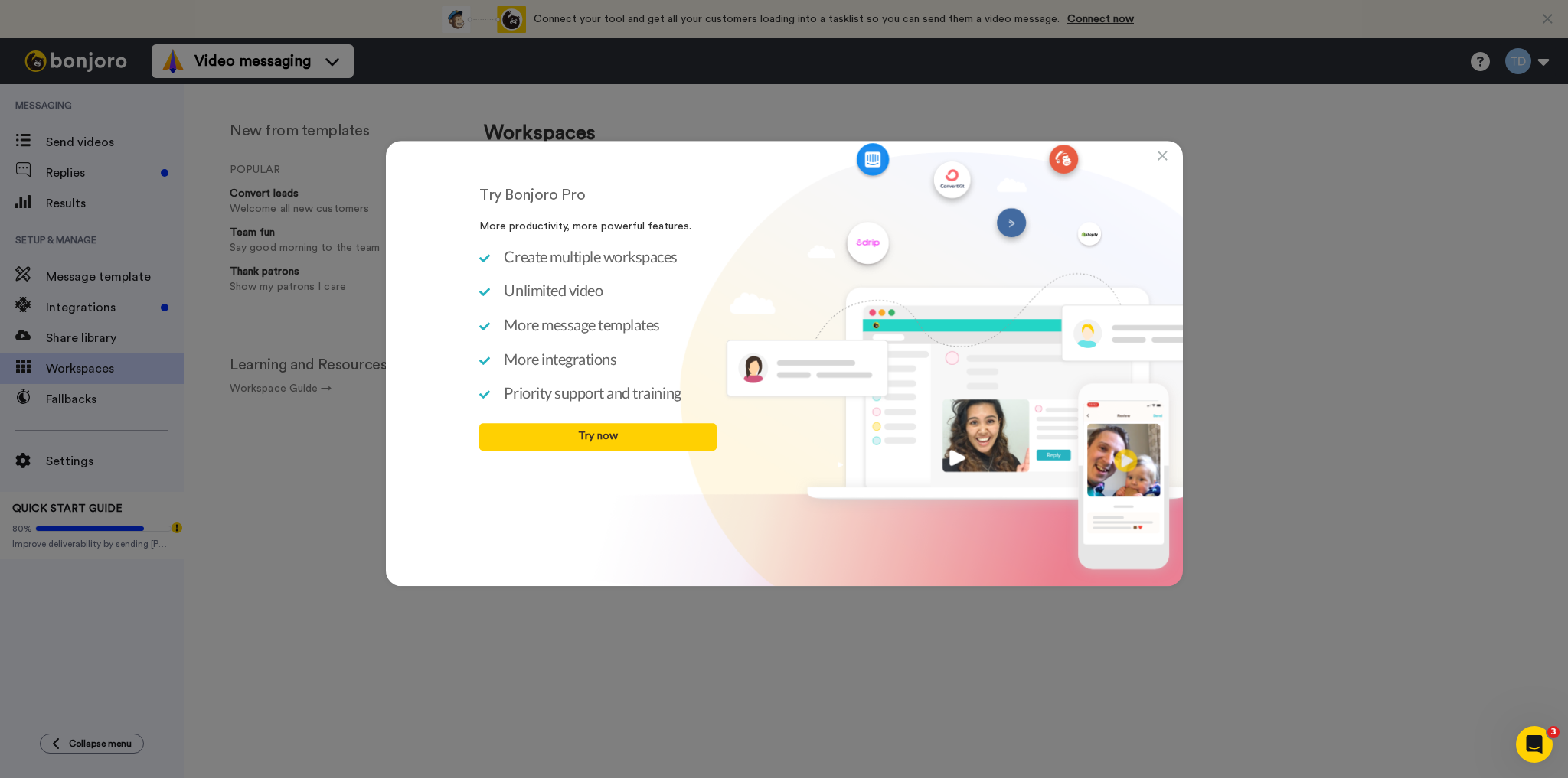
click at [287, 524] on div "Try Bonjoro Pro More productivity, more powerful features. Create multiple work…" at bounding box center [784, 389] width 1568 height 778
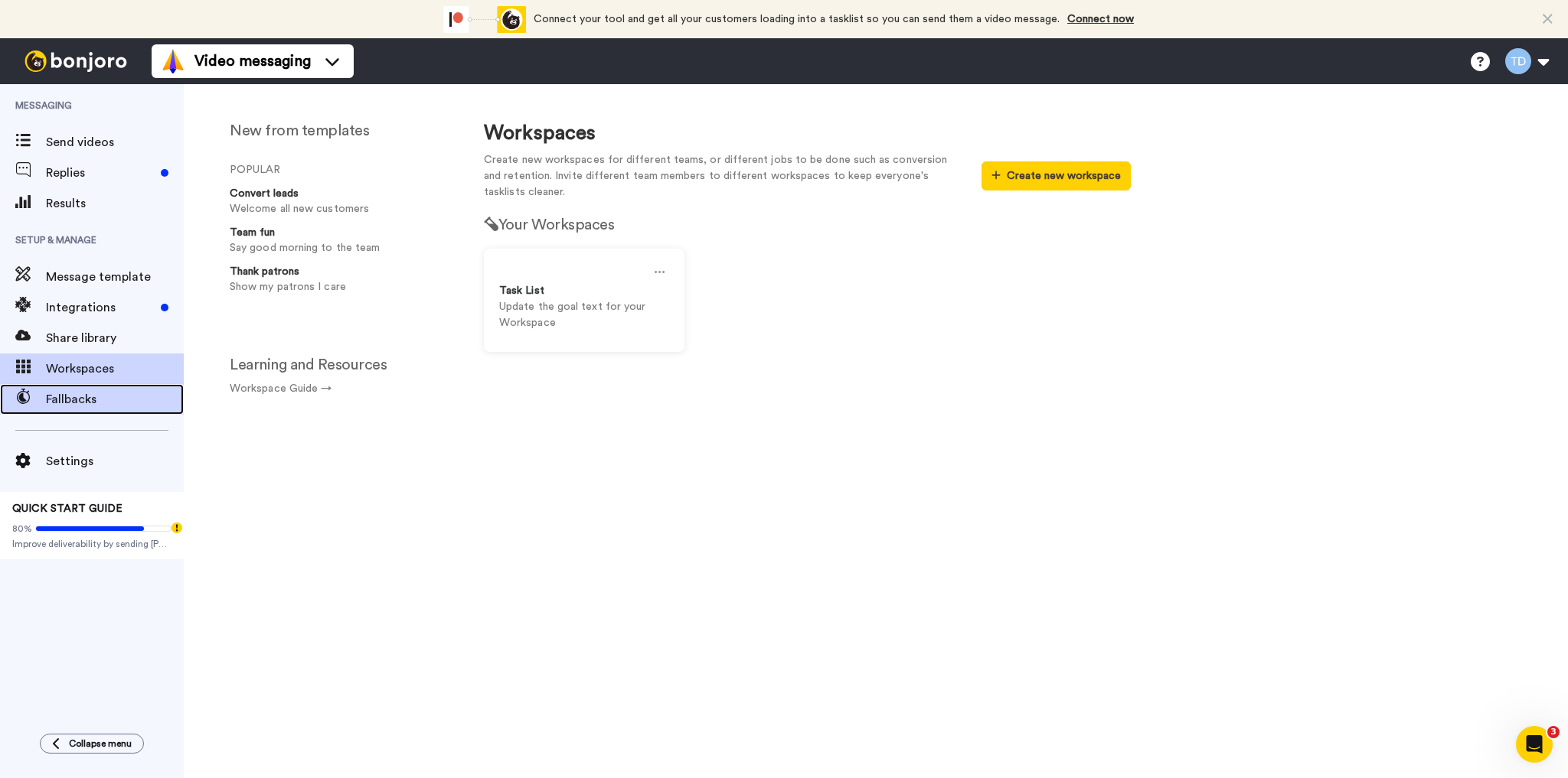
click at [79, 397] on span "Fallbacks" at bounding box center [115, 399] width 138 height 18
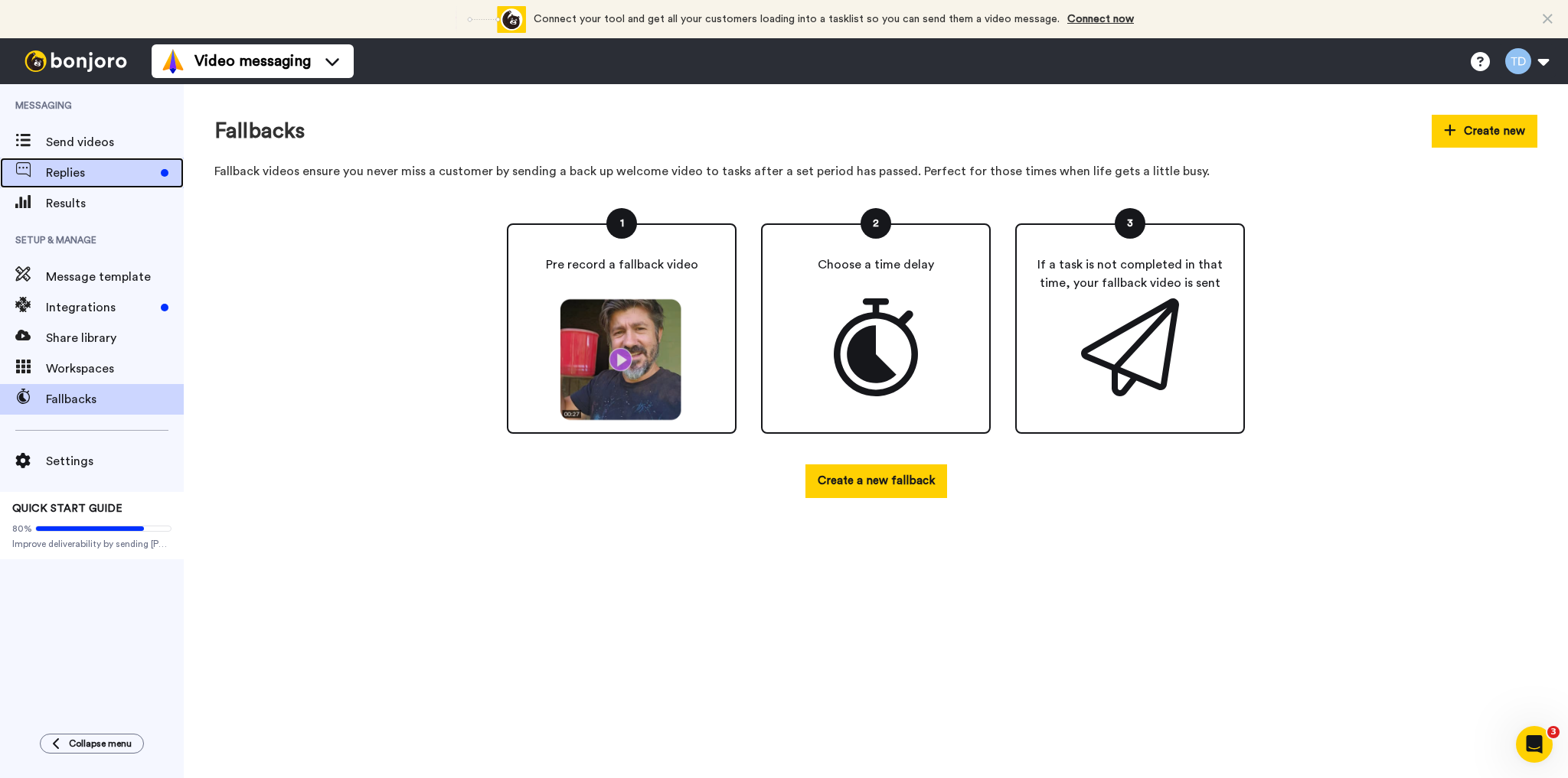
click at [73, 167] on span "Replies" at bounding box center [100, 173] width 109 height 18
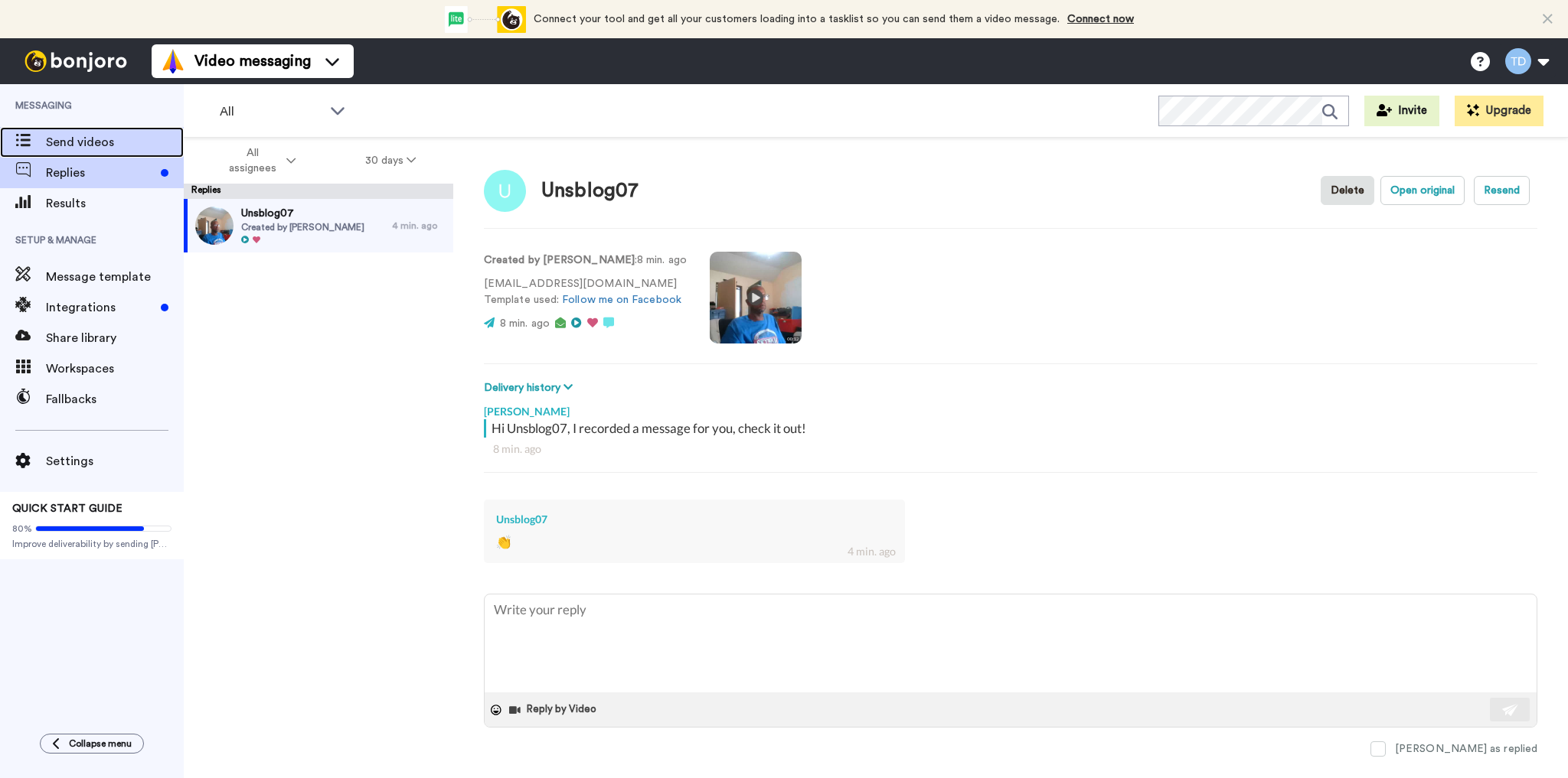
click at [79, 143] on span "Send videos" at bounding box center [115, 142] width 138 height 18
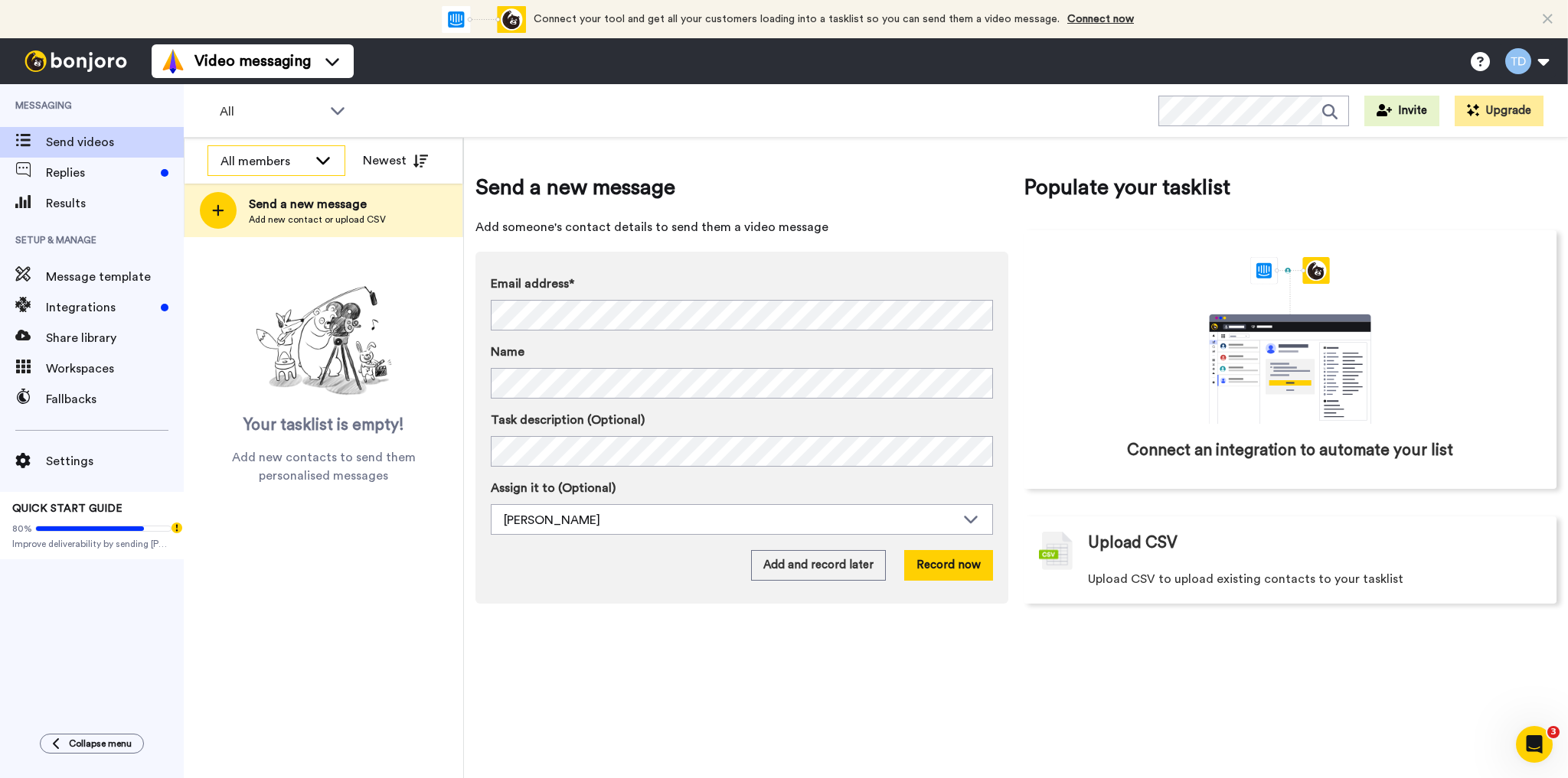
click at [321, 159] on icon at bounding box center [322, 160] width 18 height 15
click at [257, 189] on span "All members" at bounding box center [246, 195] width 78 height 15
click at [318, 420] on span "Your tasklist is empty!" at bounding box center [324, 425] width 161 height 23
click at [315, 422] on span "Your tasklist is empty!" at bounding box center [324, 425] width 161 height 23
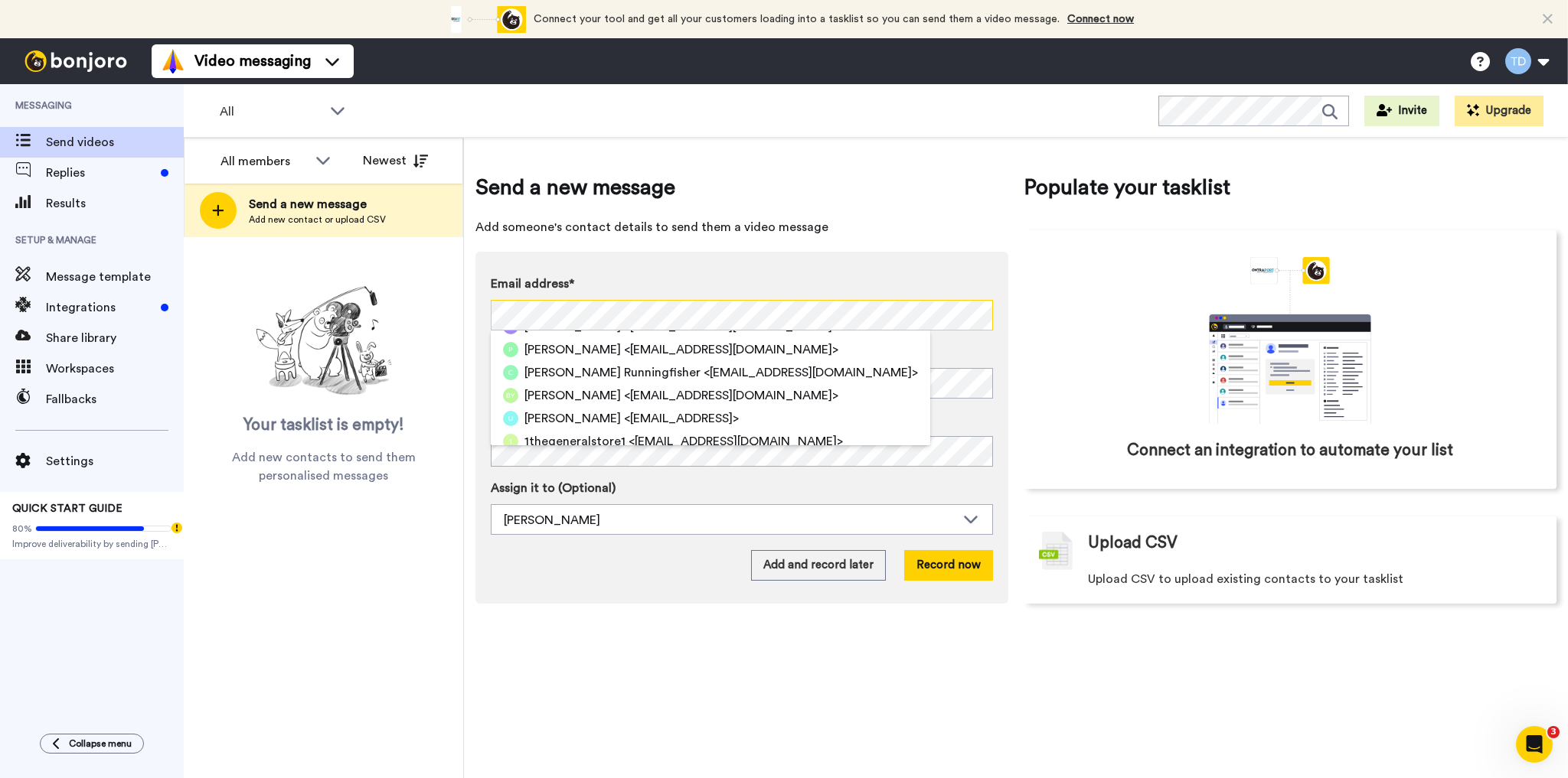
scroll to position [114, 0]
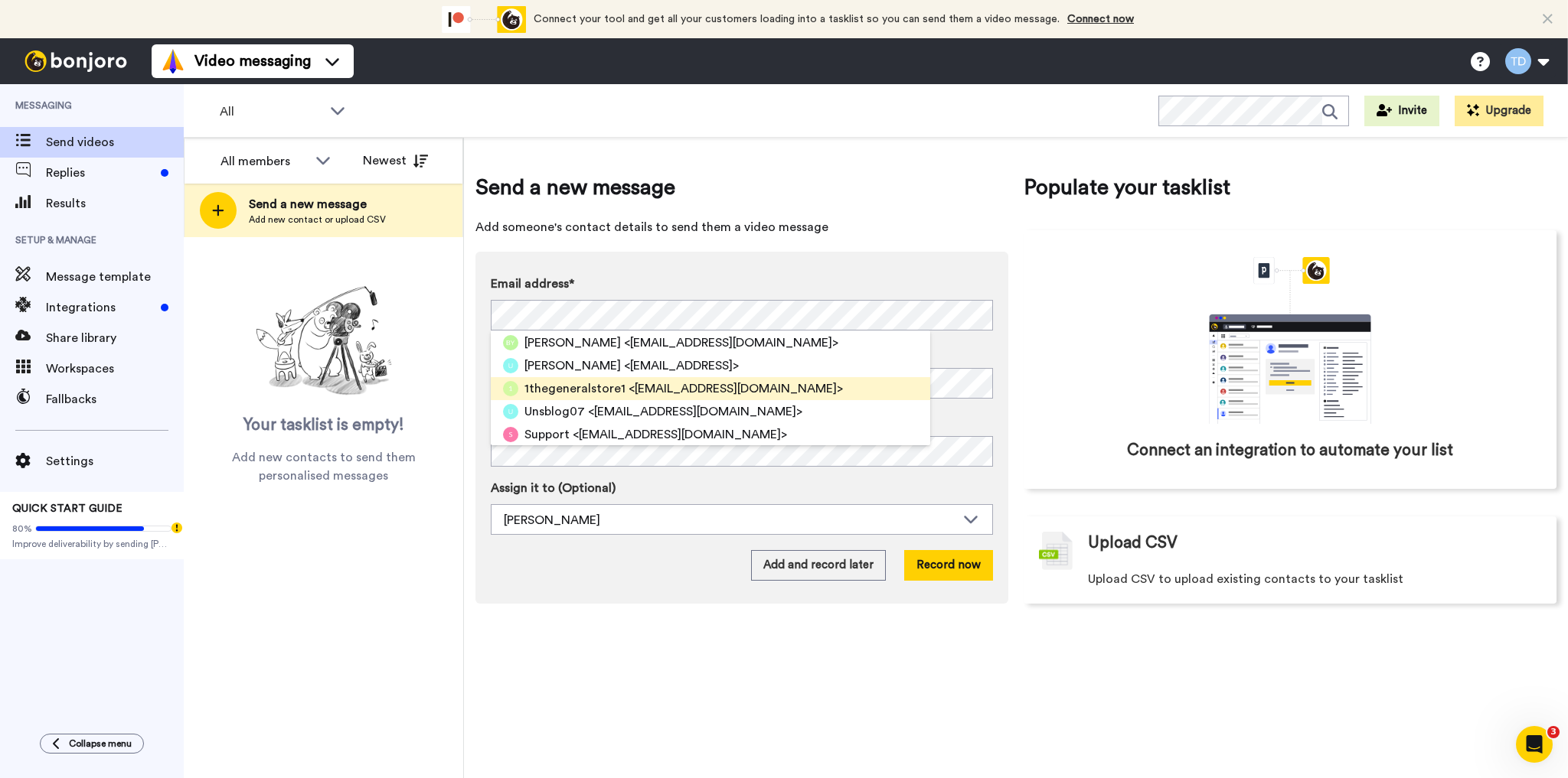
click at [640, 388] on span "<[EMAIL_ADDRESS][DOMAIN_NAME]>" at bounding box center [735, 388] width 214 height 18
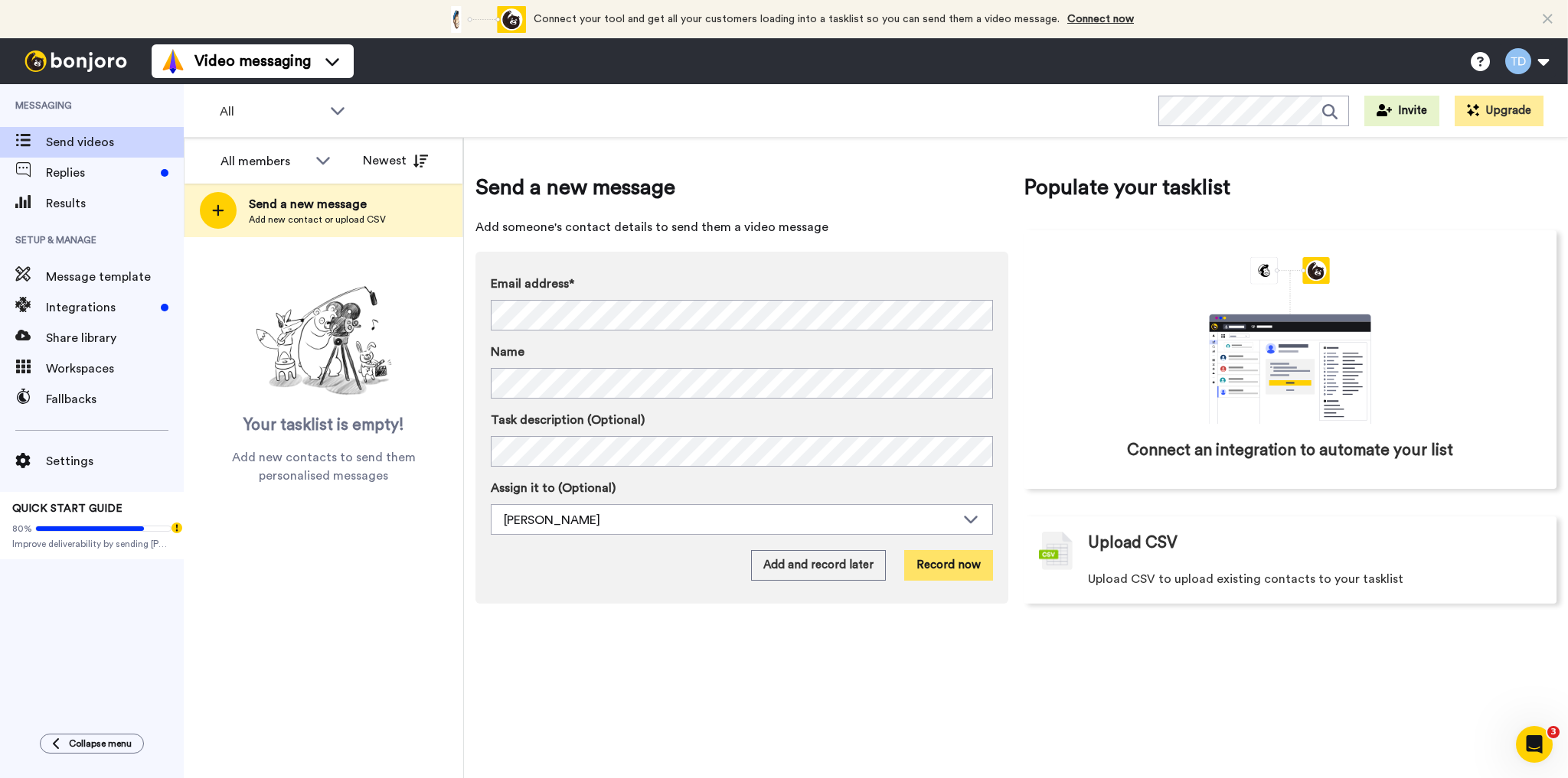
click at [940, 560] on button "Record now" at bounding box center [948, 565] width 89 height 31
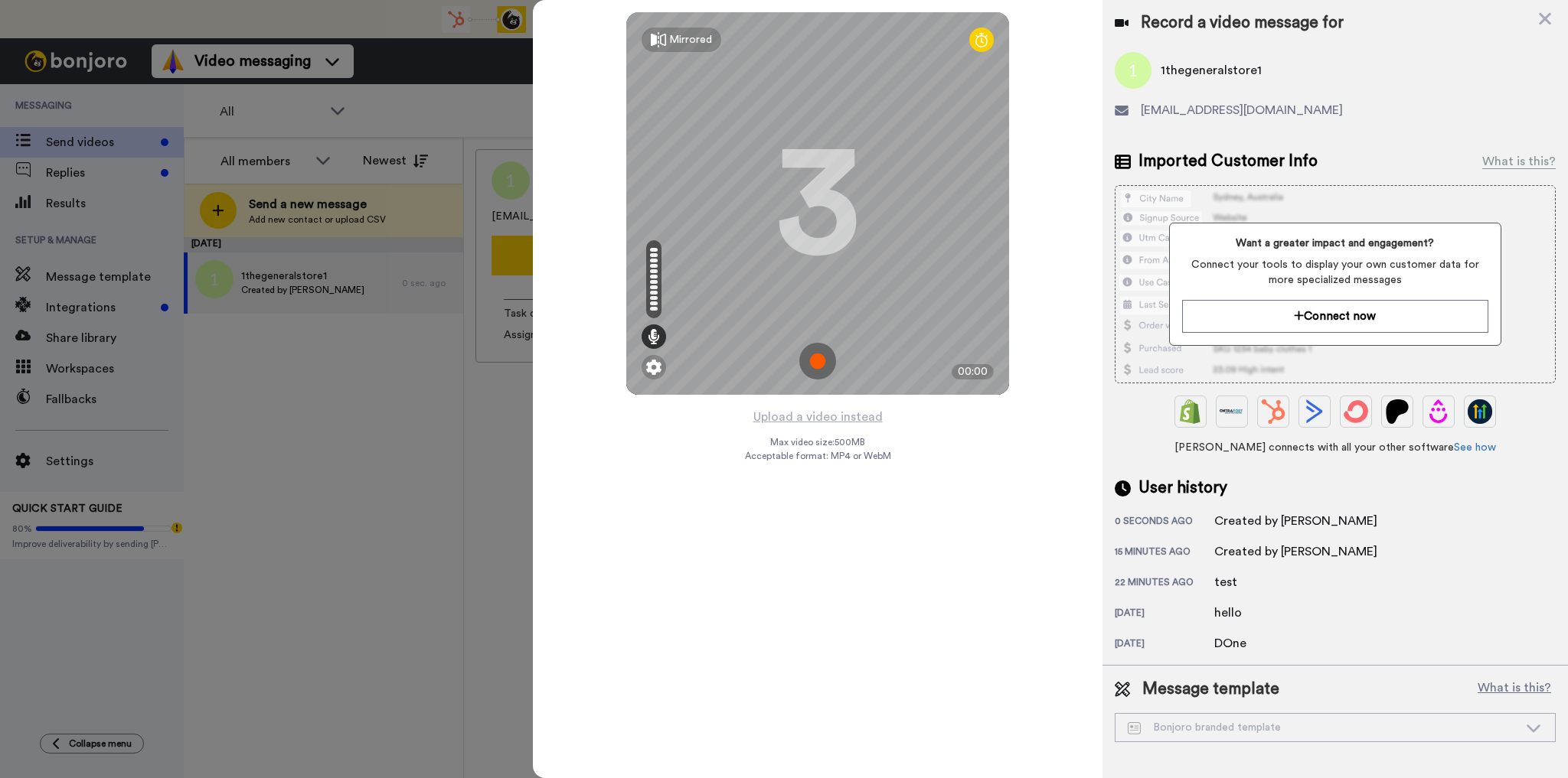
click at [817, 362] on img at bounding box center [817, 360] width 37 height 37
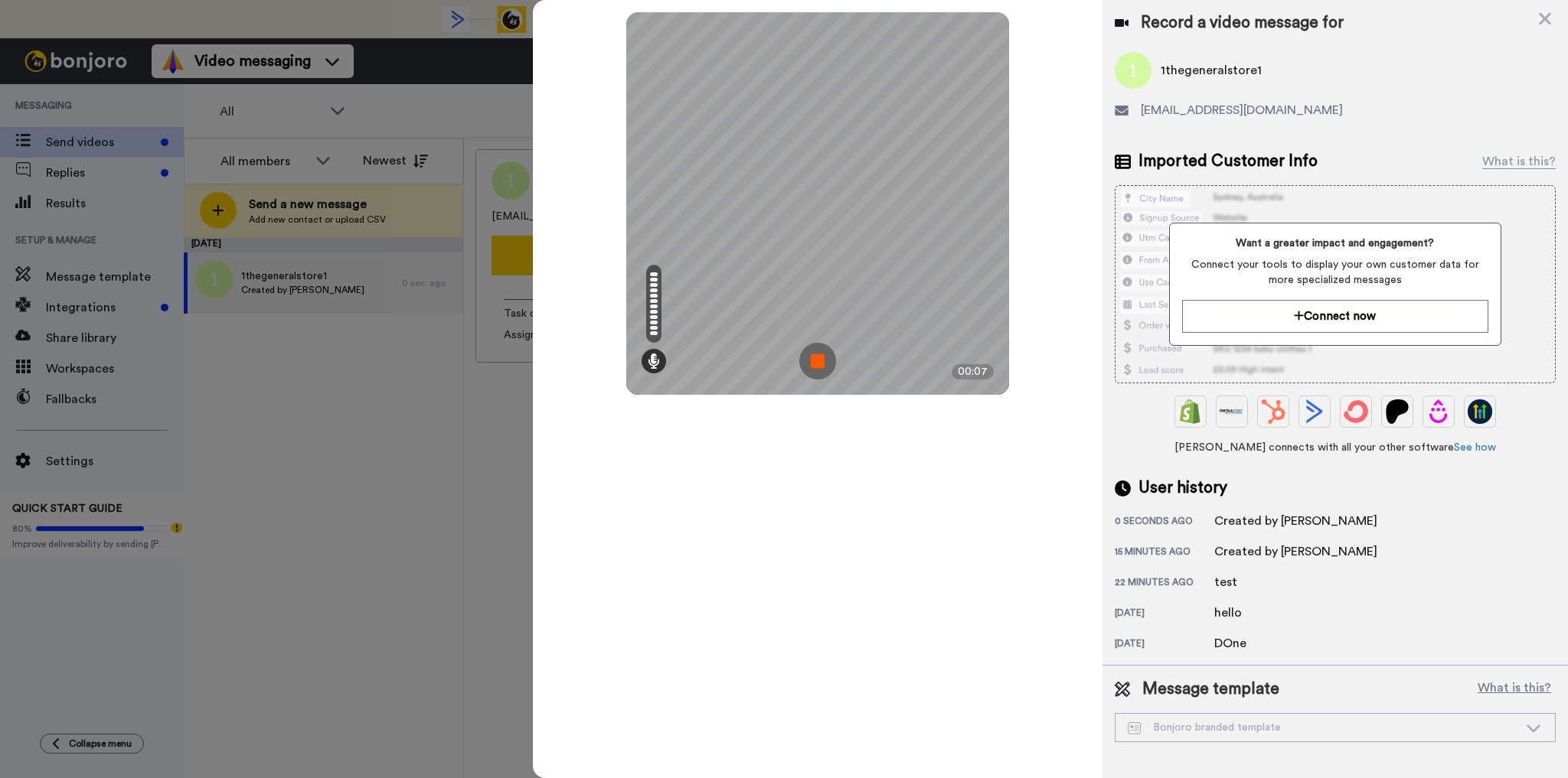
click at [813, 359] on img at bounding box center [817, 360] width 37 height 37
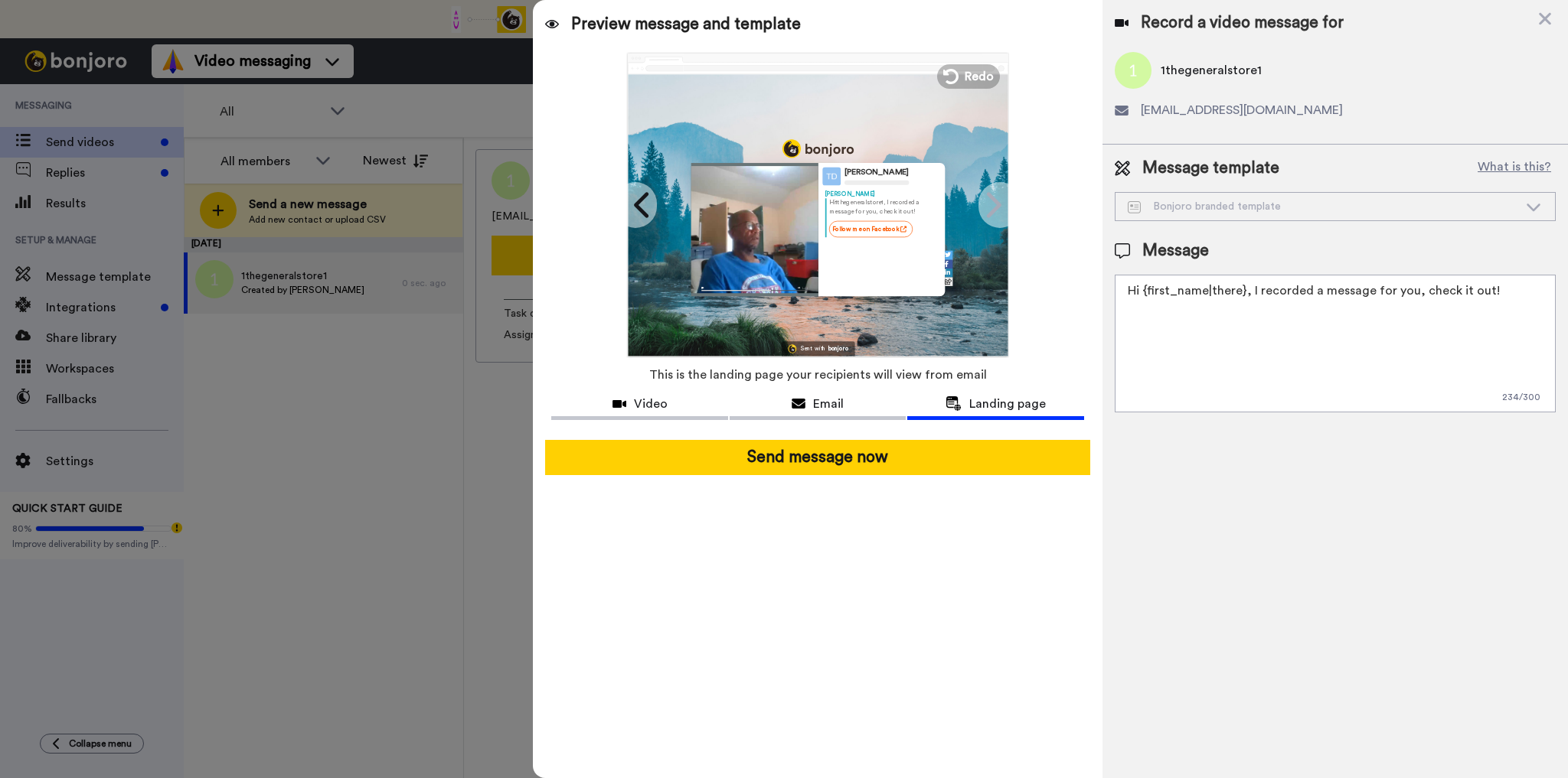
click at [1420, 202] on div "Bonjoro branded template" at bounding box center [1322, 207] width 391 height 15
click at [1531, 205] on icon at bounding box center [1532, 207] width 18 height 15
click at [640, 405] on span "Video" at bounding box center [650, 403] width 33 height 18
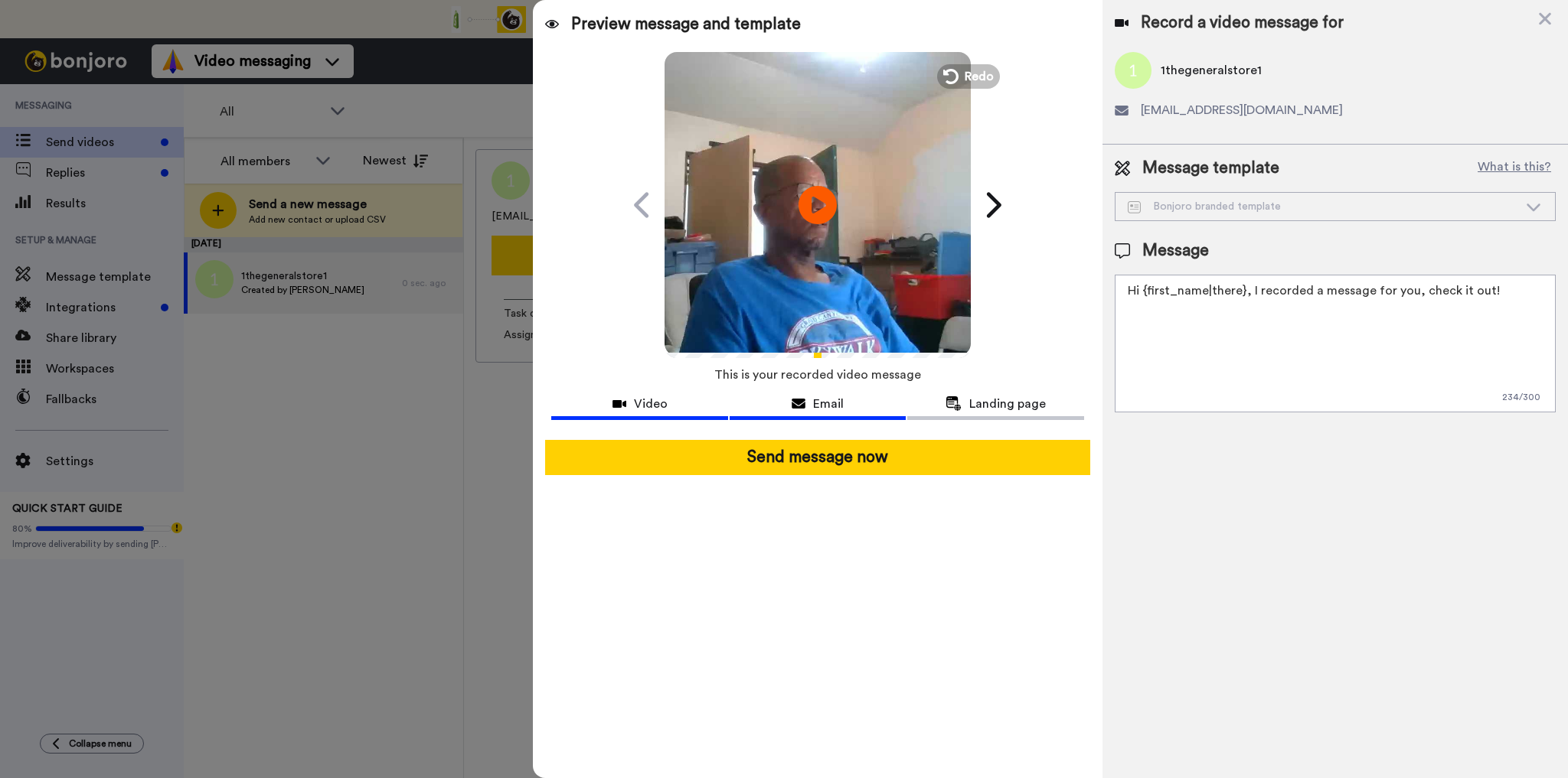
click at [835, 409] on span "Email" at bounding box center [828, 403] width 31 height 18
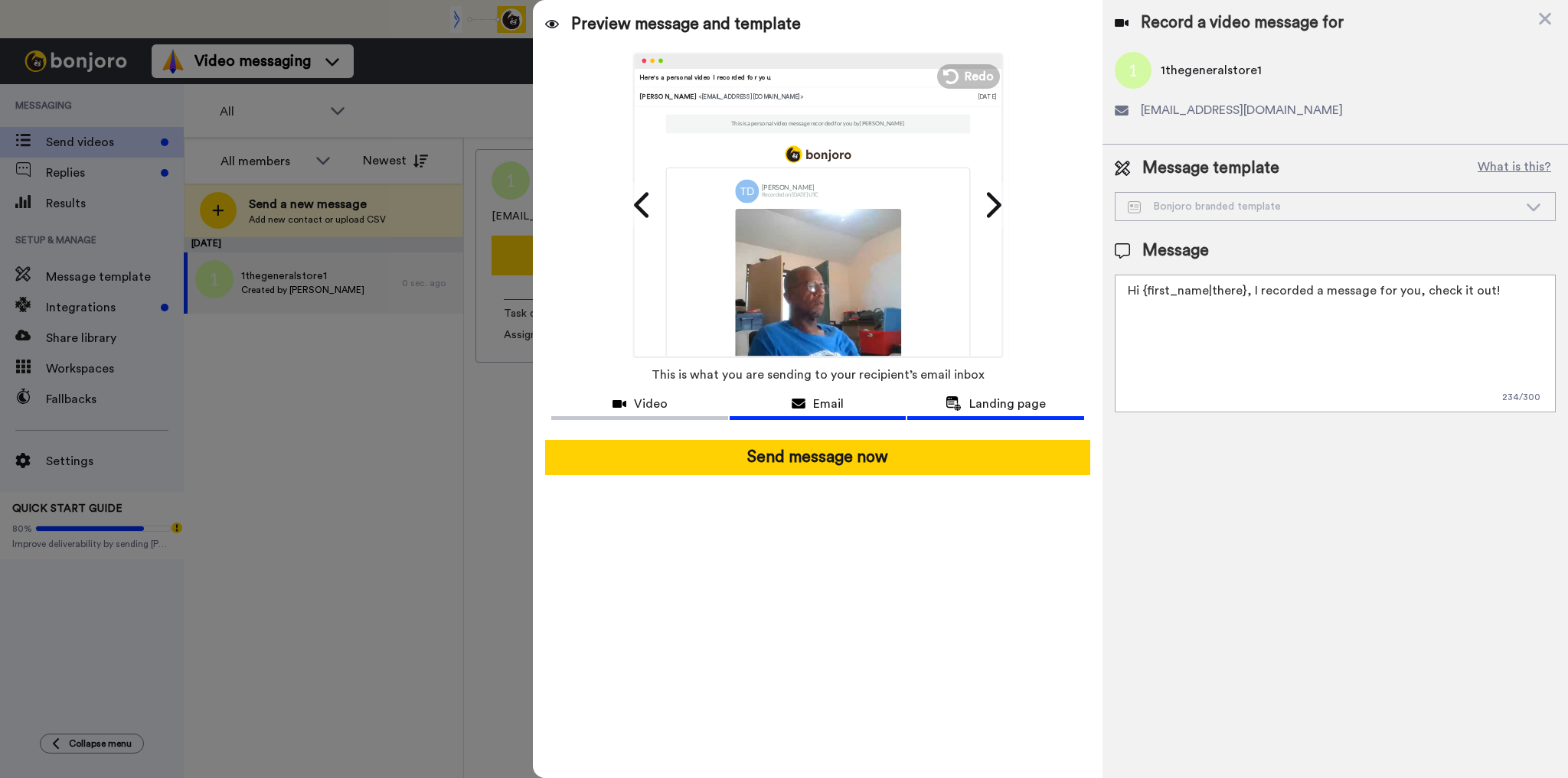
click at [979, 404] on span "Landing page" at bounding box center [1007, 403] width 77 height 18
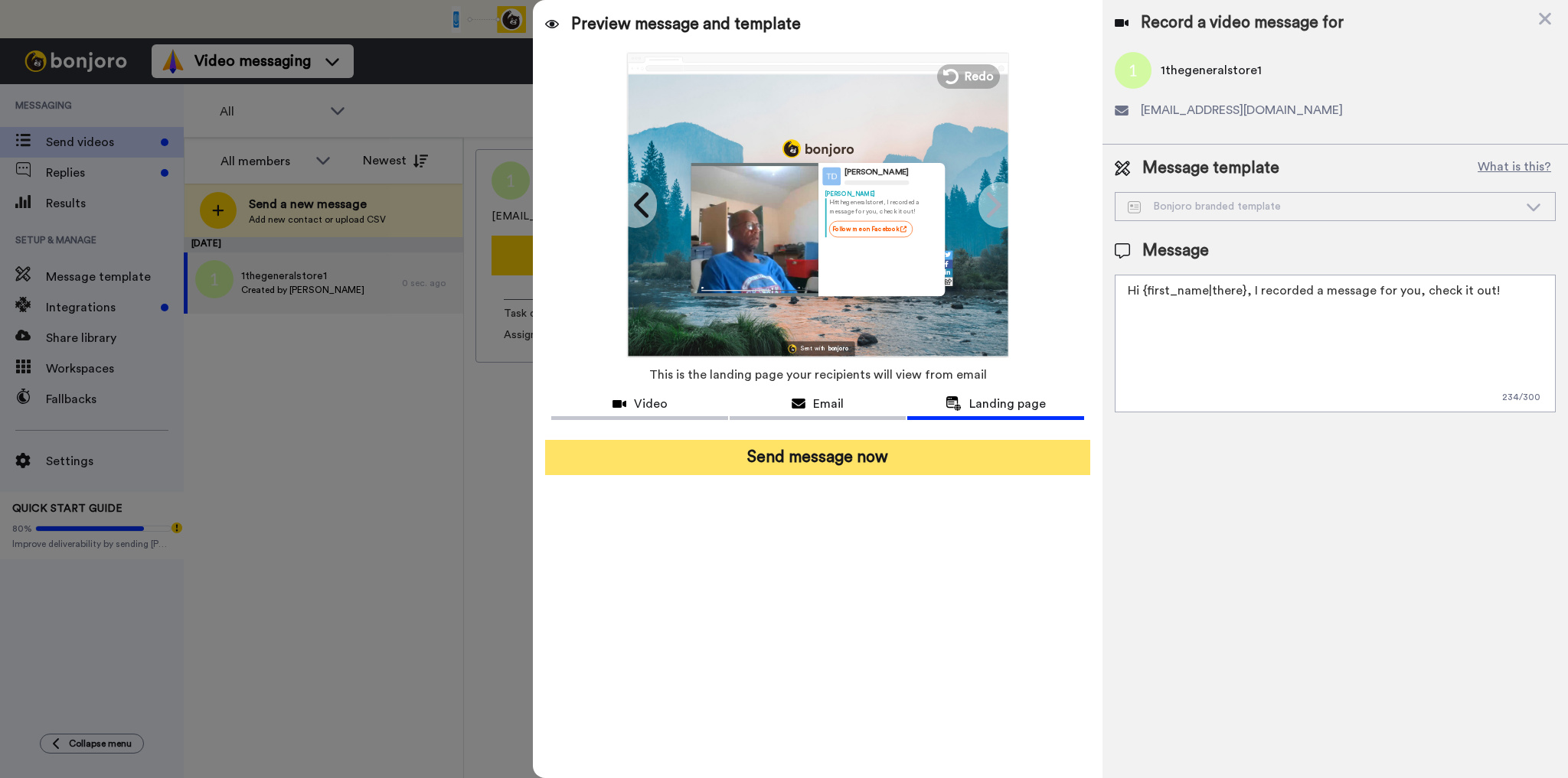
click at [808, 454] on button "Send message now" at bounding box center [817, 457] width 544 height 35
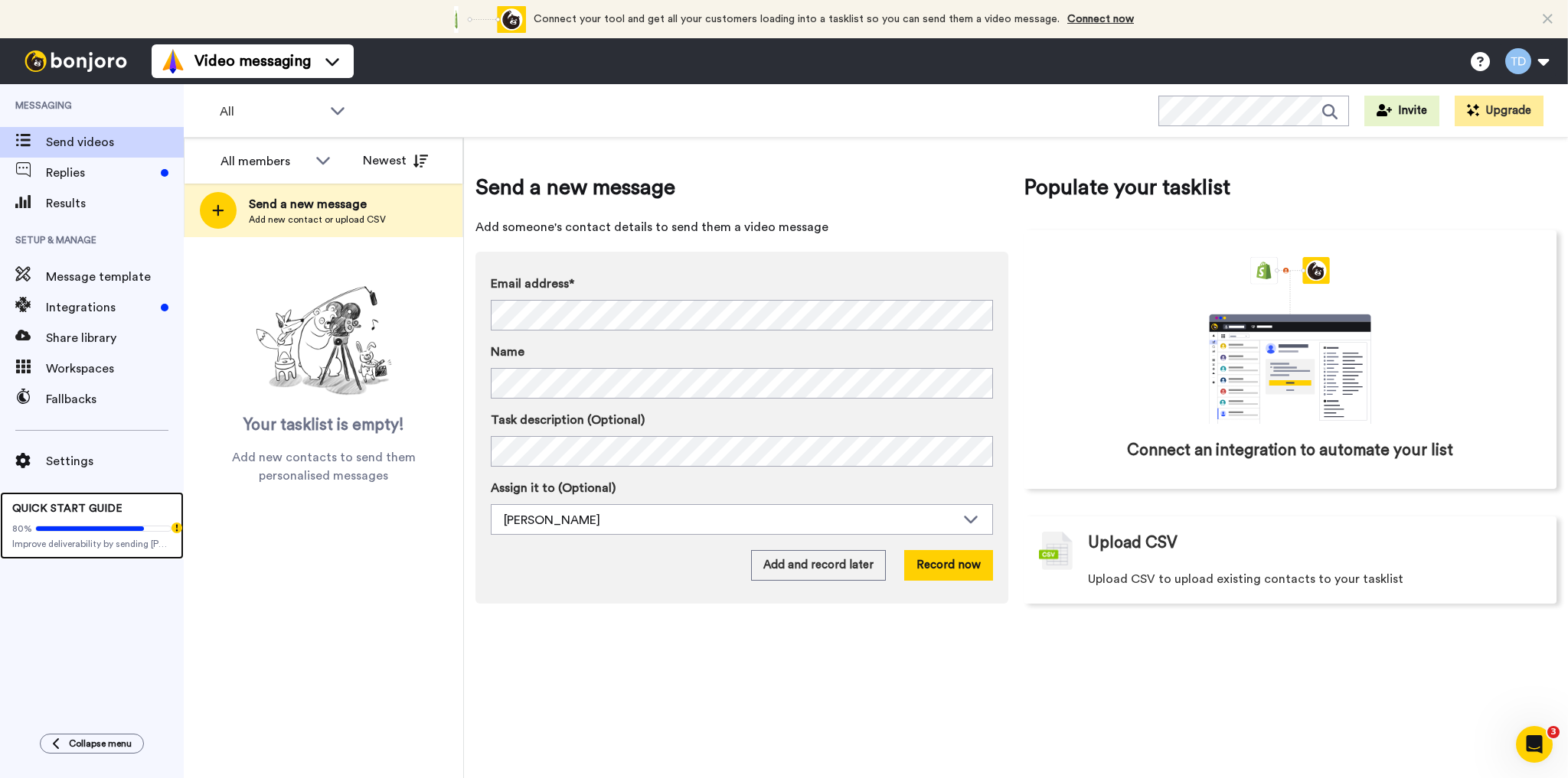
click at [91, 520] on div "80% Improve deliverability by sending [PERSON_NAME]’s from your own email" at bounding box center [91, 533] width 159 height 33
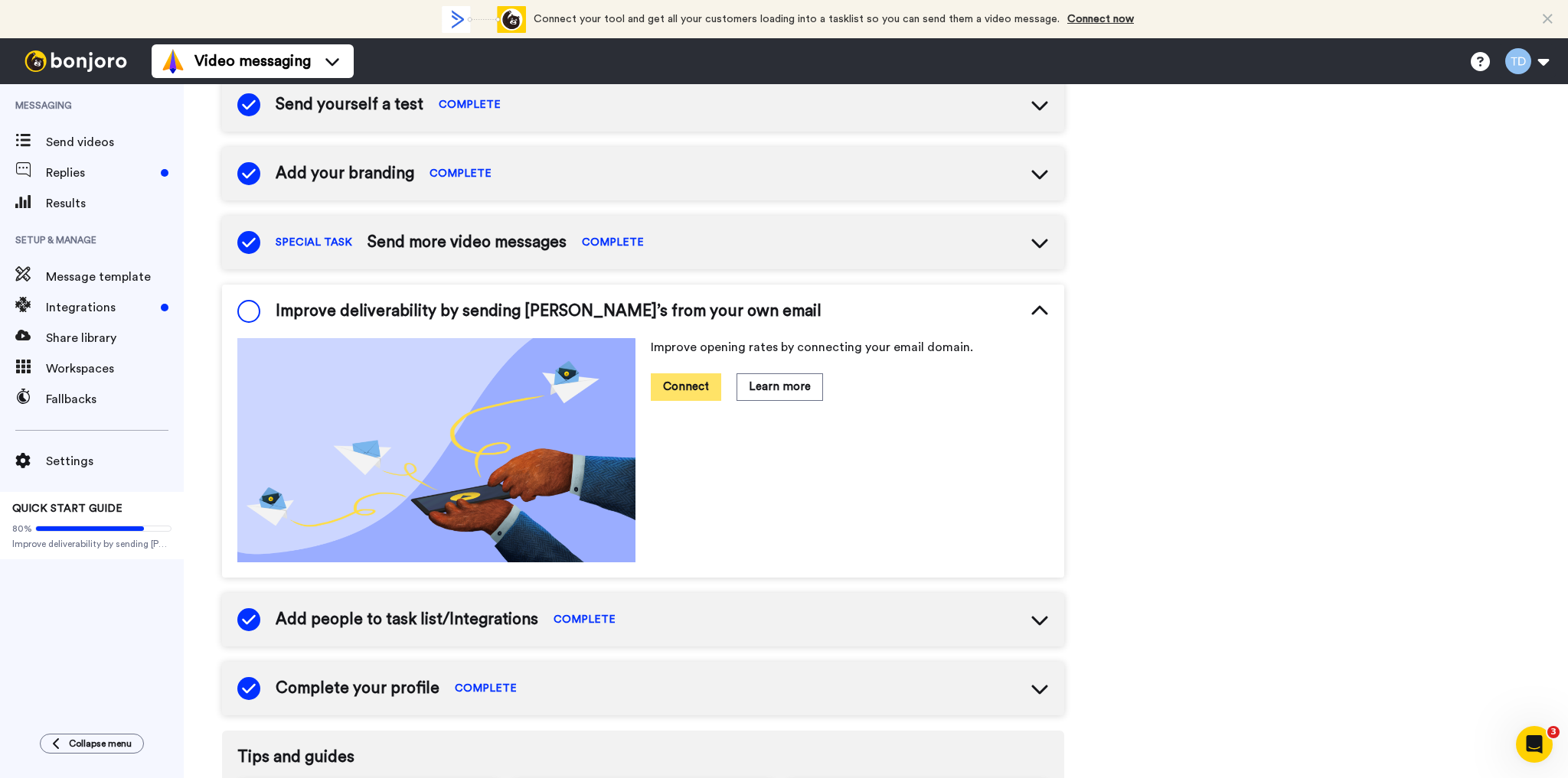
click at [679, 385] on button "Connect" at bounding box center [685, 386] width 70 height 26
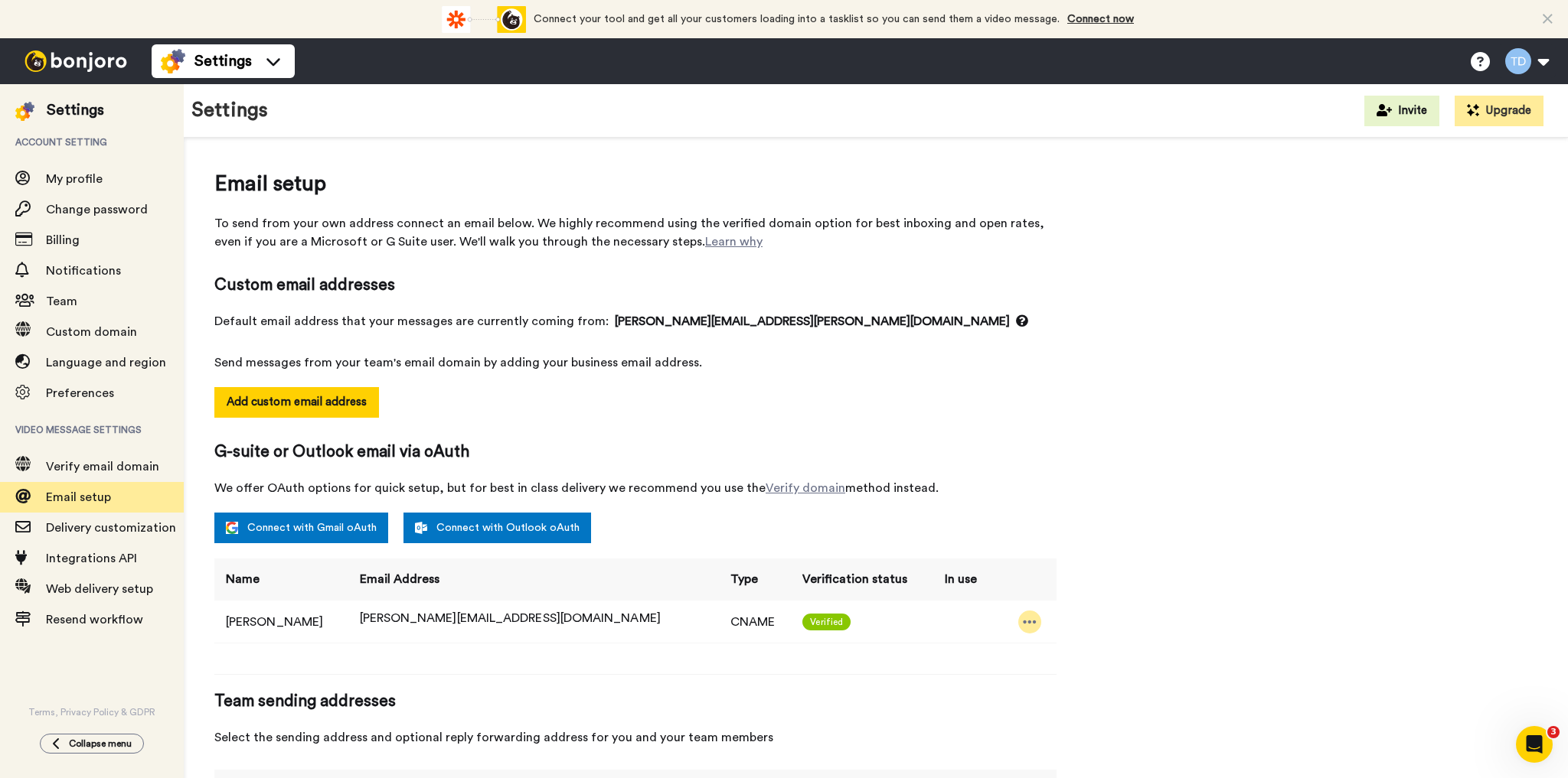
click at [1023, 615] on icon at bounding box center [1030, 622] width 14 height 15
click at [1055, 646] on li "Delete" at bounding box center [1043, 647] width 83 height 21
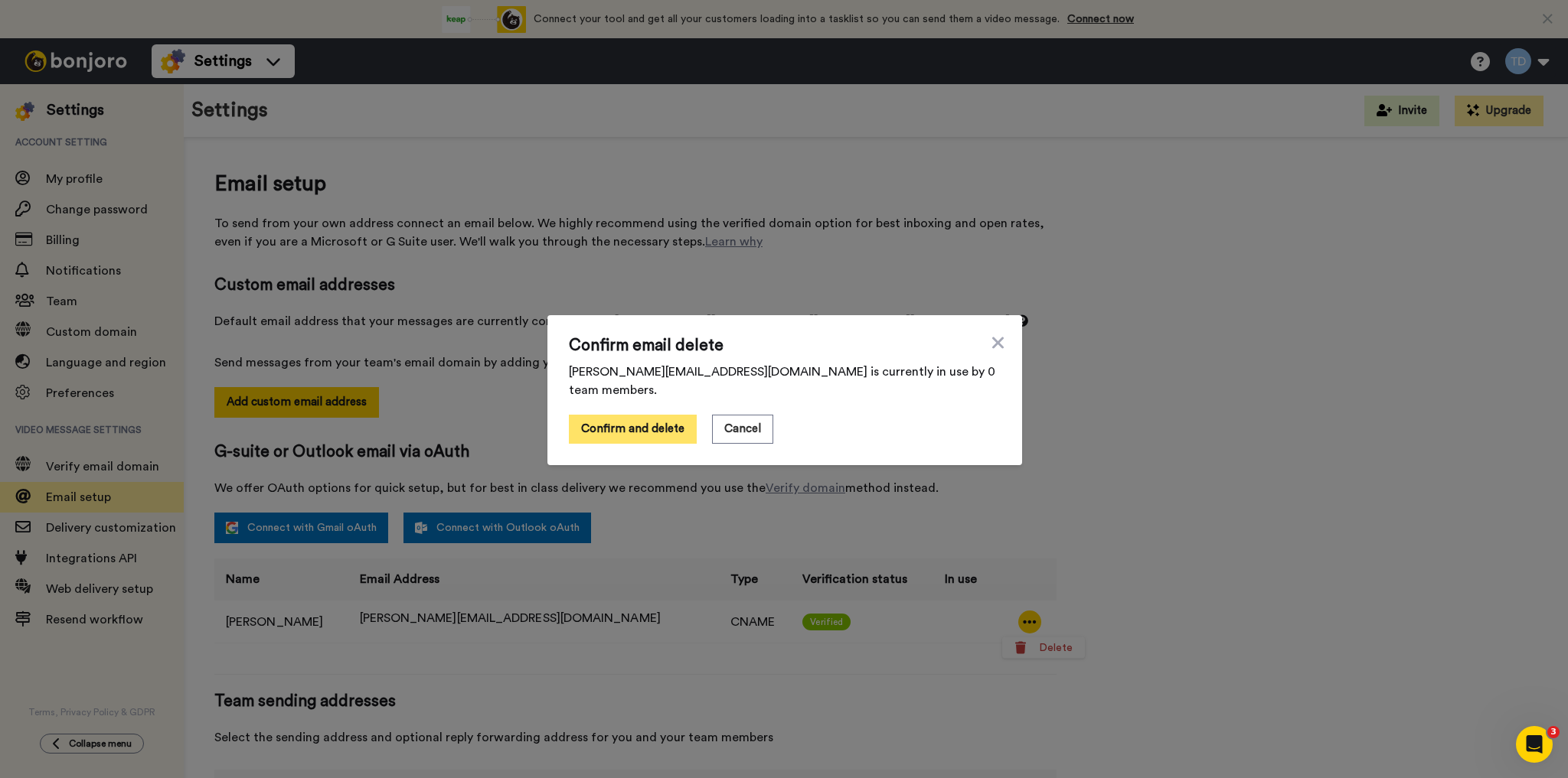
click at [606, 419] on button "Confirm and delete" at bounding box center [633, 430] width 128 height 29
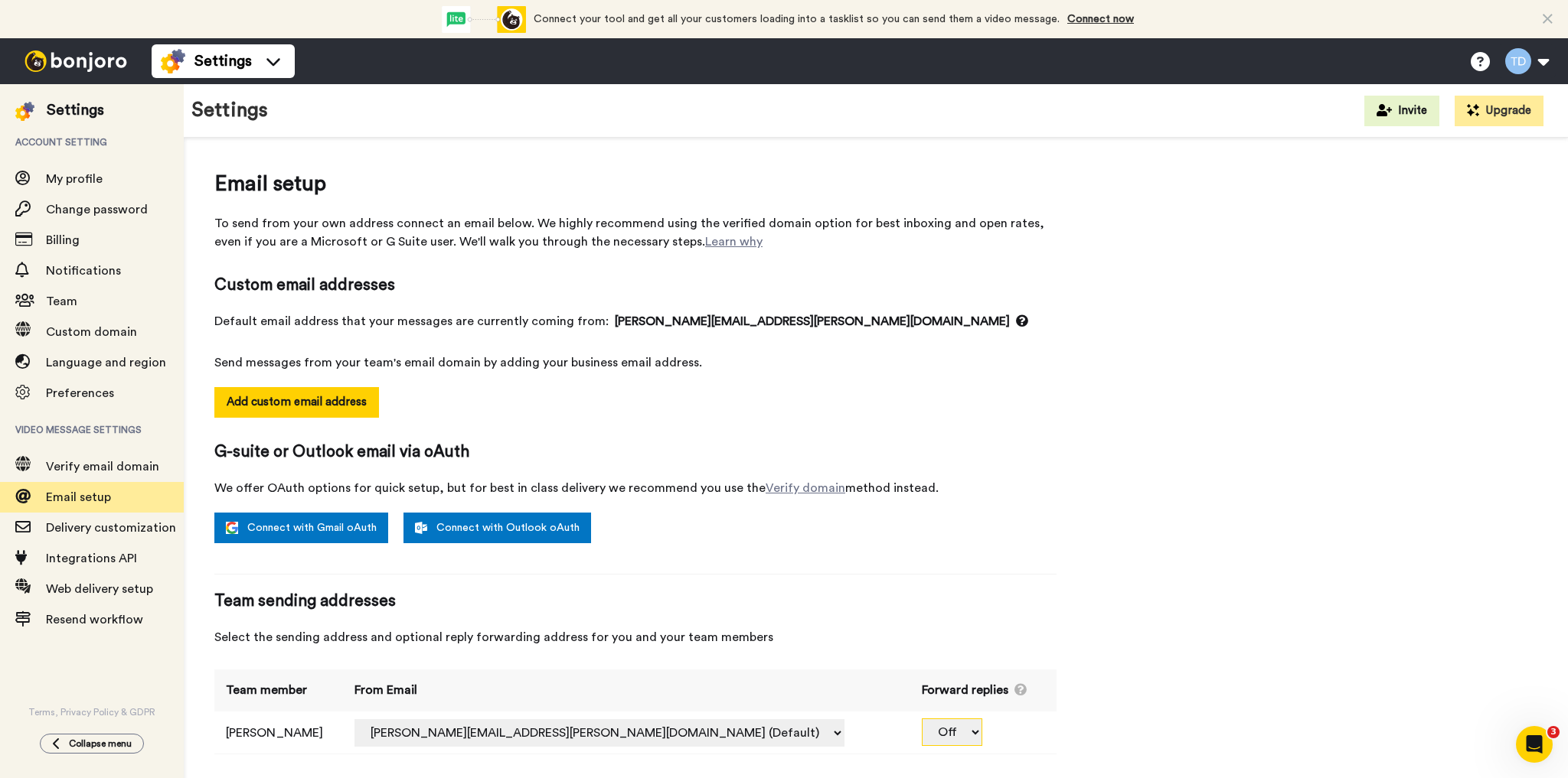
click at [931, 730] on select "Off" at bounding box center [951, 732] width 61 height 27
click at [706, 732] on select "[PERSON_NAME][EMAIL_ADDRESS][PERSON_NAME][DOMAIN_NAME] (Default)" at bounding box center [599, 733] width 490 height 27
click at [329, 526] on link "Connect with Gmail oAuth" at bounding box center [301, 528] width 173 height 31
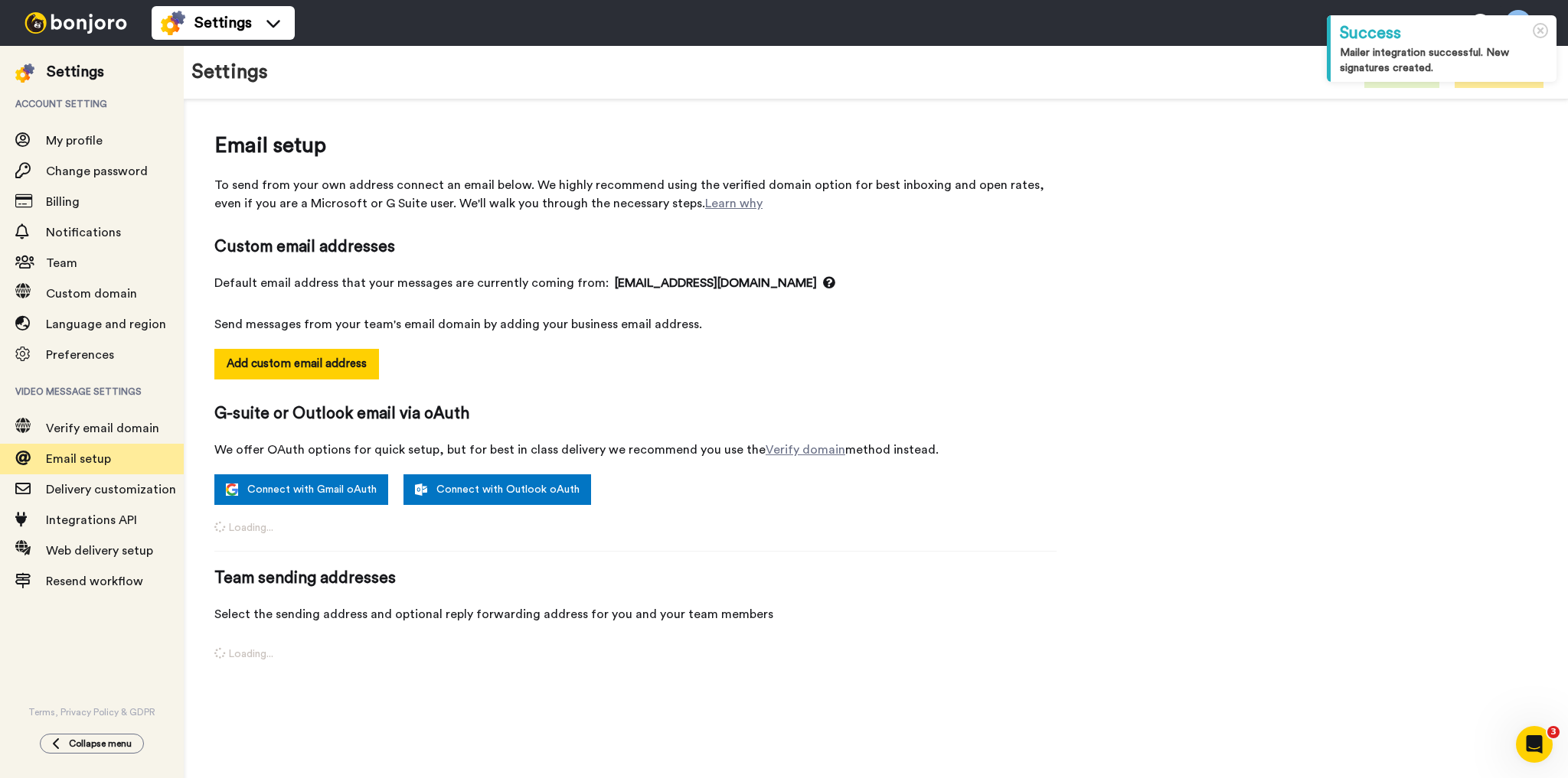
select select "164214"
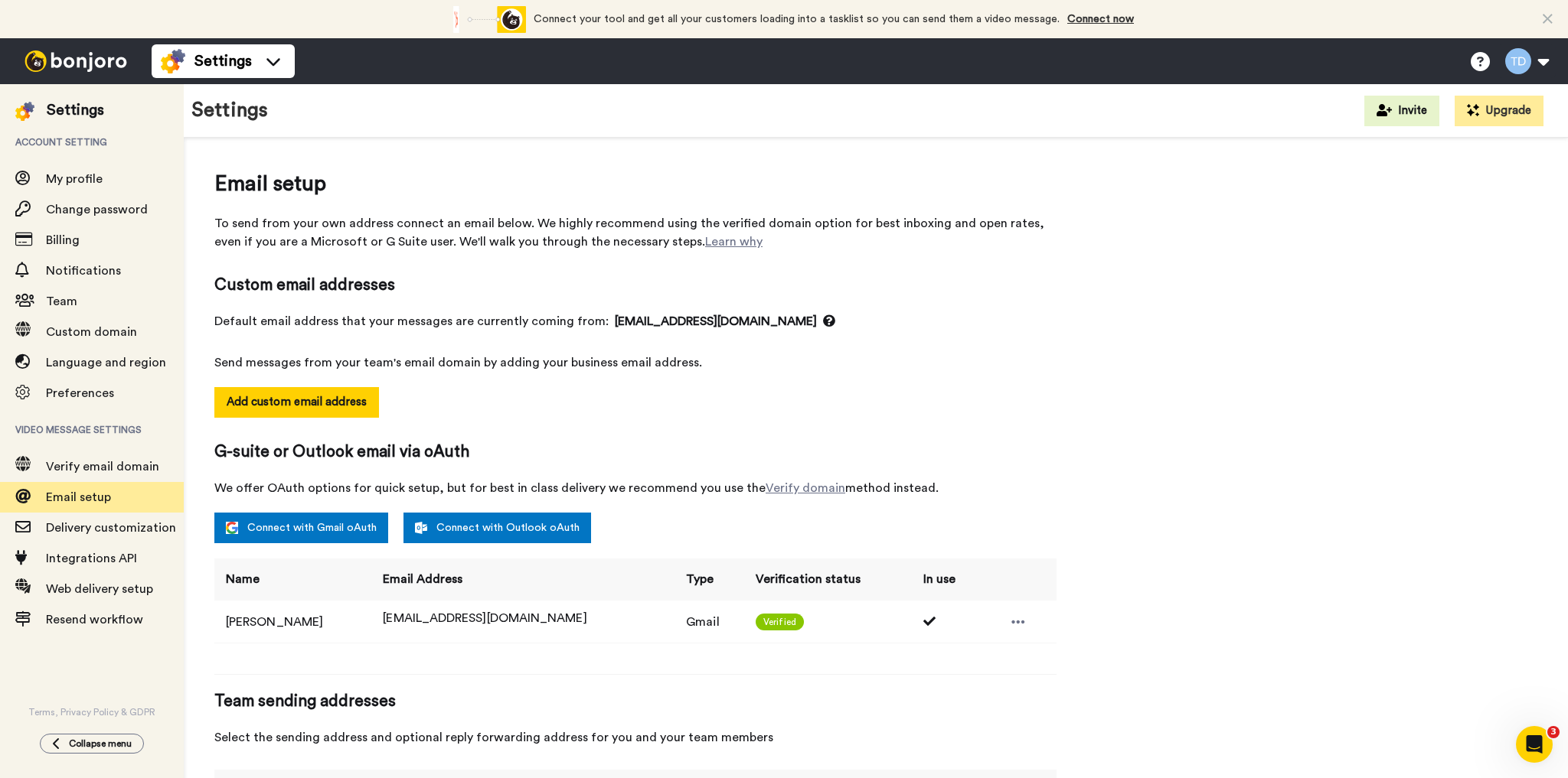
click at [85, 61] on img at bounding box center [75, 61] width 115 height 21
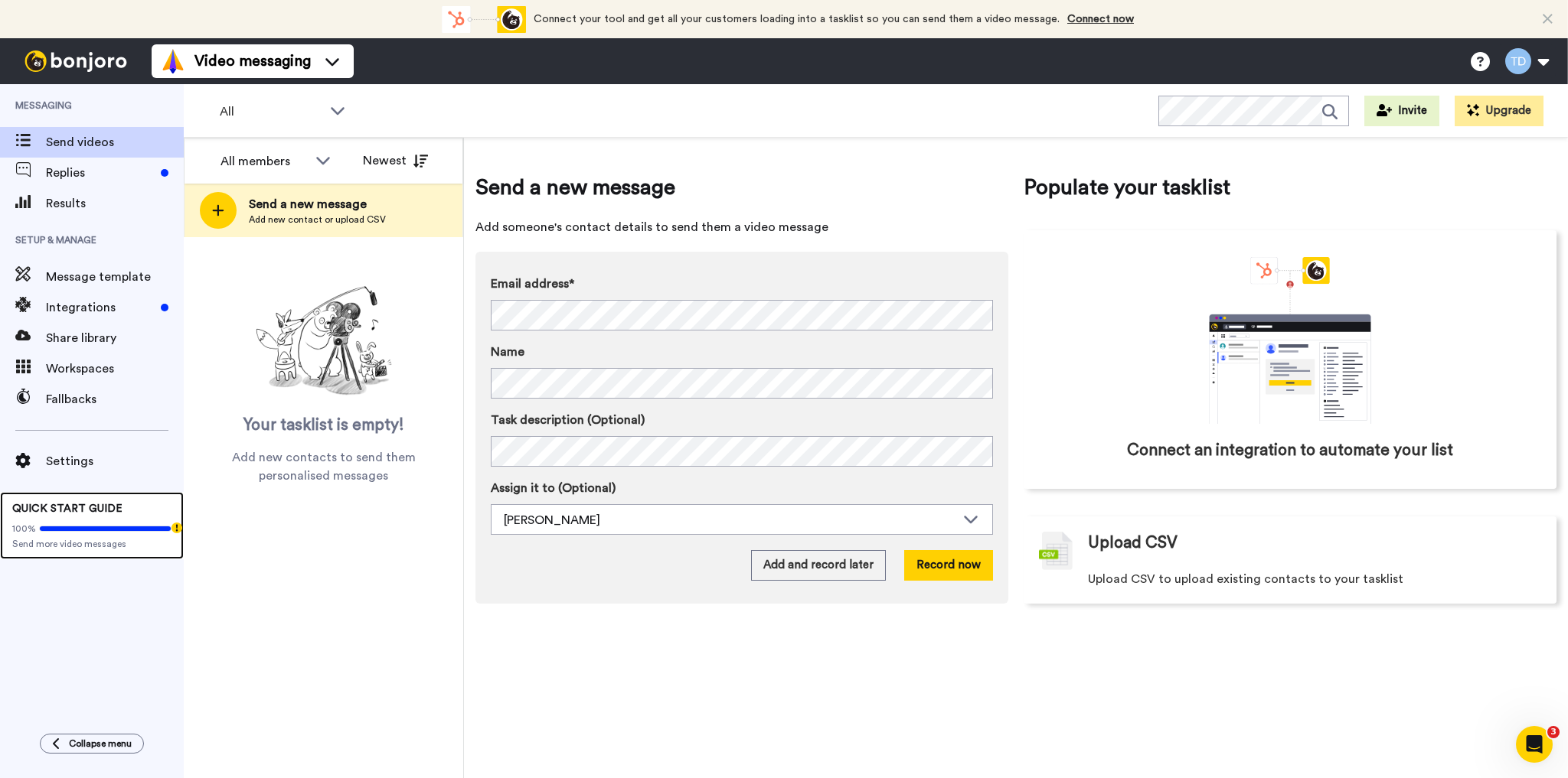
click at [89, 516] on div "QUICK START GUIDE 100% Send more video messages" at bounding box center [91, 525] width 184 height 67
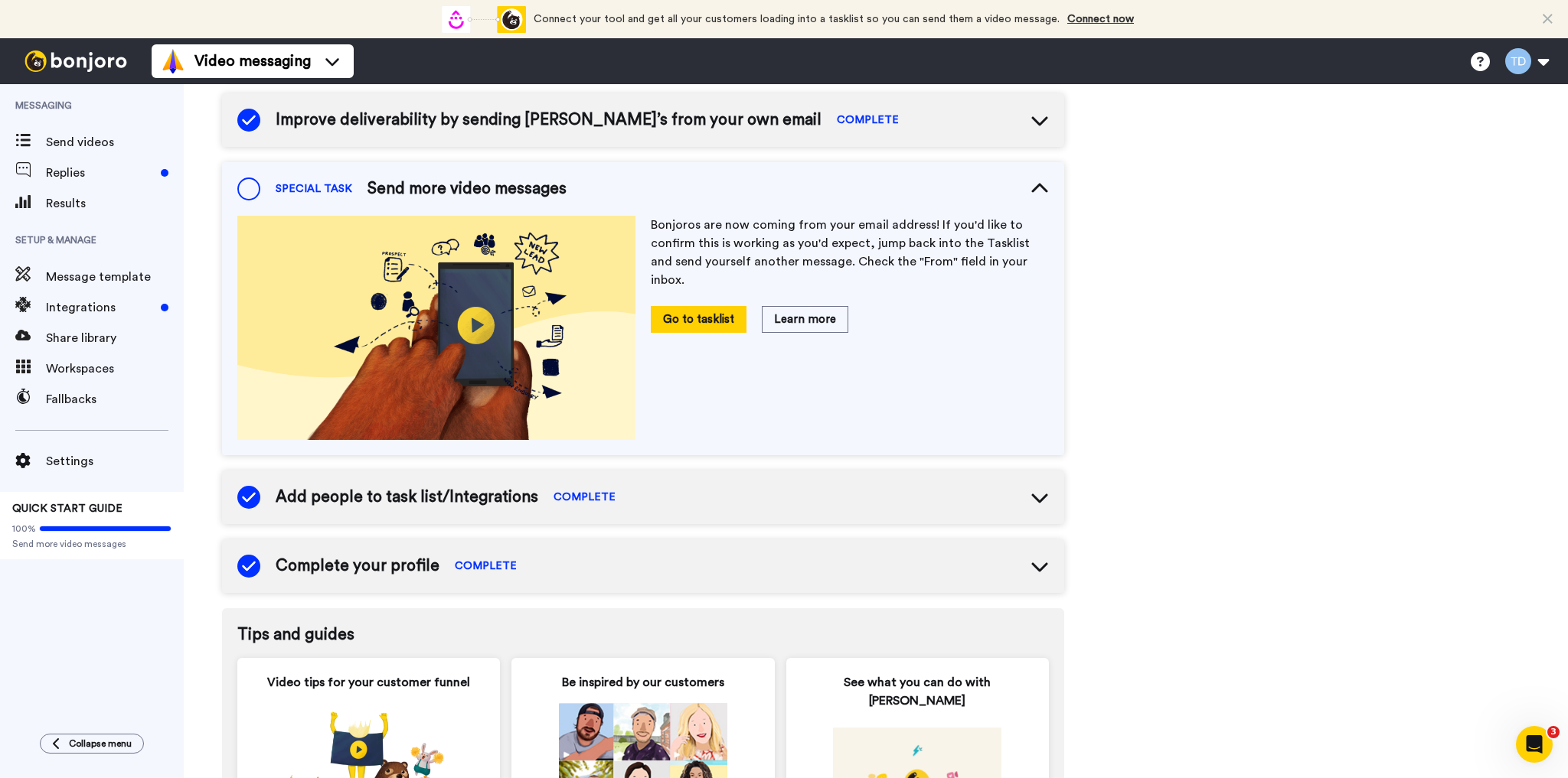
scroll to position [441, 0]
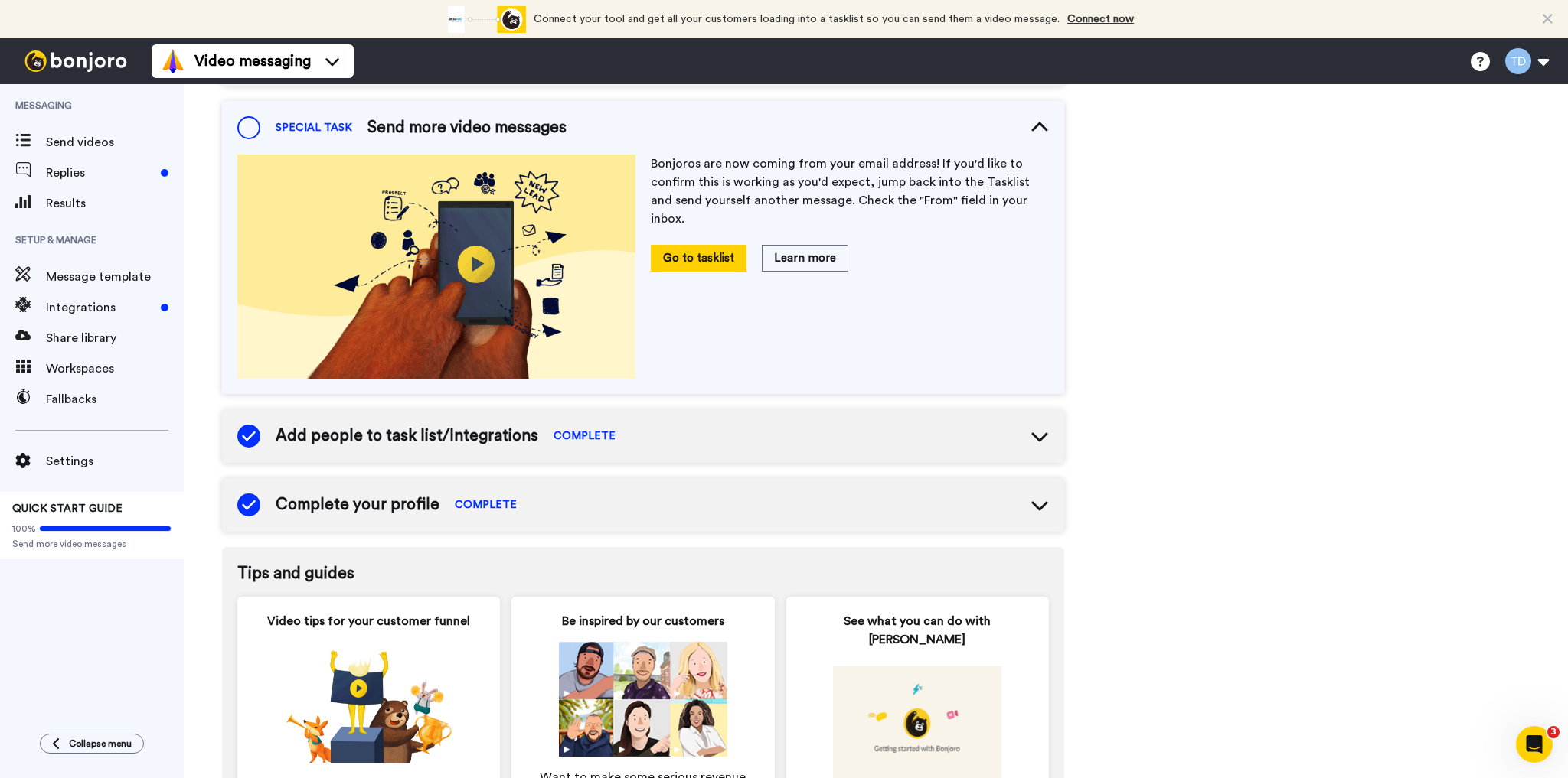
click at [389, 436] on span "Add people to task list/Integrations" at bounding box center [406, 436] width 262 height 23
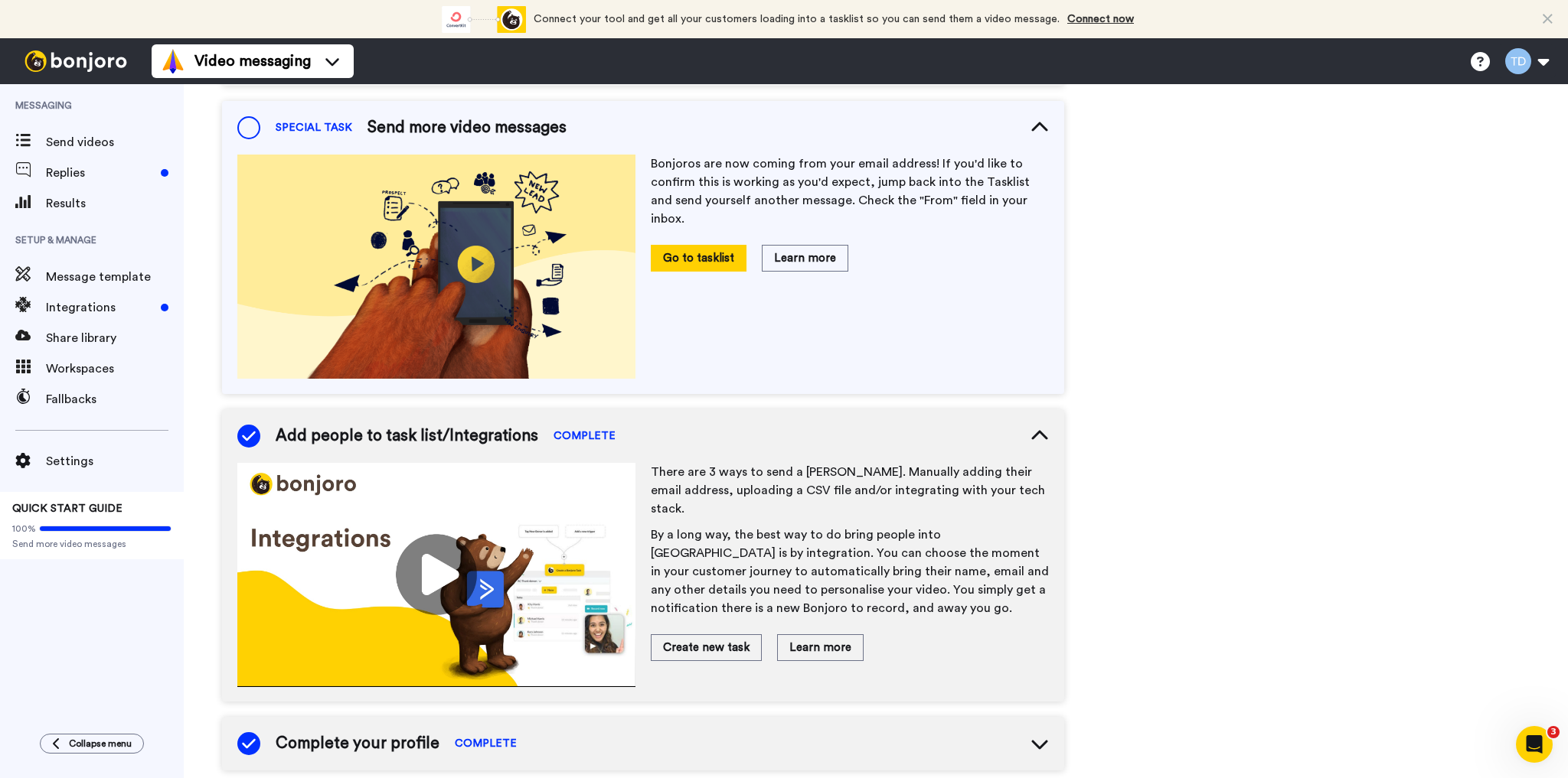
click at [435, 576] on img at bounding box center [437, 575] width 398 height 224
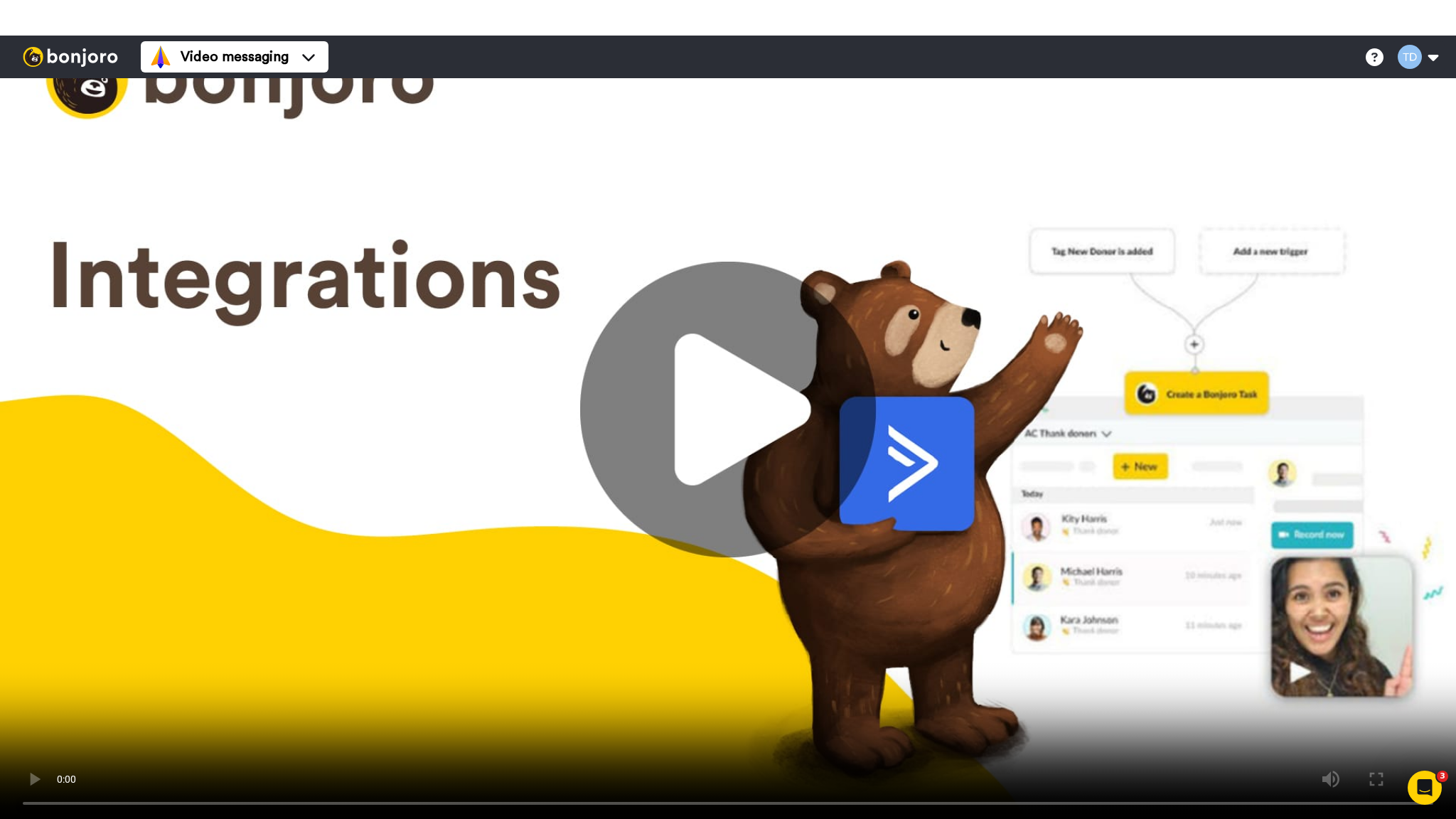
click at [408, 509] on video at bounding box center [728, 410] width 1456 height 819
click at [410, 555] on video at bounding box center [728, 410] width 1456 height 819
click at [1331, 722] on video at bounding box center [728, 410] width 1456 height 819
click at [1393, 722] on video at bounding box center [728, 410] width 1456 height 819
click at [1305, 686] on video at bounding box center [728, 410] width 1456 height 819
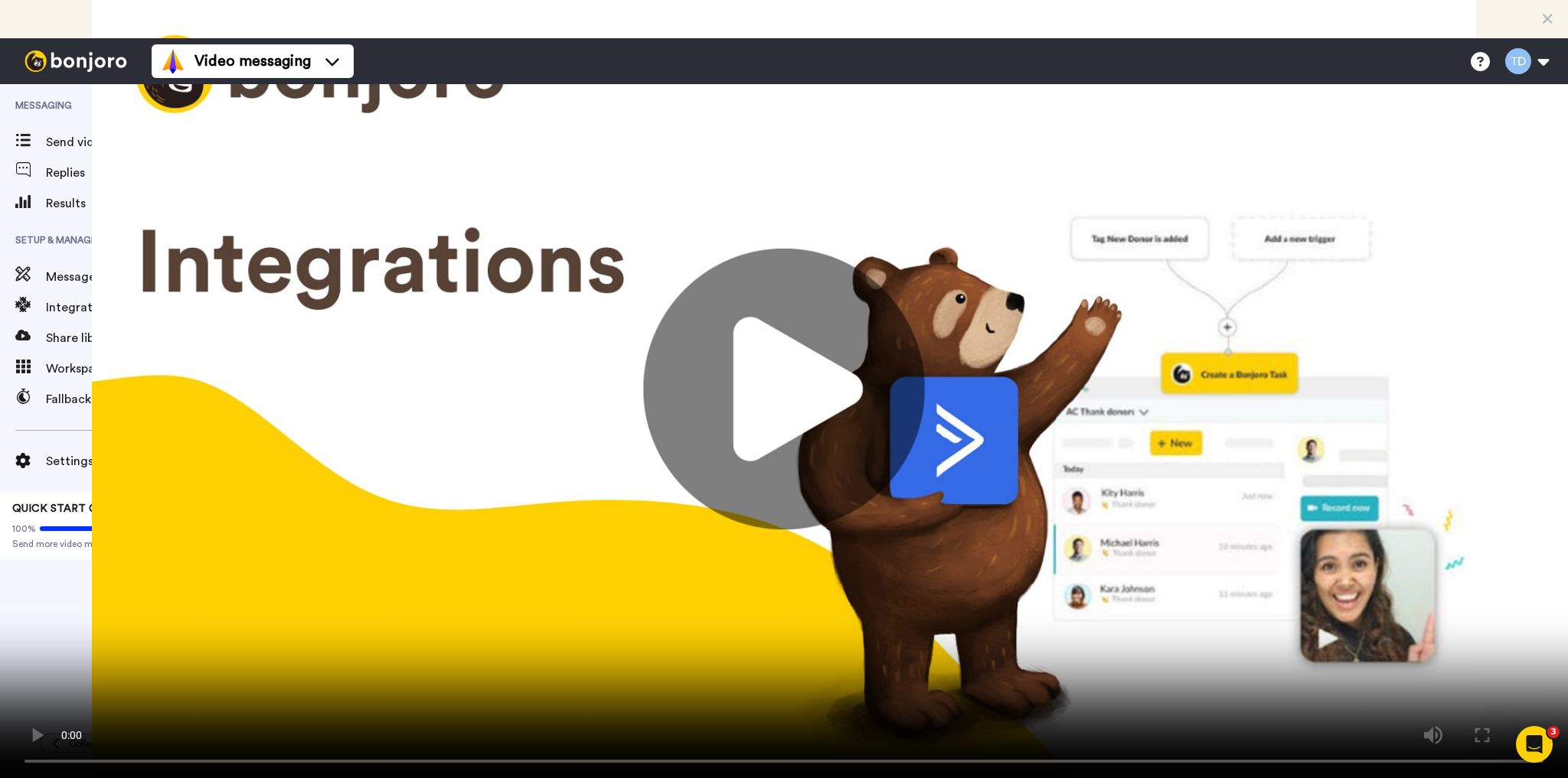
scroll to position [686, 0]
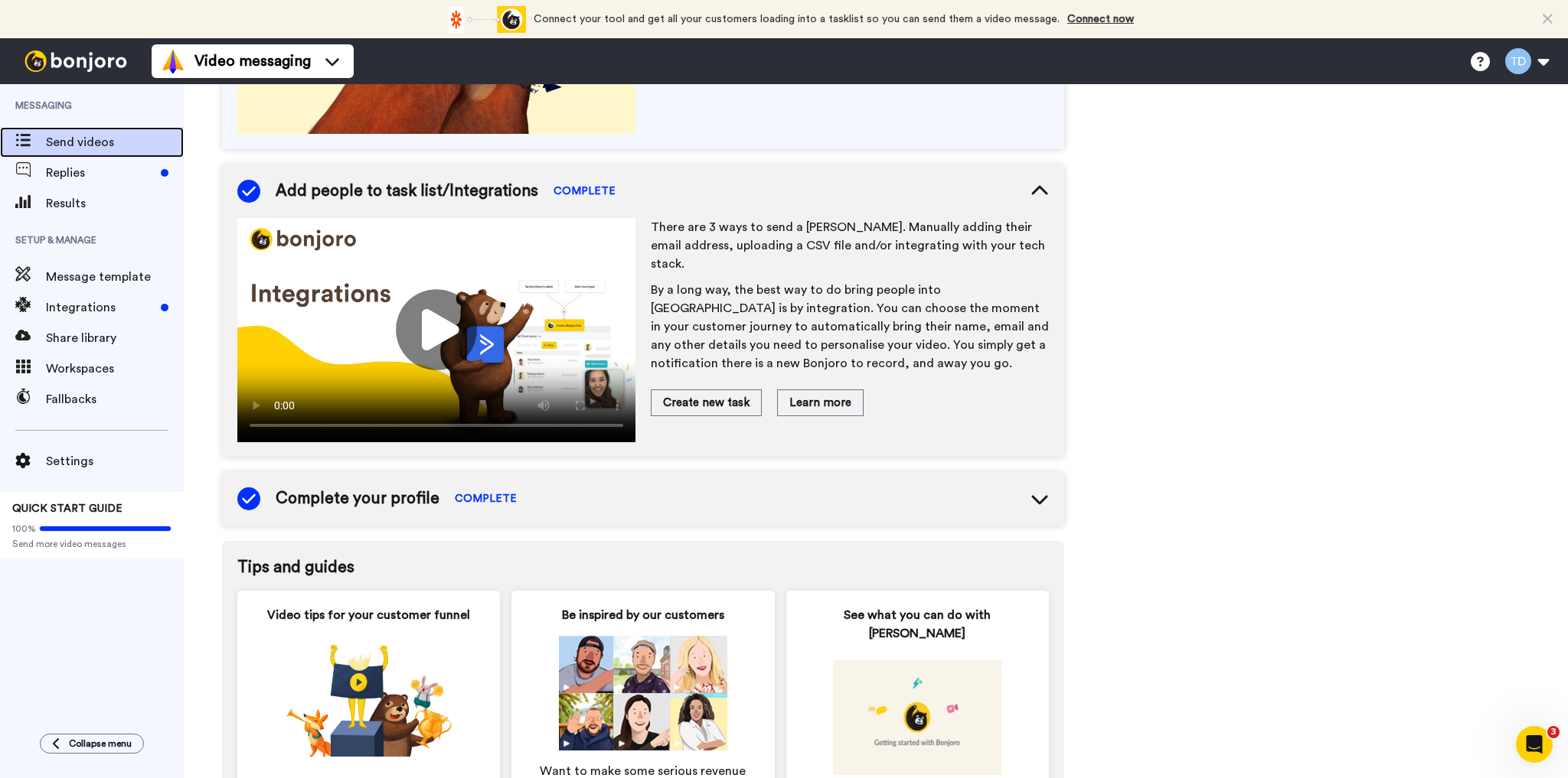
click at [72, 141] on span "Send videos" at bounding box center [115, 142] width 138 height 18
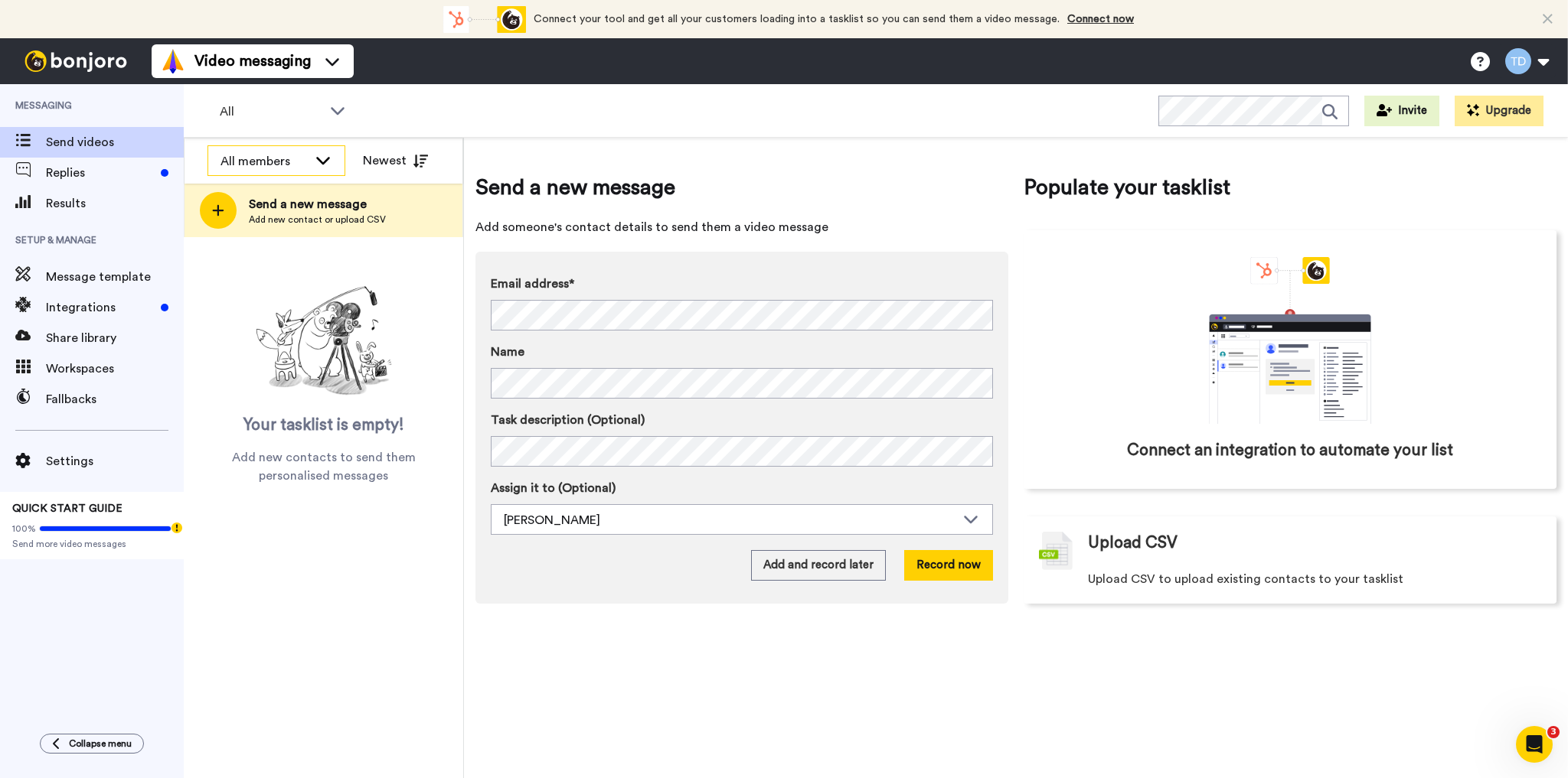
click at [327, 162] on icon at bounding box center [322, 160] width 18 height 15
click at [254, 196] on span "All members" at bounding box center [246, 195] width 78 height 15
click at [318, 164] on icon at bounding box center [322, 160] width 18 height 15
click at [275, 221] on span "[PERSON_NAME]" at bounding box center [262, 219] width 109 height 15
click at [340, 110] on icon at bounding box center [338, 110] width 14 height 8
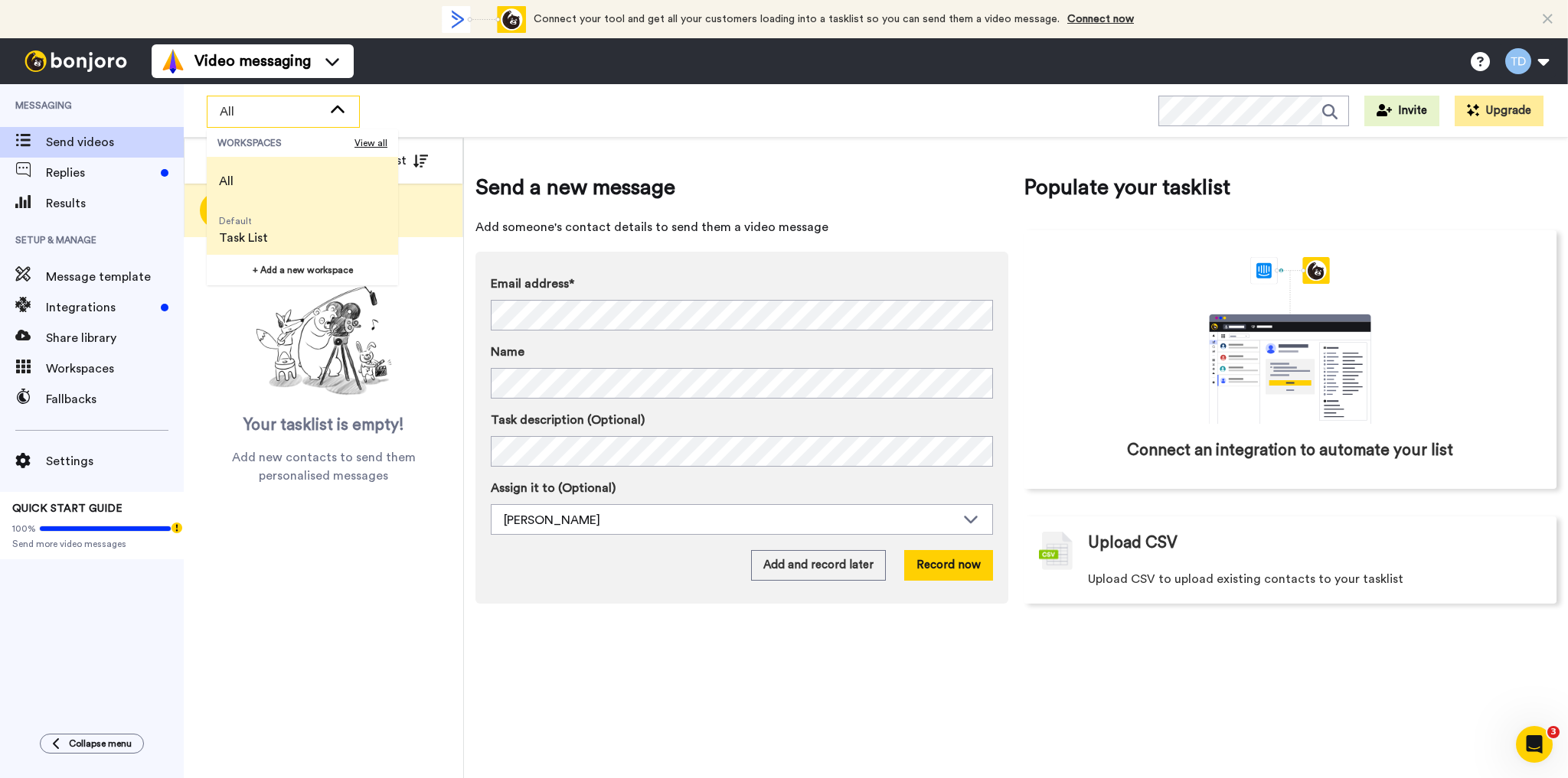
click at [244, 237] on span "Task List" at bounding box center [243, 237] width 49 height 18
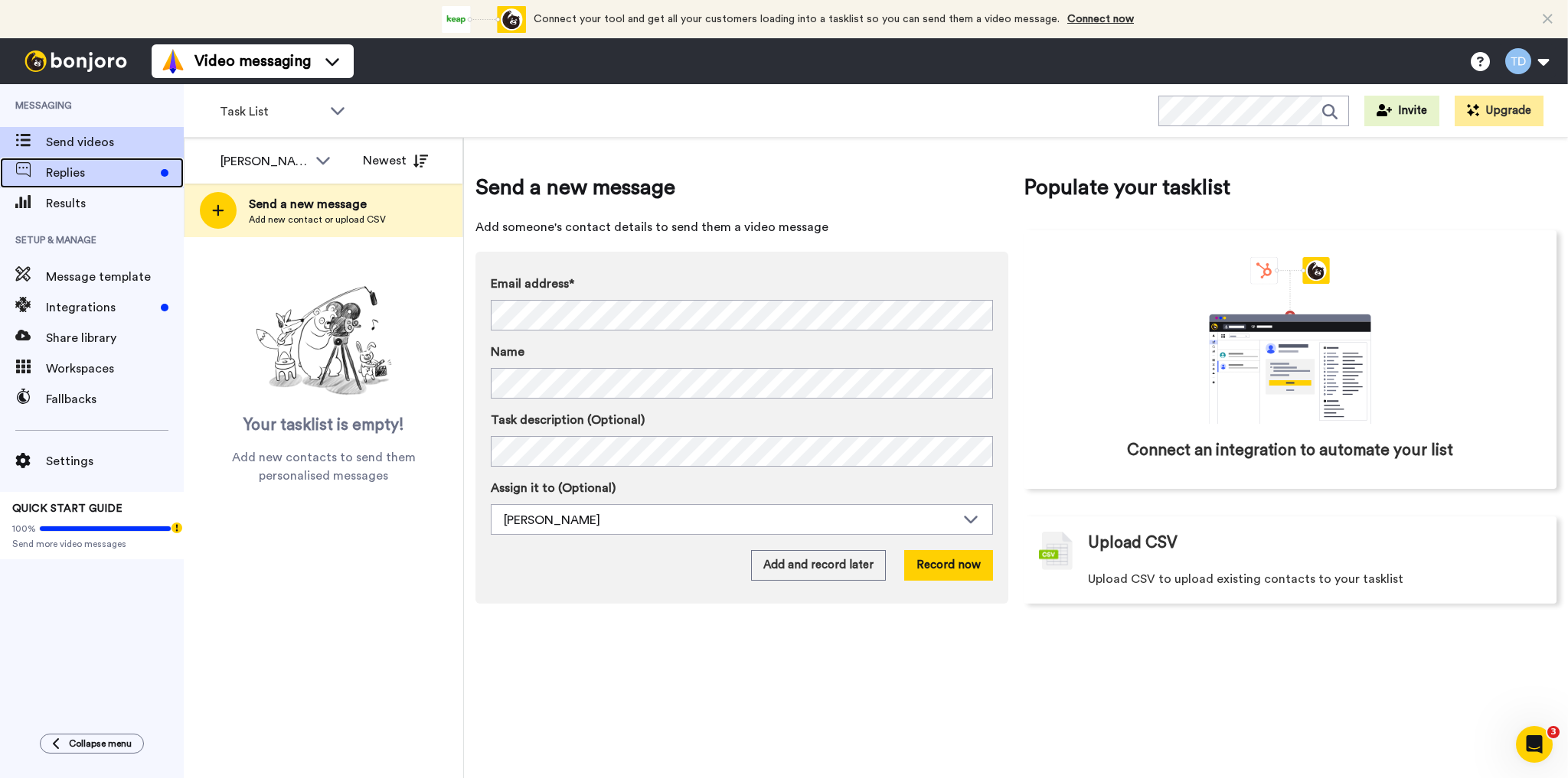
click at [62, 171] on span "Replies" at bounding box center [100, 173] width 109 height 18
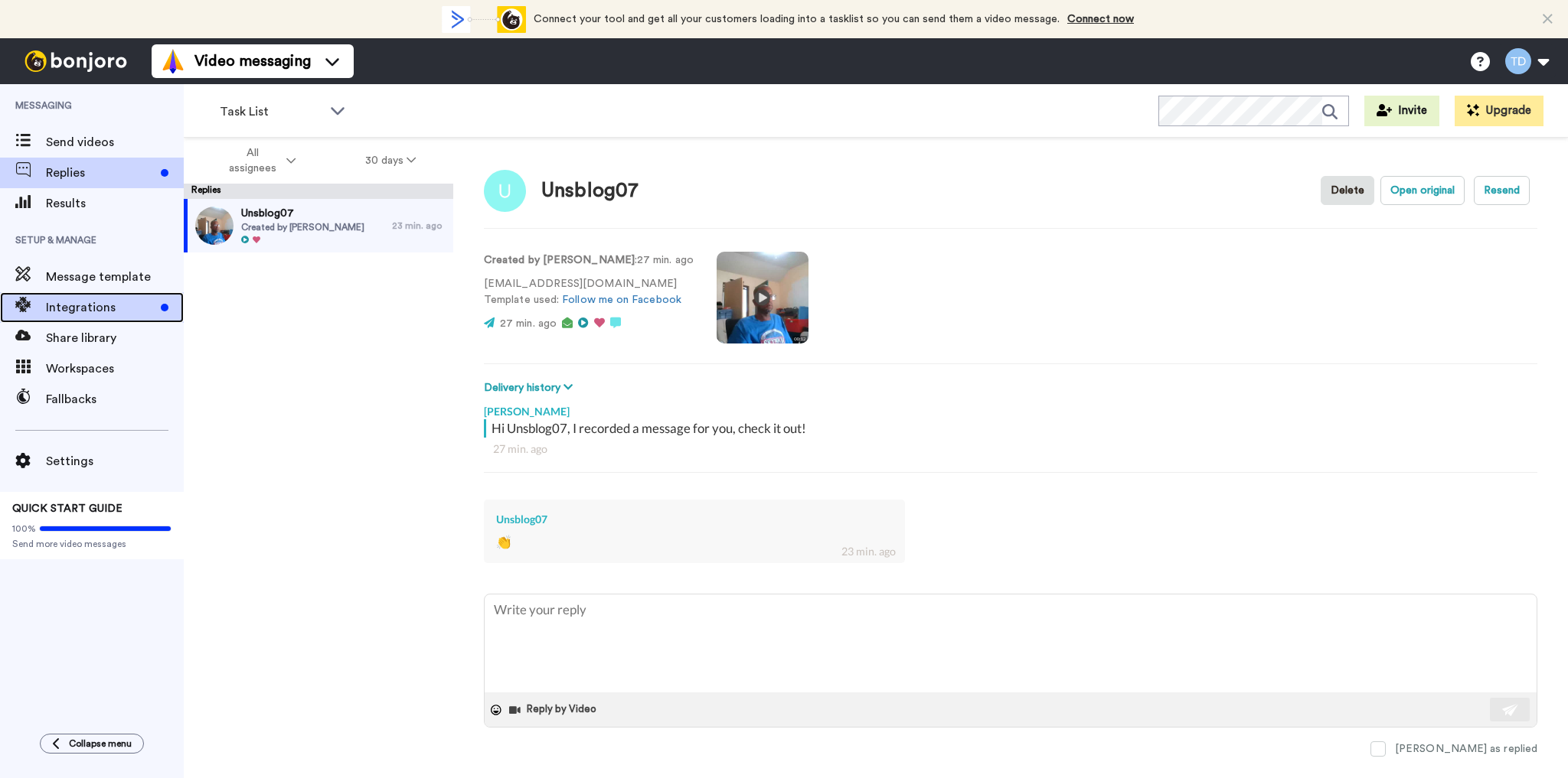
click at [81, 306] on span "Integrations" at bounding box center [100, 307] width 109 height 18
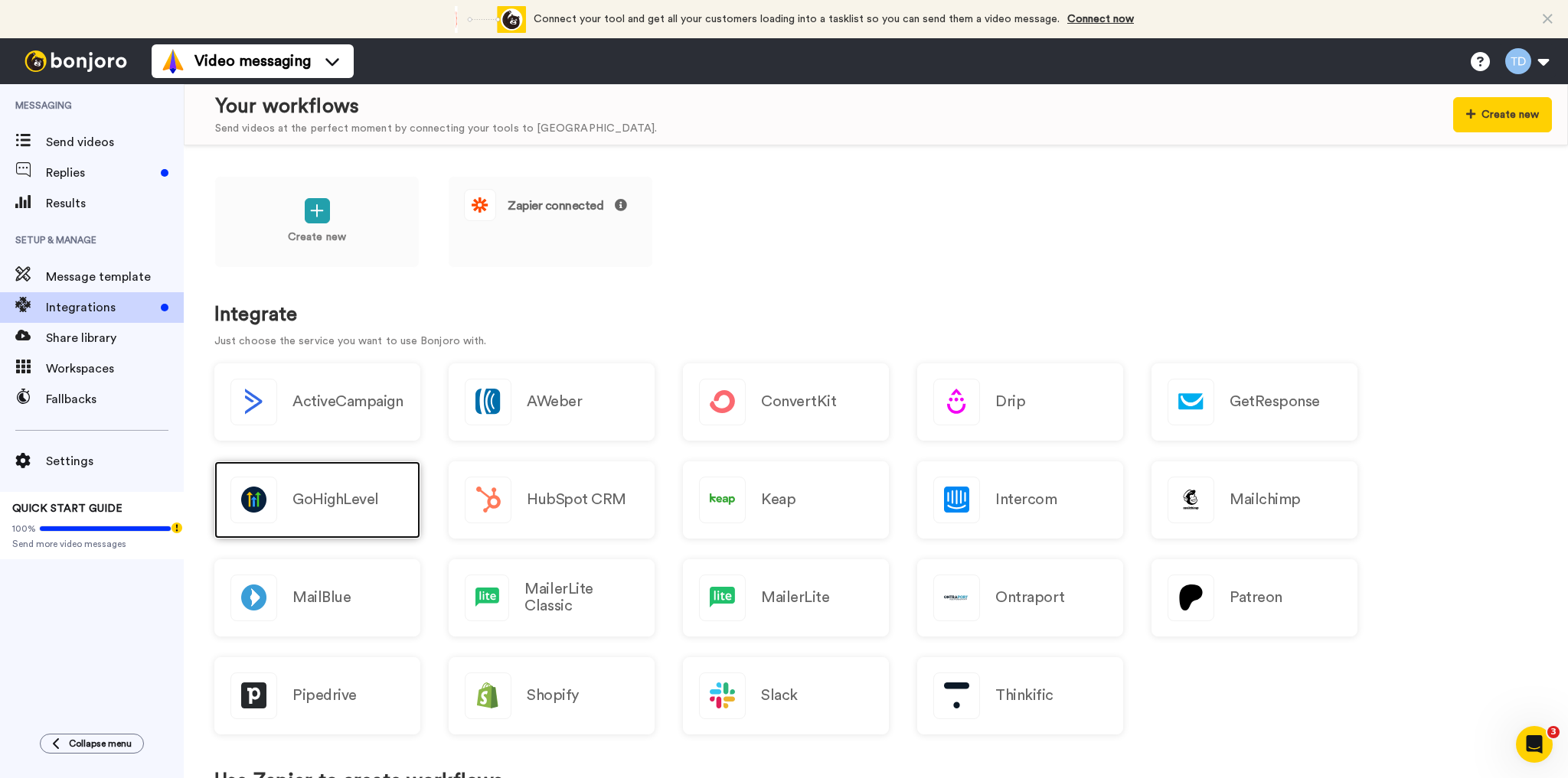
click at [325, 487] on div "GoHighLevel" at bounding box center [317, 500] width 206 height 77
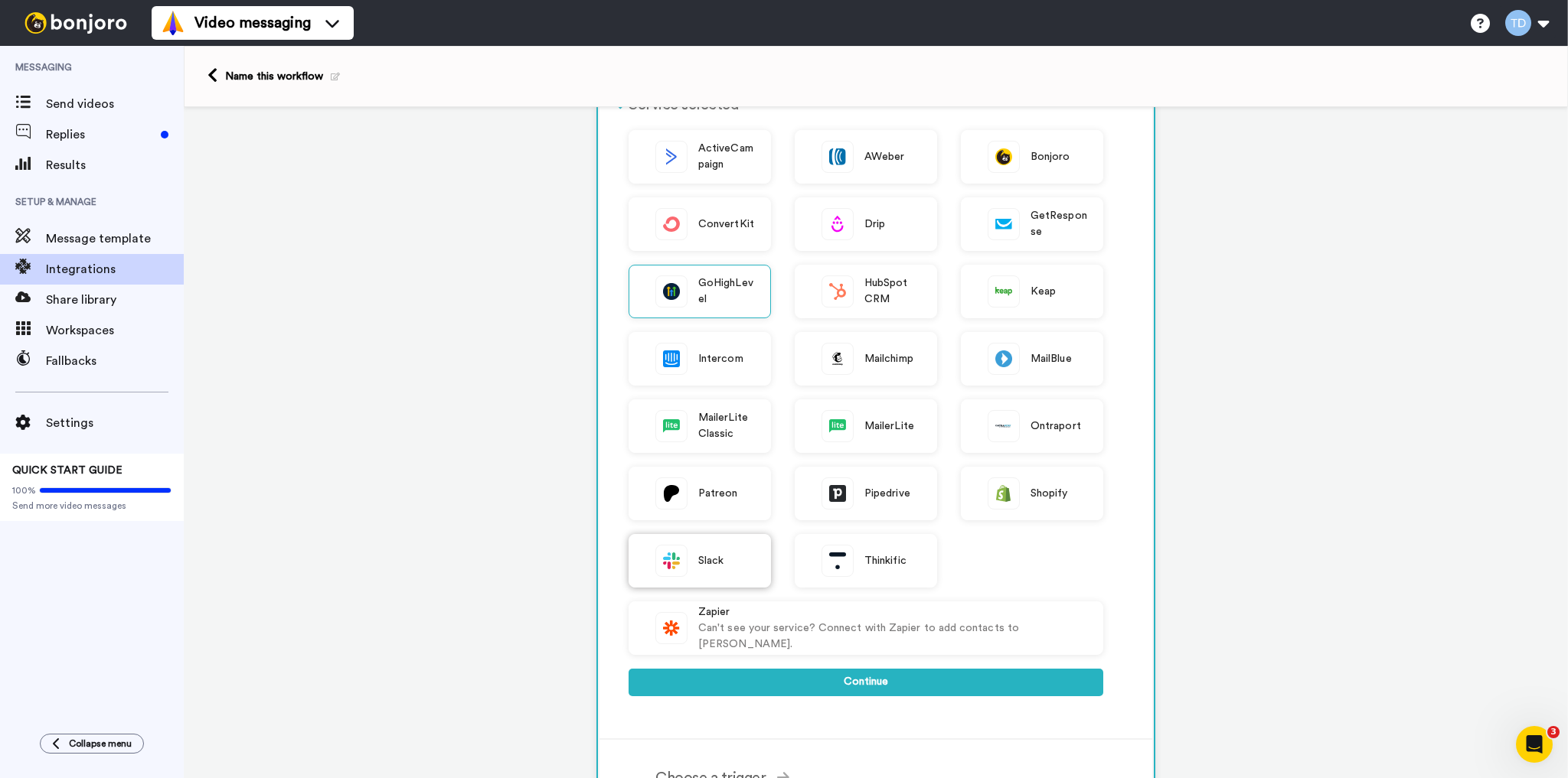
scroll to position [61, 0]
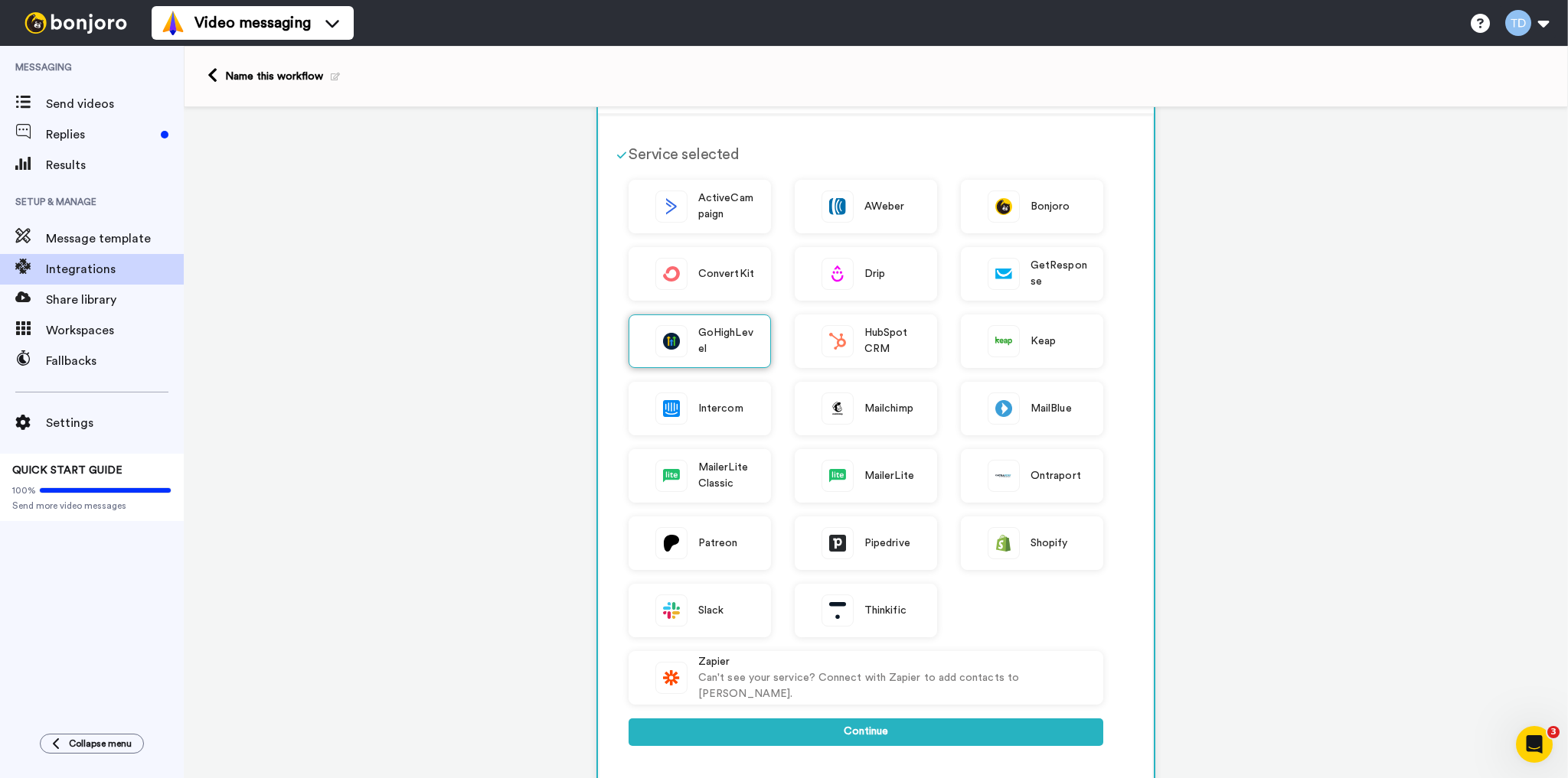
click at [706, 341] on span "GoHighLevel" at bounding box center [726, 342] width 56 height 32
click at [841, 731] on button "Continue" at bounding box center [865, 732] width 474 height 27
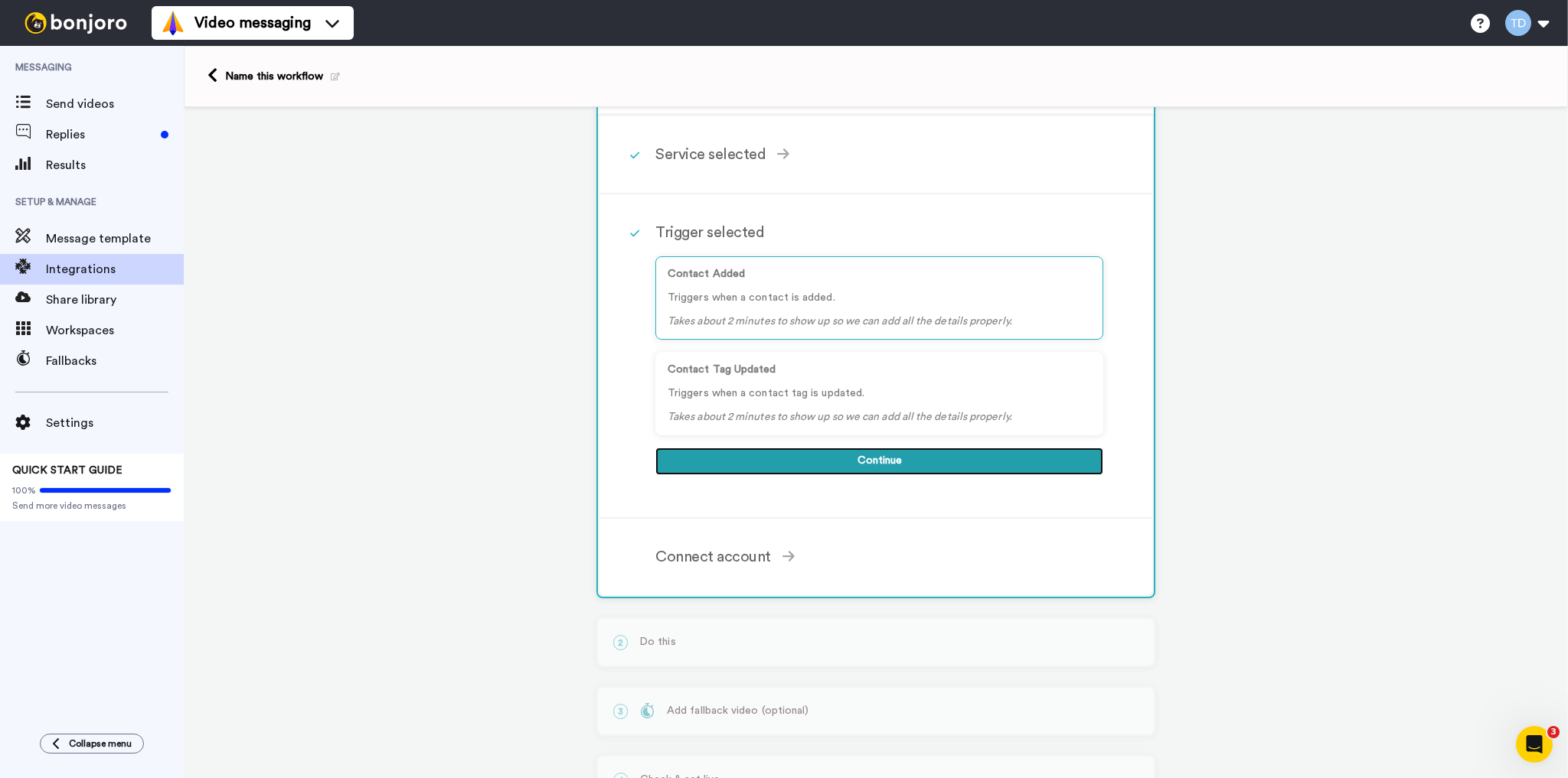
click at [864, 459] on button "Continue" at bounding box center [879, 461] width 448 height 27
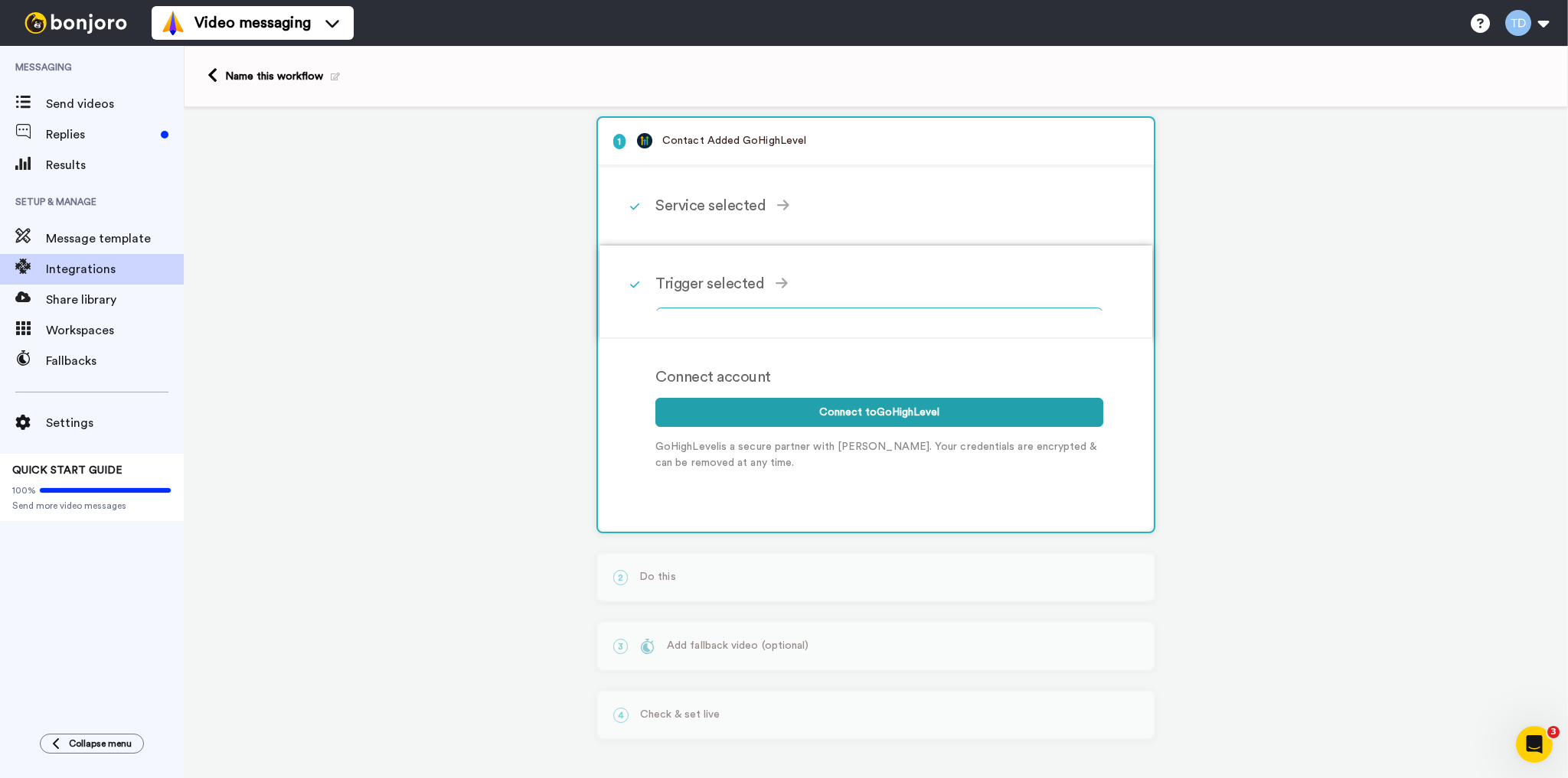
scroll to position [0, 0]
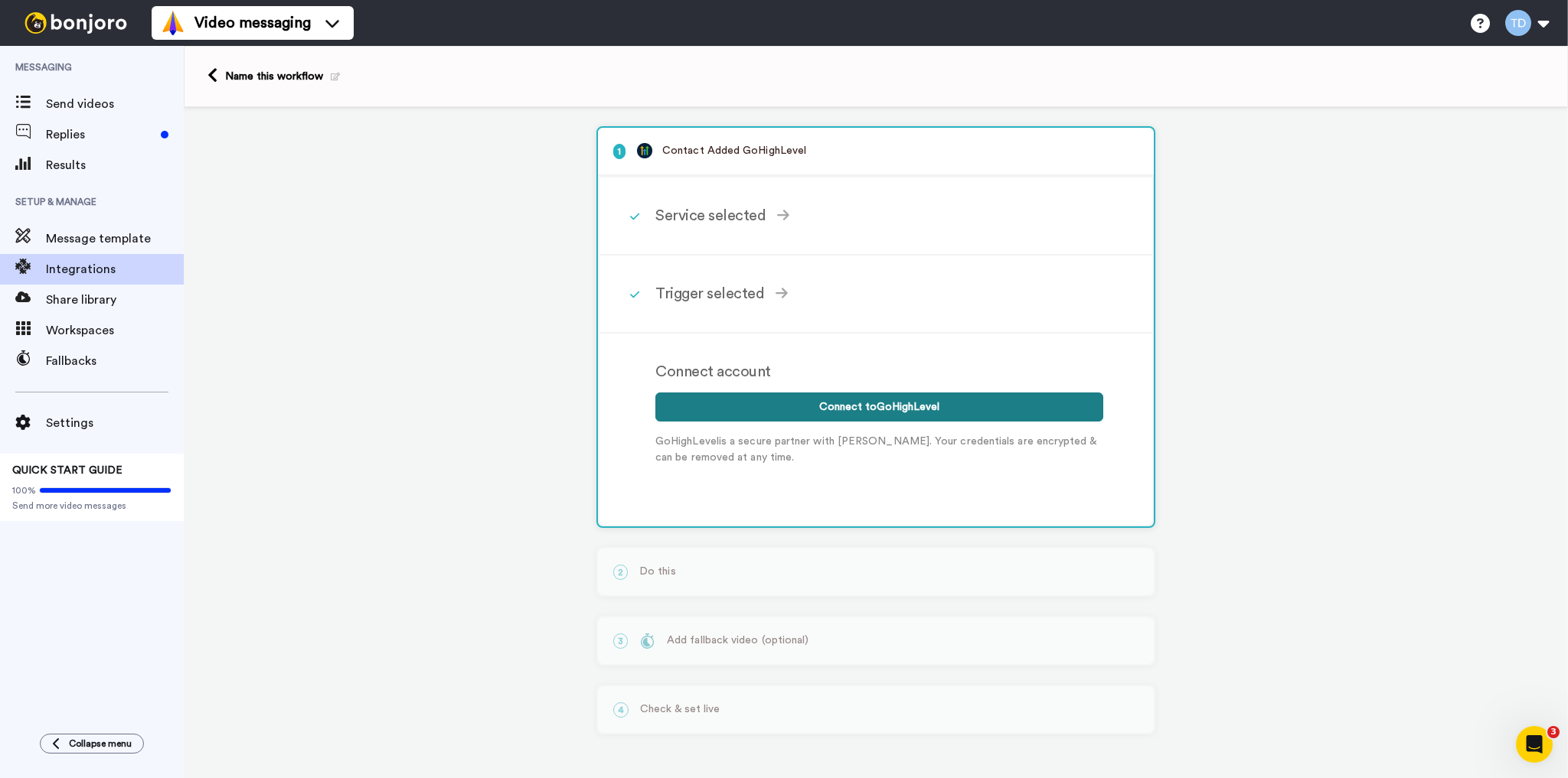
click at [855, 403] on button "Connect to GoHighLevel" at bounding box center [879, 407] width 448 height 29
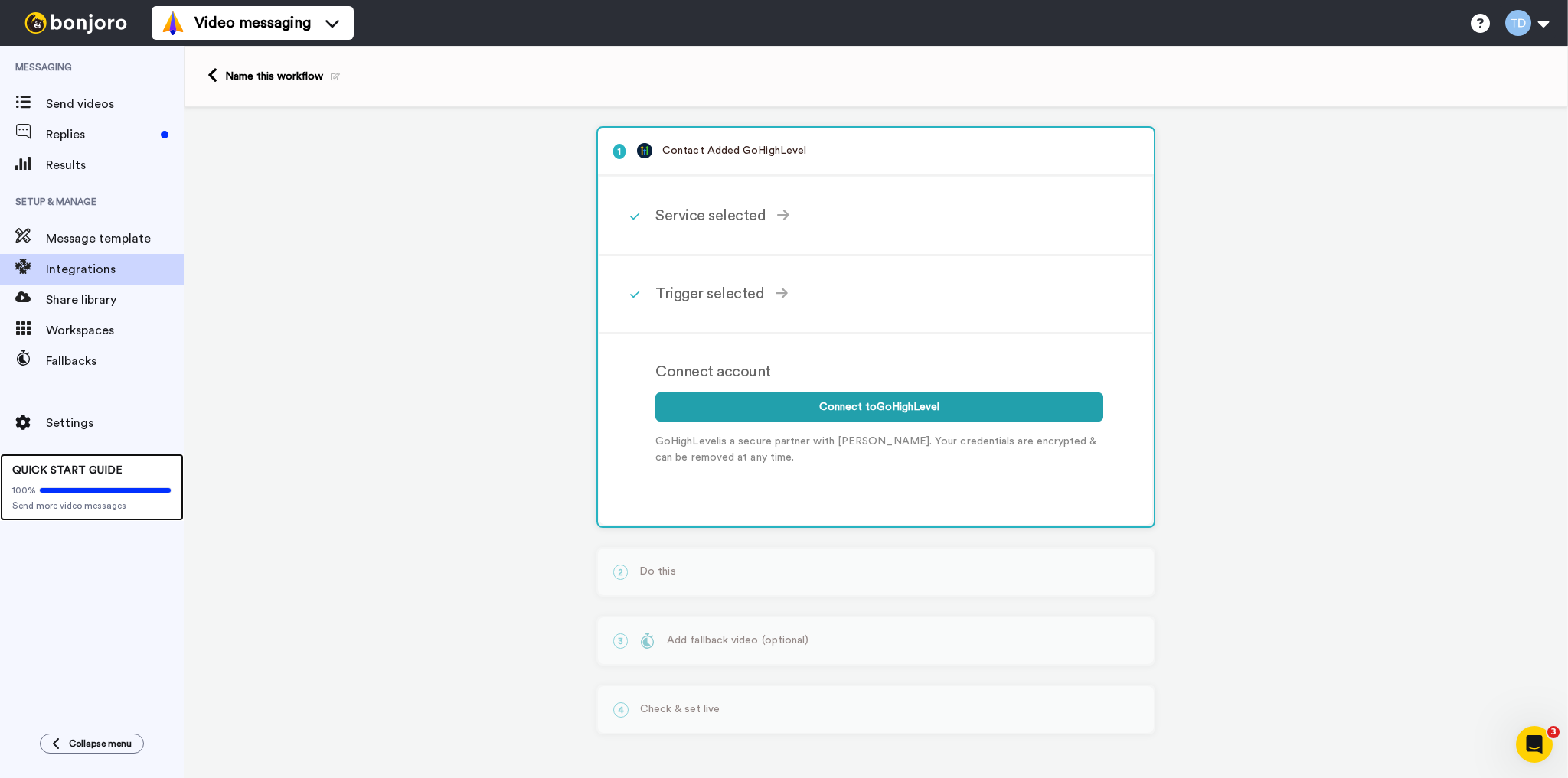
click at [70, 471] on span "QUICK START GUIDE" at bounding box center [67, 471] width 110 height 11
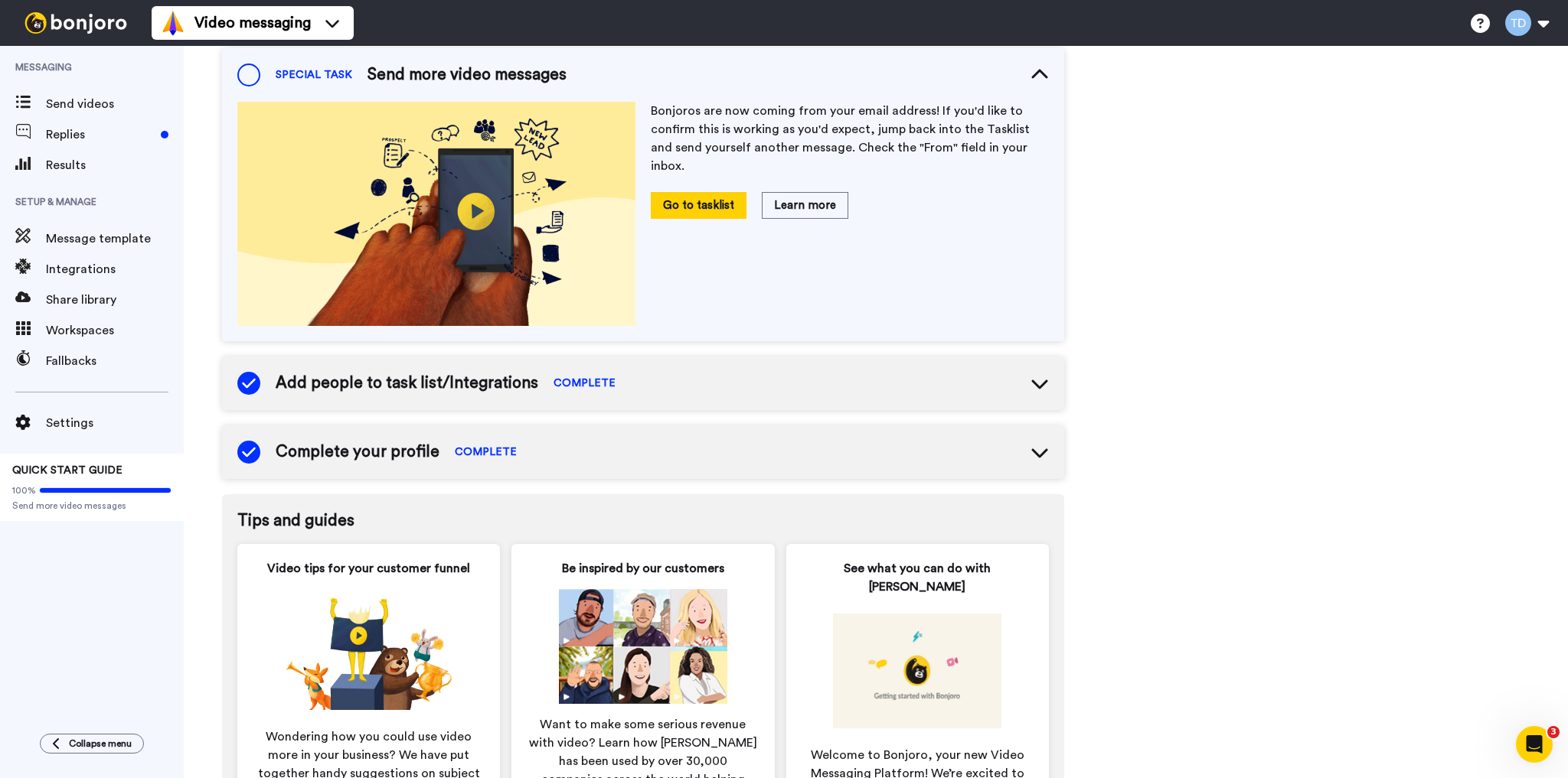
scroll to position [483, 0]
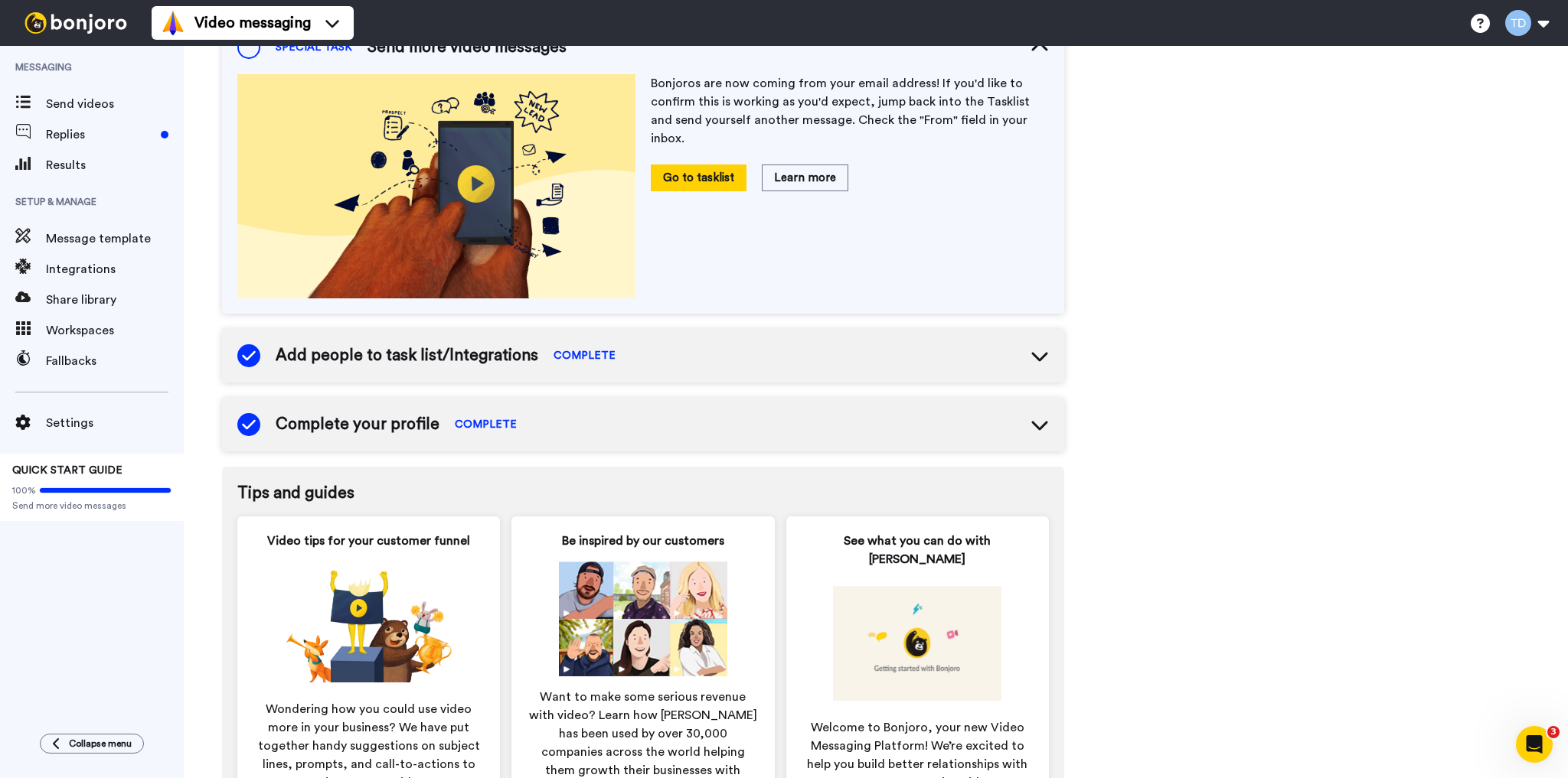
click at [400, 349] on span "Add people to task list/Integrations" at bounding box center [406, 355] width 262 height 23
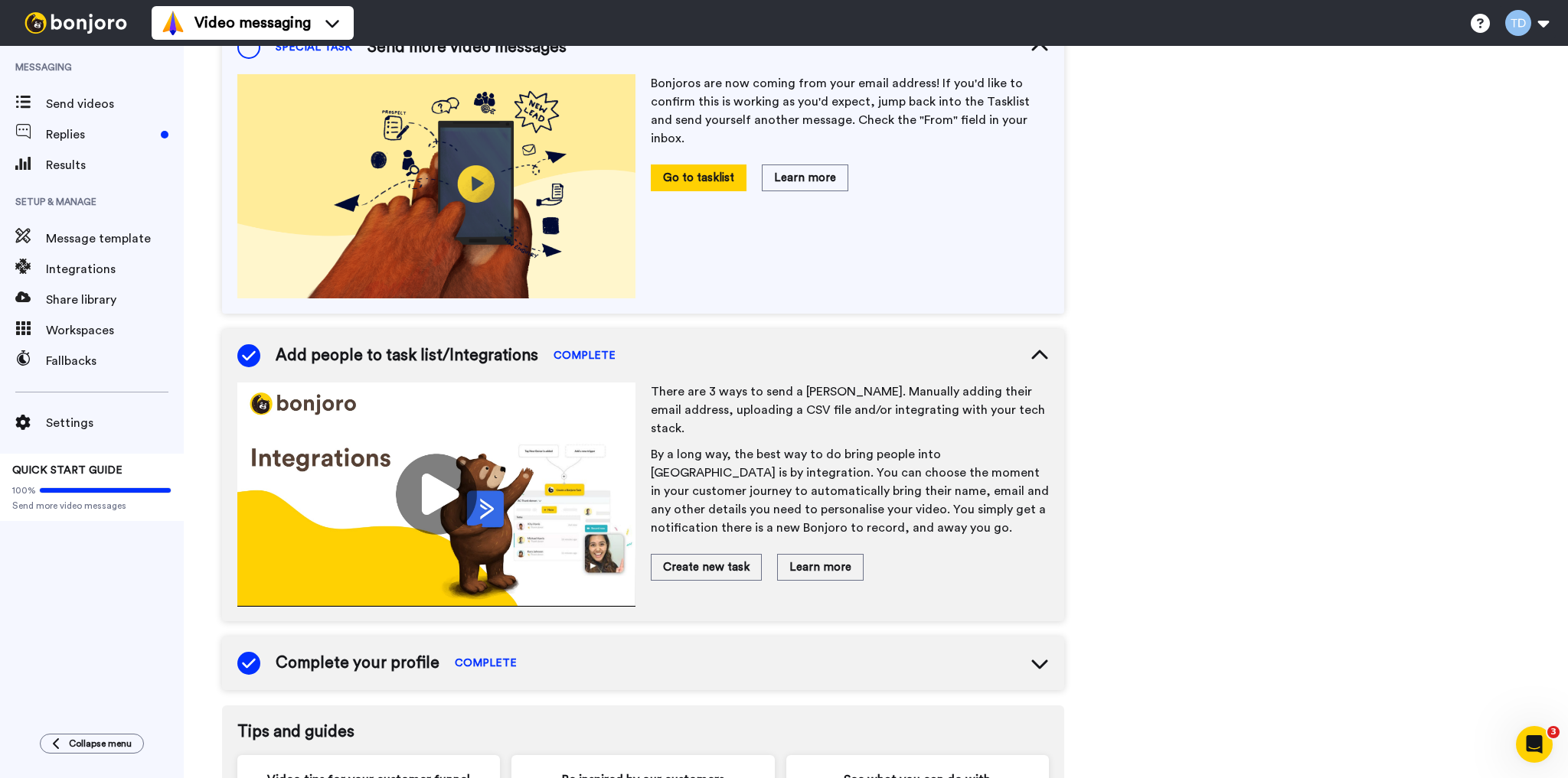
click at [444, 495] on img at bounding box center [437, 494] width 398 height 224
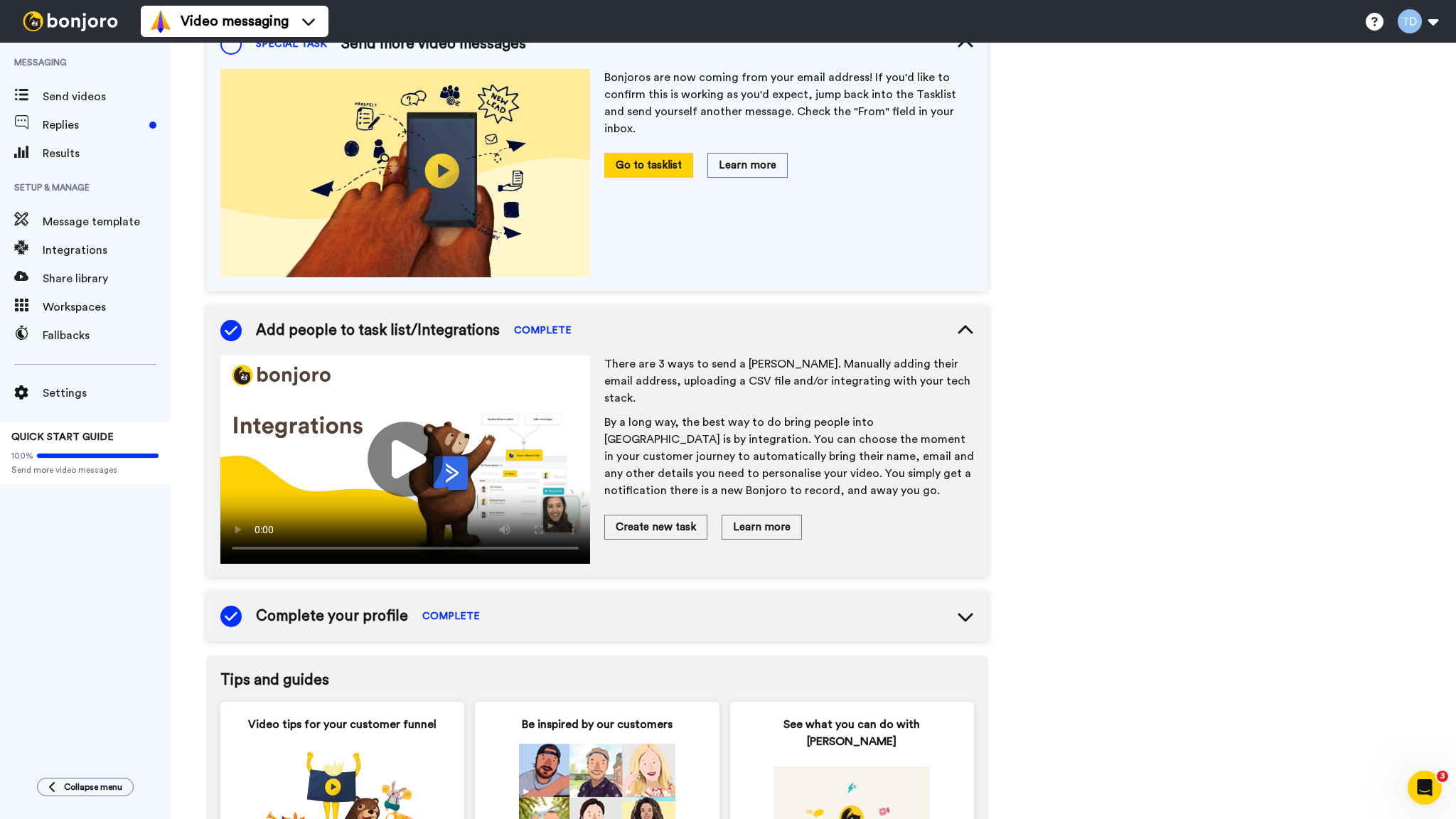
click at [590, 563] on video at bounding box center [405, 459] width 370 height 208
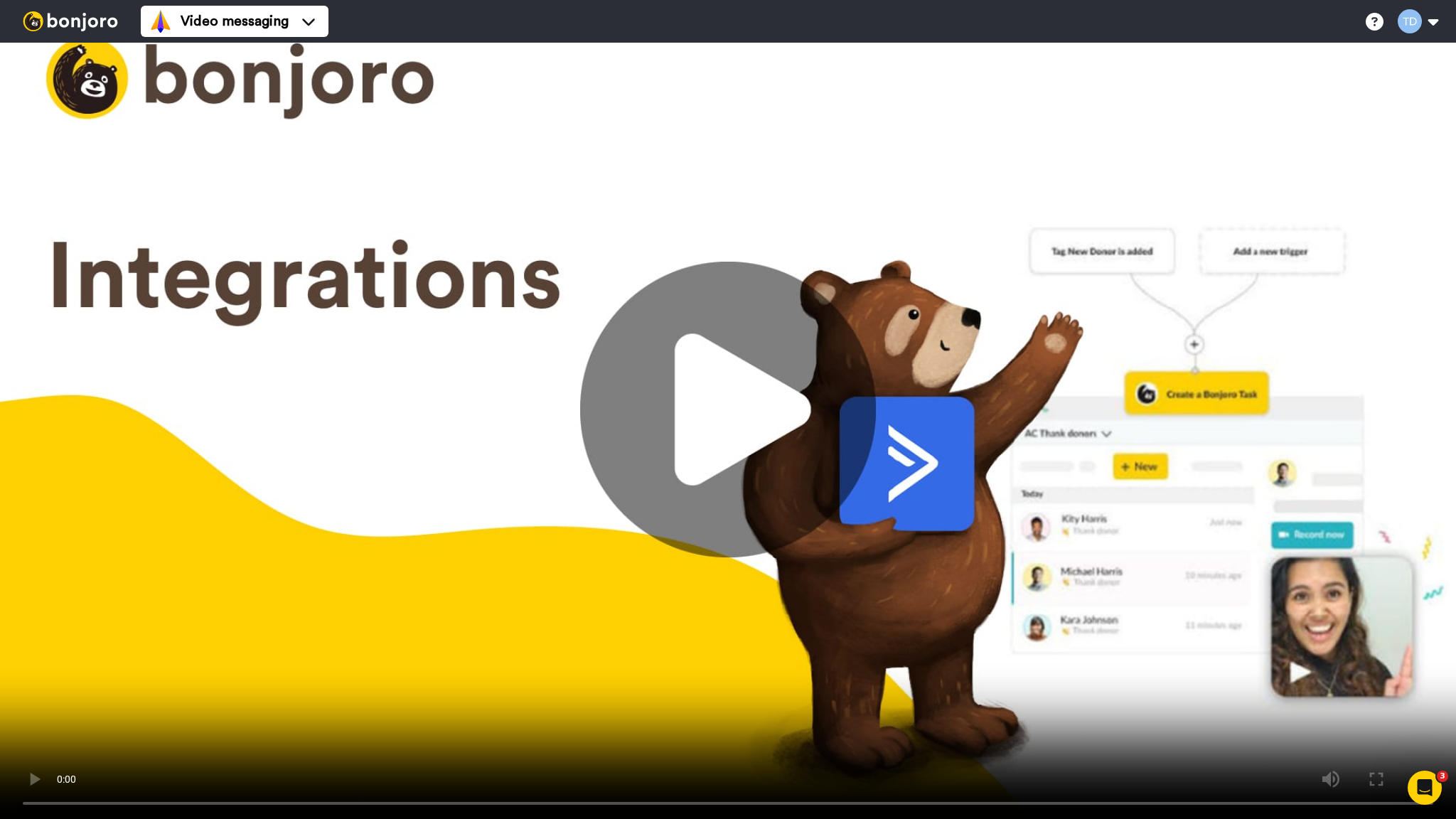
click at [473, 719] on video at bounding box center [728, 410] width 1456 height 819
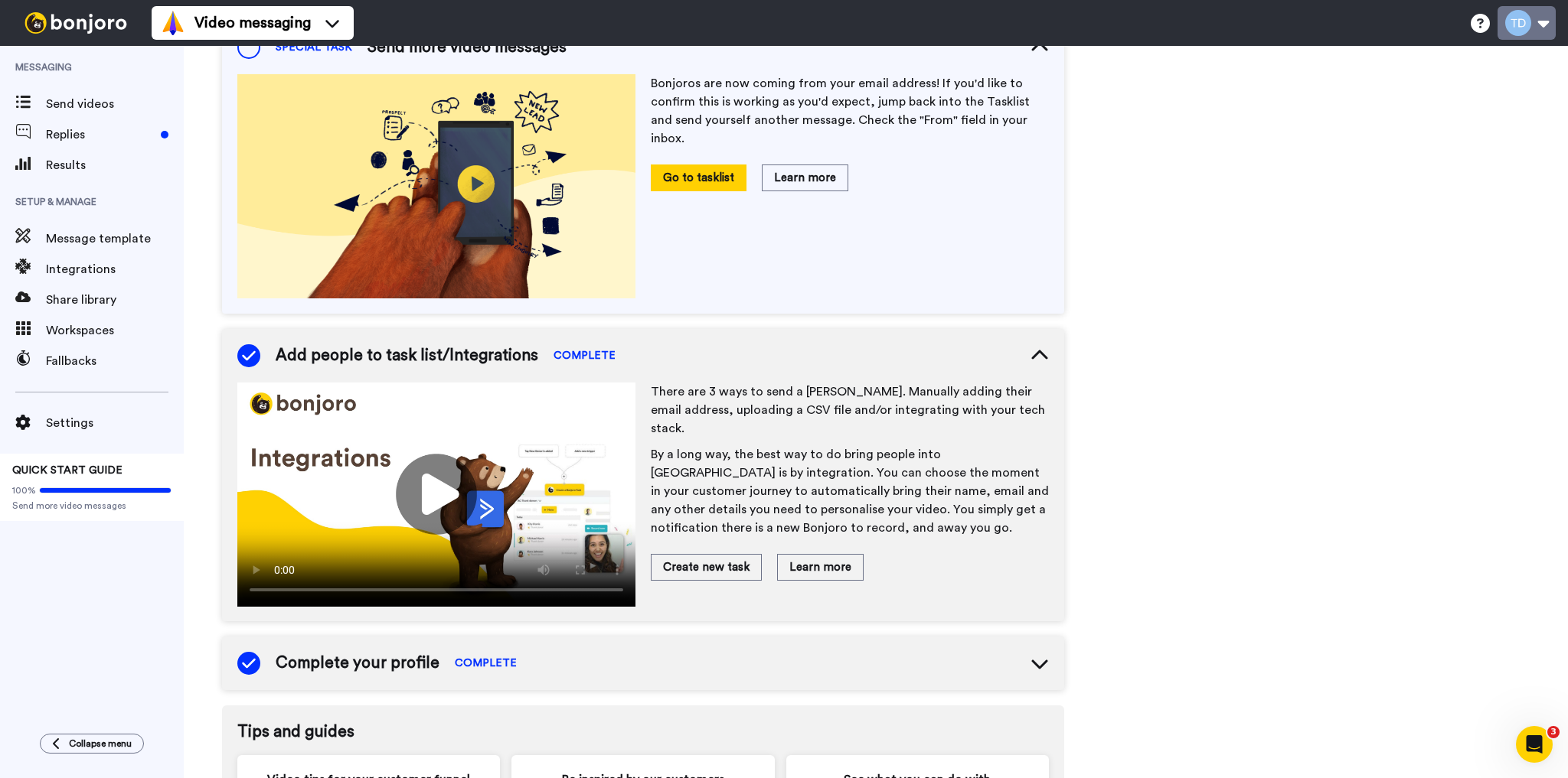
click at [1524, 26] on button at bounding box center [1526, 22] width 58 height 33
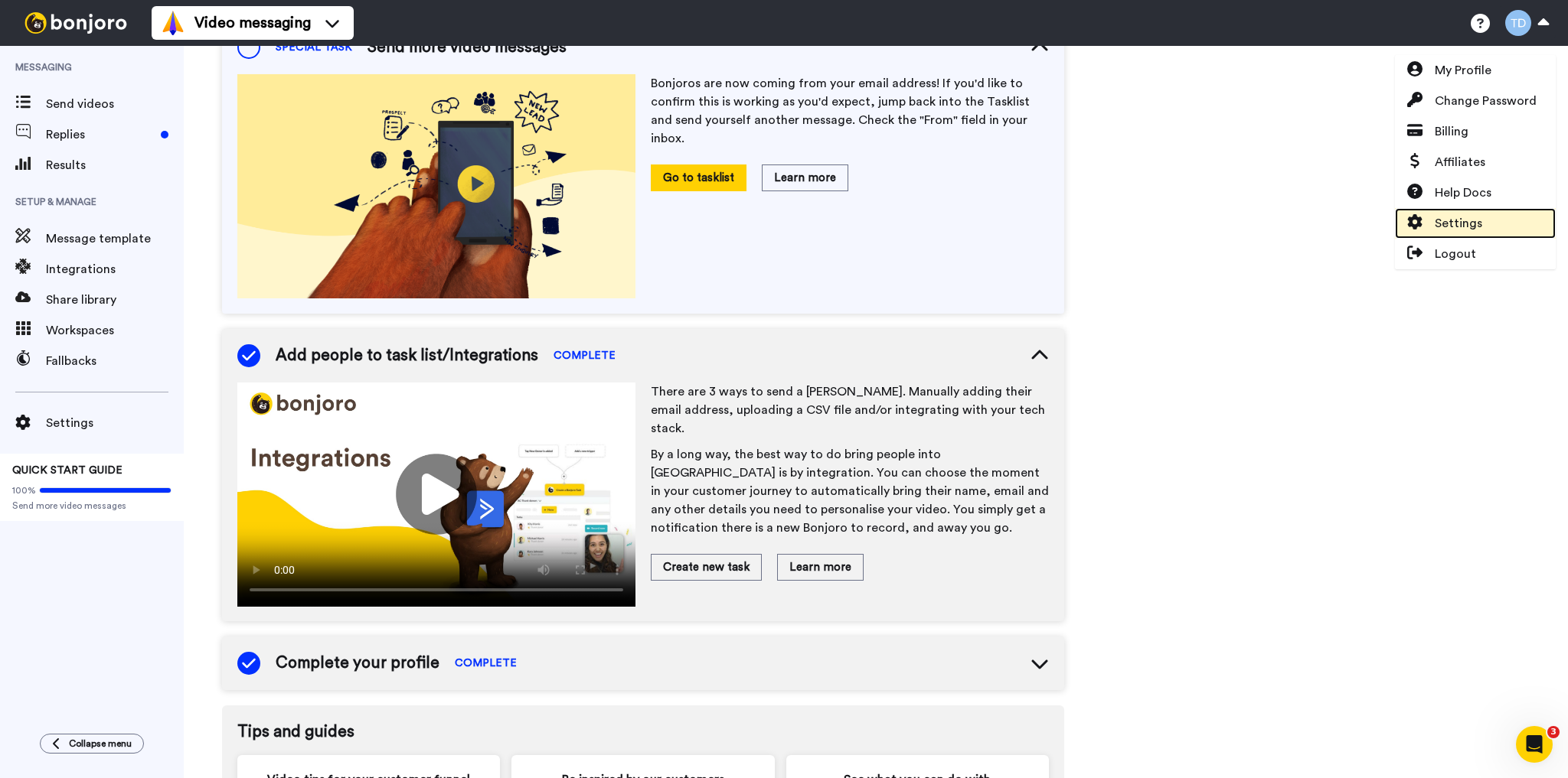
click at [1436, 225] on span "Settings" at bounding box center [1459, 223] width 48 height 18
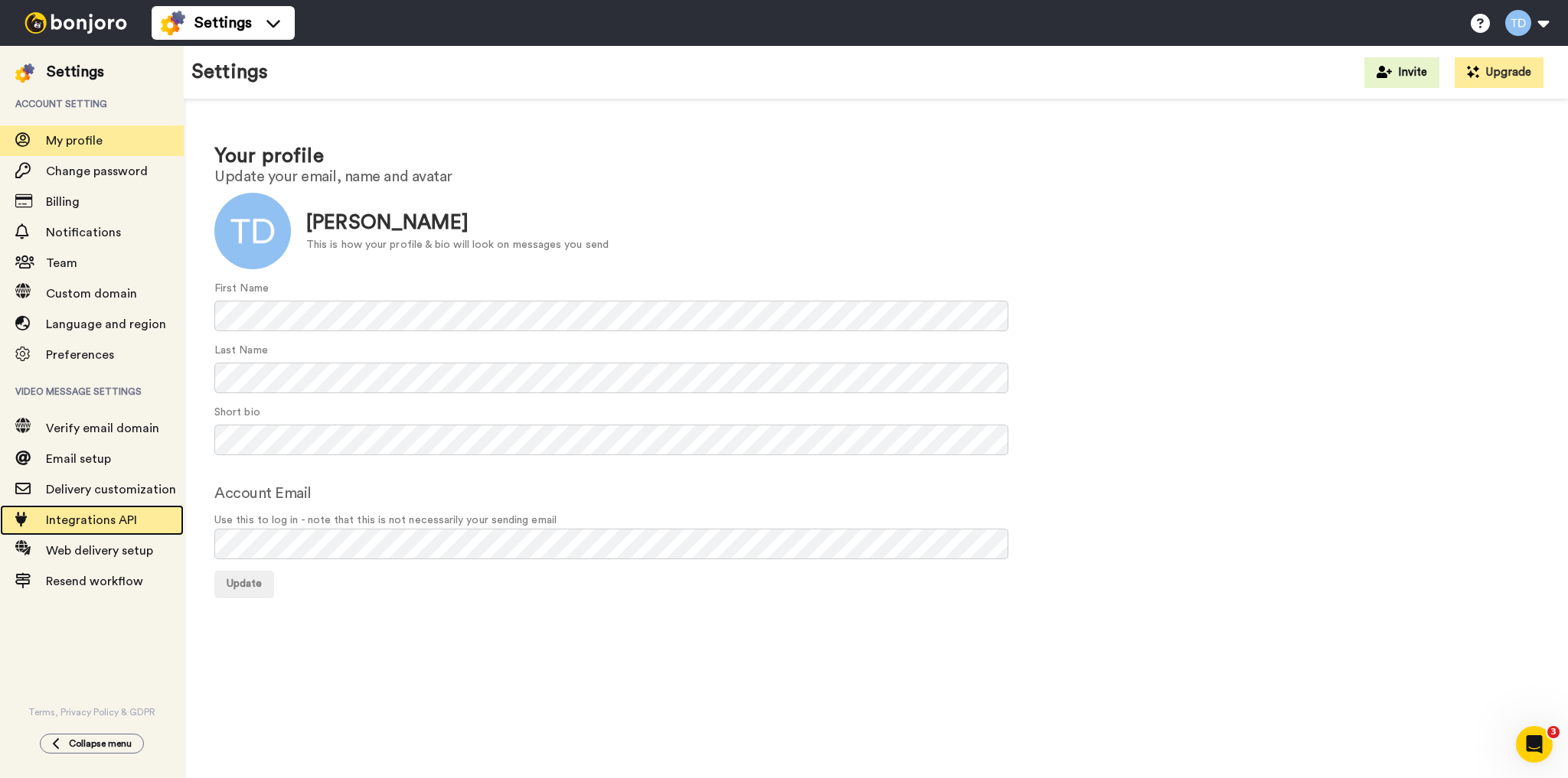
click at [92, 519] on span "Integrations API" at bounding box center [91, 520] width 91 height 12
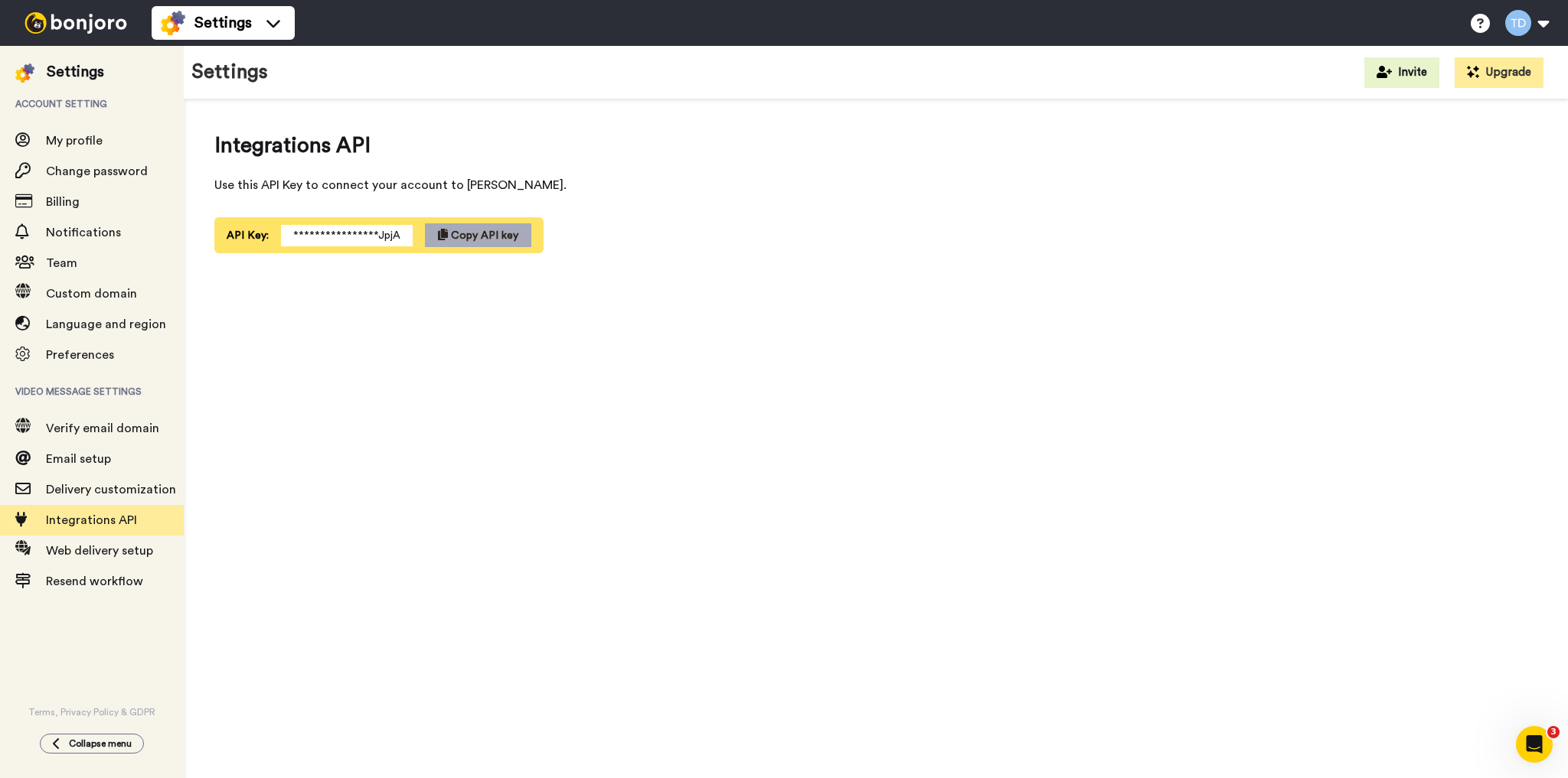
click at [459, 232] on span "Copy API key" at bounding box center [484, 236] width 68 height 11
click at [91, 15] on img at bounding box center [75, 22] width 115 height 21
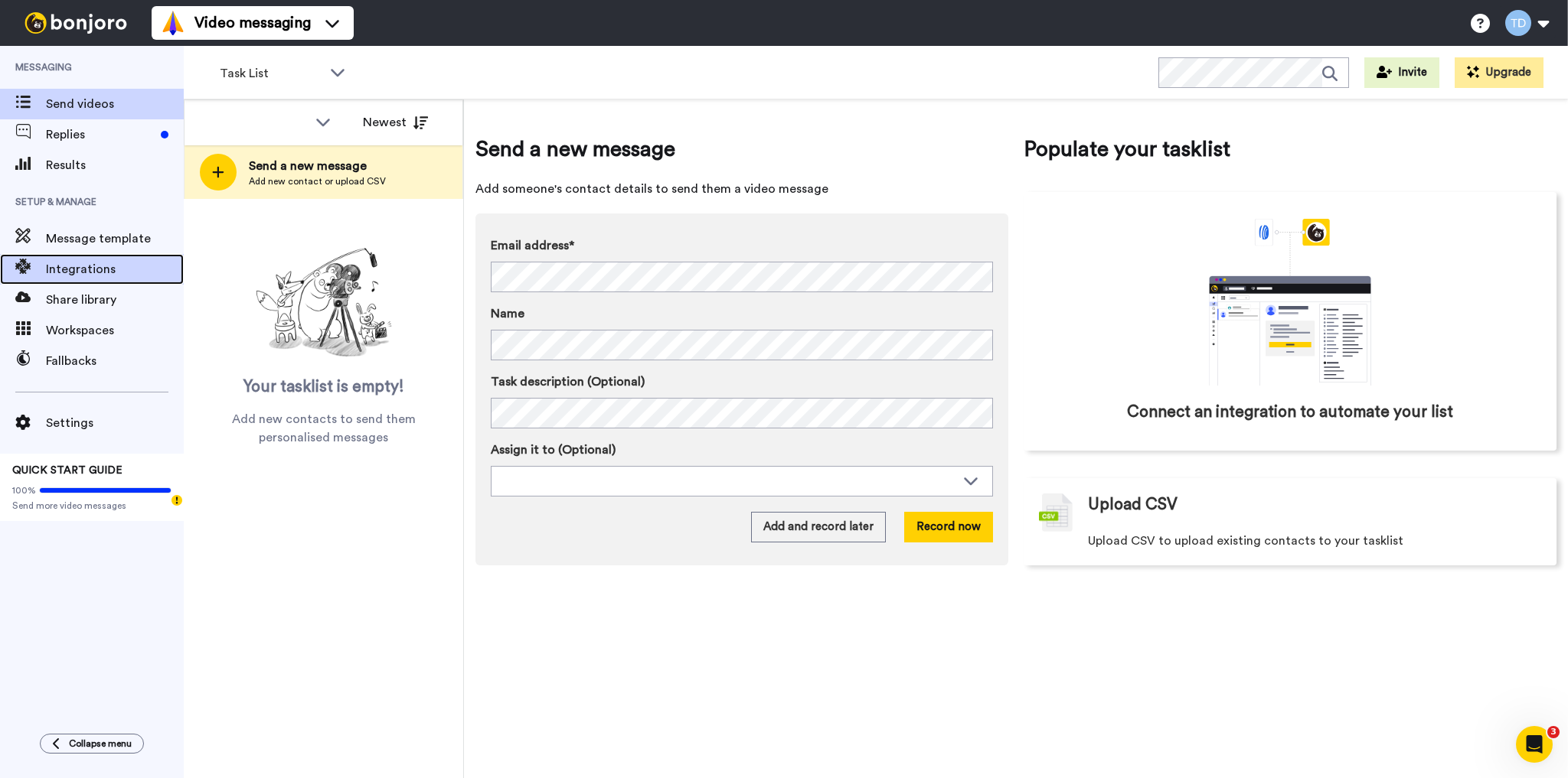
click at [77, 268] on span "Integrations" at bounding box center [115, 269] width 138 height 18
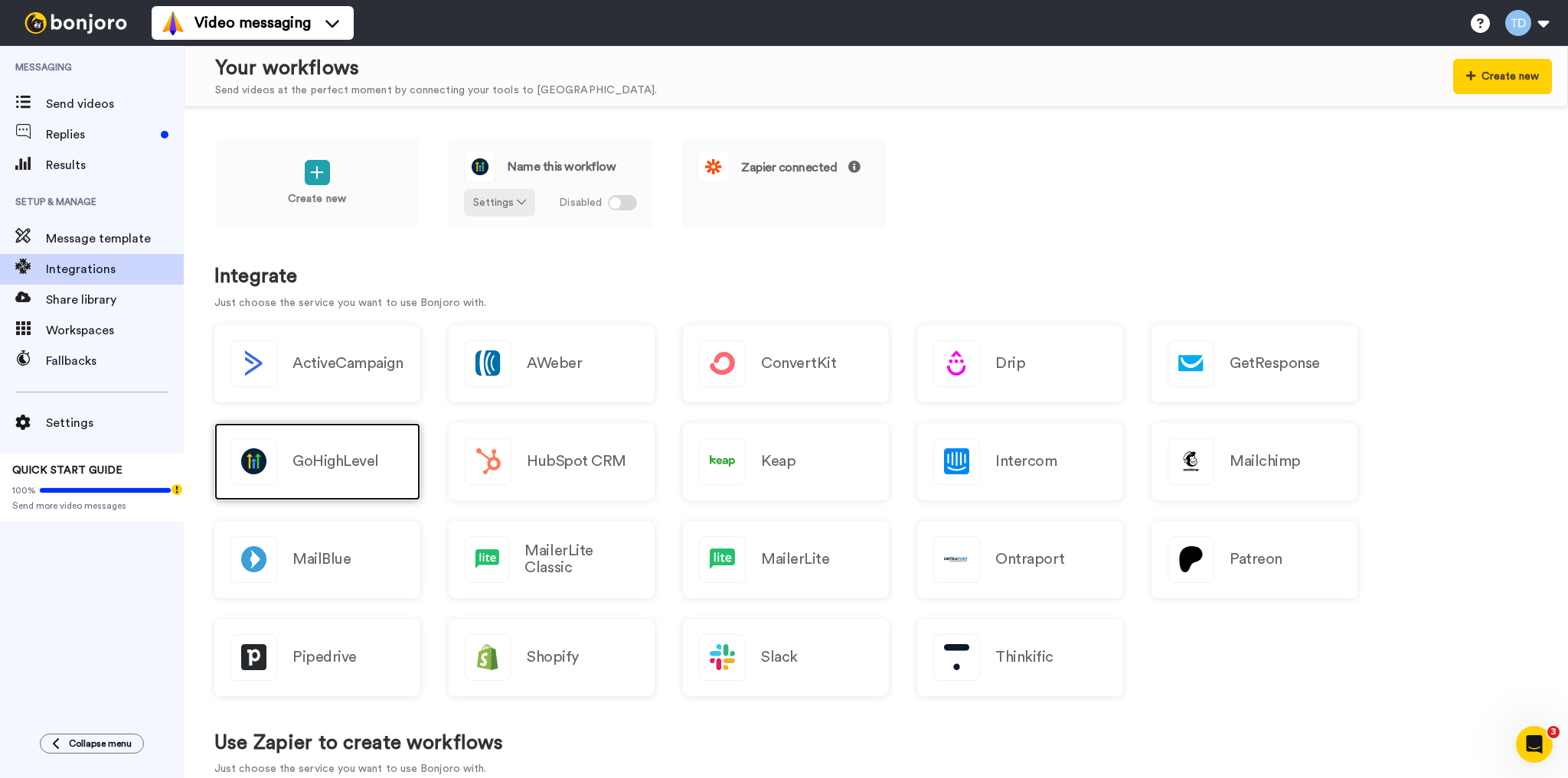
click at [373, 461] on h2 "GoHighLevel" at bounding box center [335, 461] width 86 height 17
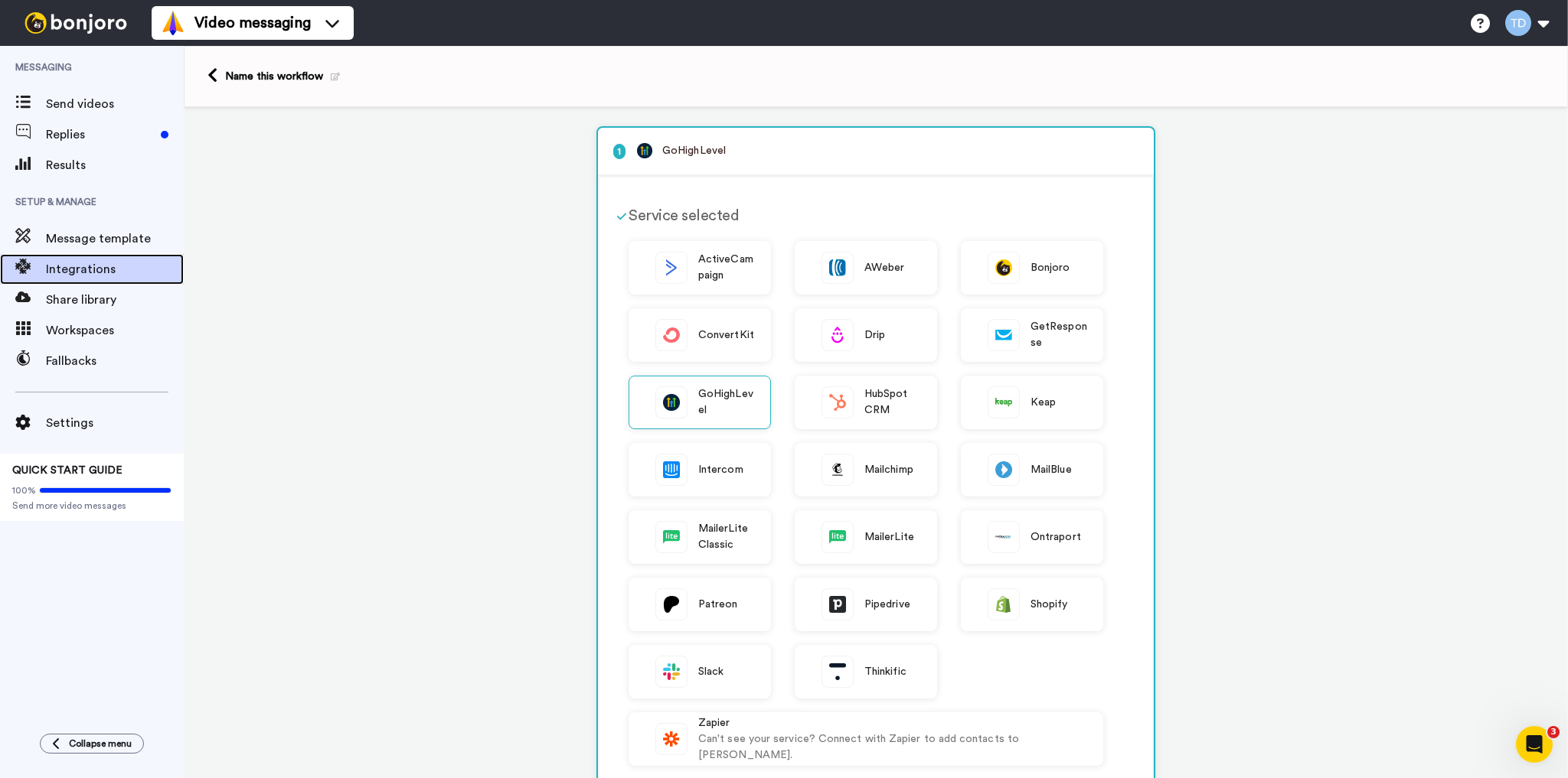
click at [70, 268] on span "Integrations" at bounding box center [115, 269] width 138 height 18
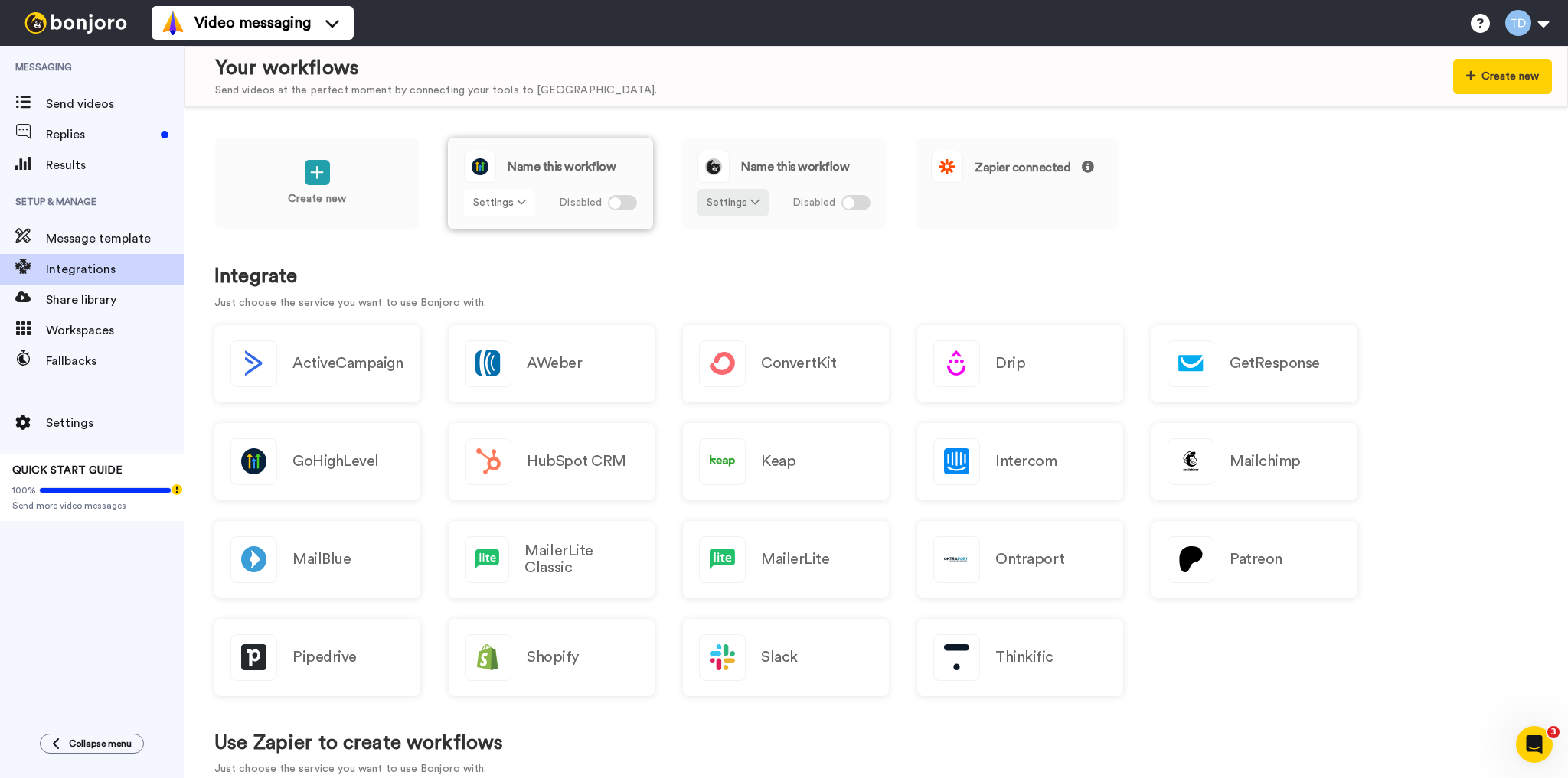
click at [511, 200] on button "Settings" at bounding box center [499, 202] width 71 height 27
click at [490, 230] on span "Edit" at bounding box center [488, 233] width 21 height 11
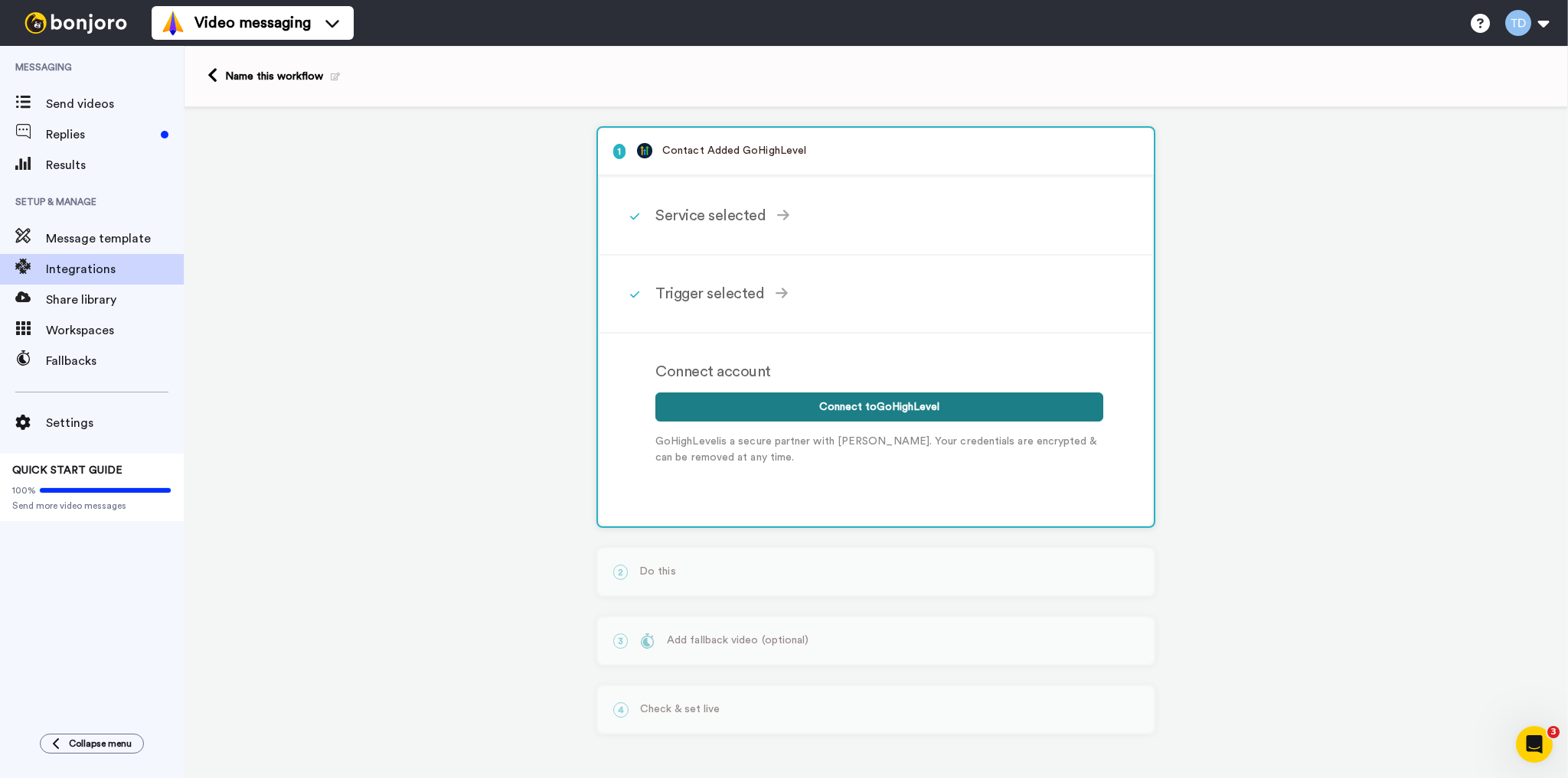
click at [867, 406] on button "Connect to GoHighLevel" at bounding box center [879, 407] width 448 height 29
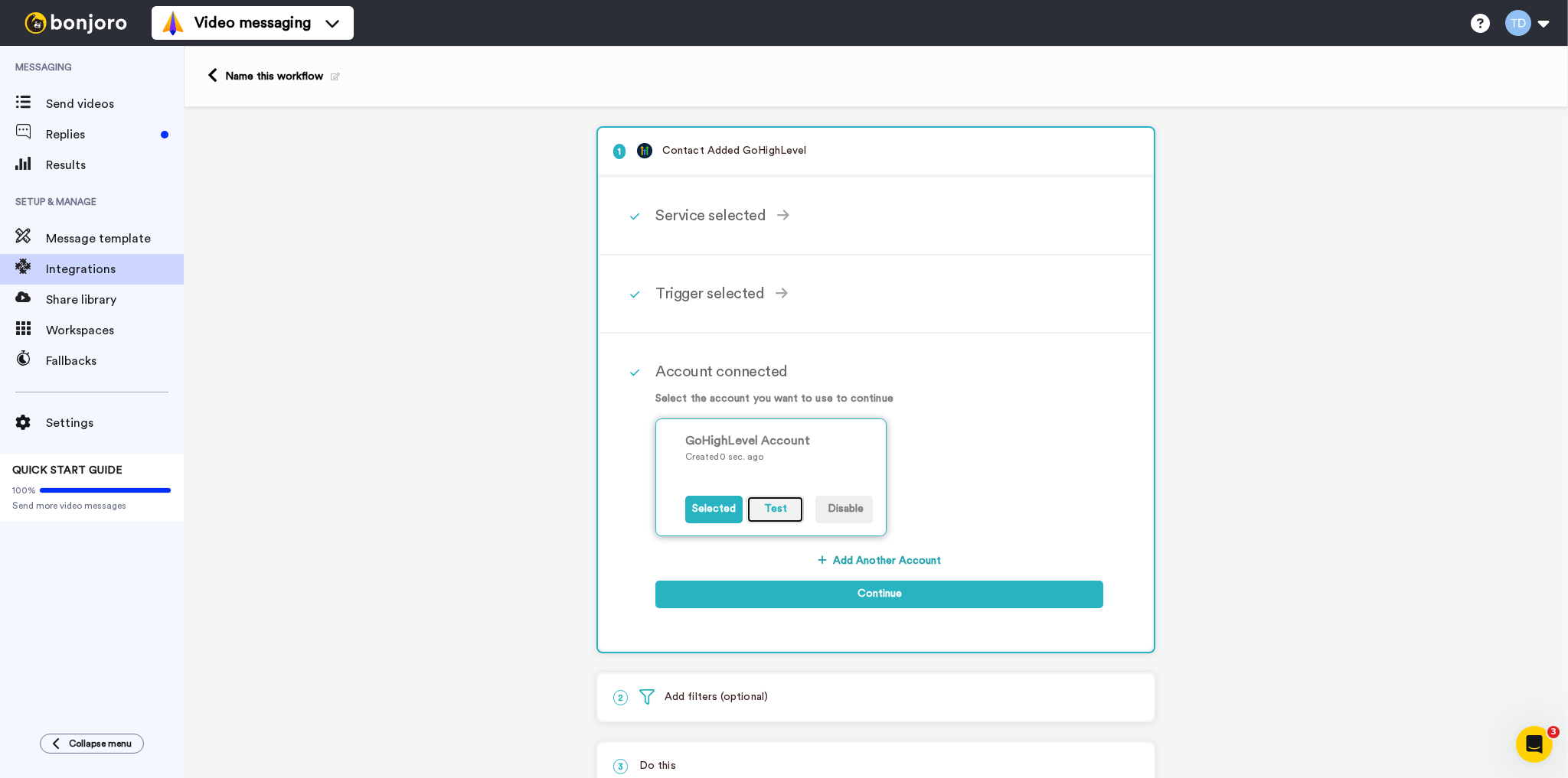
click at [770, 506] on button "Test" at bounding box center [774, 509] width 57 height 27
click at [863, 594] on button "Continue" at bounding box center [879, 594] width 448 height 27
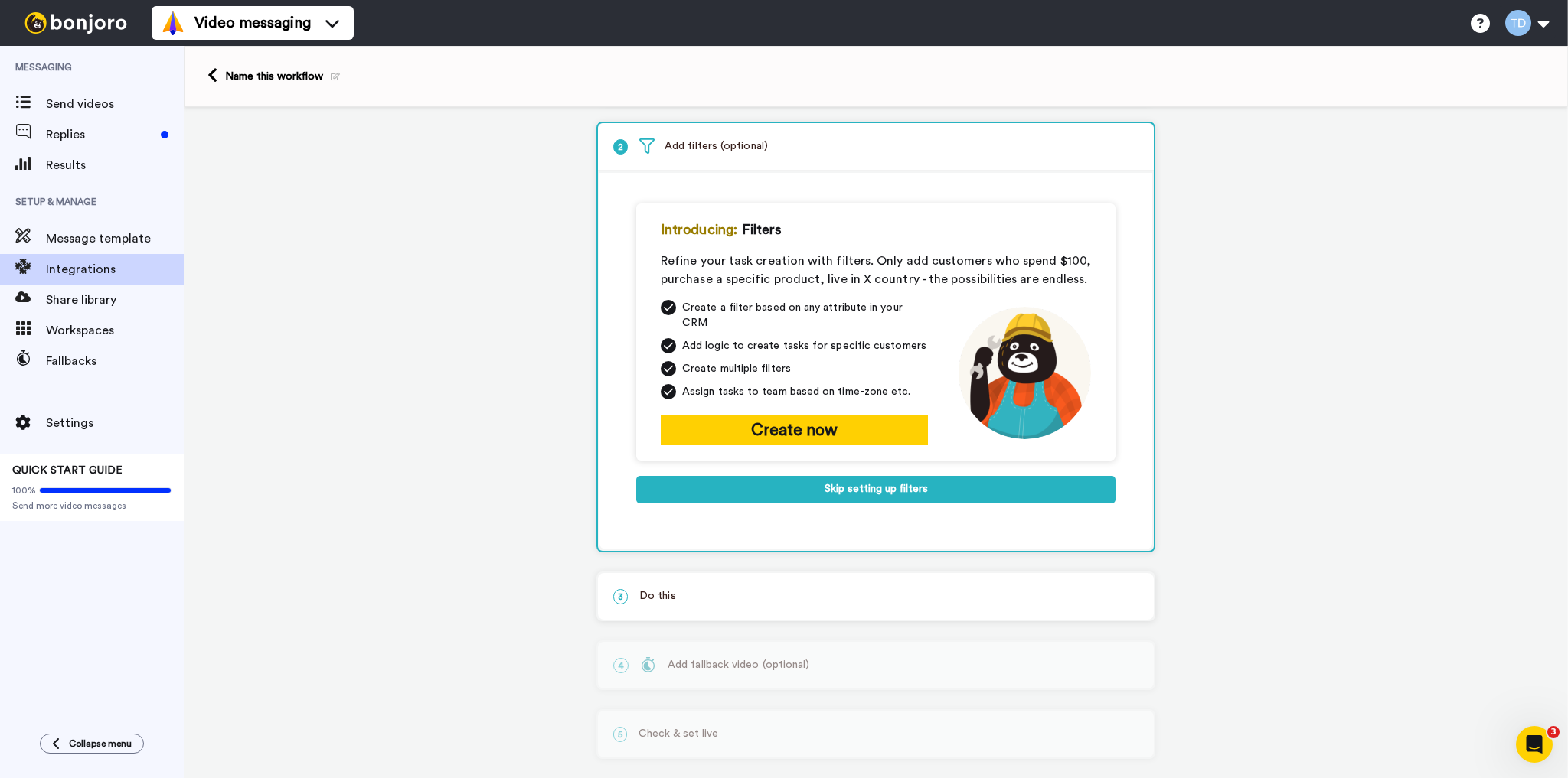
scroll to position [76, 0]
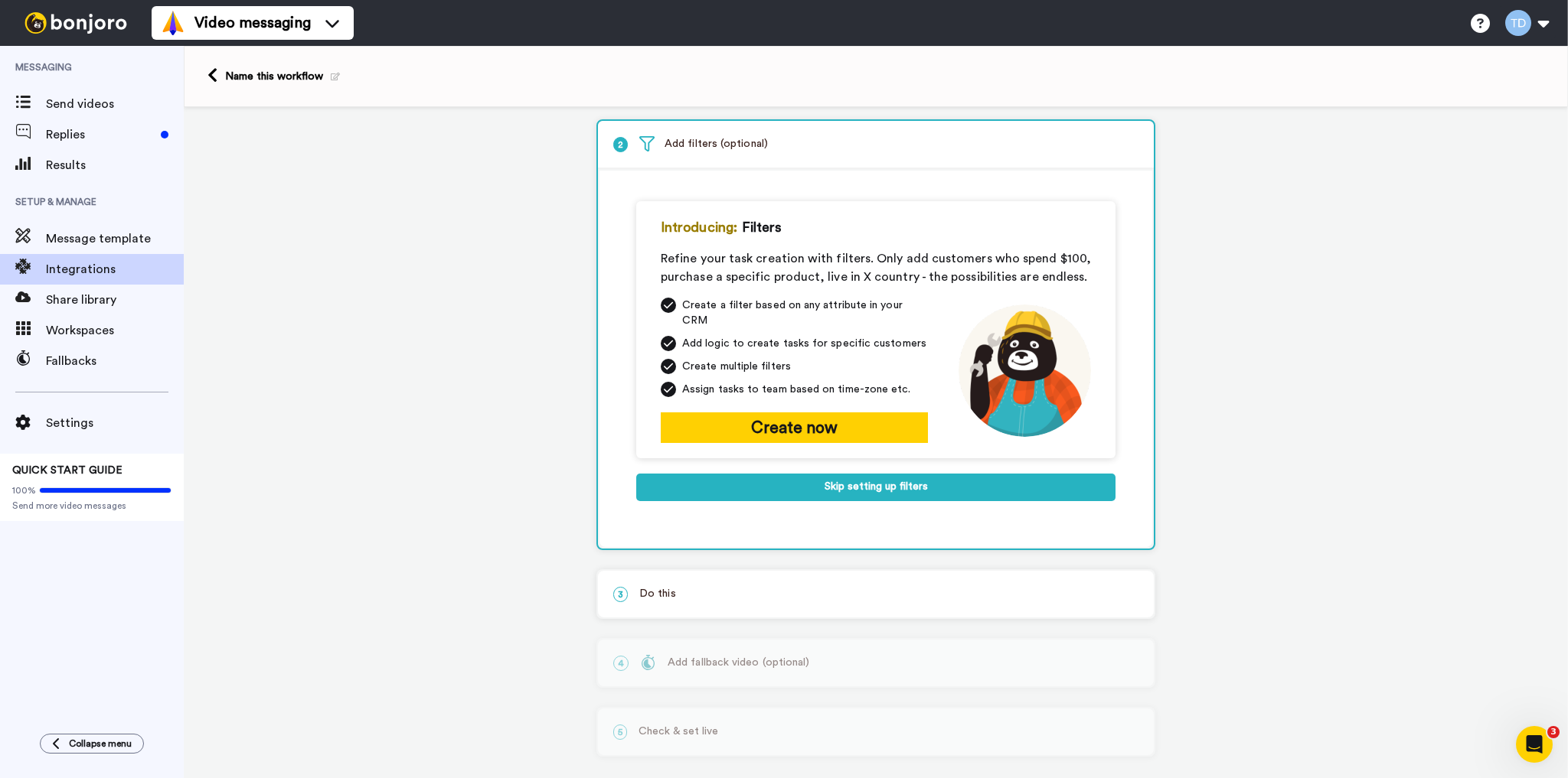
click at [707, 586] on p "3 Do this" at bounding box center [876, 594] width 525 height 16
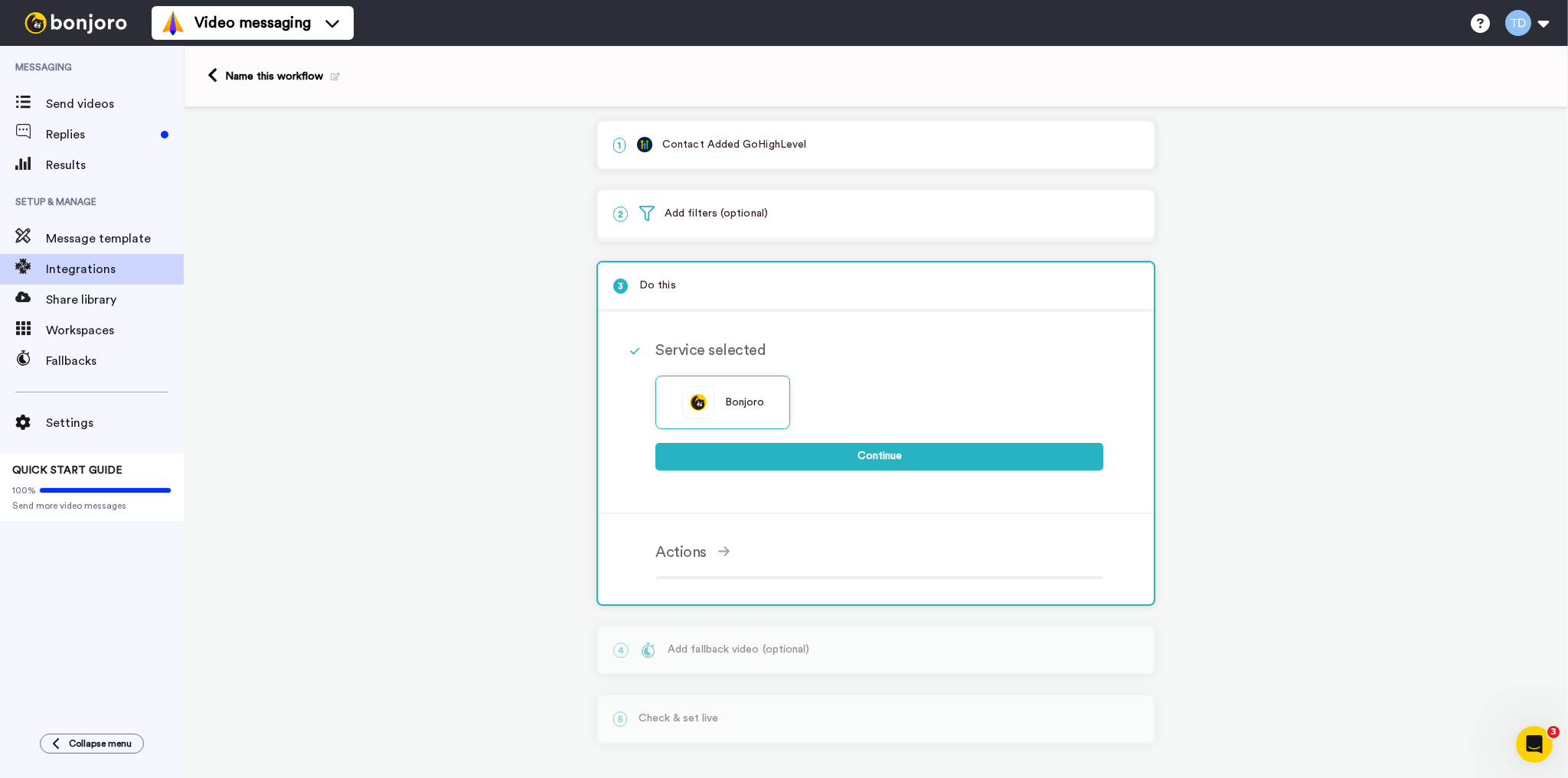
scroll to position [0, 0]
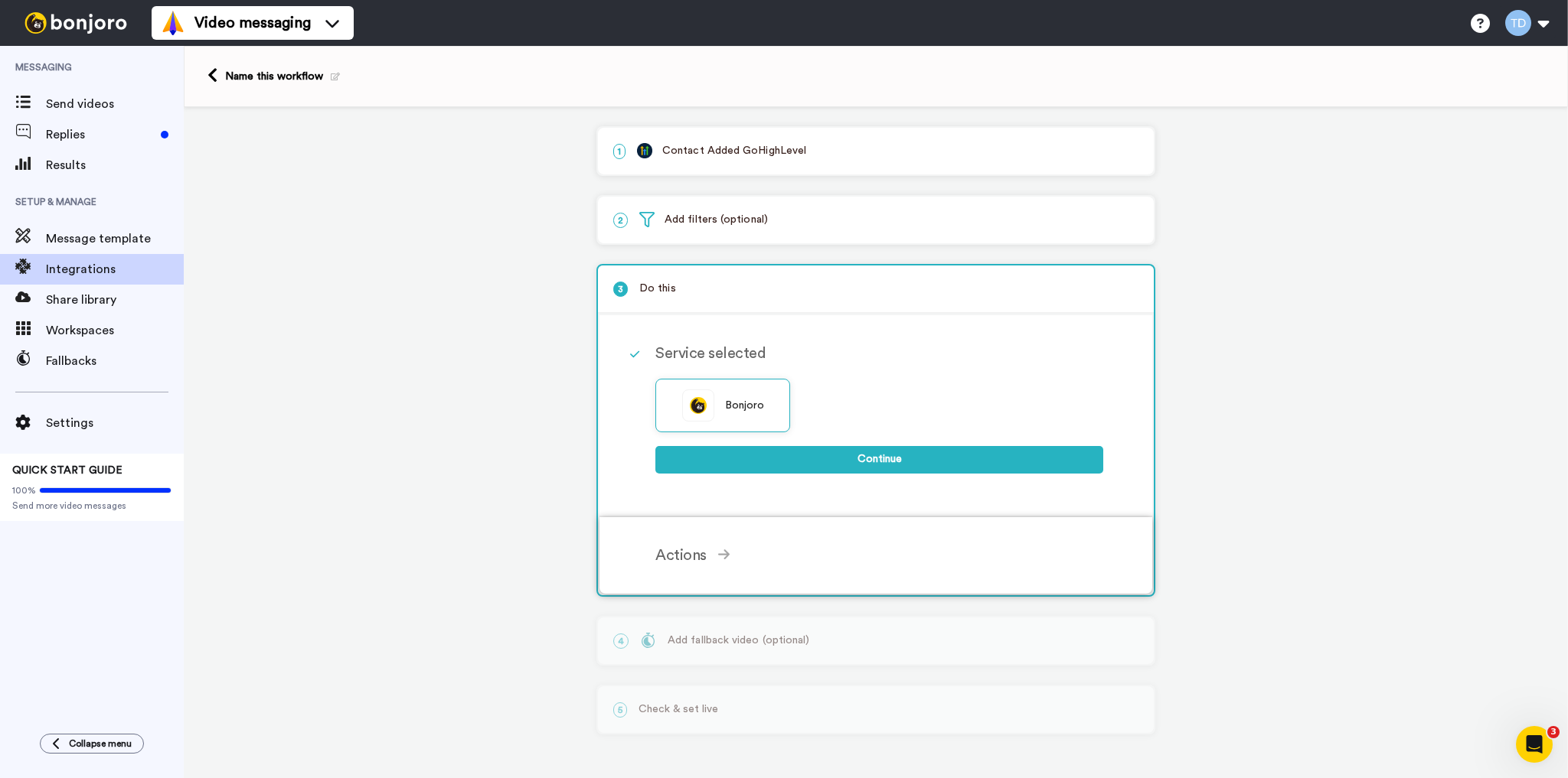
click at [714, 554] on div "Actions" at bounding box center [879, 555] width 448 height 23
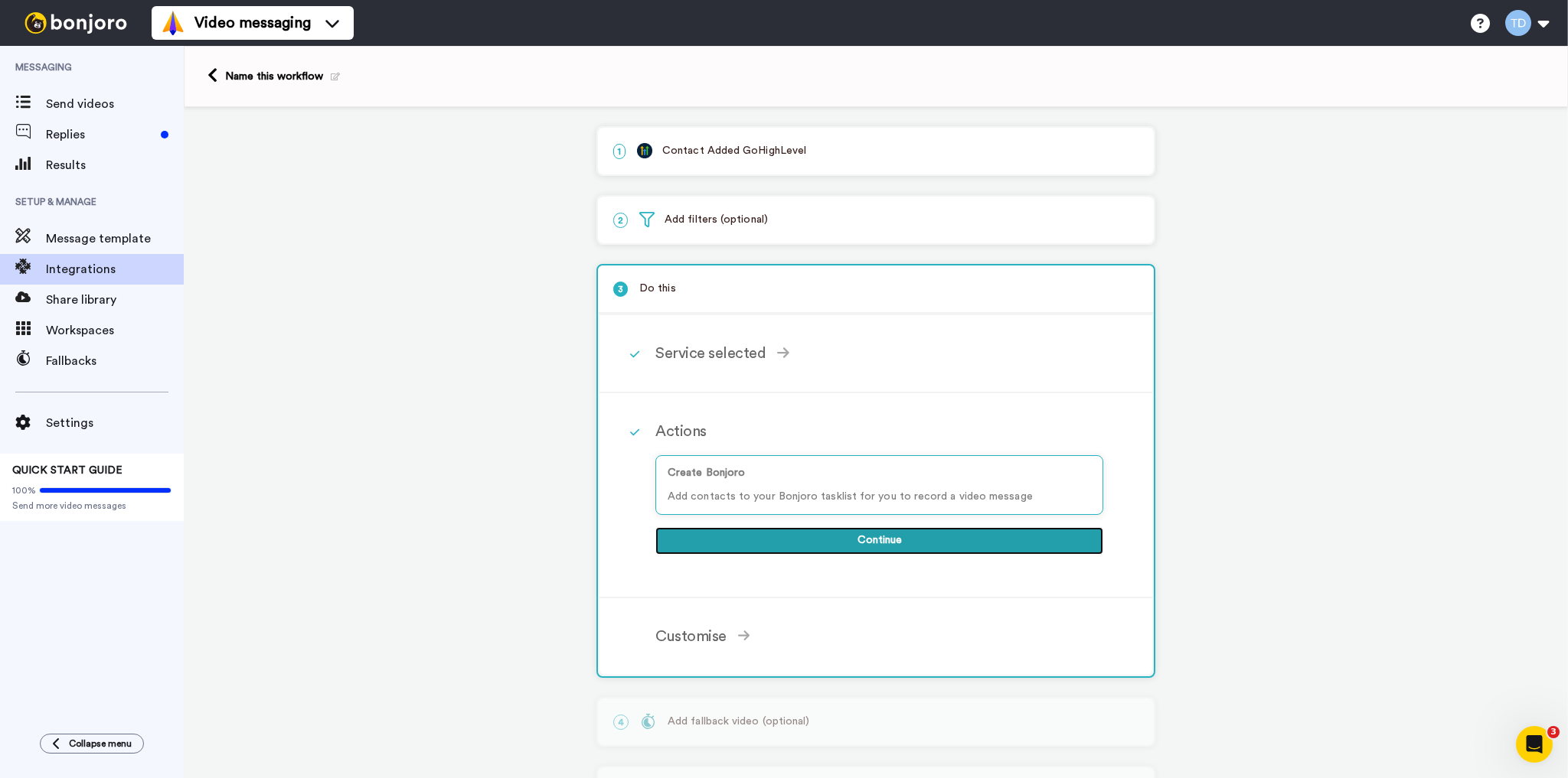
click at [858, 535] on button "Continue" at bounding box center [879, 541] width 448 height 27
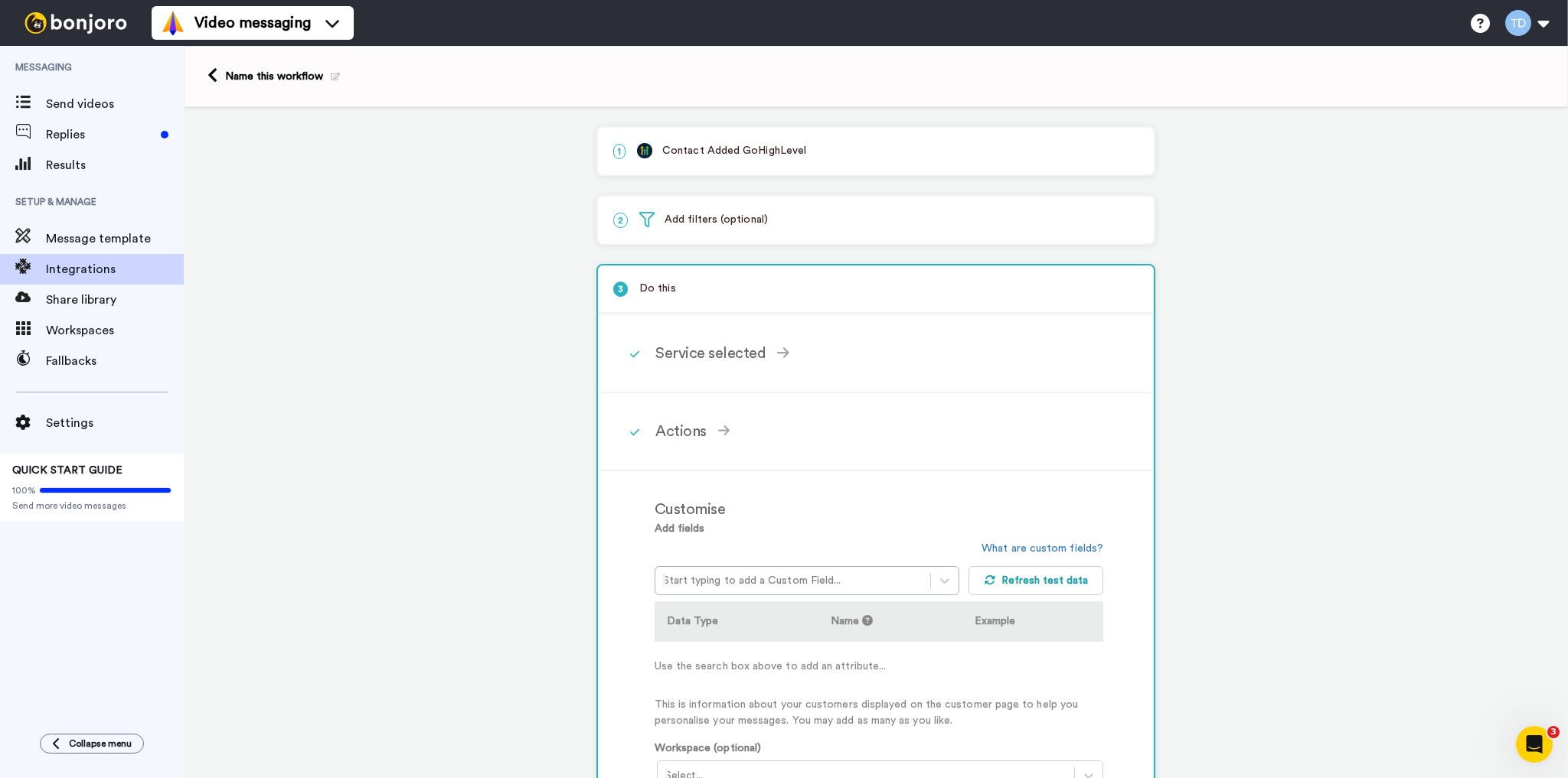
click at [740, 216] on p "2 Add filters (optional)" at bounding box center [876, 219] width 525 height 16
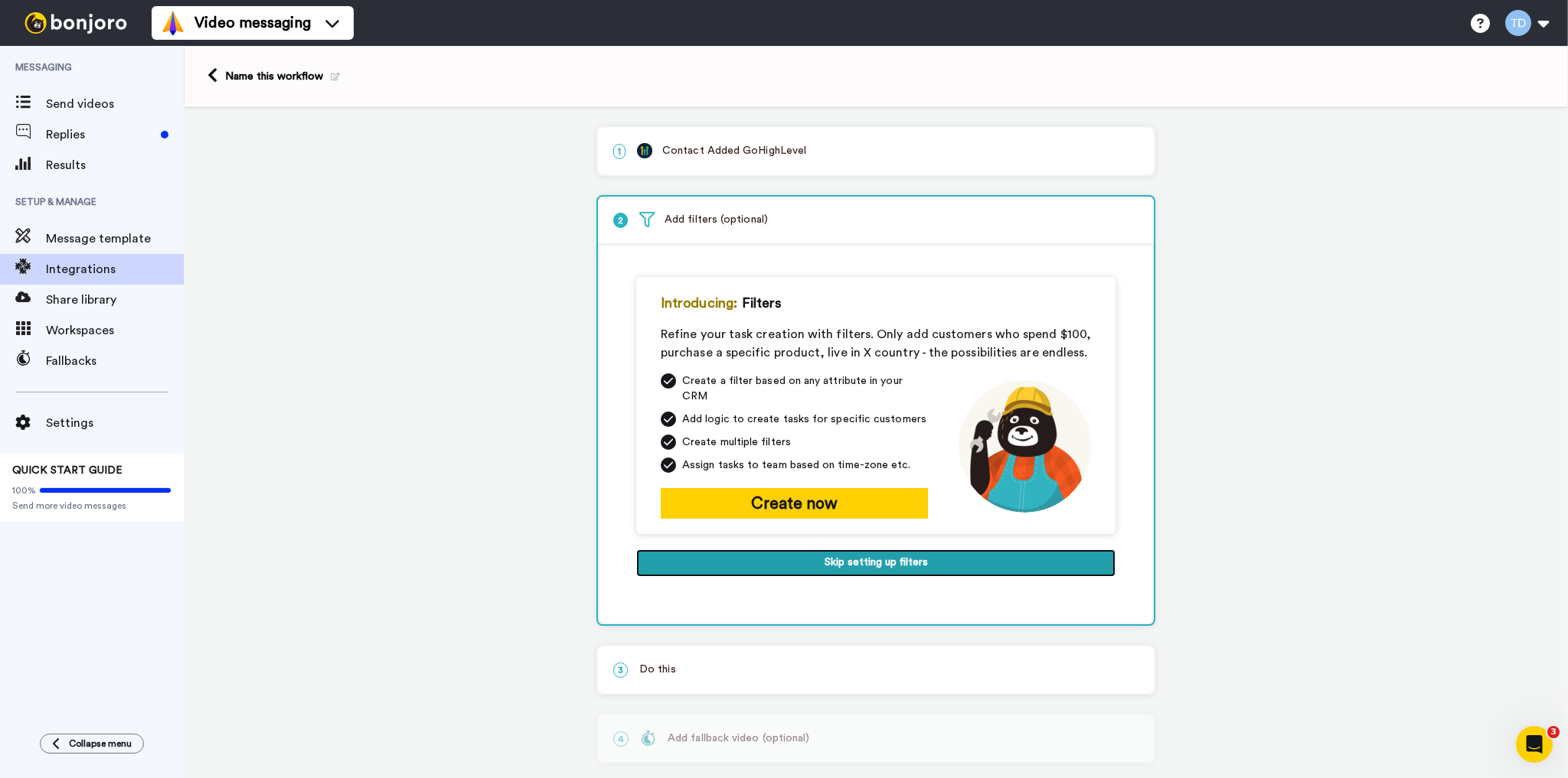
click at [842, 549] on button "Skip setting up filters" at bounding box center [875, 563] width 479 height 27
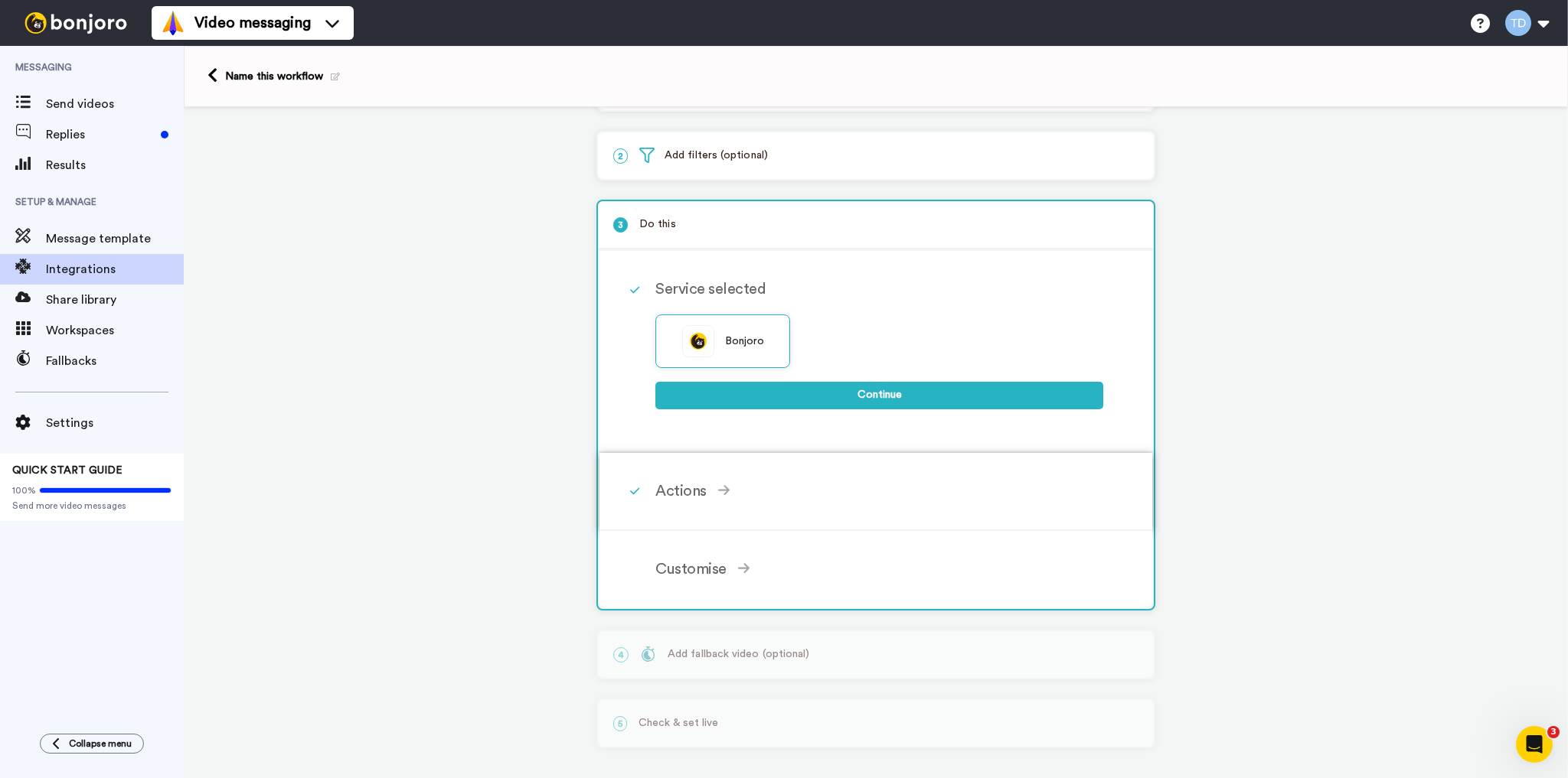
scroll to position [67, 0]
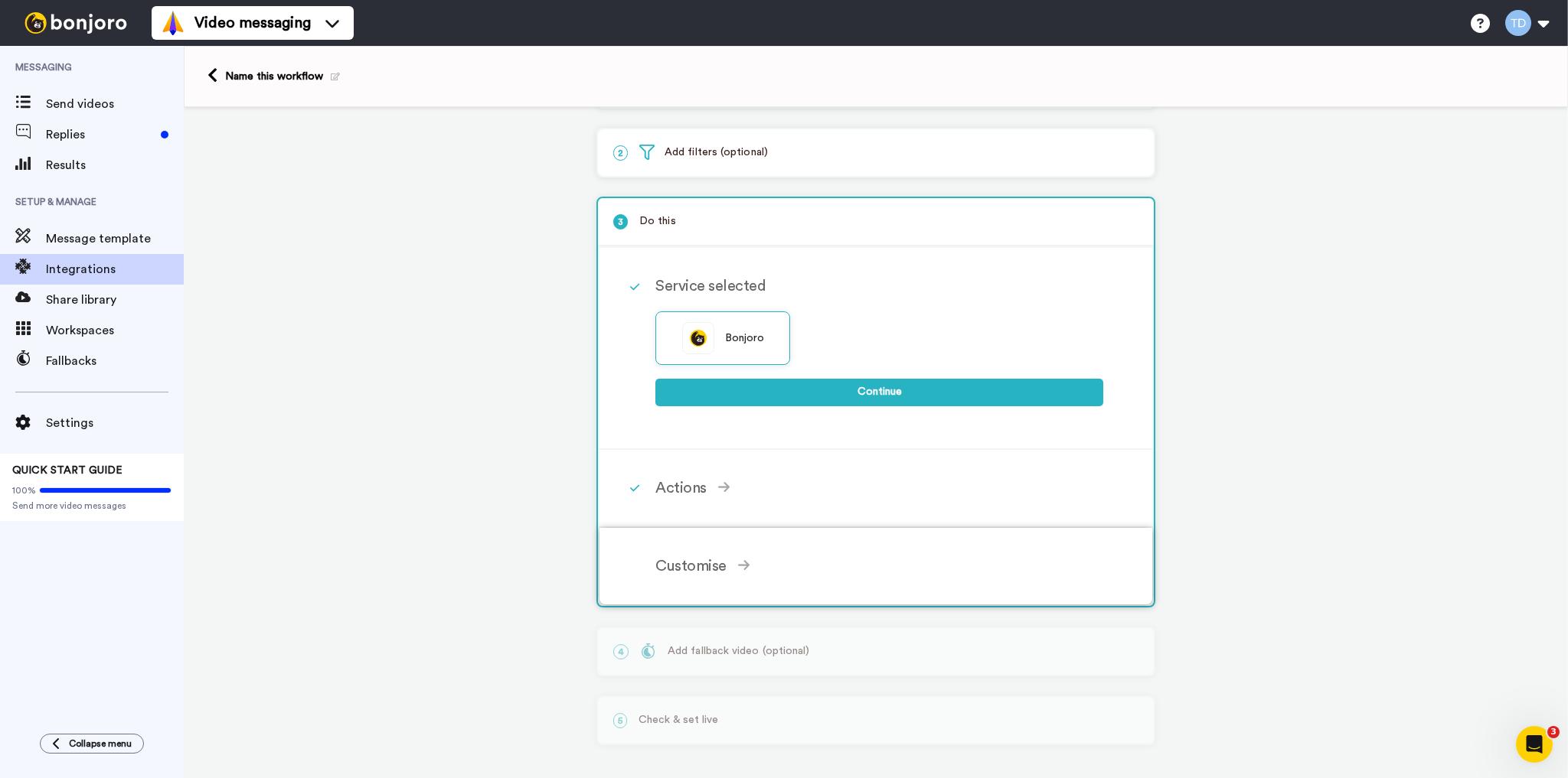
click at [698, 557] on div "Customise" at bounding box center [879, 565] width 448 height 23
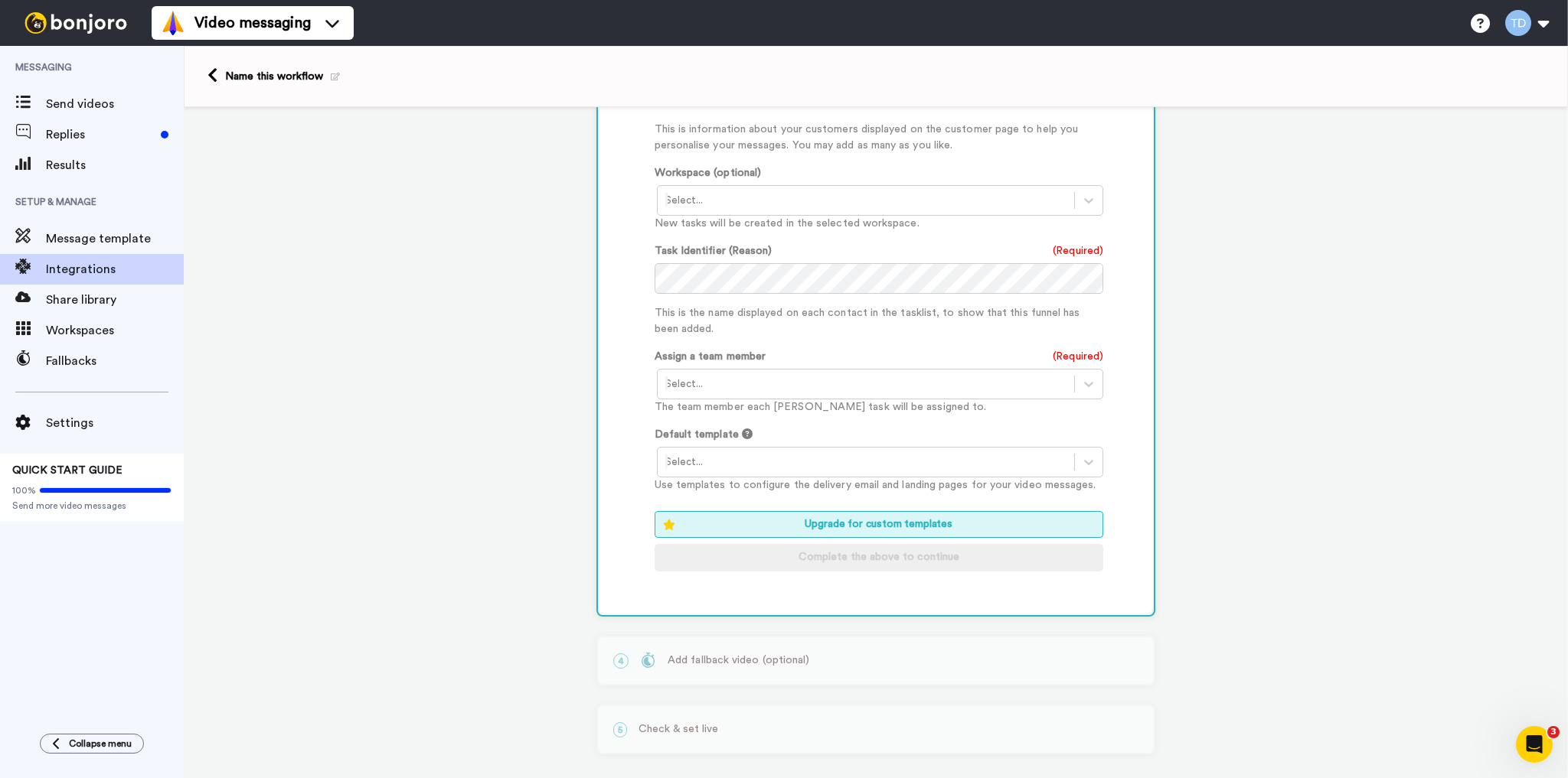
scroll to position [584, 0]
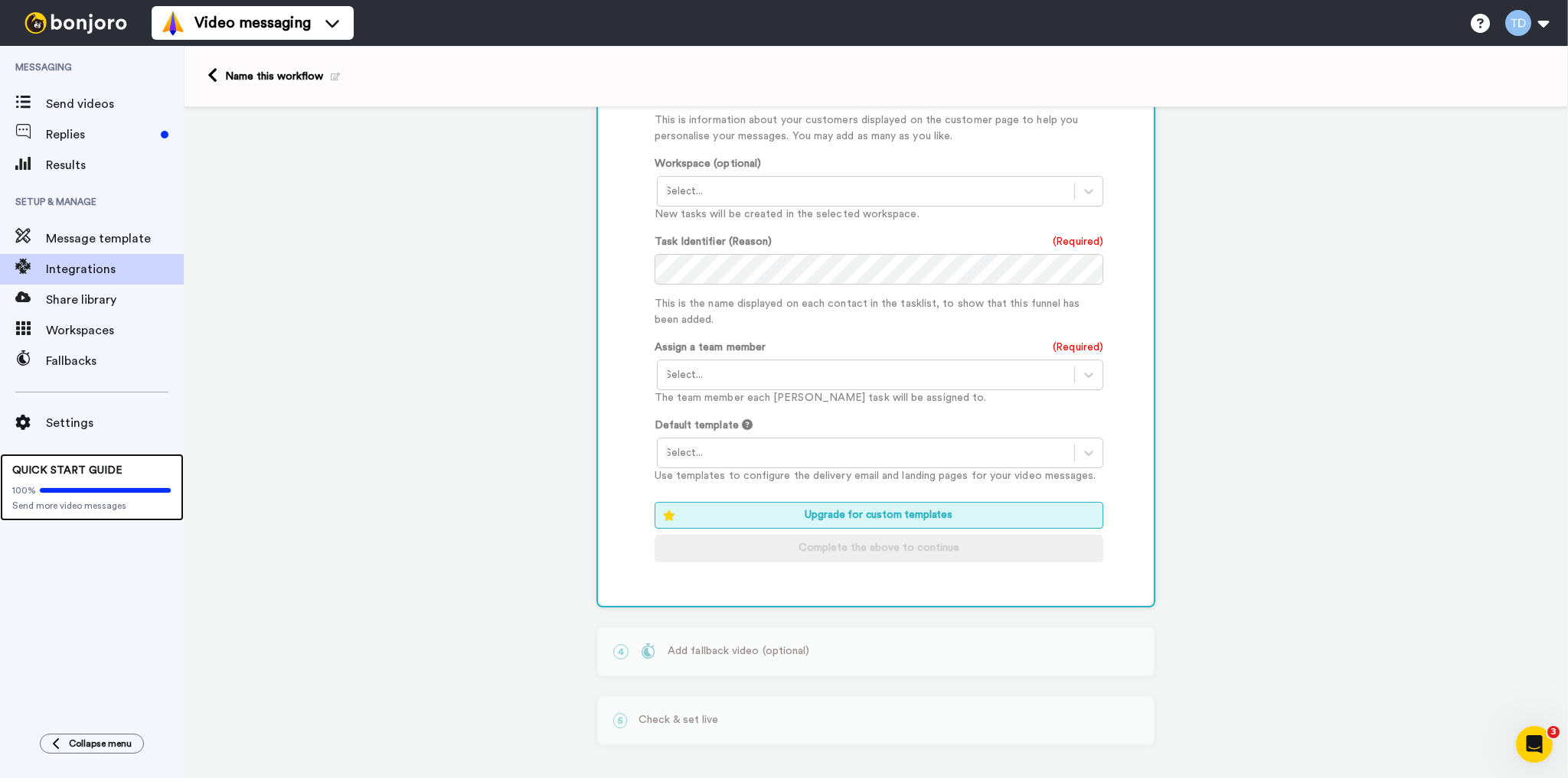
click at [79, 481] on div "100% Send more video messages" at bounding box center [91, 494] width 159 height 33
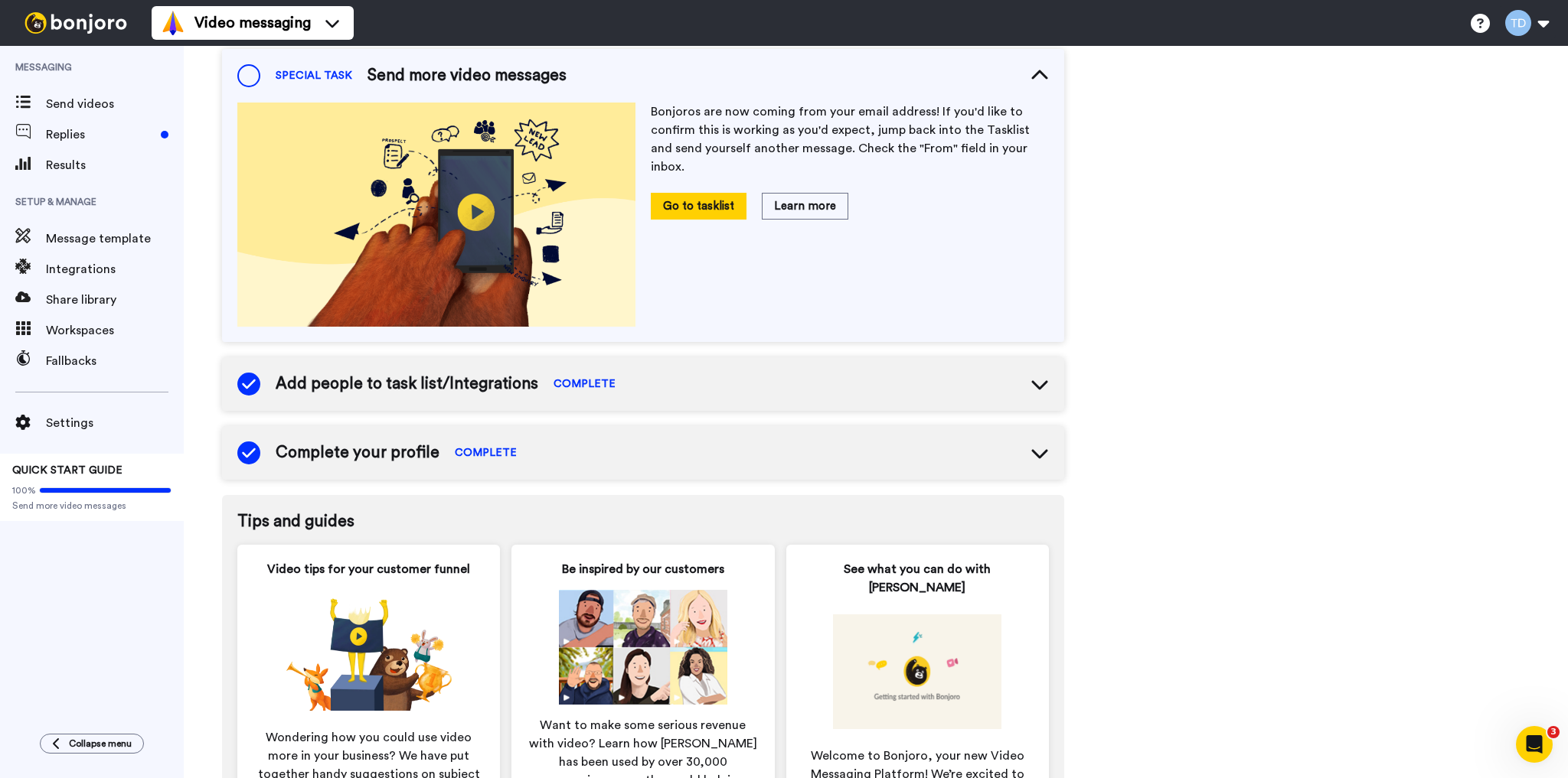
scroll to position [483, 0]
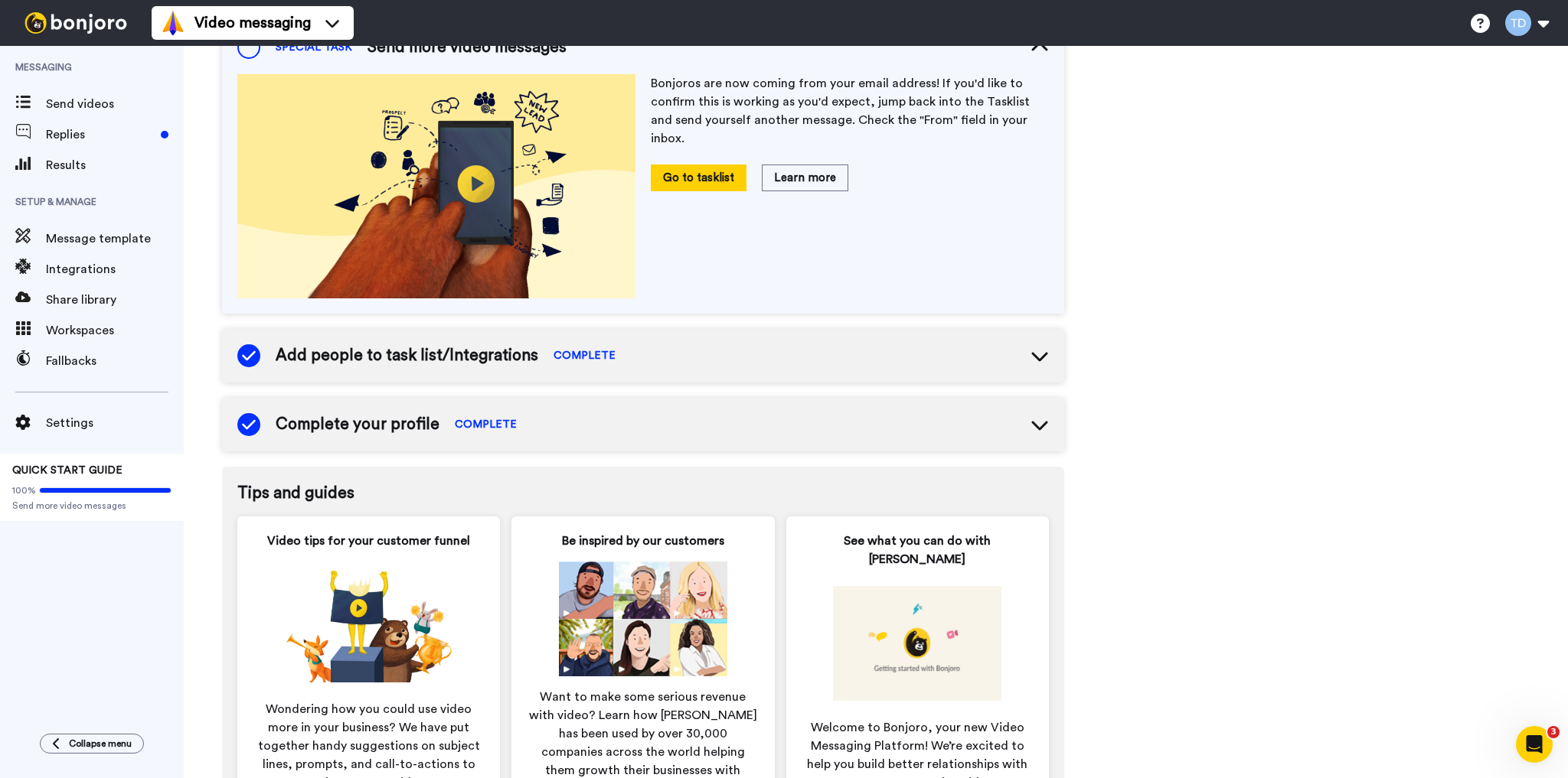
click at [361, 424] on span "Complete your profile" at bounding box center [357, 424] width 164 height 23
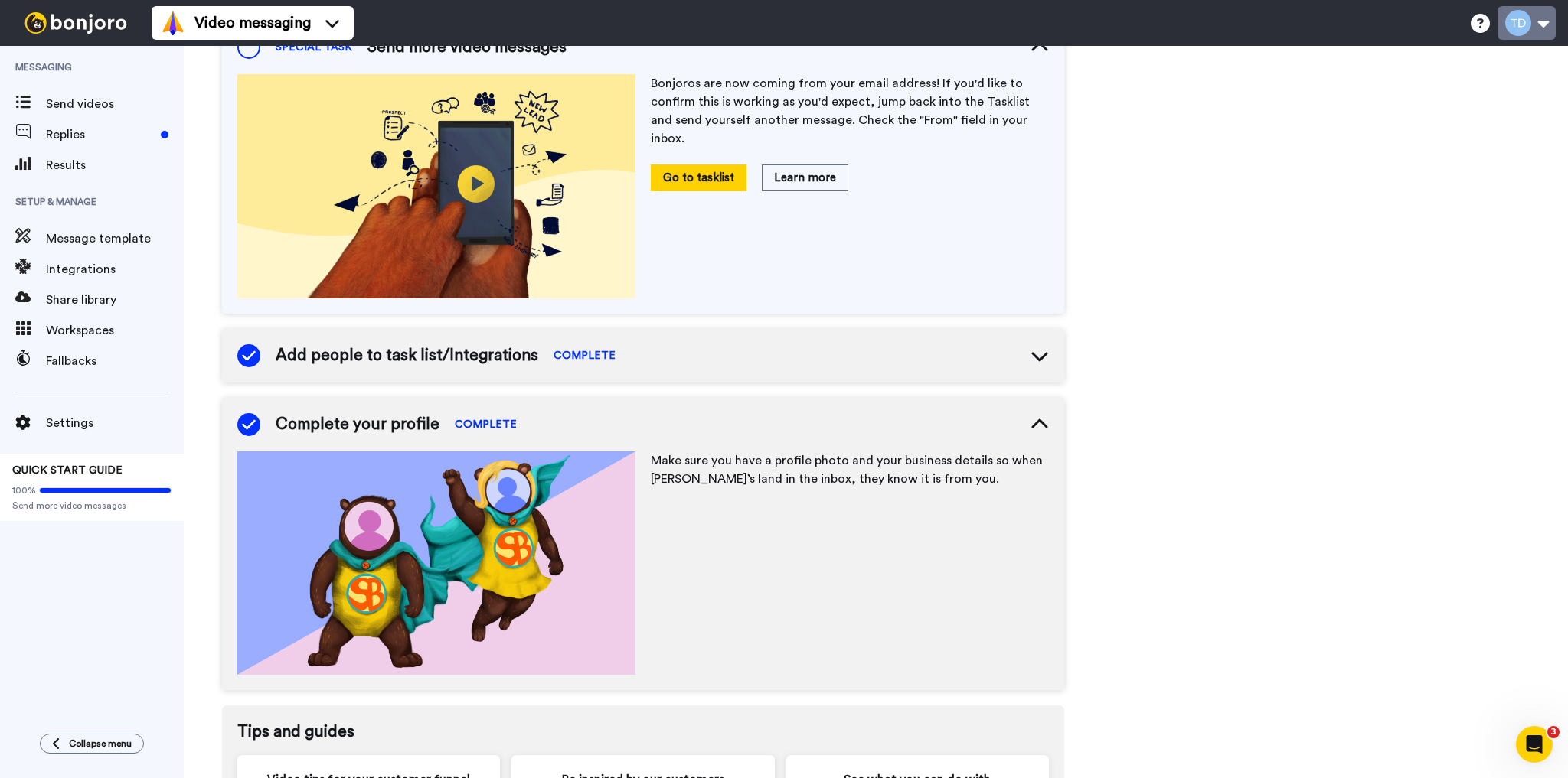
click at [1522, 18] on button at bounding box center [1526, 22] width 58 height 33
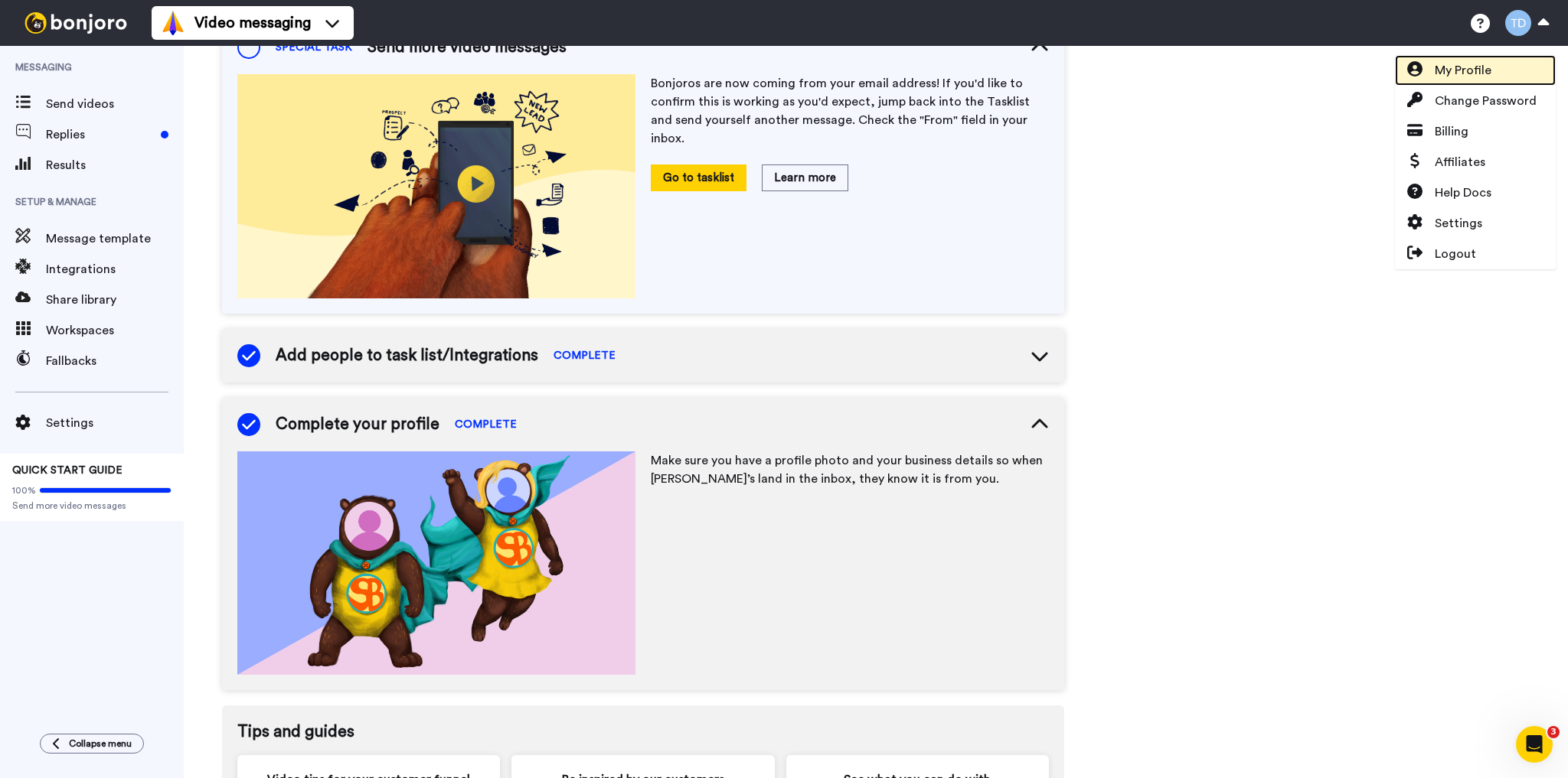
click at [1463, 73] on span "My Profile" at bounding box center [1463, 70] width 56 height 18
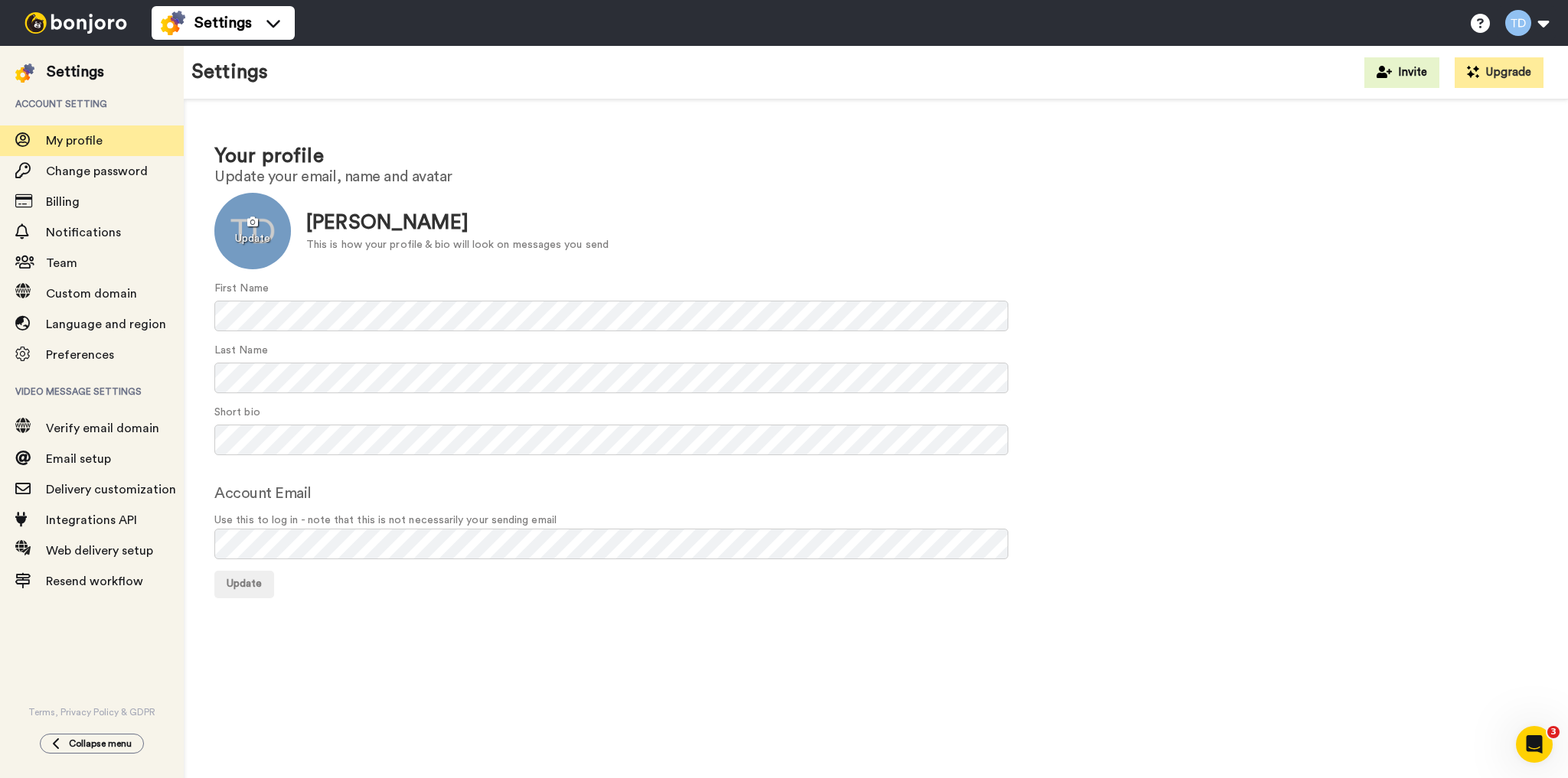
click at [253, 237] on div at bounding box center [253, 231] width 77 height 77
click at [250, 227] on div at bounding box center [253, 231] width 77 height 77
click at [232, 583] on span "Update" at bounding box center [244, 583] width 35 height 11
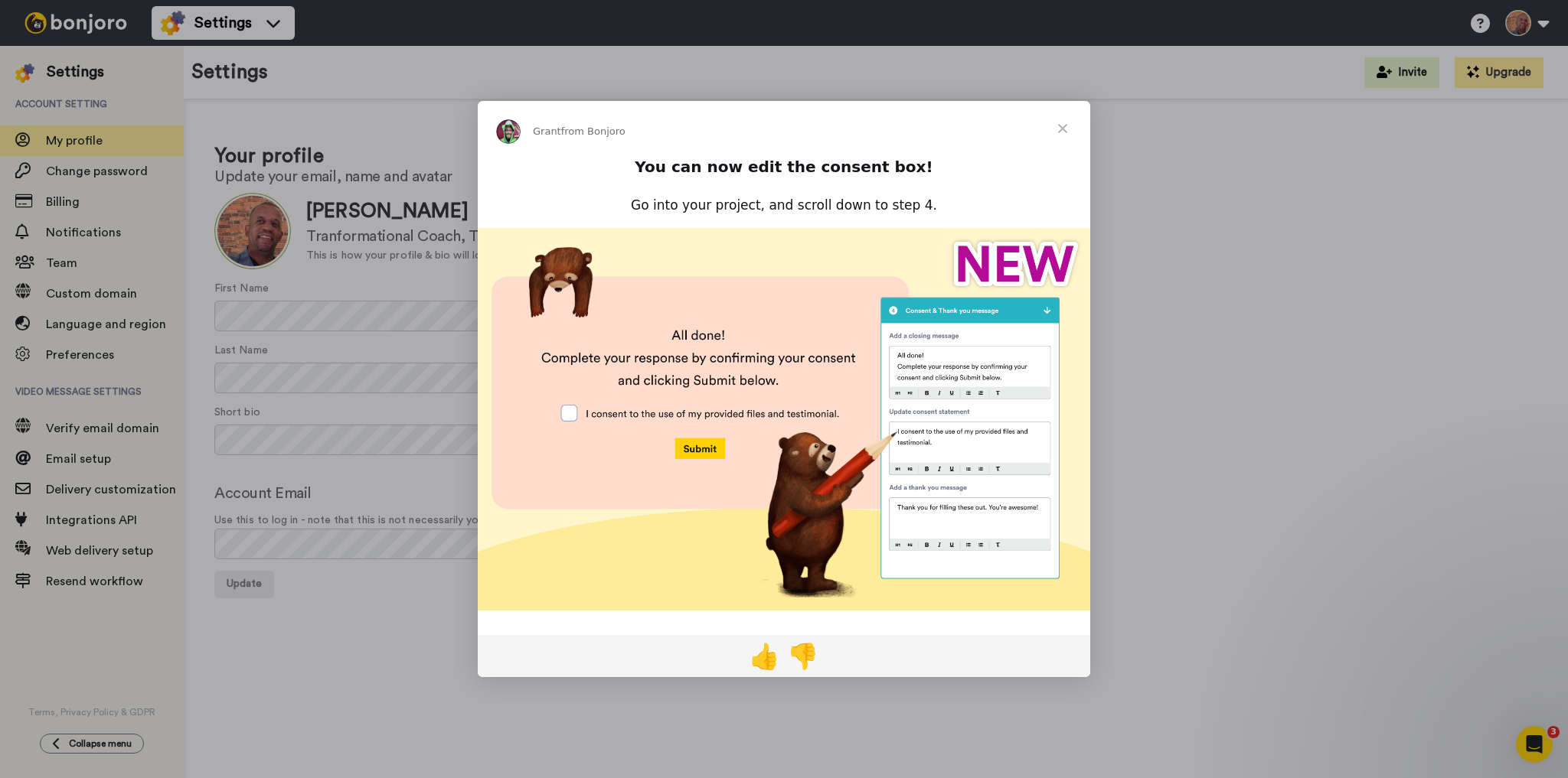
click at [569, 415] on img "Intercom messenger" at bounding box center [784, 419] width 613 height 383
click at [1060, 128] on span "Close" at bounding box center [1062, 128] width 55 height 55
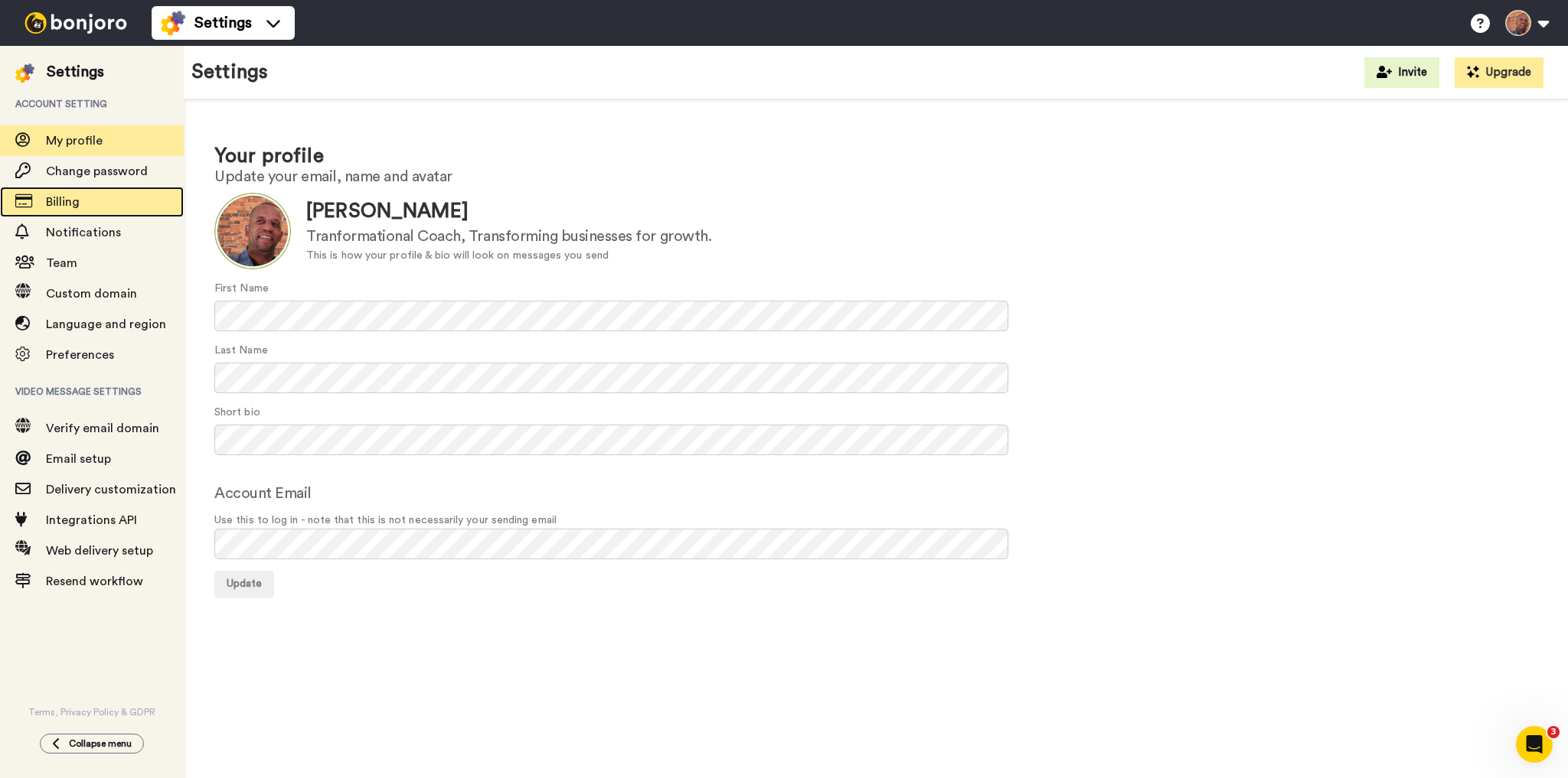
click at [57, 202] on span "Billing" at bounding box center [62, 202] width 33 height 12
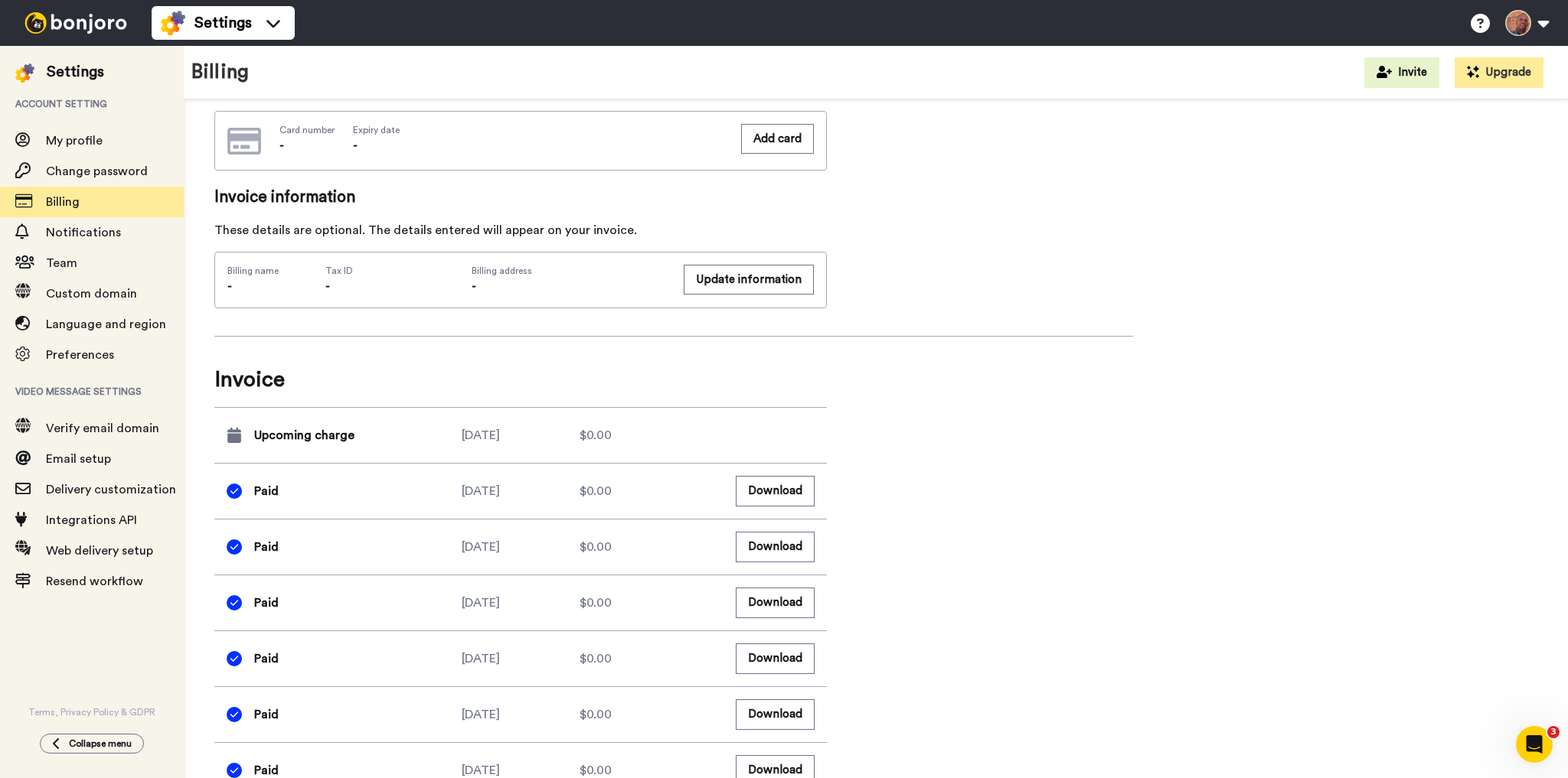
scroll to position [752, 0]
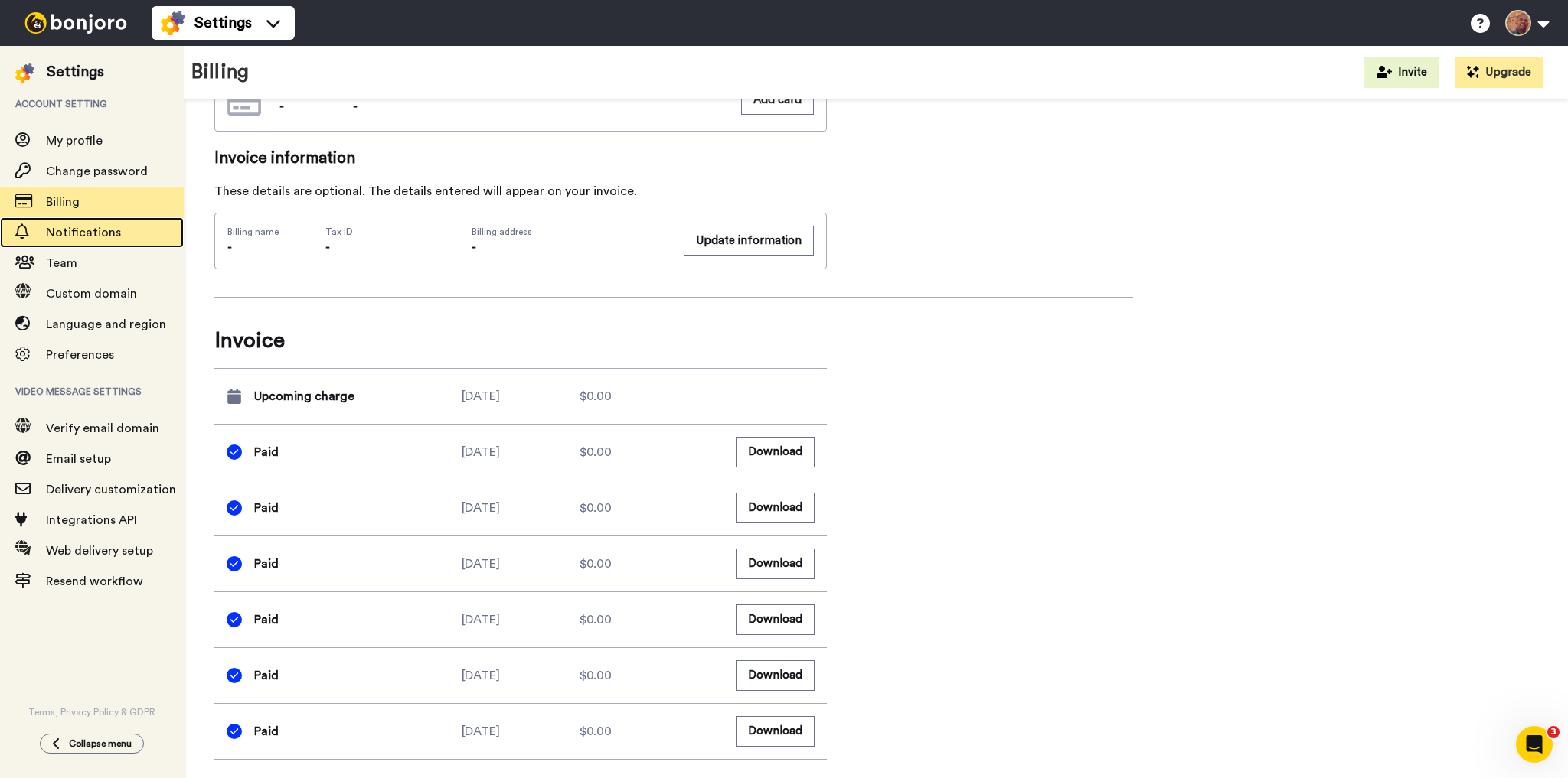
click at [82, 230] on span "Notifications" at bounding box center [84, 232] width 75 height 12
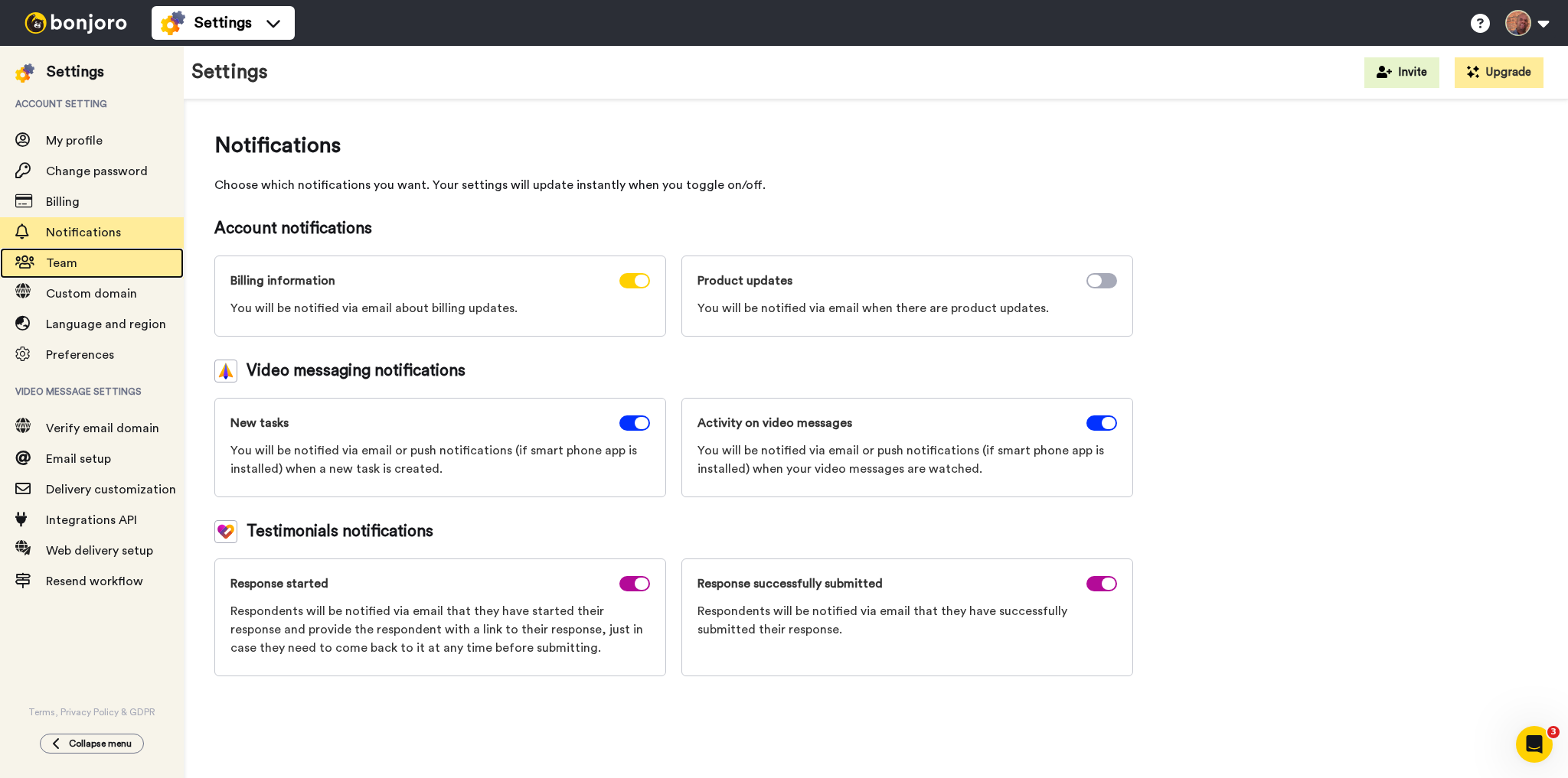
click at [66, 267] on span "Team" at bounding box center [62, 263] width 32 height 12
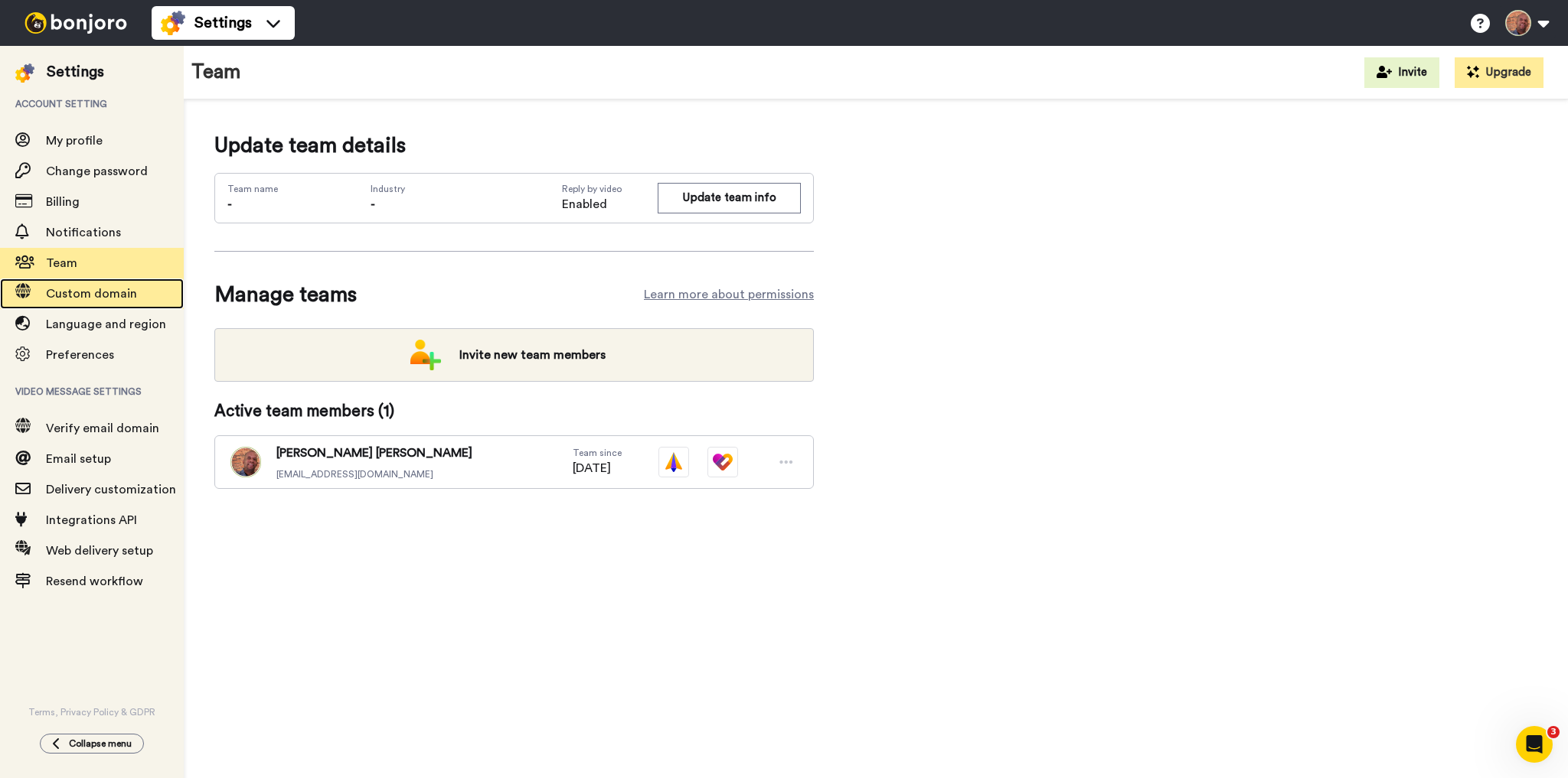
click at [96, 289] on span "Custom domain" at bounding box center [91, 294] width 91 height 12
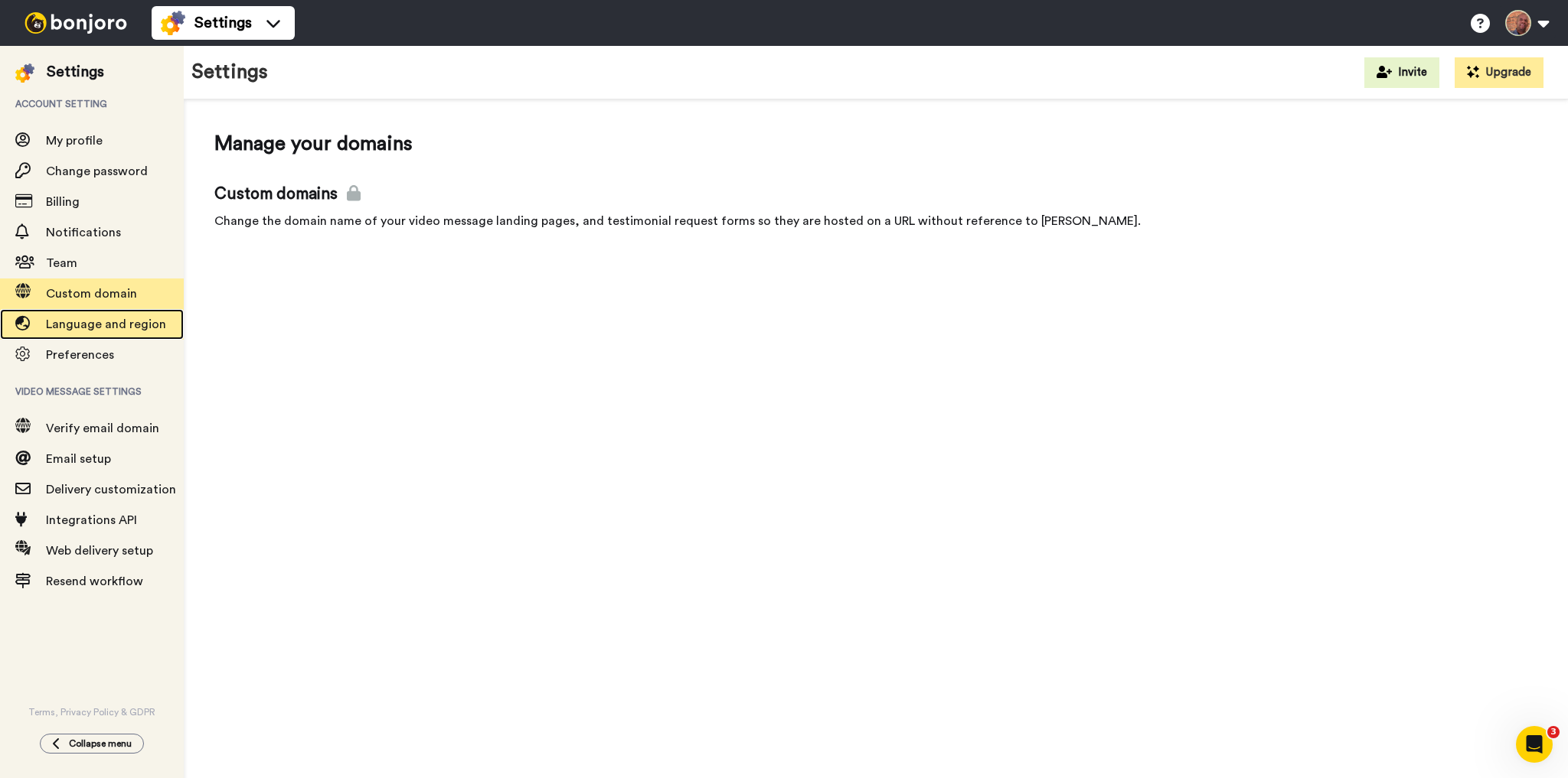
click at [70, 325] on span "Language and region" at bounding box center [106, 325] width 120 height 12
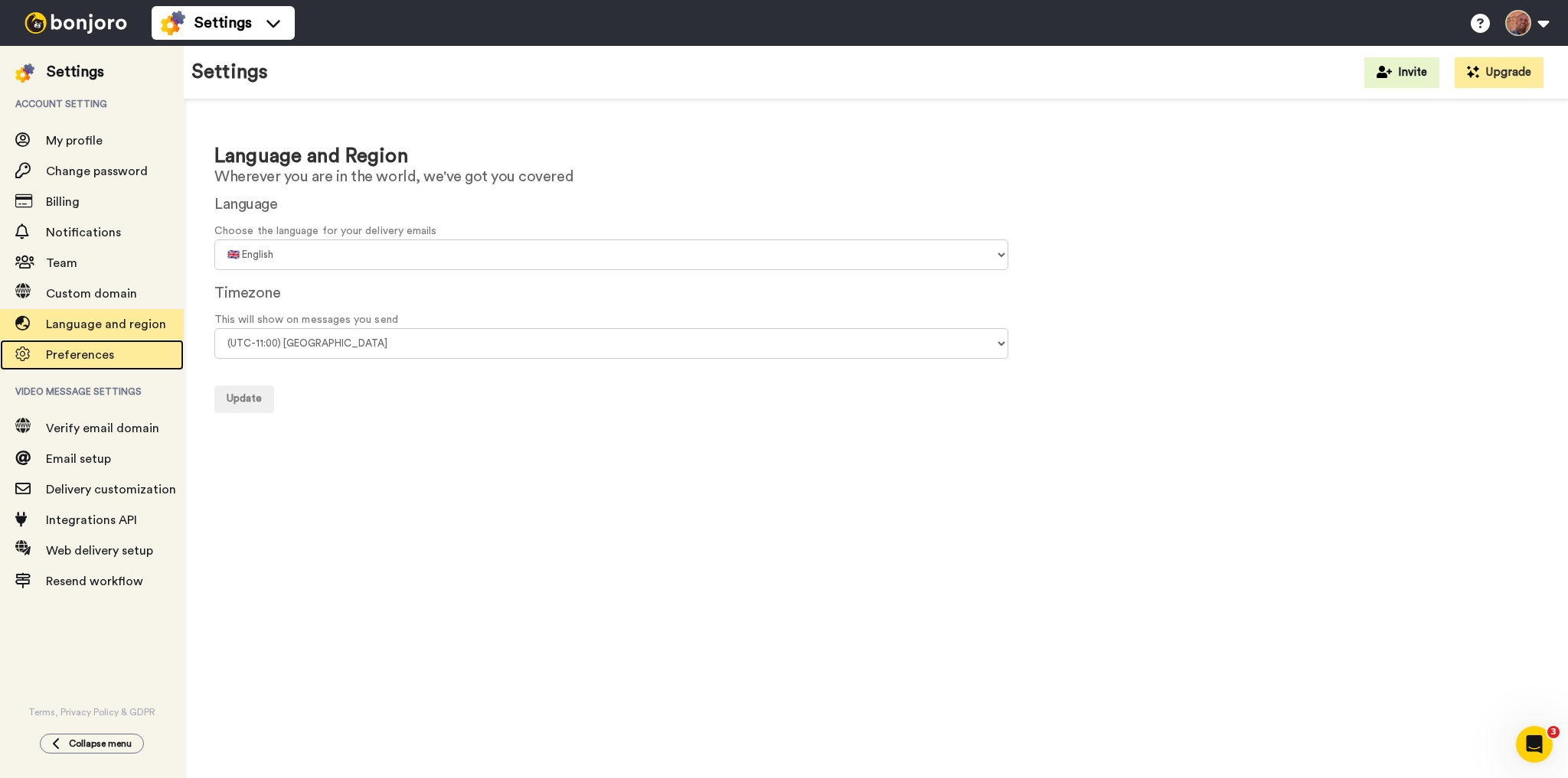
click at [79, 358] on span "Preferences" at bounding box center [80, 354] width 68 height 12
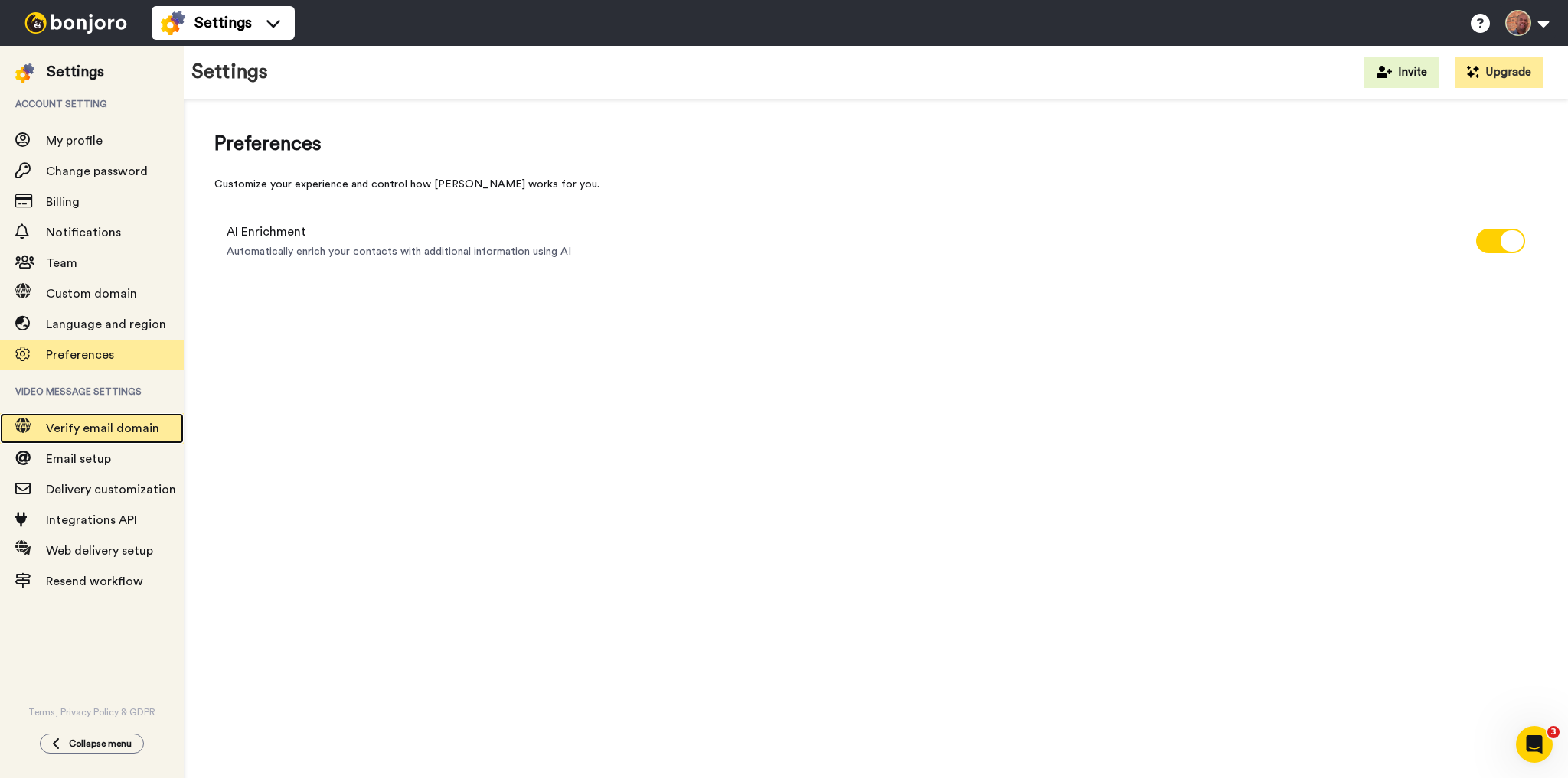
click at [85, 424] on span "Verify email domain" at bounding box center [103, 428] width 114 height 12
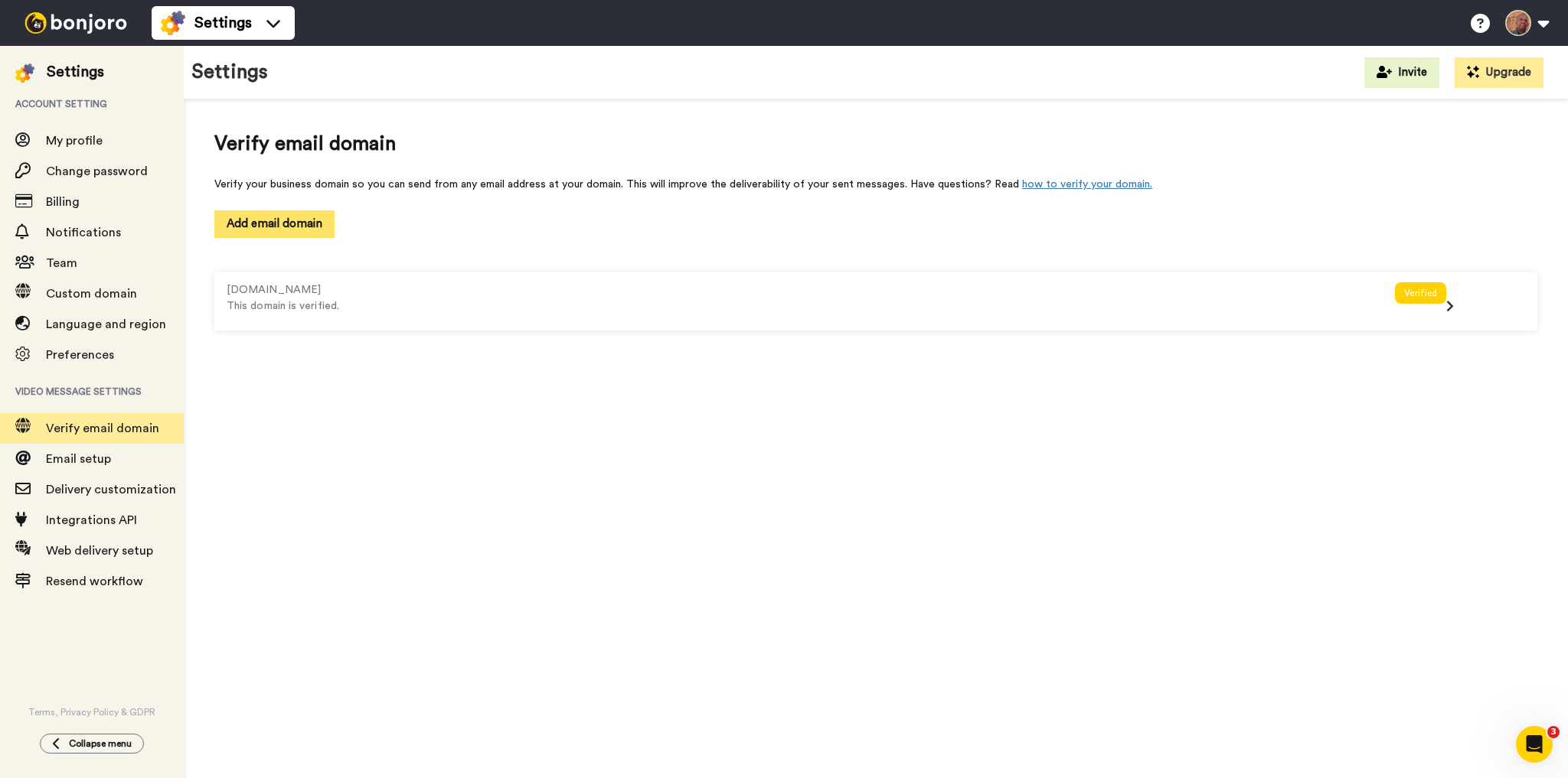
click at [279, 221] on button "Add email domain" at bounding box center [274, 223] width 120 height 26
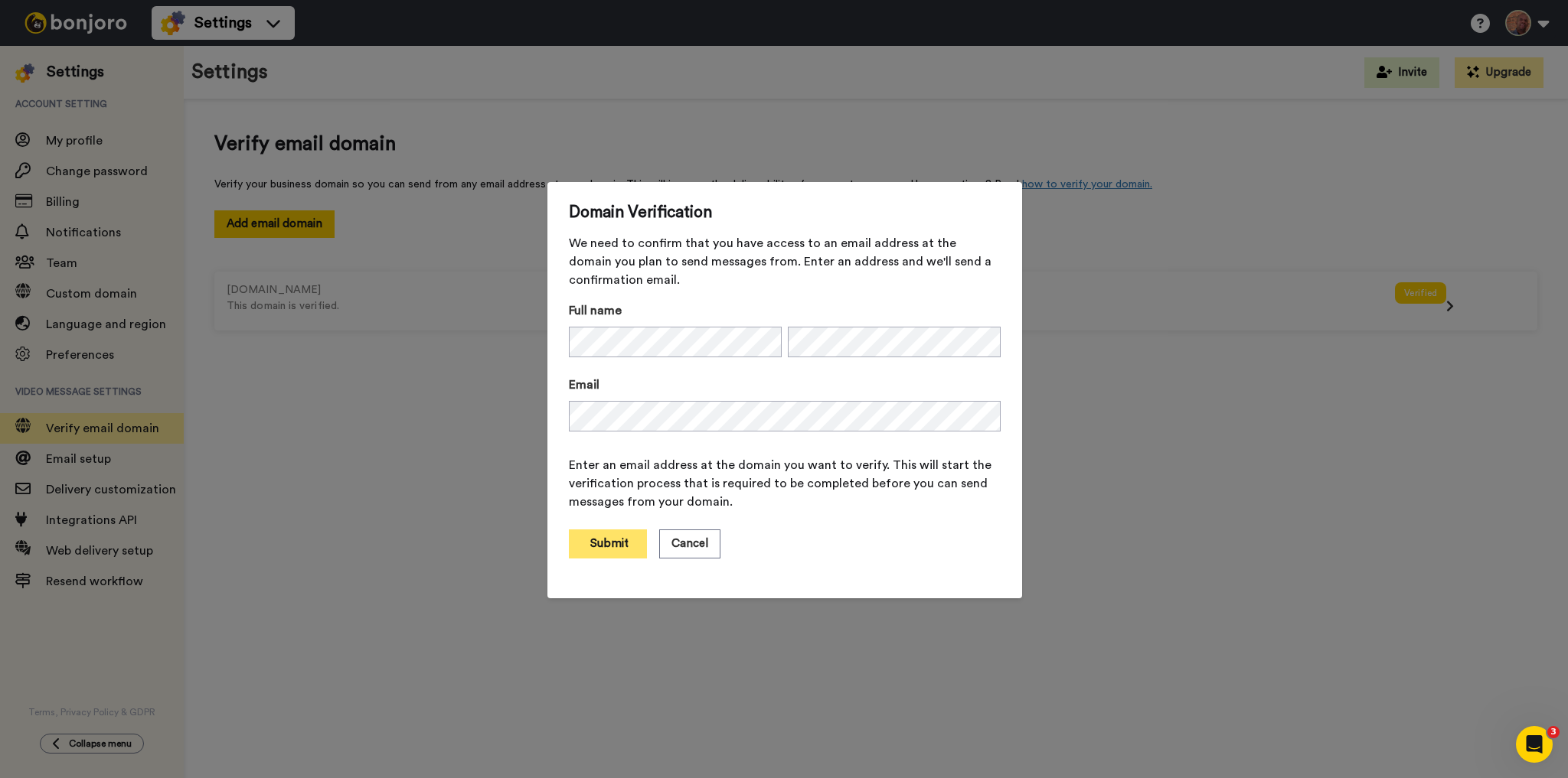
click at [595, 539] on button "Submit" at bounding box center [608, 544] width 78 height 29
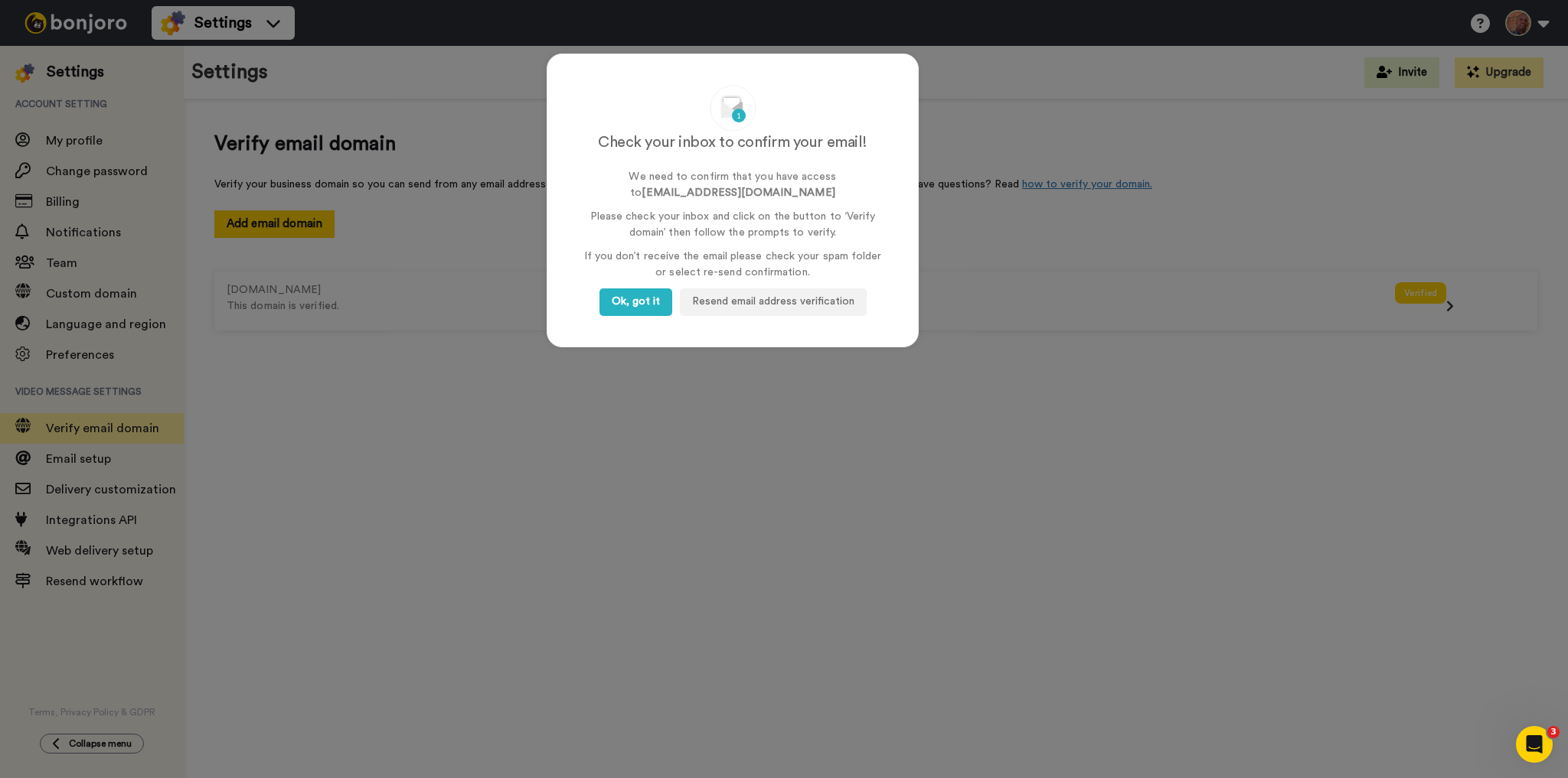
click at [606, 529] on div "Check your inbox to confirm your email! We need to confirm that you have access…" at bounding box center [784, 389] width 1568 height 778
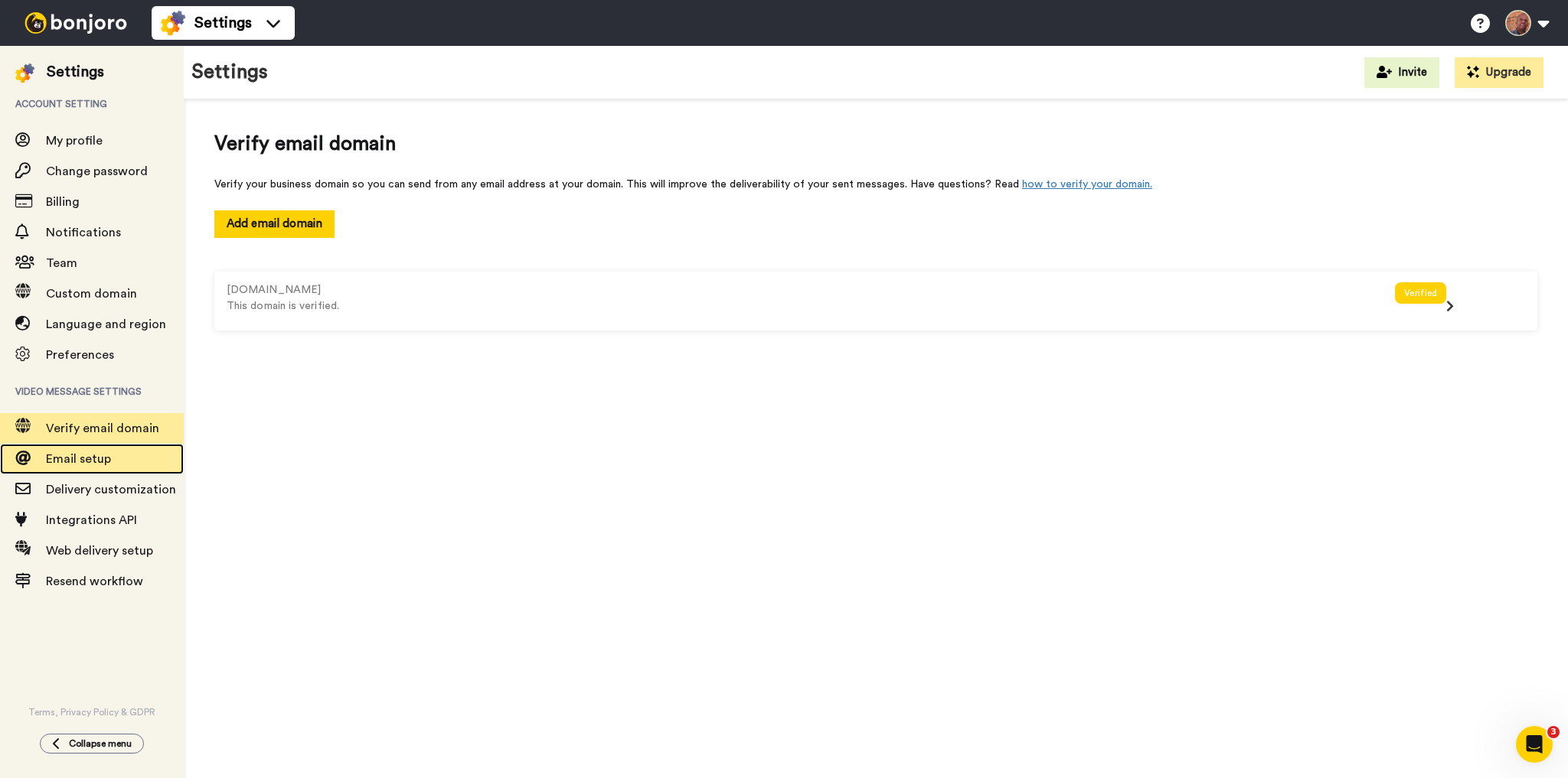
click at [89, 456] on span "Email setup" at bounding box center [79, 459] width 65 height 12
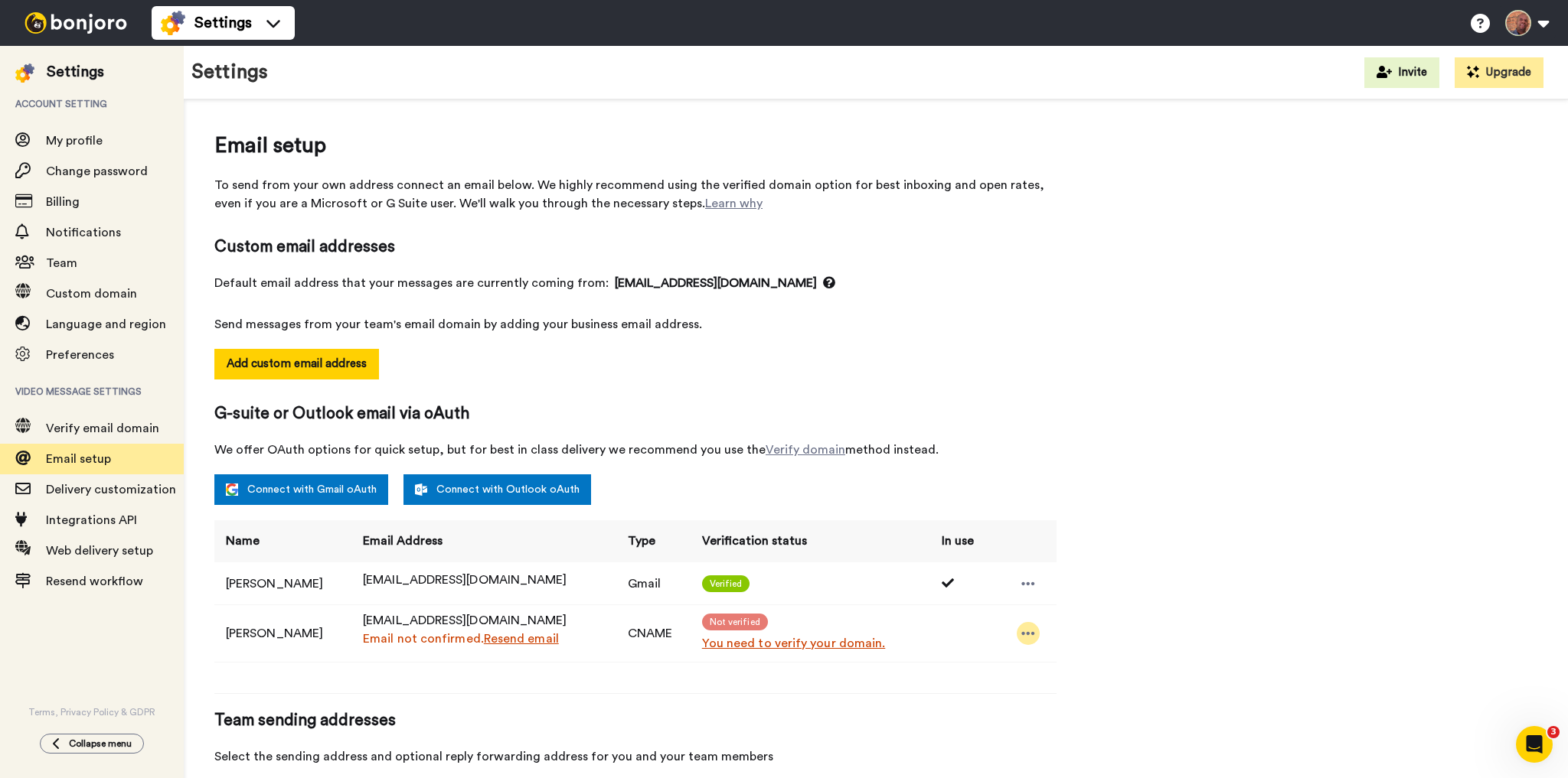
click at [1022, 630] on icon at bounding box center [1028, 634] width 14 height 15
click at [1070, 677] on li "Delete" at bounding box center [1071, 680] width 111 height 21
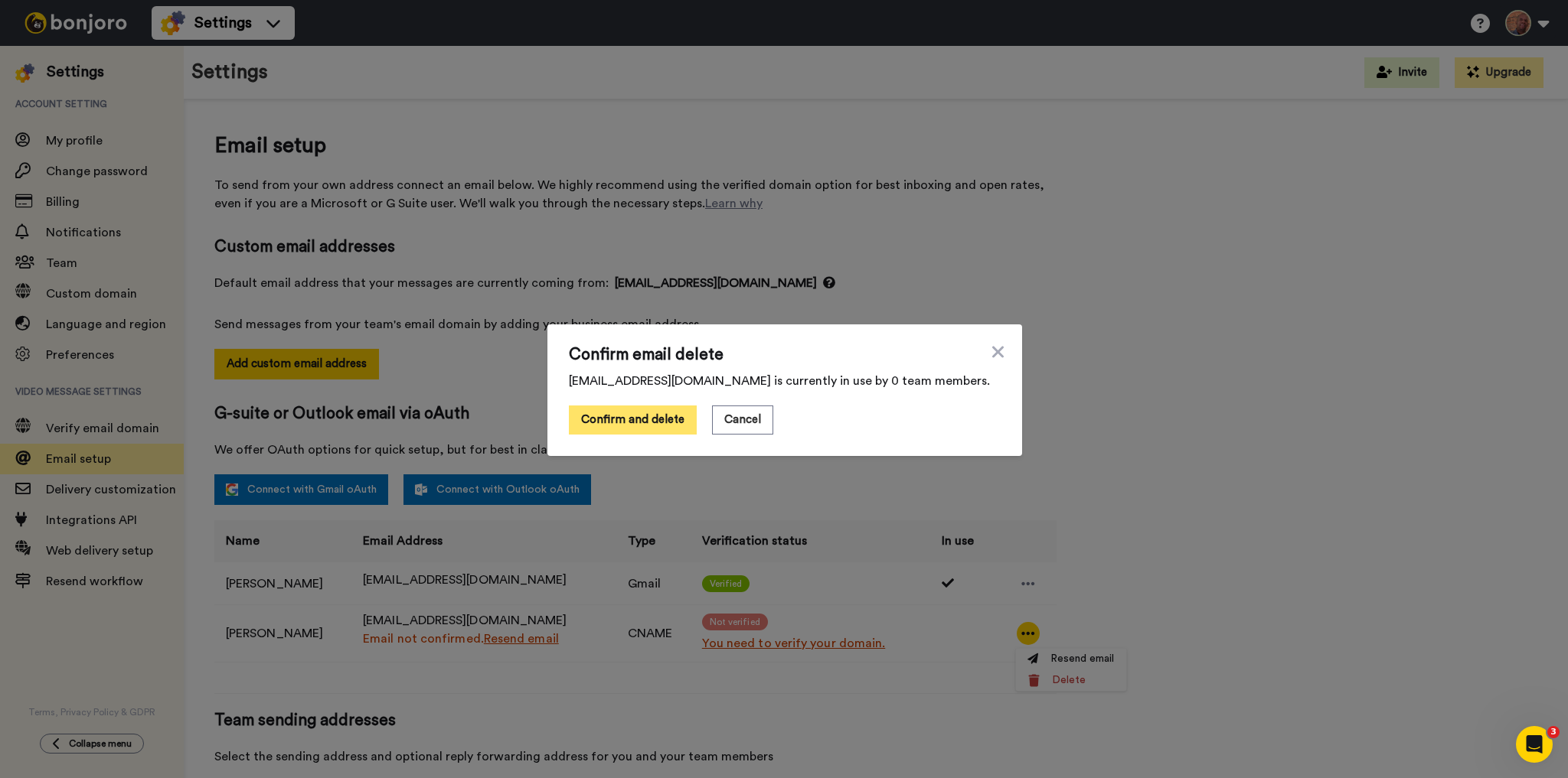
click at [623, 416] on button "Confirm and delete" at bounding box center [633, 420] width 128 height 29
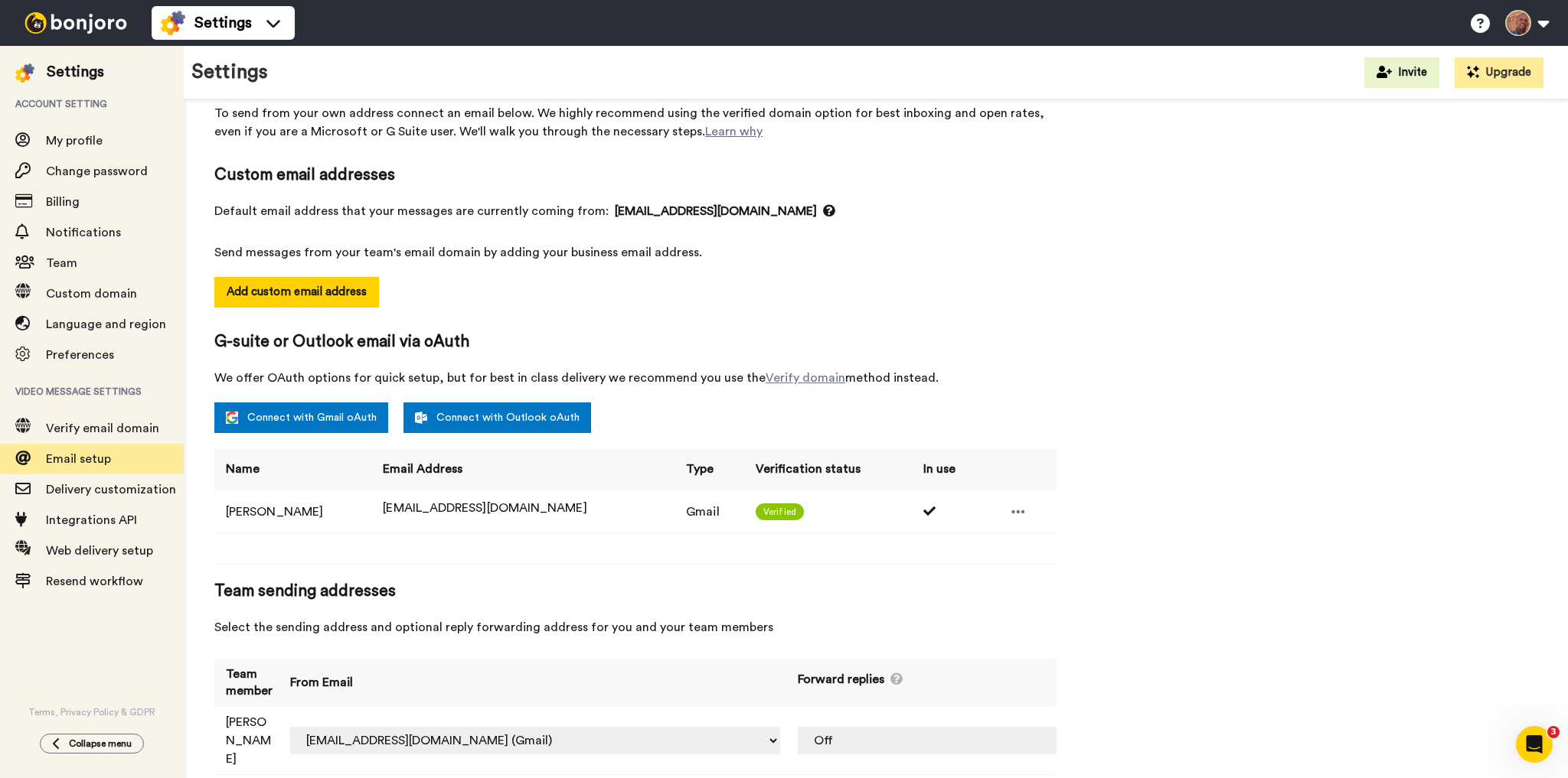
scroll to position [73, 0]
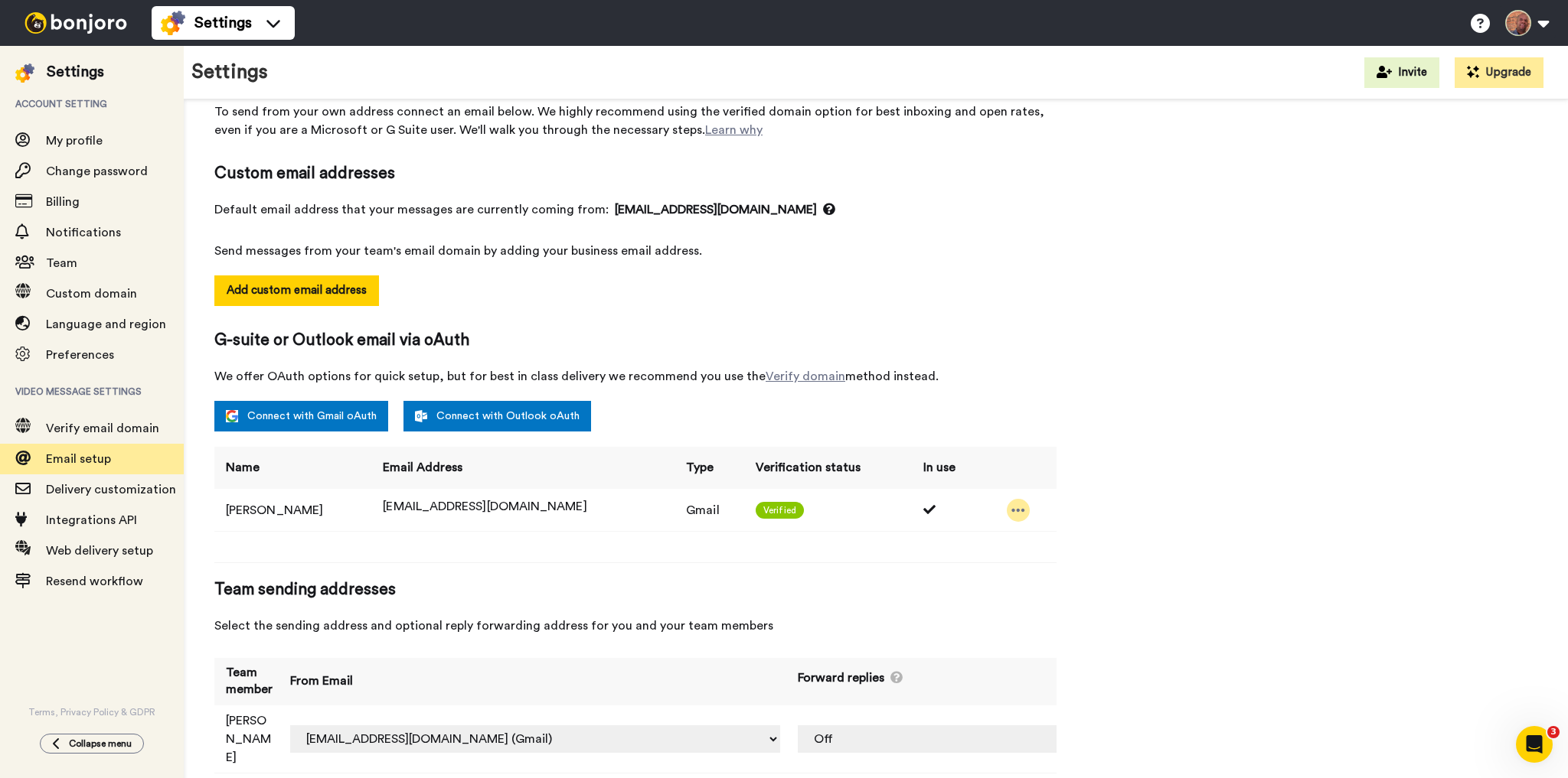
click at [1018, 506] on icon at bounding box center [1018, 511] width 14 height 15
click at [1060, 533] on li "Delete" at bounding box center [1046, 535] width 83 height 21
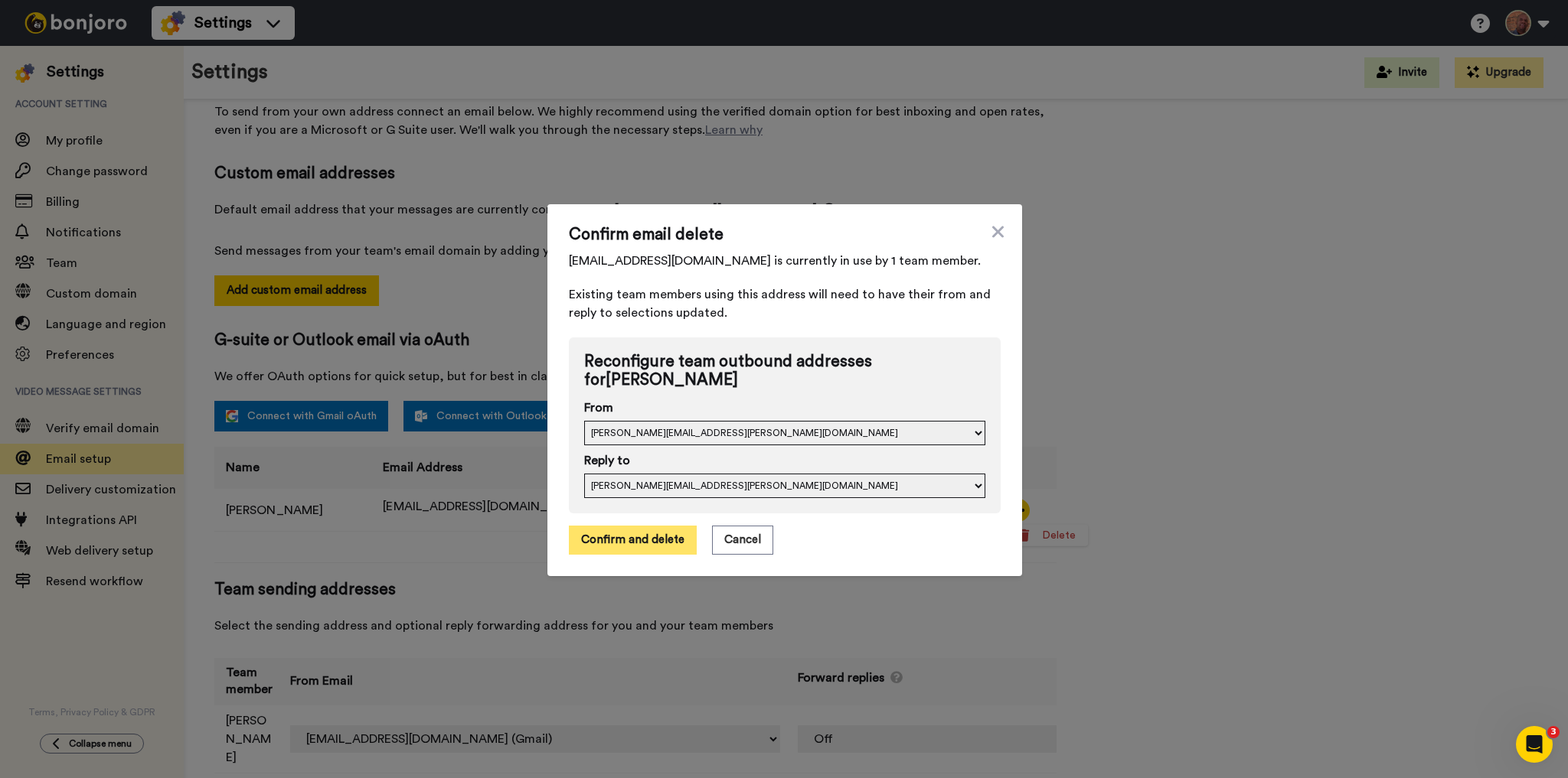
click at [631, 533] on button "Confirm and delete" at bounding box center [633, 540] width 128 height 29
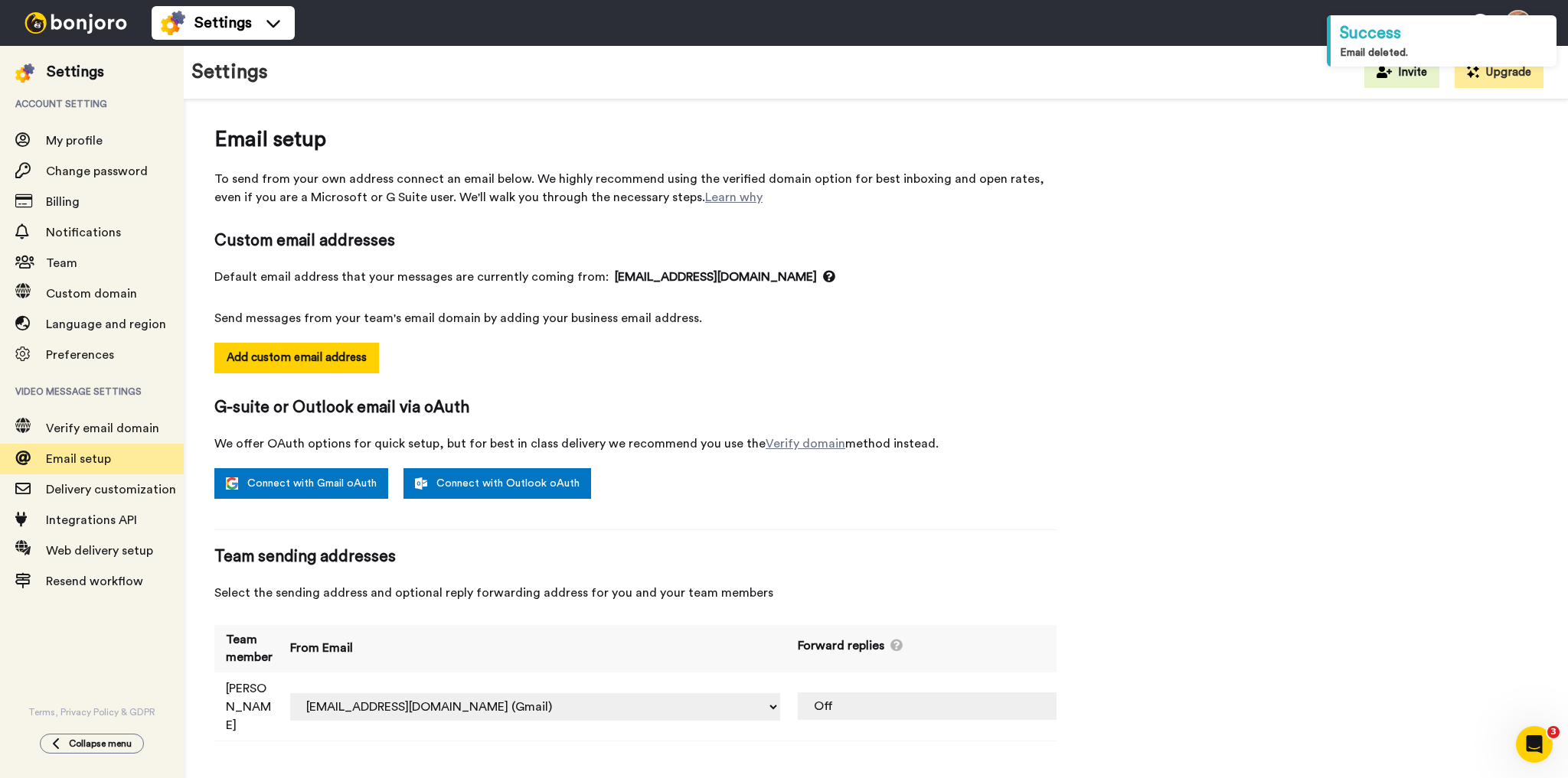
select select "83974"
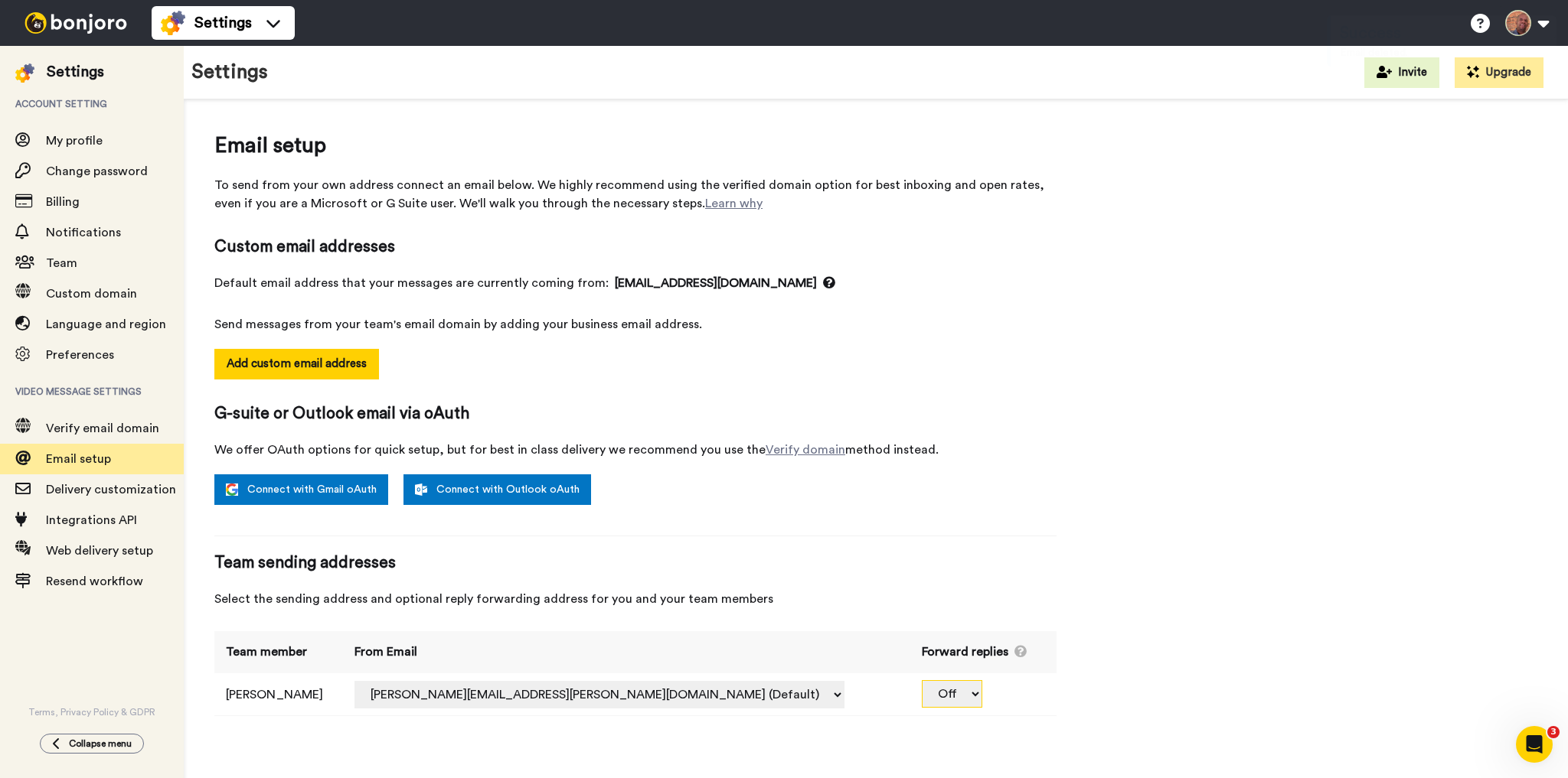
click at [935, 694] on select "Off" at bounding box center [951, 693] width 61 height 27
click at [1105, 591] on div "Email setup To send from your own address connect an email below. We highly rec…" at bounding box center [876, 430] width 1323 height 601
click at [120, 487] on span "Delivery customization" at bounding box center [111, 489] width 130 height 12
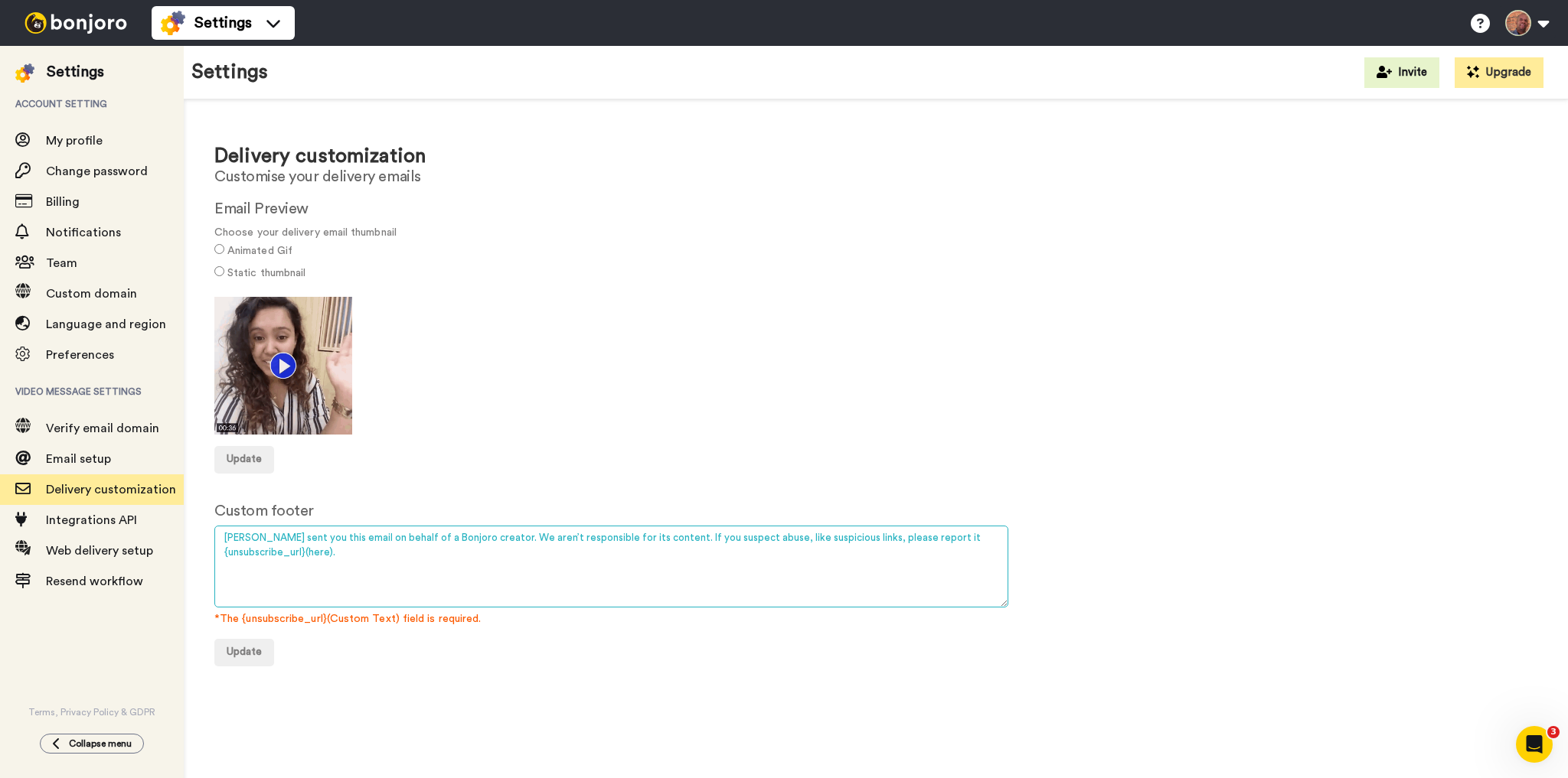
click at [280, 536] on textarea "[PERSON_NAME] sent you this email on behalf of a Bonjoro creator. We aren’t res…" at bounding box center [611, 566] width 794 height 82
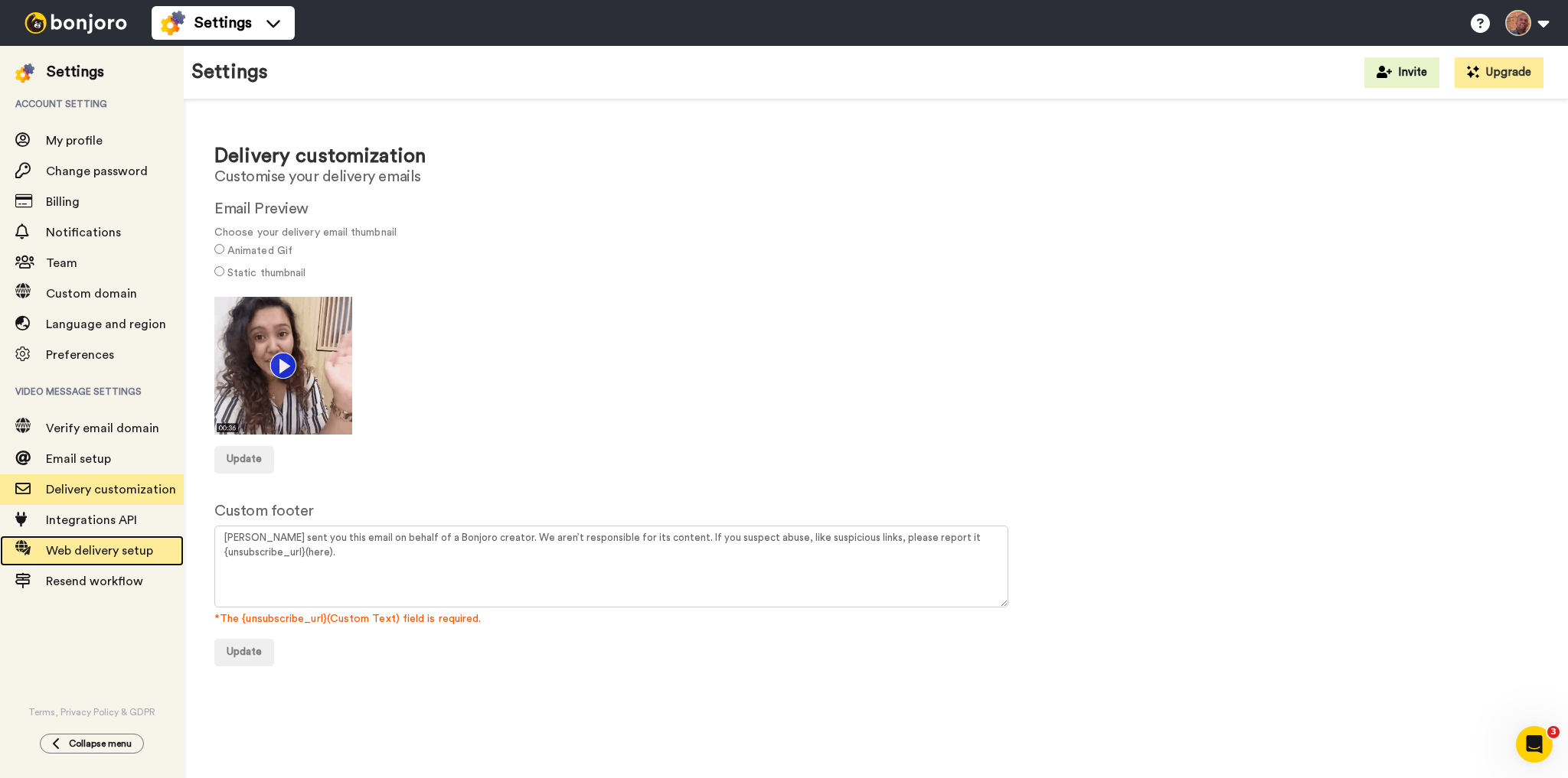
click at [82, 547] on span "Web delivery setup" at bounding box center [99, 551] width 107 height 12
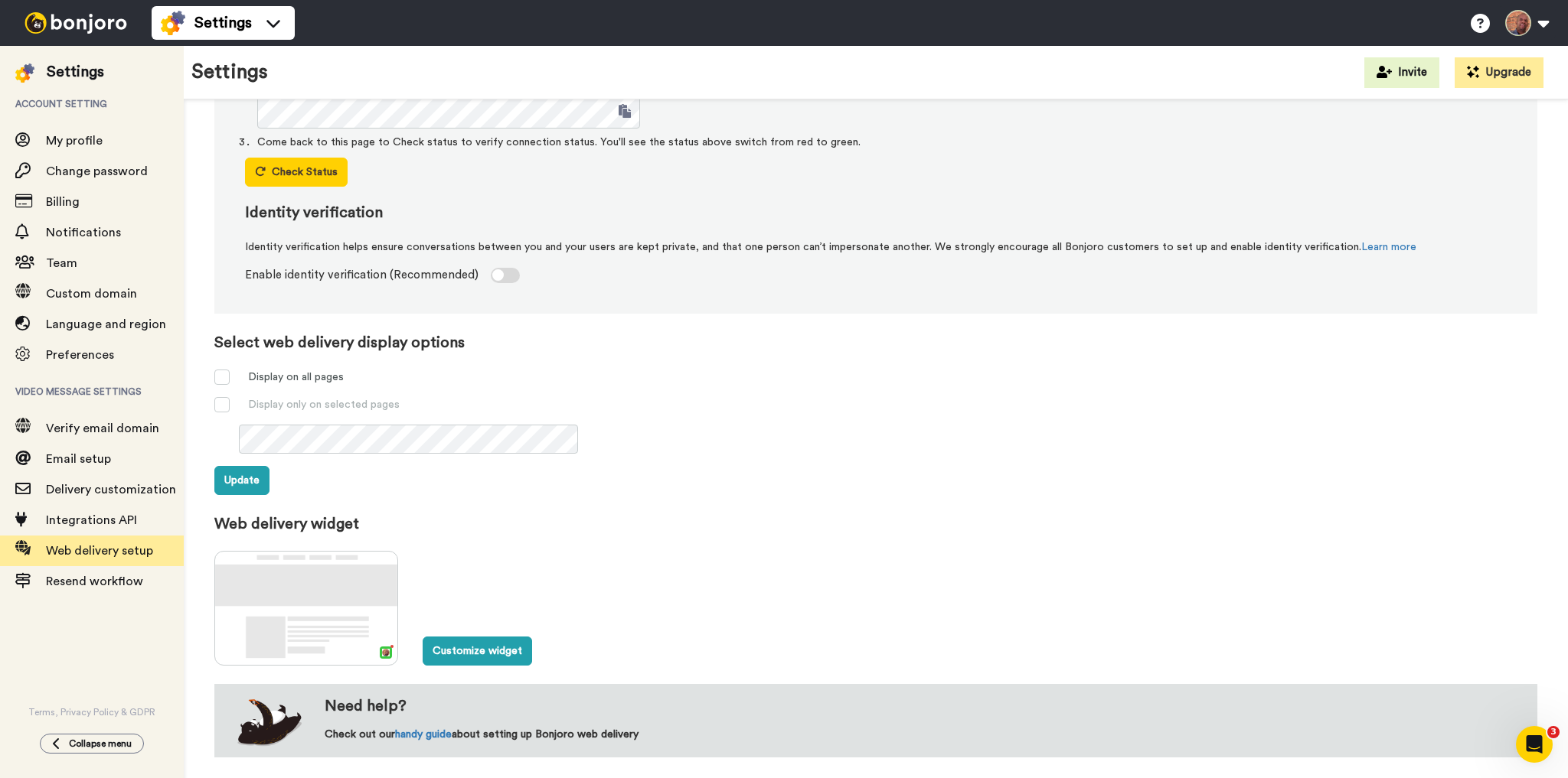
scroll to position [256, 0]
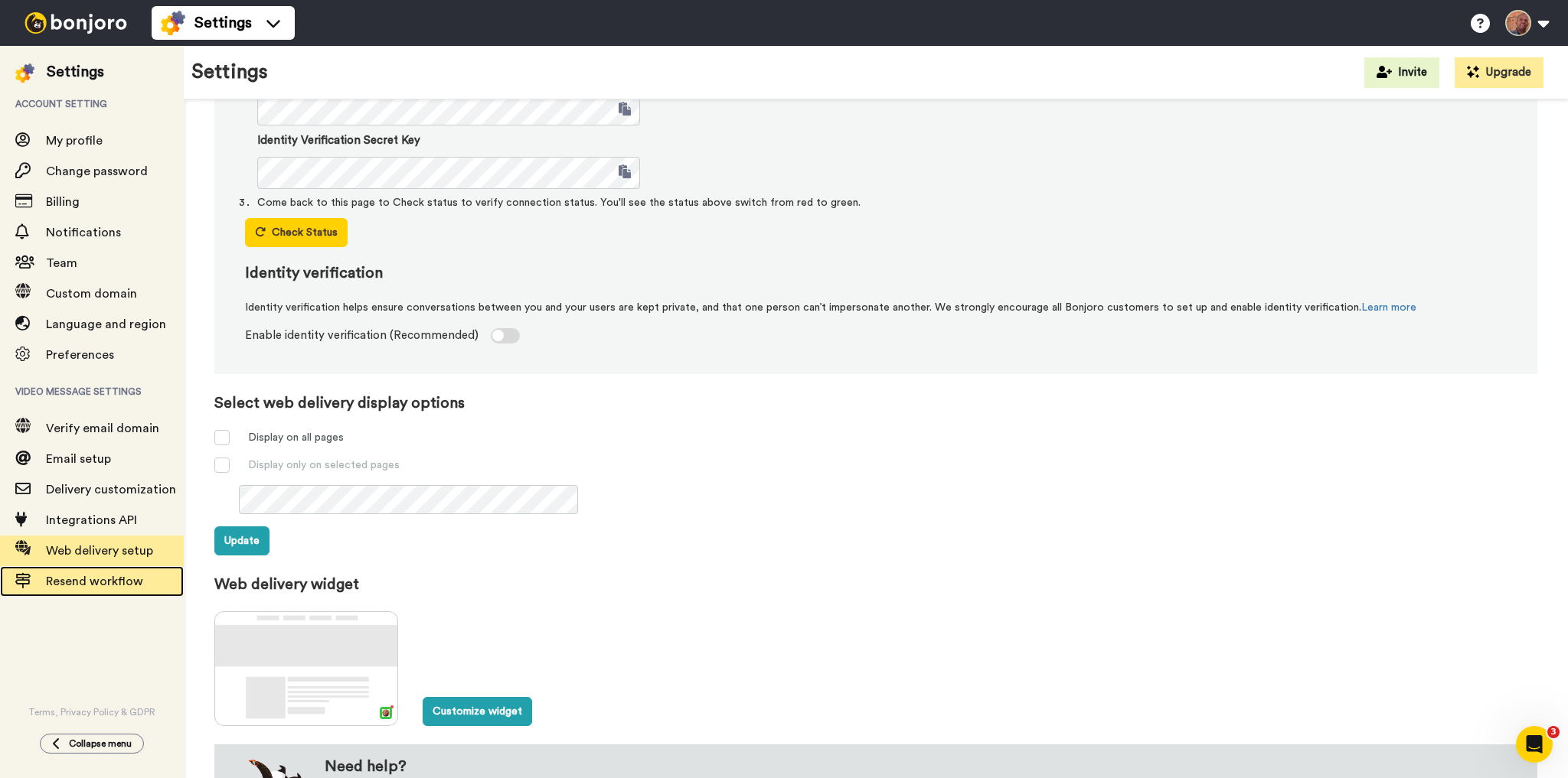
click at [99, 582] on span "Resend workflow" at bounding box center [95, 582] width 97 height 12
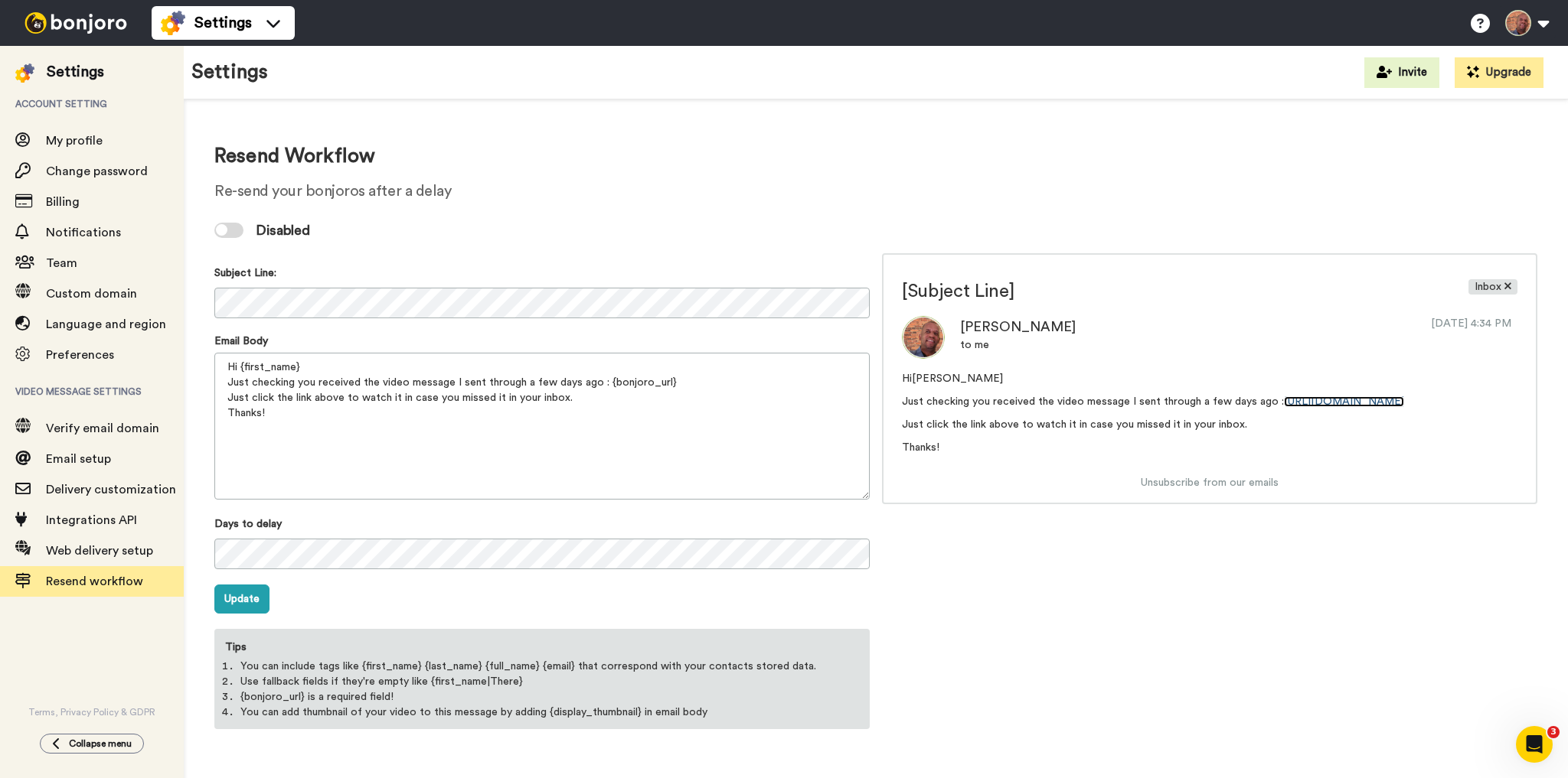
click at [1345, 398] on link "https://www.bonjoro.com/g/URL" at bounding box center [1343, 401] width 120 height 11
click at [79, 356] on span "Preferences" at bounding box center [80, 354] width 68 height 12
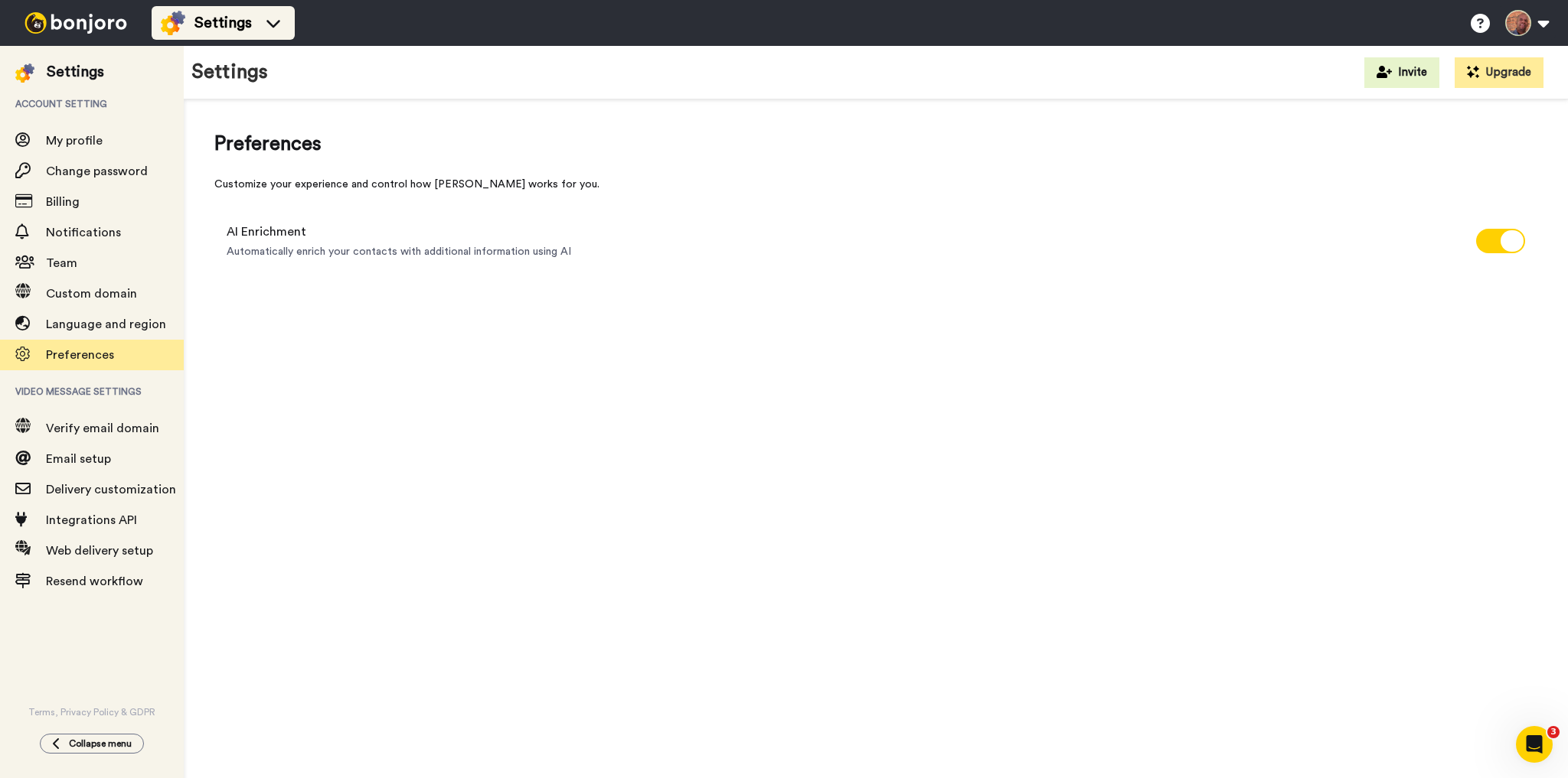
click at [271, 21] on icon at bounding box center [273, 23] width 25 height 15
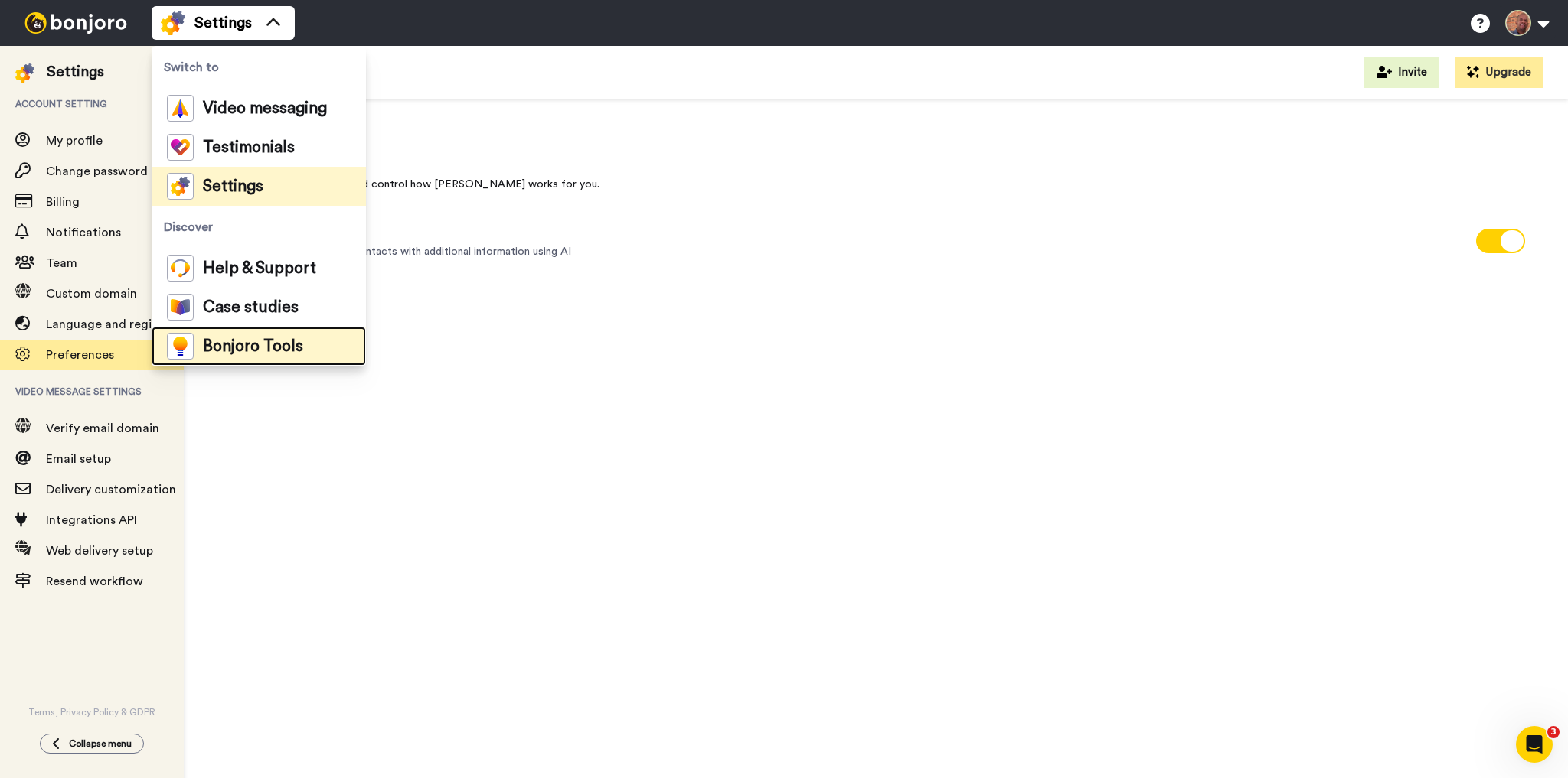
click at [251, 347] on span "Bonjoro Tools" at bounding box center [252, 347] width 100 height 15
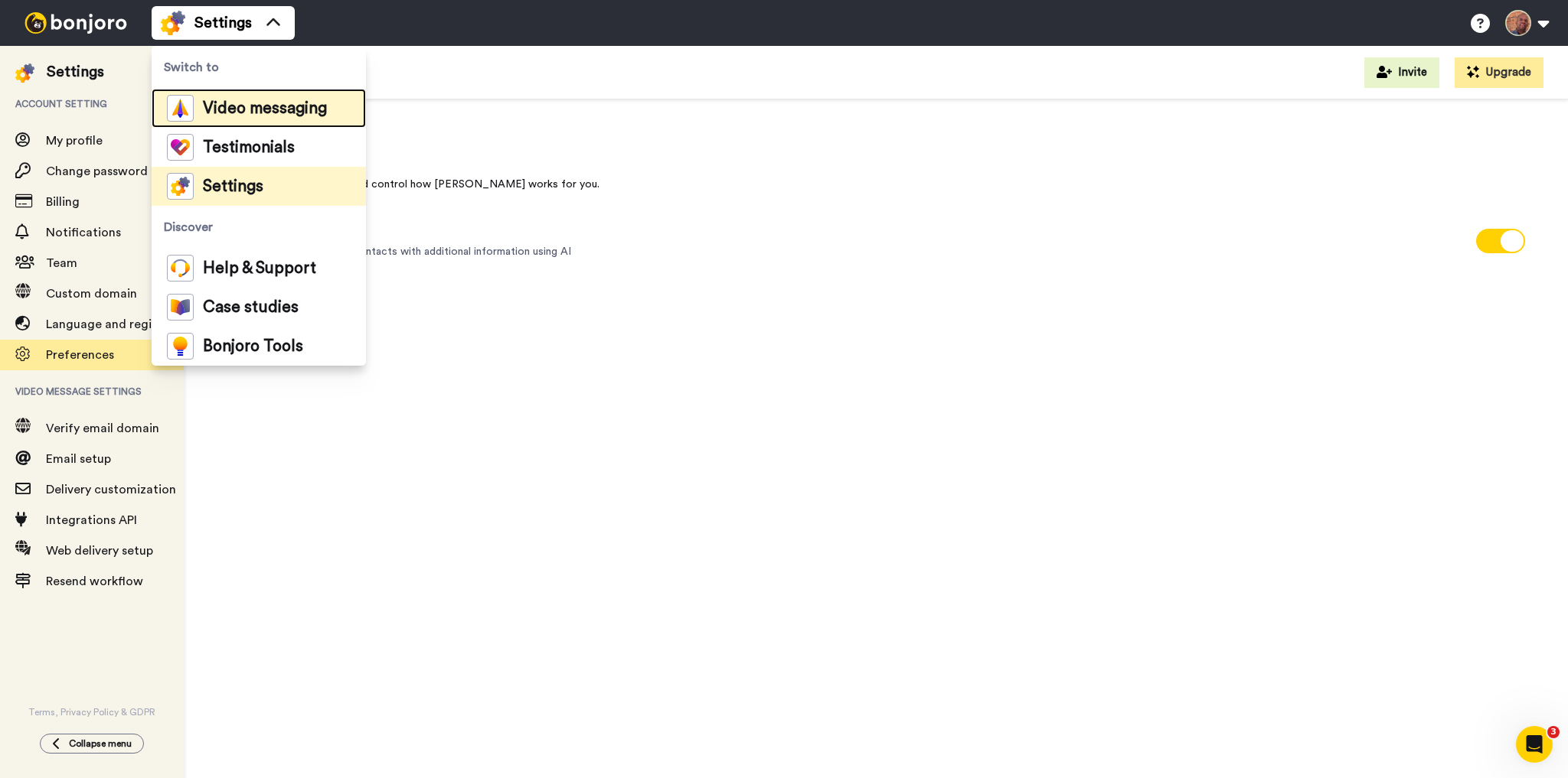
click at [244, 102] on span "Video messaging" at bounding box center [264, 108] width 124 height 15
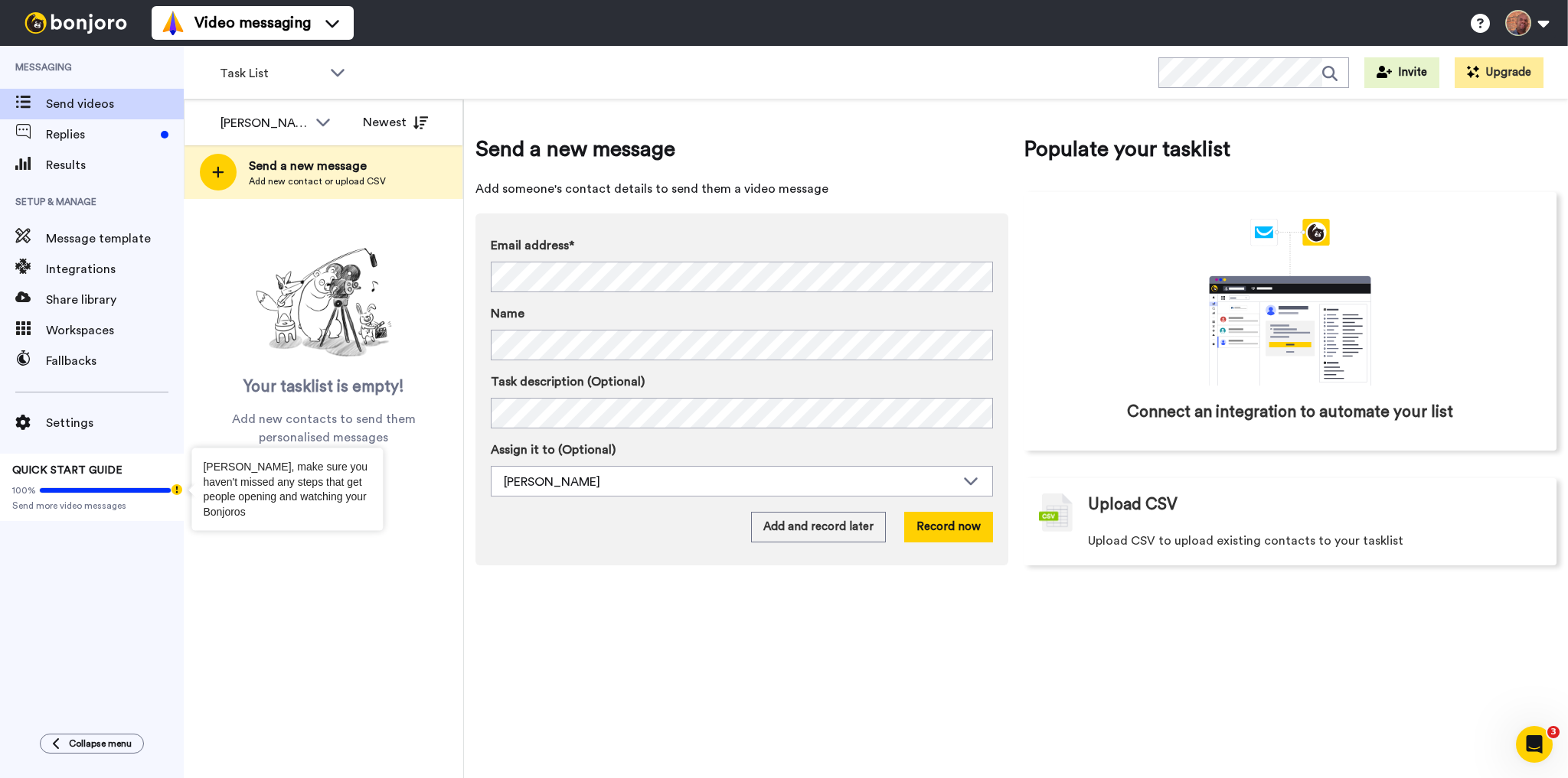
click at [176, 487] on icon "Tooltip anchor" at bounding box center [177, 489] width 11 height 11
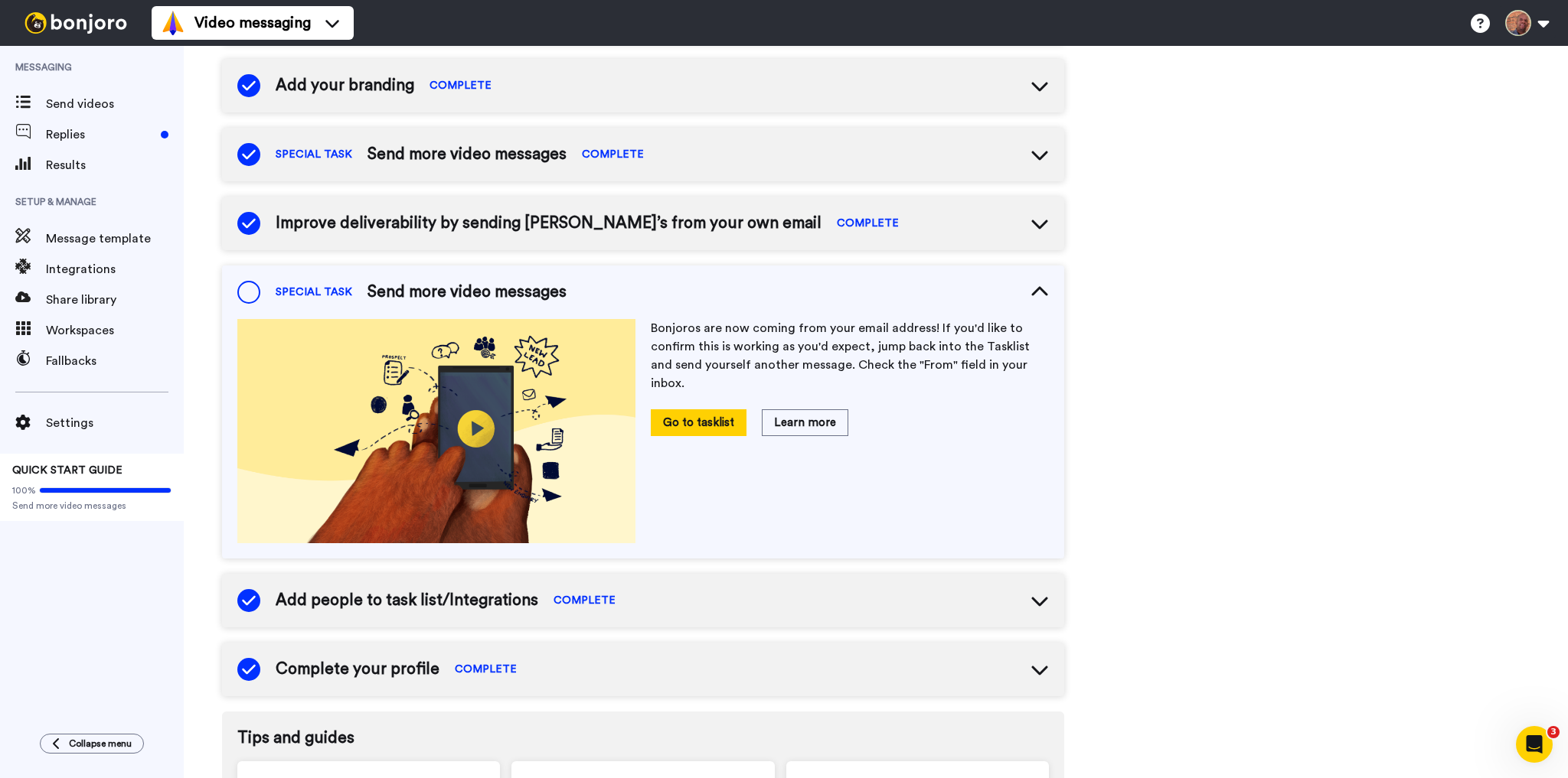
click at [422, 294] on span "Send more video messages" at bounding box center [467, 292] width 199 height 23
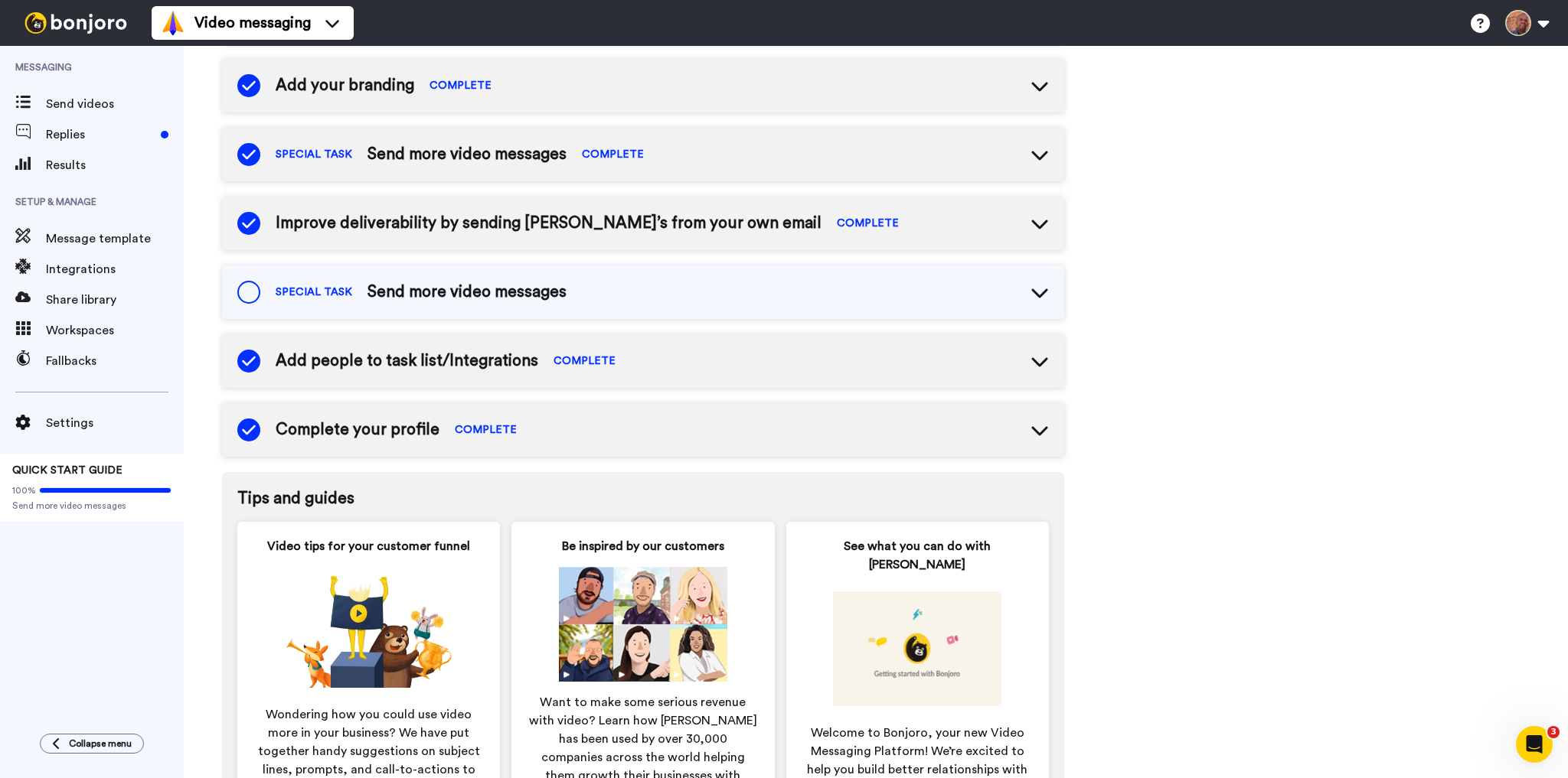
click at [514, 222] on span "Improve deliverability by sending [PERSON_NAME]’s from your own email" at bounding box center [548, 223] width 546 height 23
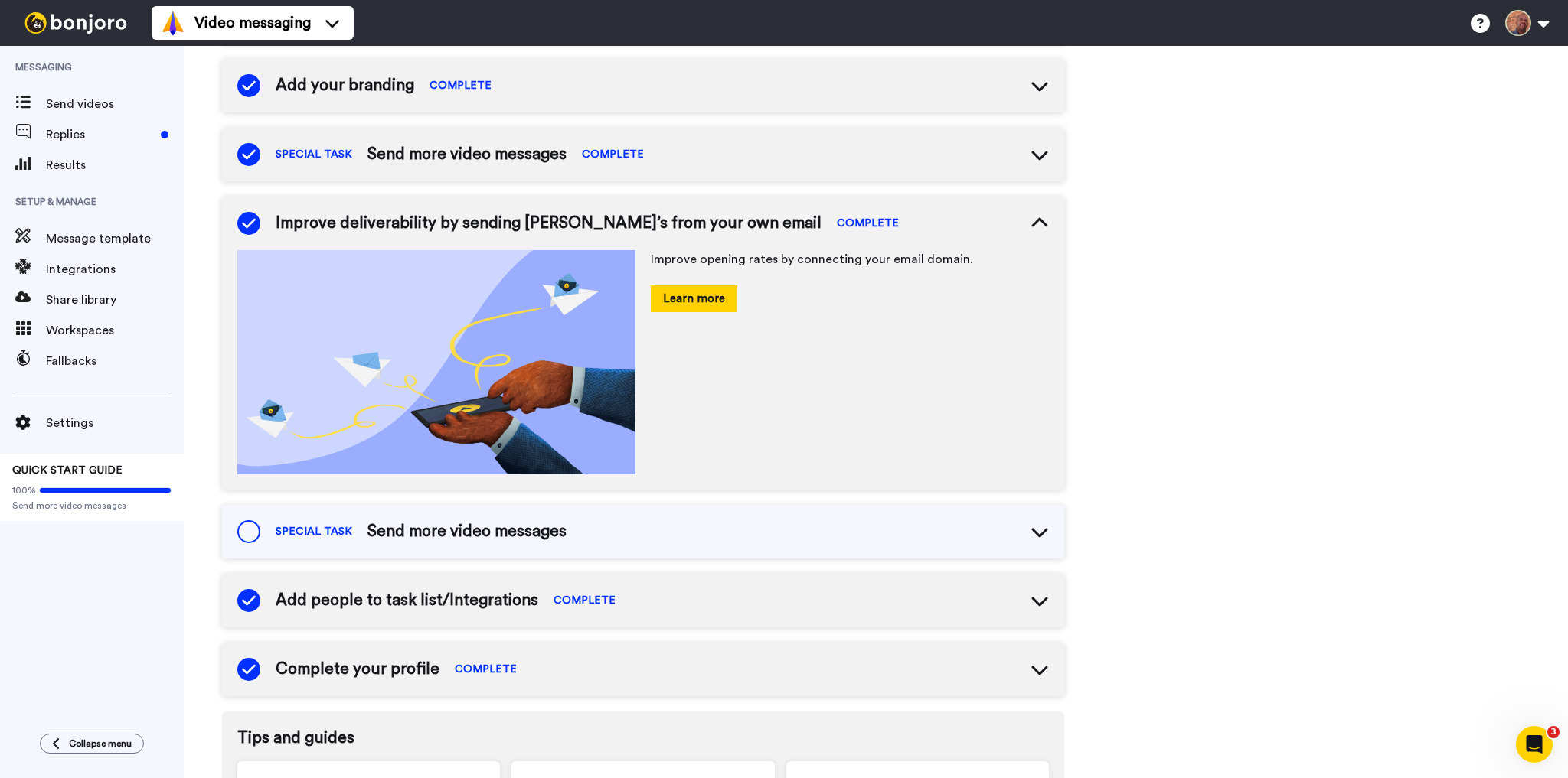
click at [696, 289] on button "Learn more" at bounding box center [693, 298] width 86 height 26
click at [1543, 20] on button at bounding box center [1526, 22] width 58 height 33
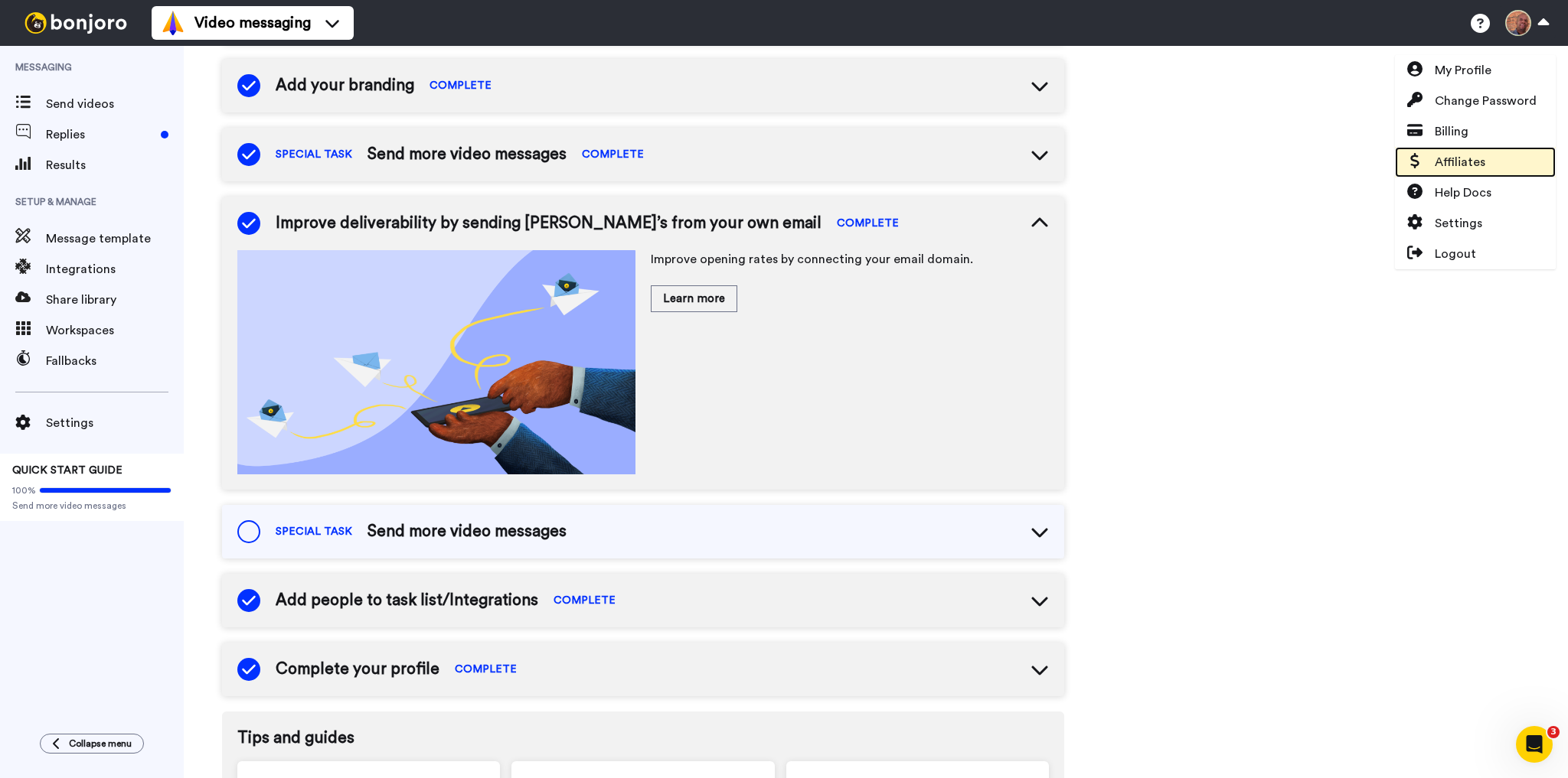
click at [1456, 159] on span "Affiliates" at bounding box center [1459, 161] width 50 height 18
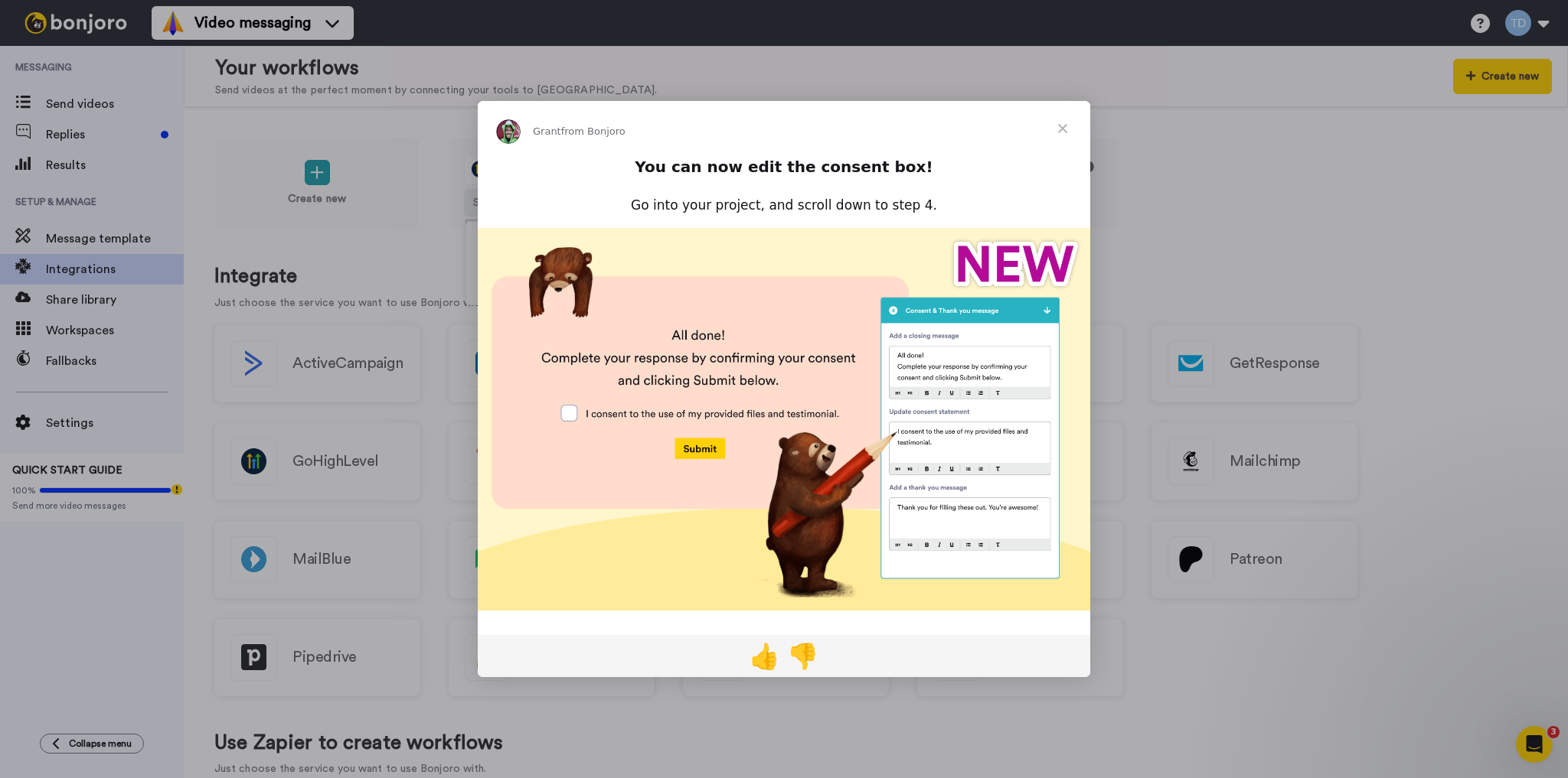
click at [1062, 128] on span "Close" at bounding box center [1062, 128] width 55 height 55
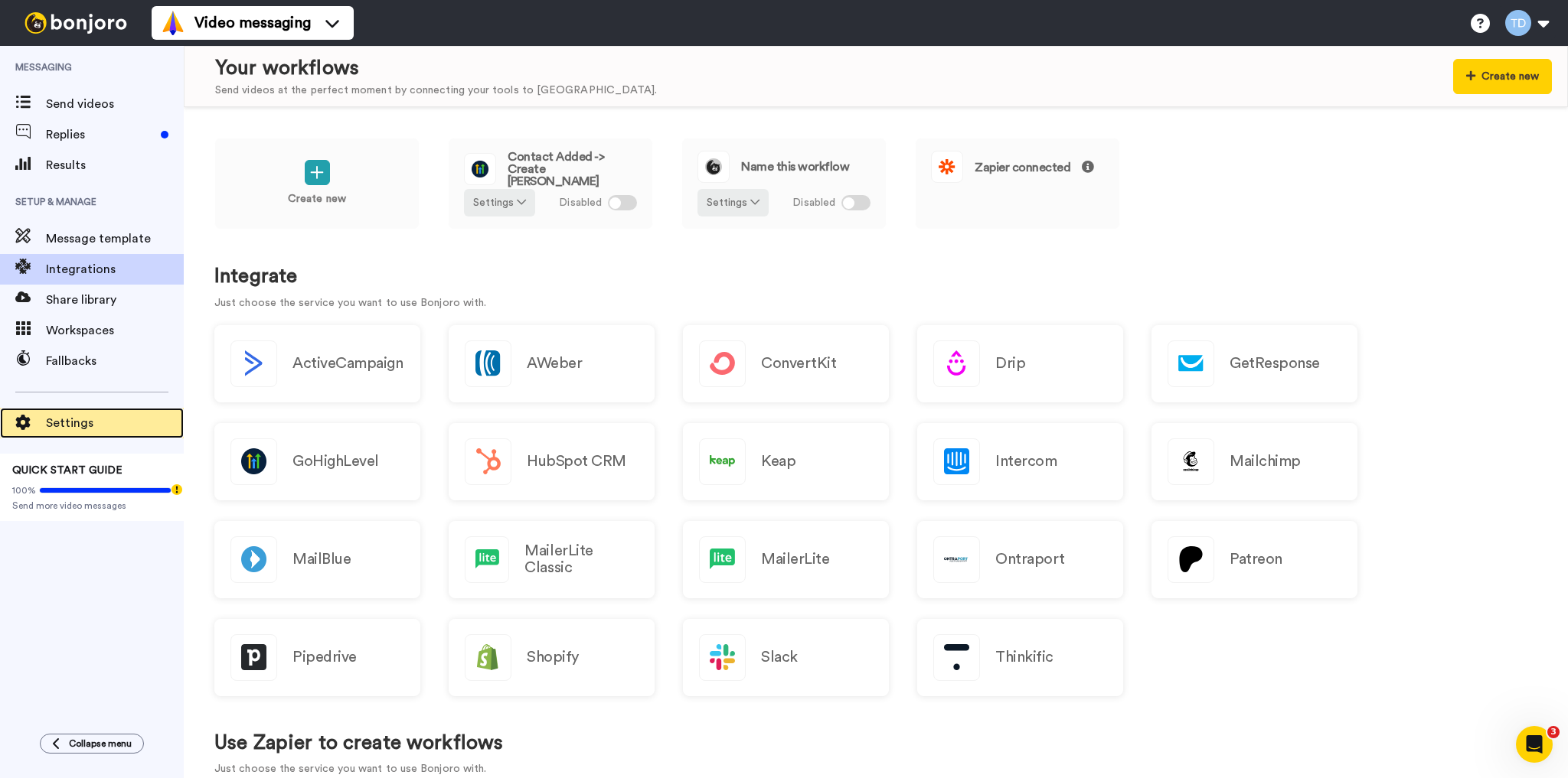
click at [70, 422] on span "Settings" at bounding box center [115, 423] width 138 height 18
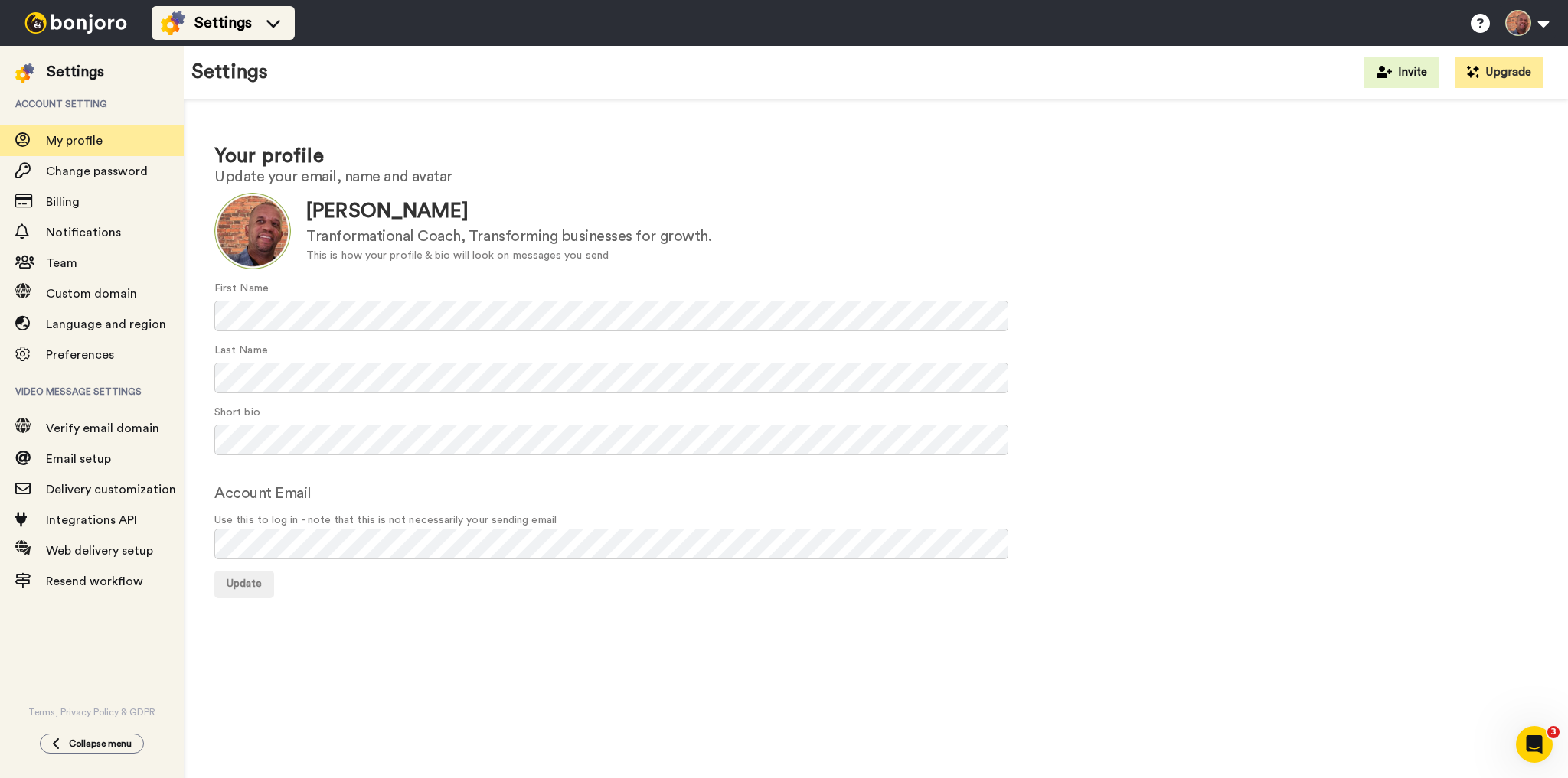
click at [247, 23] on span "Settings" at bounding box center [223, 22] width 57 height 21
click at [86, 19] on img at bounding box center [75, 22] width 115 height 21
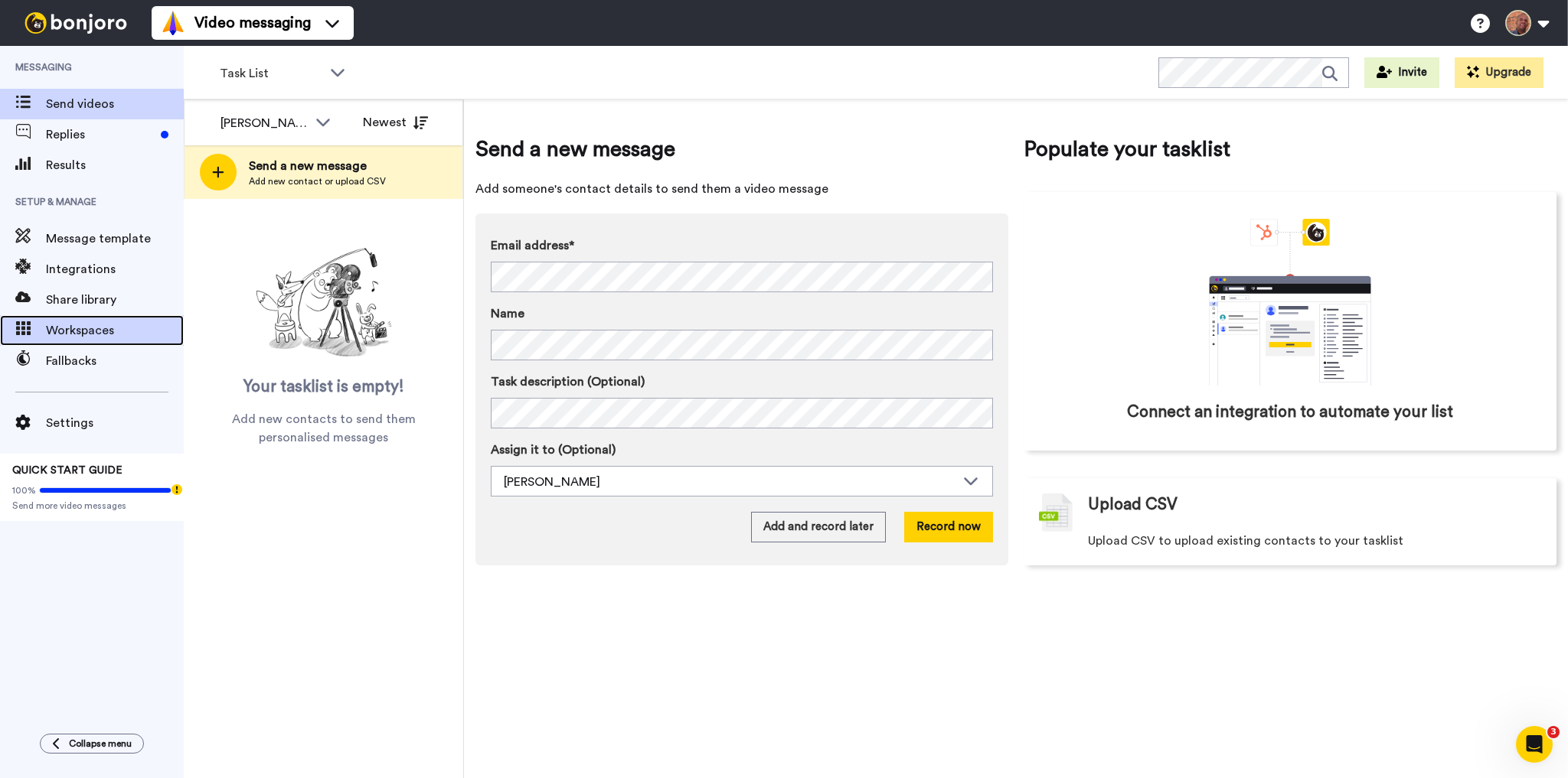
click at [91, 331] on span "Workspaces" at bounding box center [115, 330] width 138 height 18
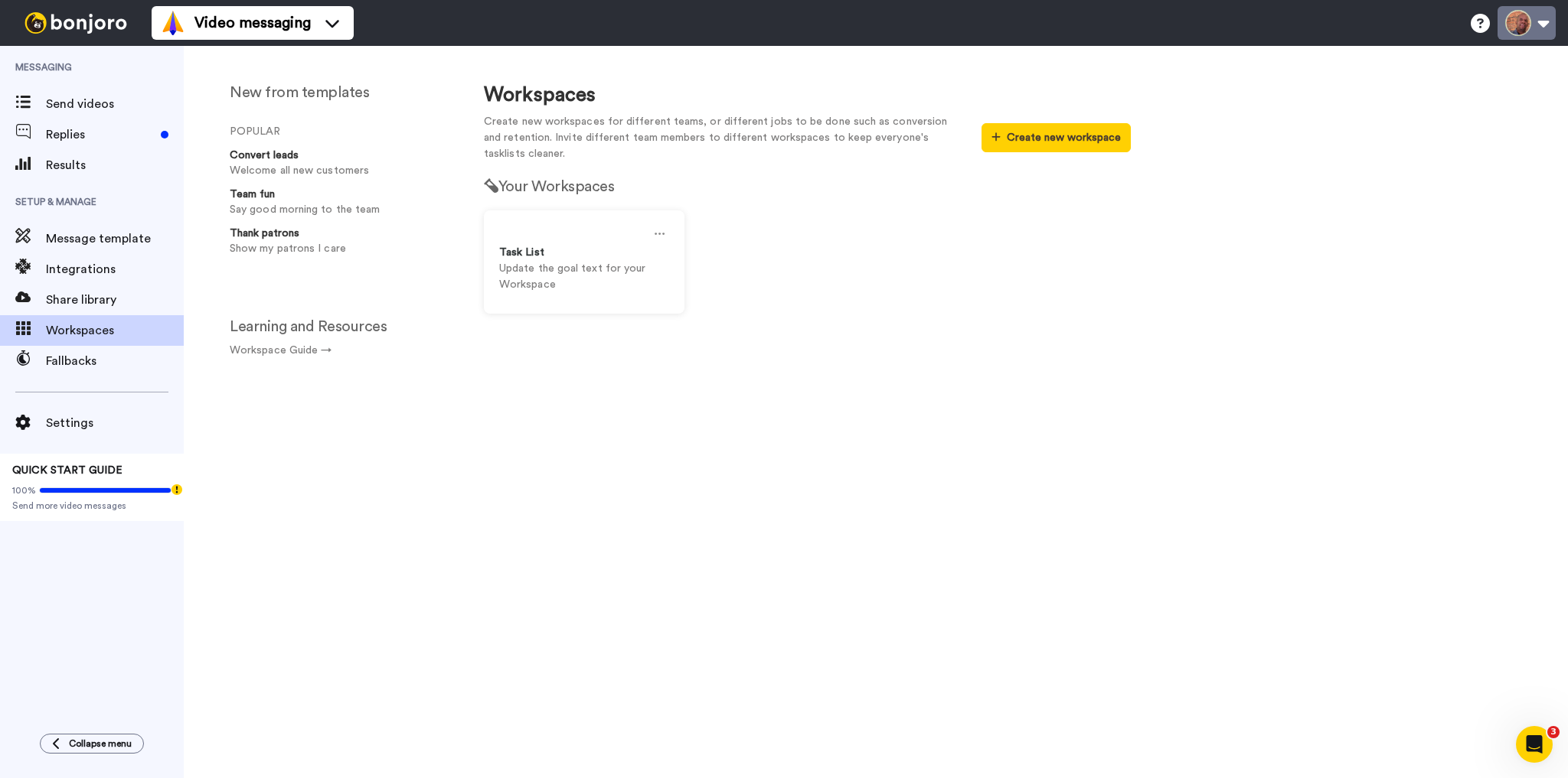
click at [1537, 21] on button at bounding box center [1526, 22] width 58 height 33
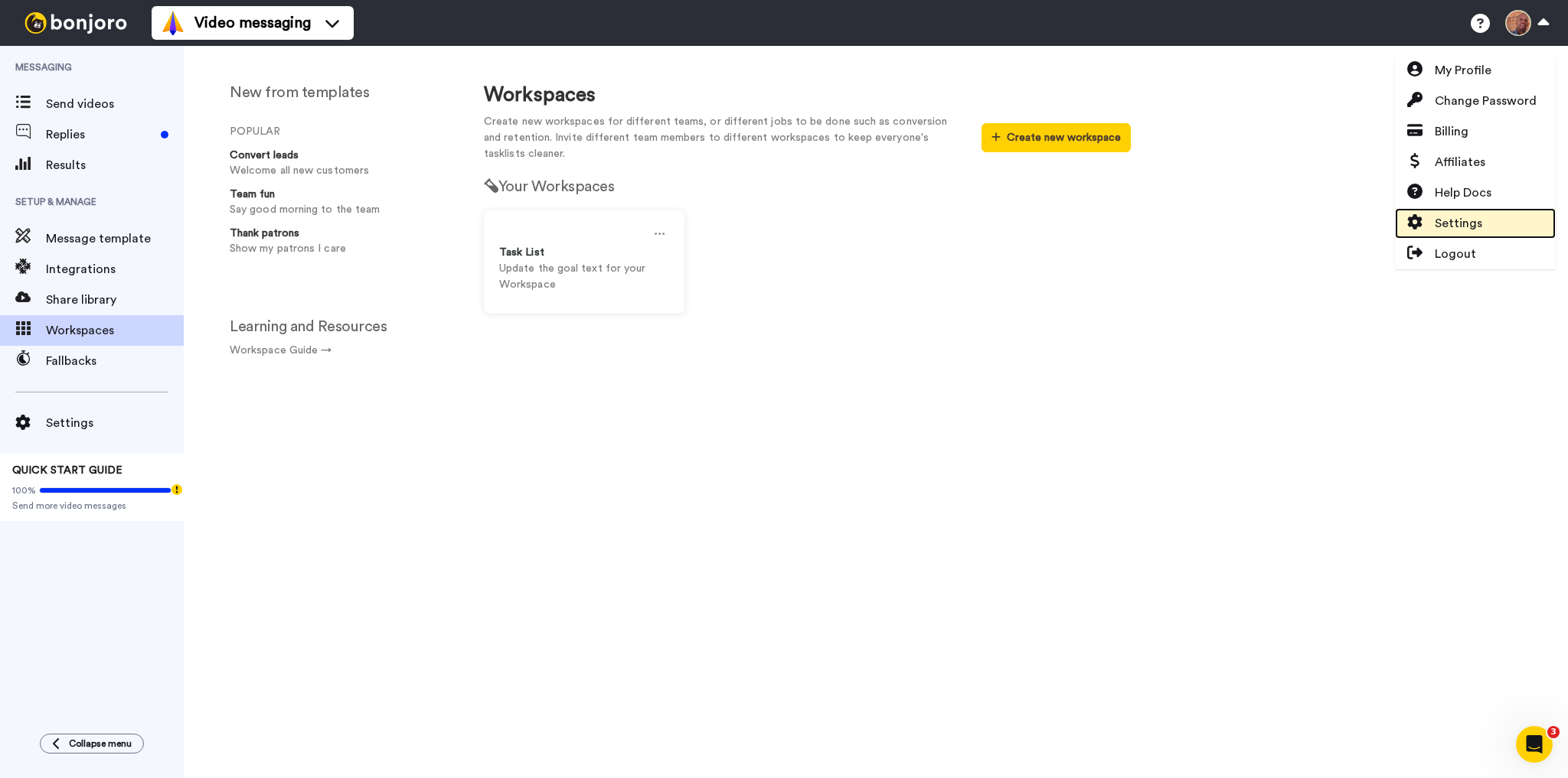
click at [1444, 224] on span "Settings" at bounding box center [1459, 223] width 48 height 18
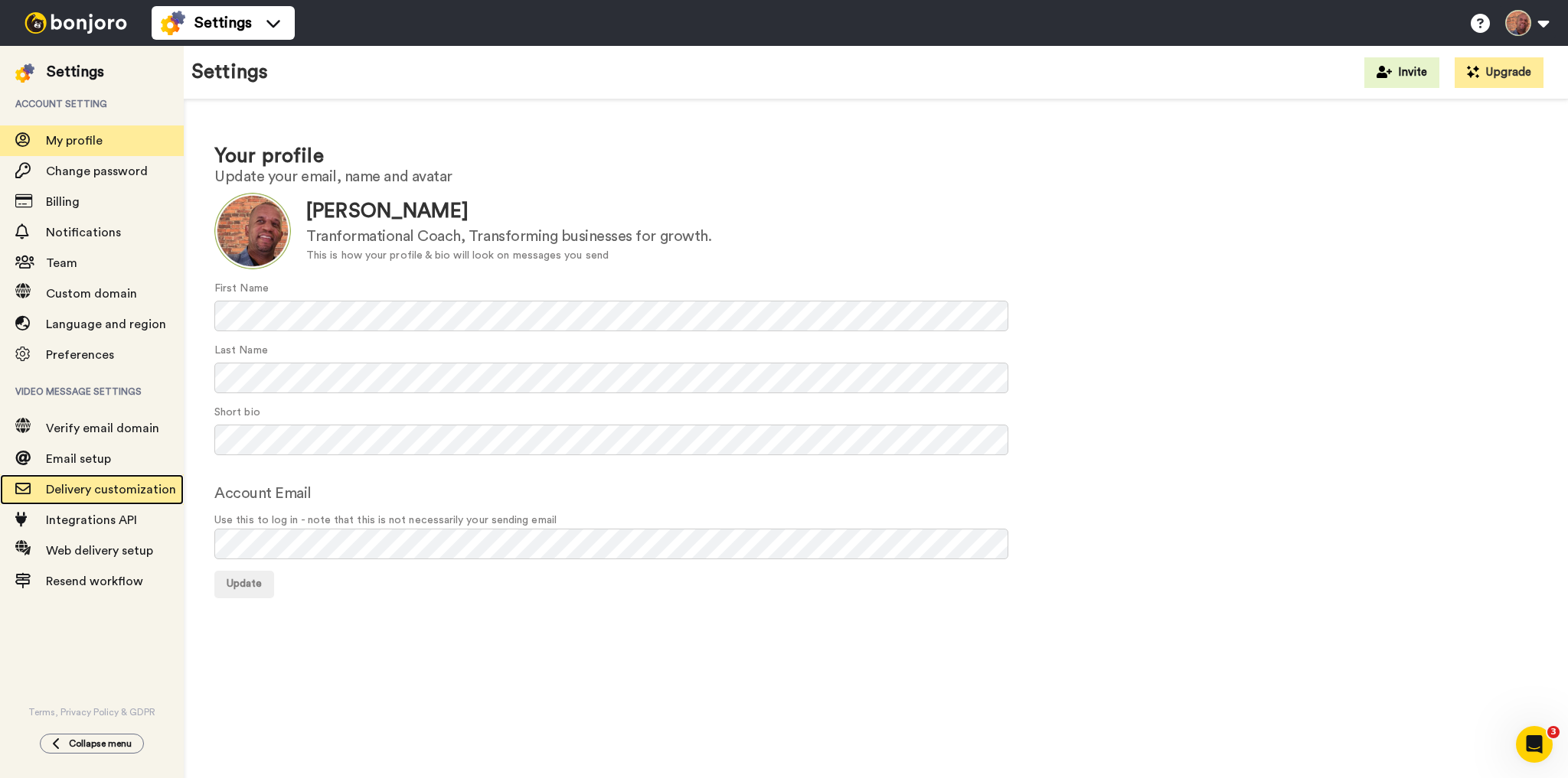
click at [94, 487] on span "Delivery customization" at bounding box center [111, 489] width 130 height 12
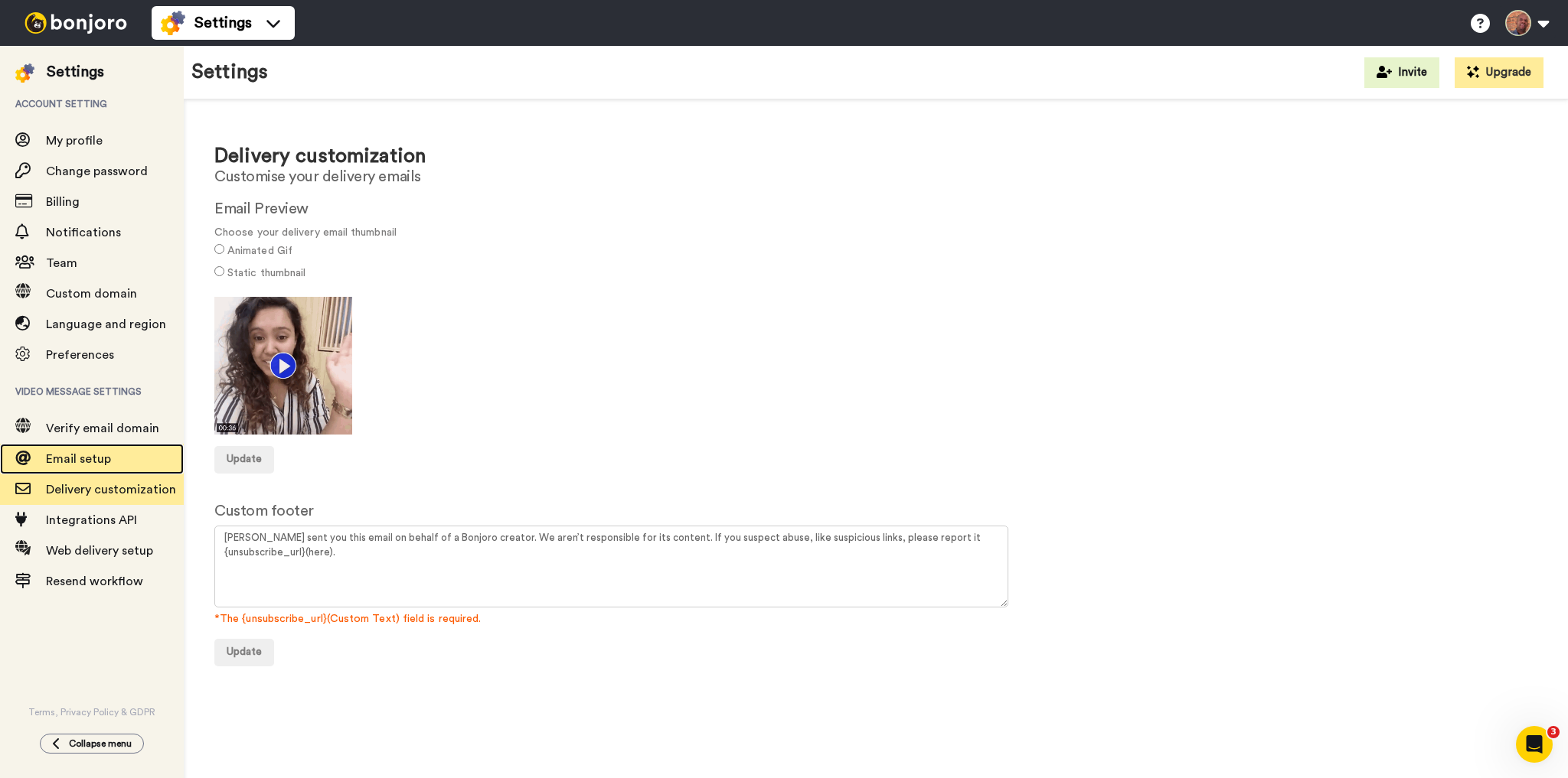
click at [86, 459] on span "Email setup" at bounding box center [79, 459] width 65 height 12
